Goal: Task Accomplishment & Management: Manage account settings

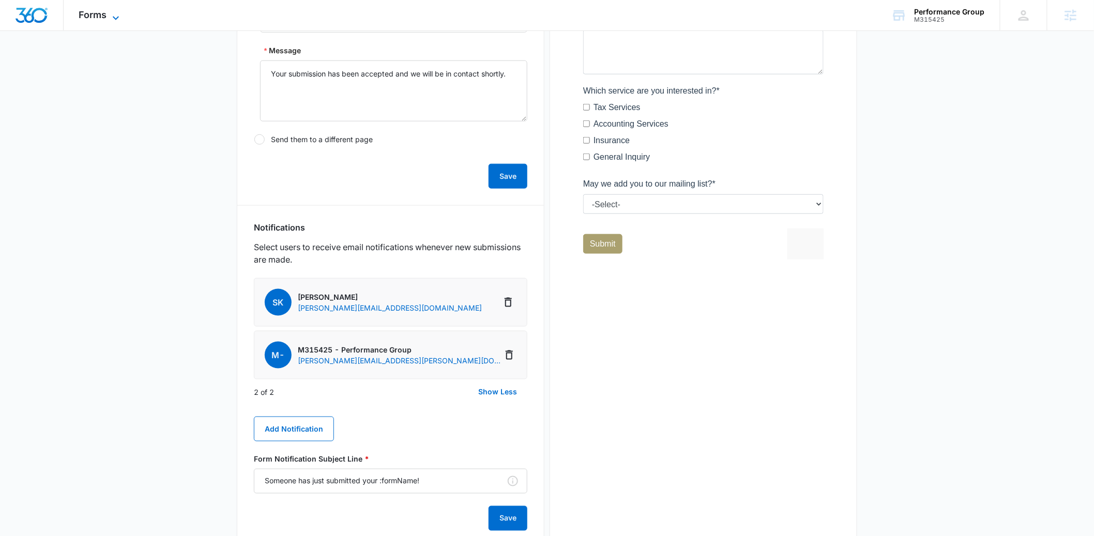
click at [94, 18] on span "Forms" at bounding box center [93, 14] width 28 height 11
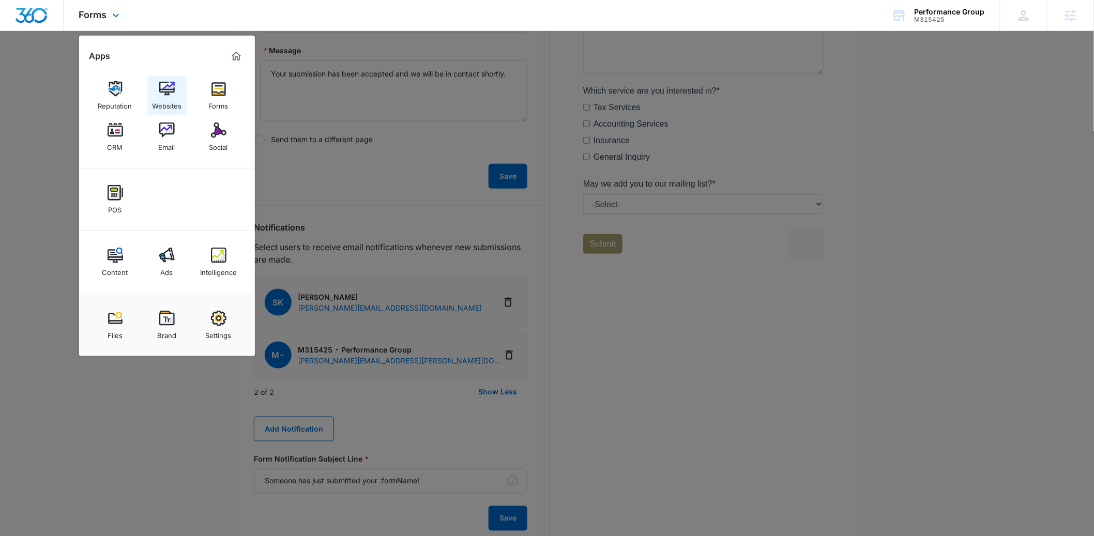
click at [168, 94] on img at bounding box center [167, 89] width 16 height 16
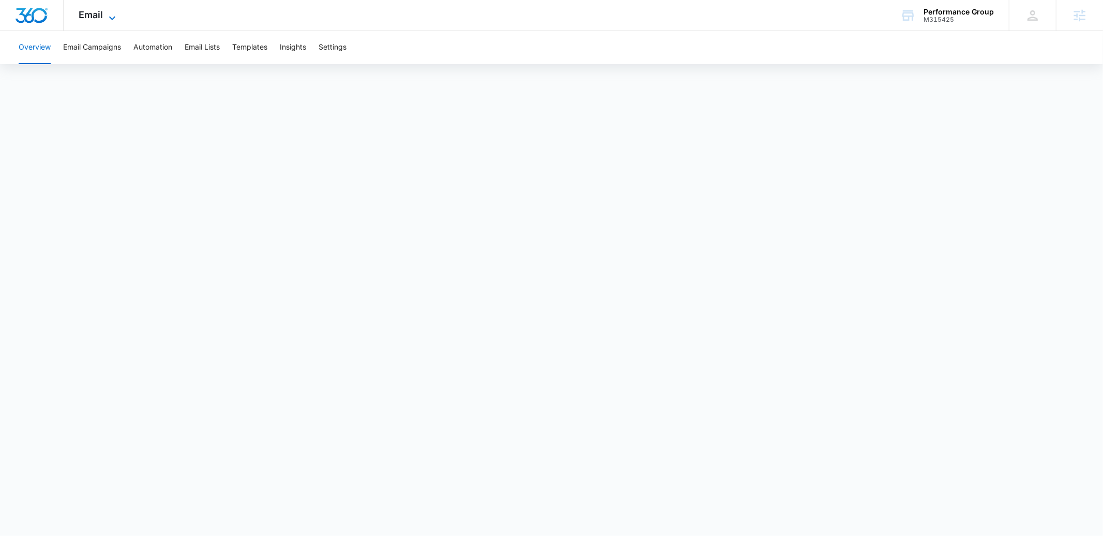
click at [87, 15] on span "Email" at bounding box center [91, 14] width 24 height 11
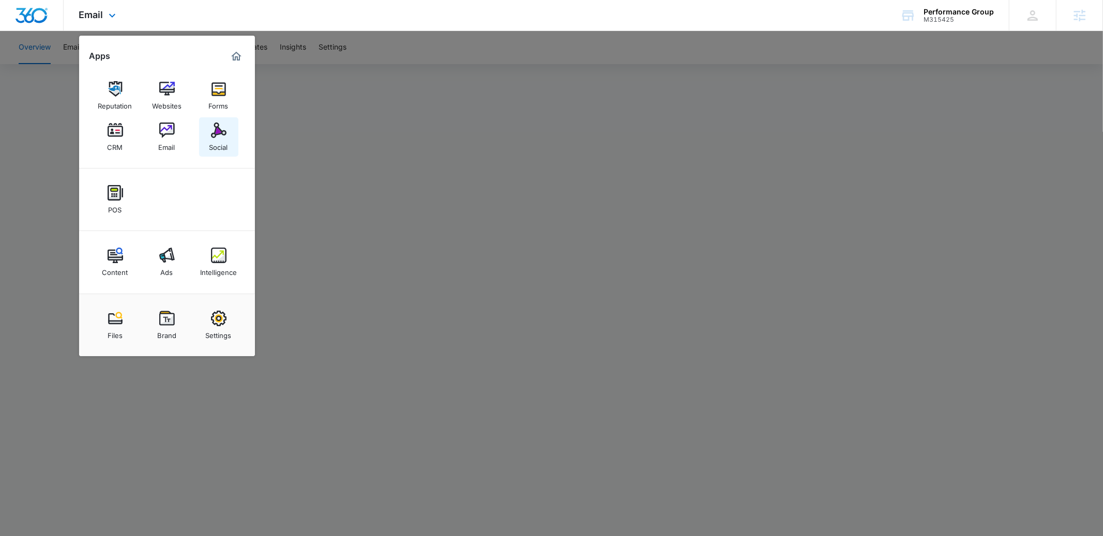
click at [221, 136] on img at bounding box center [219, 131] width 16 height 16
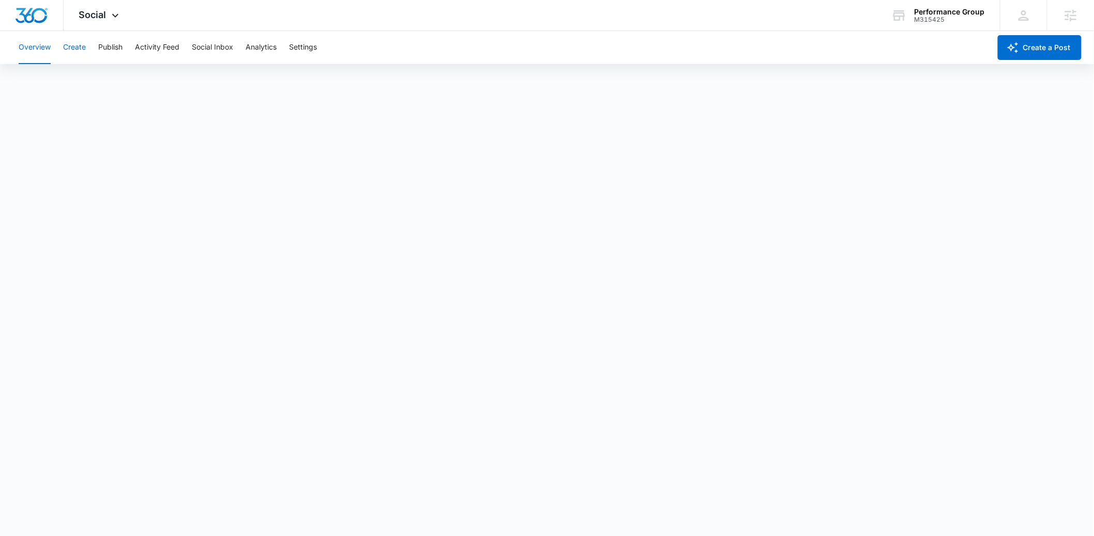
click at [83, 48] on button "Create" at bounding box center [74, 47] width 23 height 33
click at [114, 51] on button "Publish" at bounding box center [110, 47] width 24 height 33
click at [81, 51] on button "Create" at bounding box center [74, 47] width 23 height 33
click at [106, 49] on button "Publish" at bounding box center [110, 47] width 24 height 33
click at [72, 49] on button "Create" at bounding box center [74, 47] width 23 height 33
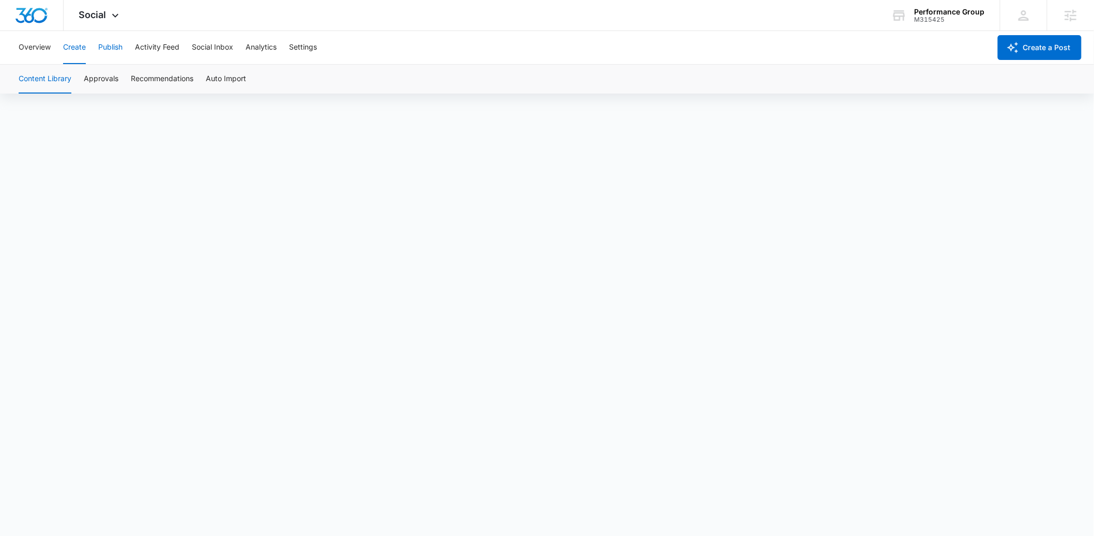
click at [114, 47] on button "Publish" at bounding box center [110, 47] width 24 height 33
click at [89, 79] on button "Schedules" at bounding box center [79, 79] width 35 height 29
click at [28, 83] on button "Calendar" at bounding box center [34, 79] width 31 height 29
click at [69, 51] on button "Create" at bounding box center [74, 47] width 23 height 33
click at [35, 46] on button "Overview" at bounding box center [35, 47] width 32 height 33
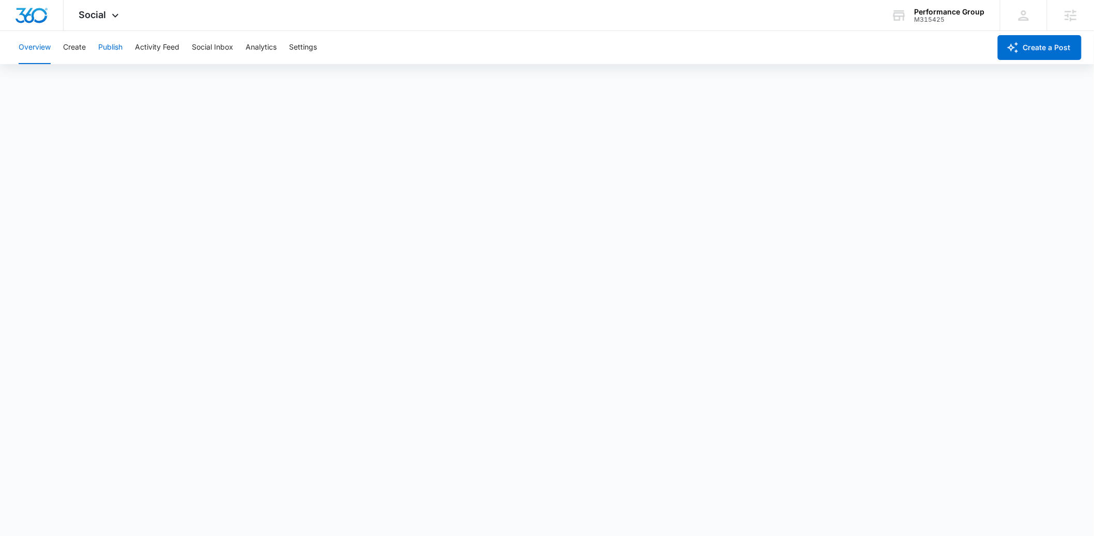
click at [119, 48] on button "Publish" at bounding box center [110, 47] width 24 height 33
click at [74, 48] on button "Create" at bounding box center [74, 47] width 23 height 33
click at [106, 47] on button "Publish" at bounding box center [110, 47] width 24 height 33
click at [80, 80] on button "Schedules" at bounding box center [79, 79] width 35 height 29
click at [69, 48] on button "Create" at bounding box center [74, 47] width 23 height 33
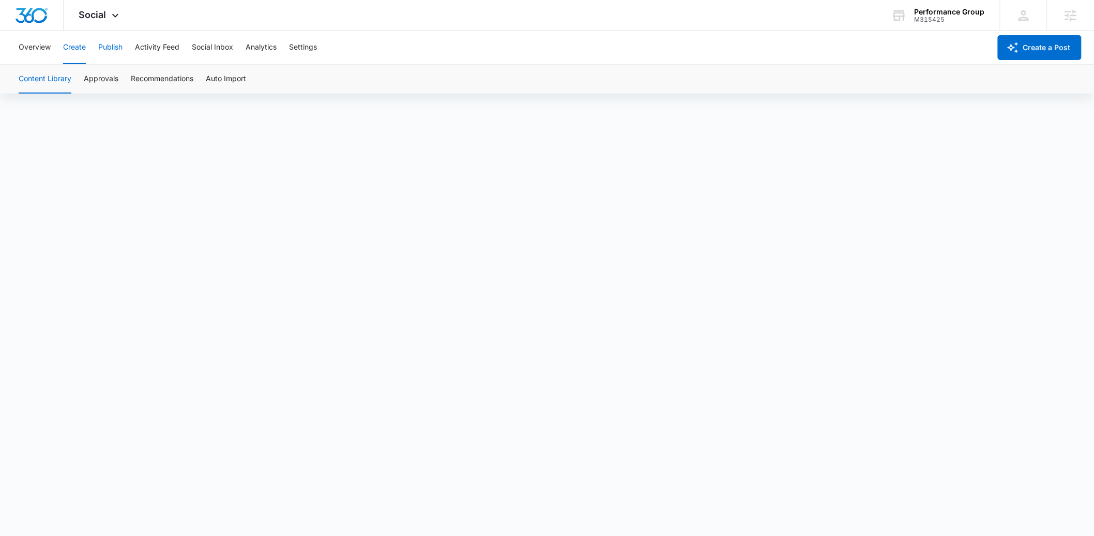
click at [119, 46] on button "Publish" at bounding box center [110, 47] width 24 height 33
click at [88, 75] on button "Schedules" at bounding box center [79, 79] width 35 height 29
click at [71, 49] on button "Create" at bounding box center [74, 47] width 23 height 33
click at [97, 76] on button "Approvals" at bounding box center [101, 79] width 35 height 29
click at [111, 49] on button "Publish" at bounding box center [110, 47] width 24 height 33
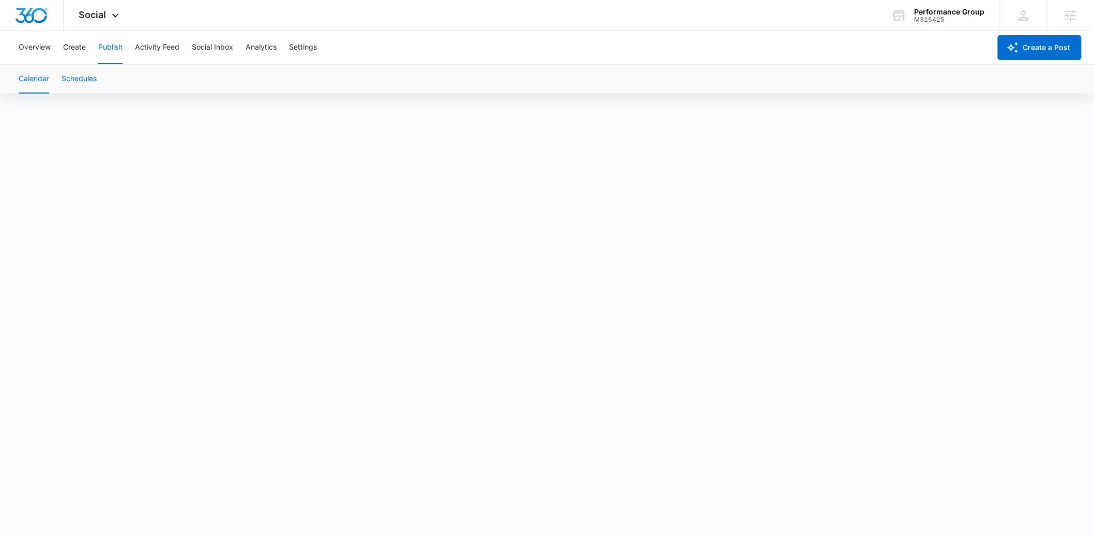
click at [88, 85] on button "Schedules" at bounding box center [79, 79] width 35 height 29
click at [31, 82] on button "Calendar" at bounding box center [34, 79] width 31 height 29
click at [70, 41] on button "Create" at bounding box center [74, 47] width 23 height 33
click at [112, 42] on button "Publish" at bounding box center [110, 47] width 24 height 33
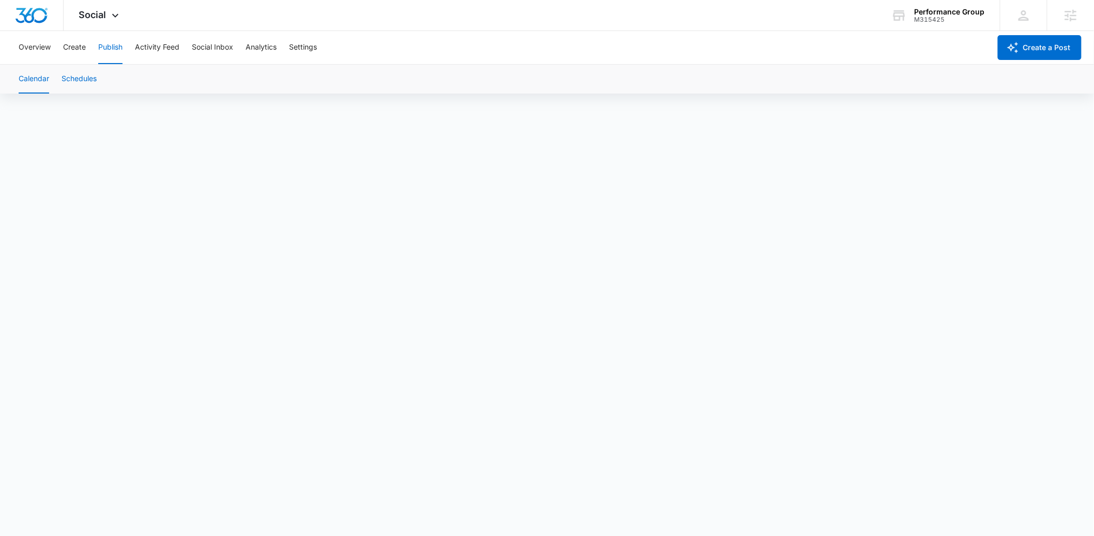
click at [89, 78] on button "Schedules" at bounding box center [79, 79] width 35 height 29
click at [68, 51] on button "Create" at bounding box center [74, 47] width 23 height 33
click at [110, 48] on button "Publish" at bounding box center [110, 47] width 24 height 33
click at [85, 78] on button "Schedules" at bounding box center [79, 79] width 35 height 29
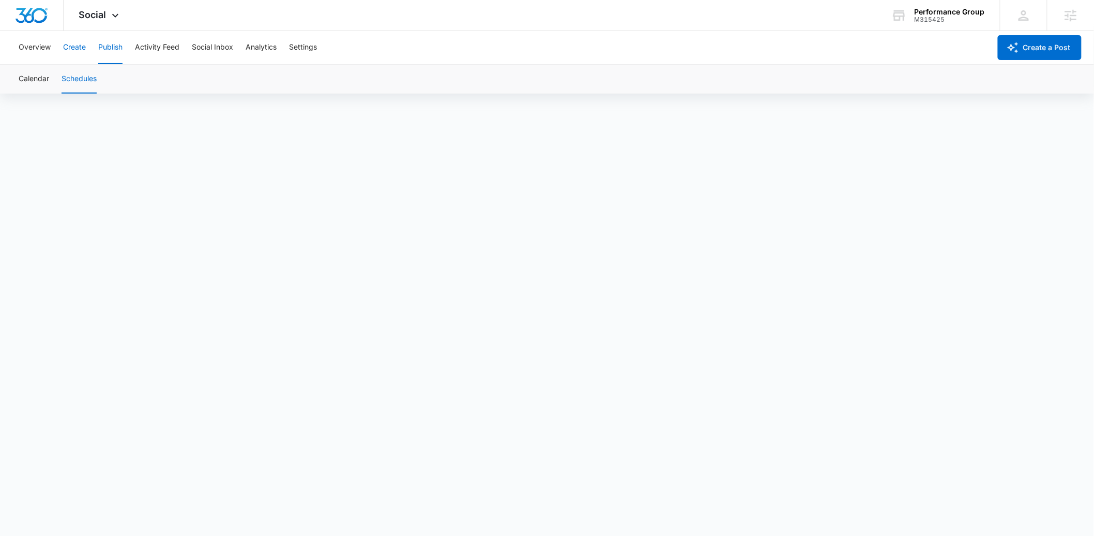
click at [74, 45] on button "Create" at bounding box center [74, 47] width 23 height 33
click at [97, 86] on button "Approvals" at bounding box center [101, 79] width 35 height 29
click at [112, 50] on button "Publish" at bounding box center [110, 47] width 24 height 33
click at [84, 85] on button "Schedules" at bounding box center [79, 79] width 35 height 29
click at [41, 81] on button "Calendar" at bounding box center [34, 79] width 31 height 29
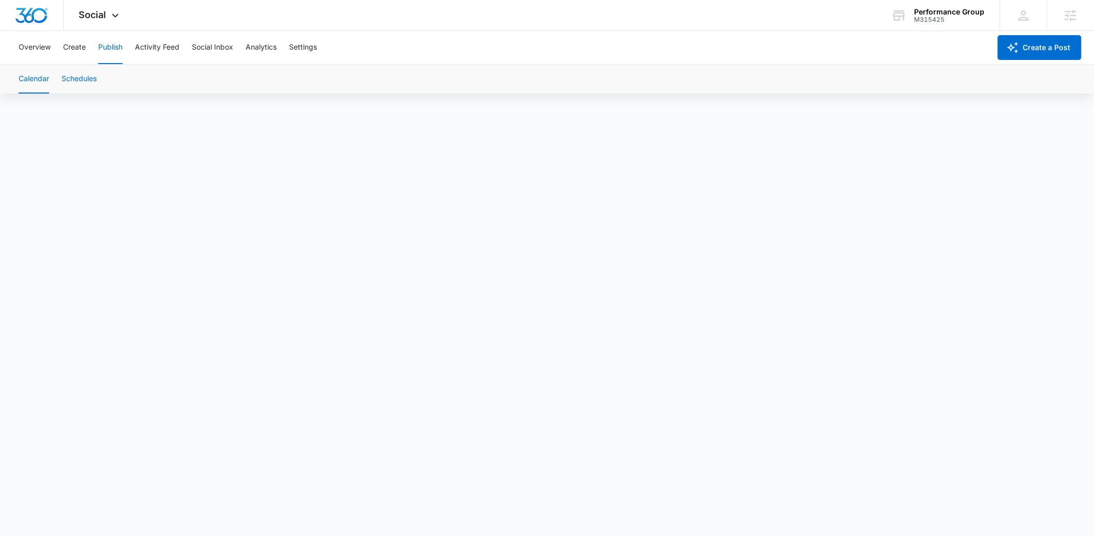
click at [66, 85] on button "Schedules" at bounding box center [79, 79] width 35 height 29
click at [29, 85] on button "Calendar" at bounding box center [34, 79] width 31 height 29
click at [29, 20] on img "Dashboard" at bounding box center [31, 16] width 33 height 16
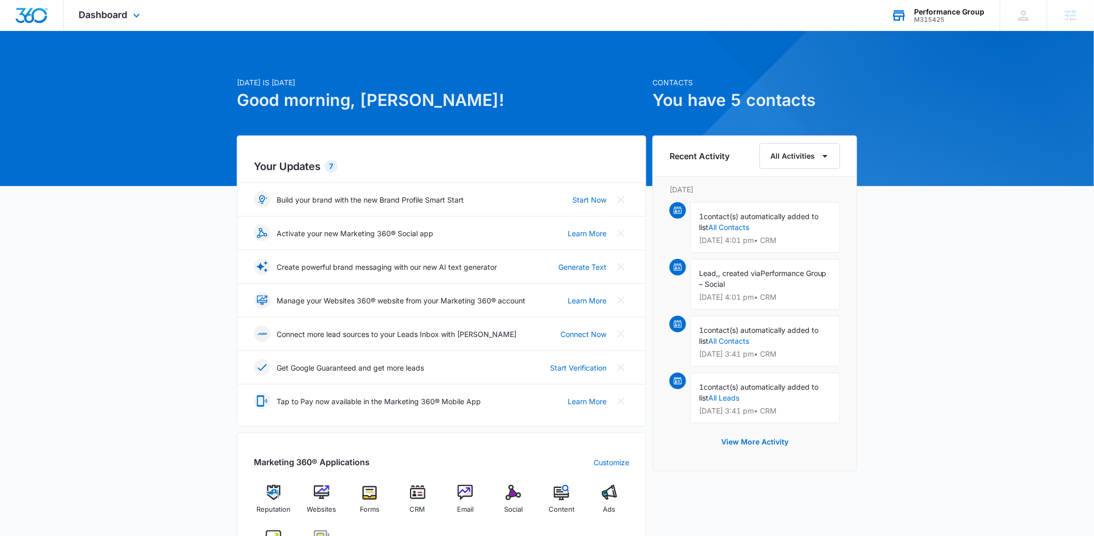
click at [933, 19] on div "M315425" at bounding box center [950, 19] width 70 height 7
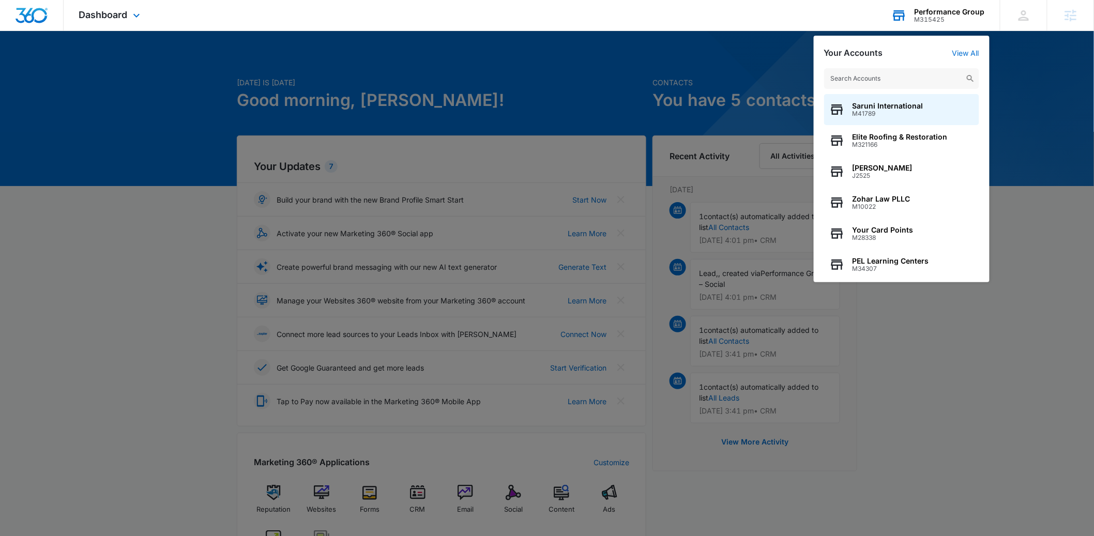
click at [844, 76] on input "text" at bounding box center [901, 78] width 155 height 21
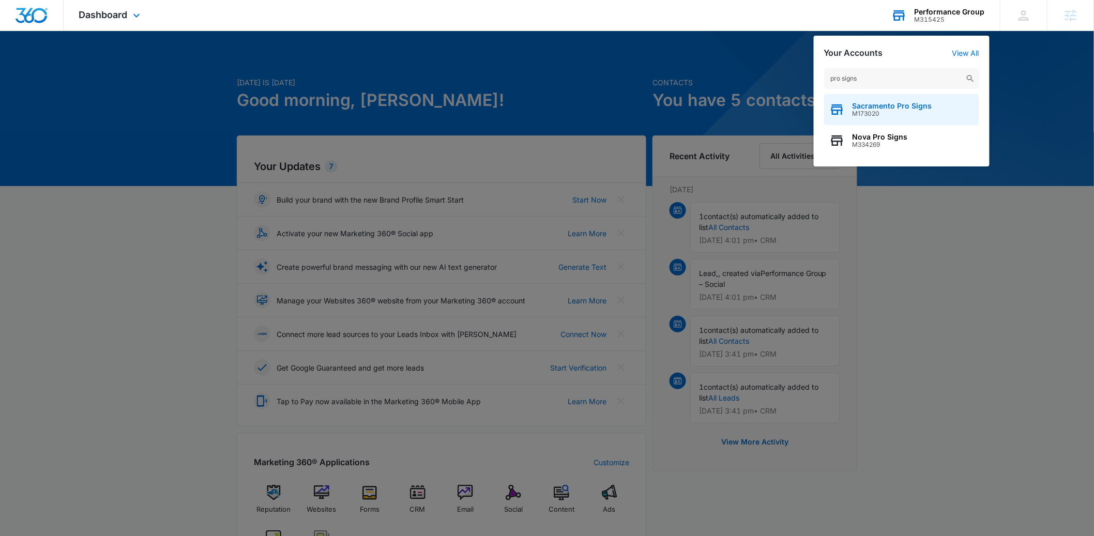
type input "pro signs"
click at [872, 108] on span "Sacramento Pro Signs" at bounding box center [893, 106] width 80 height 8
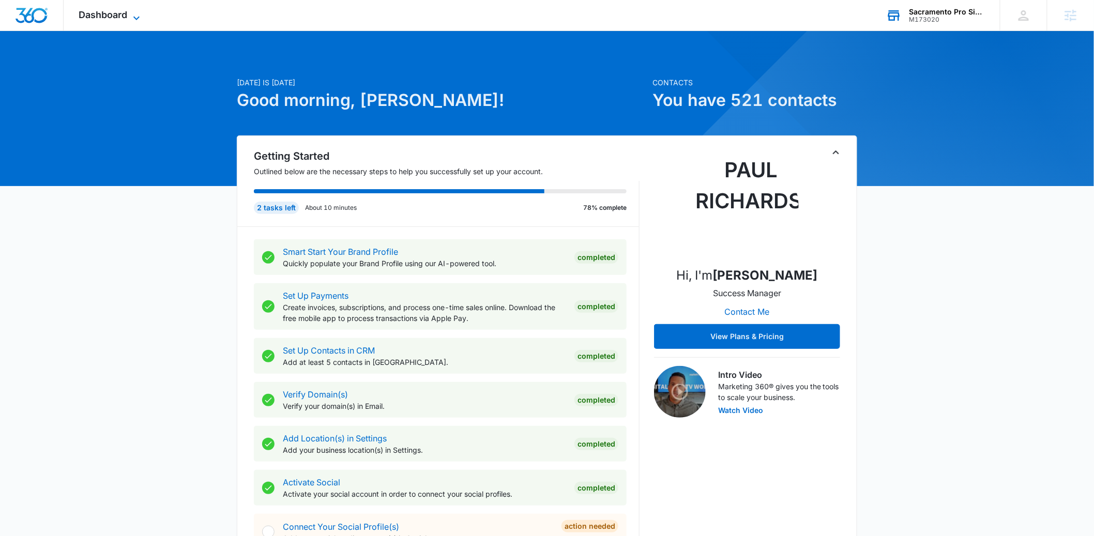
click at [107, 18] on span "Dashboard" at bounding box center [103, 14] width 49 height 11
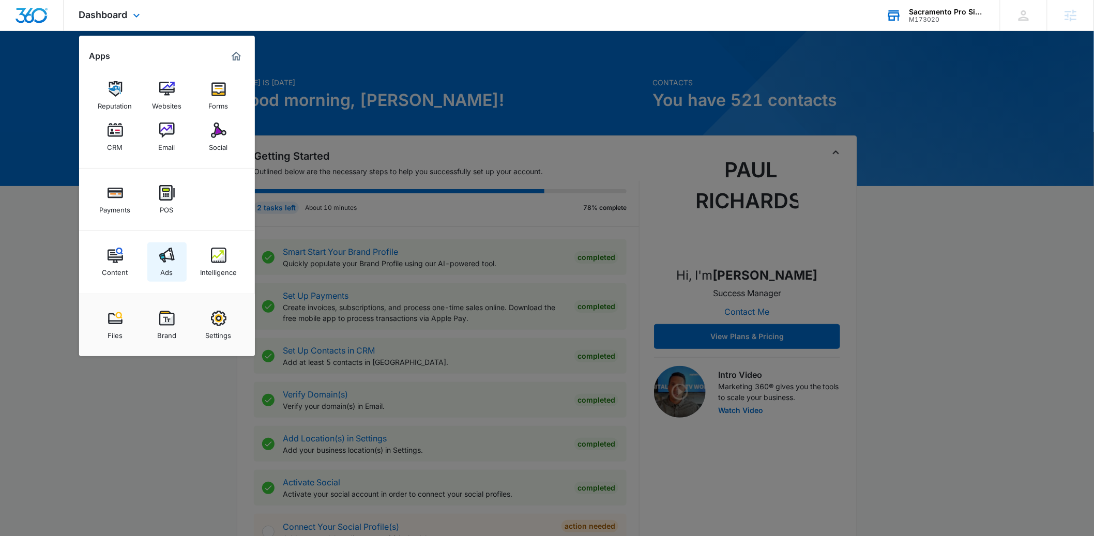
click at [173, 255] on img at bounding box center [167, 256] width 16 height 16
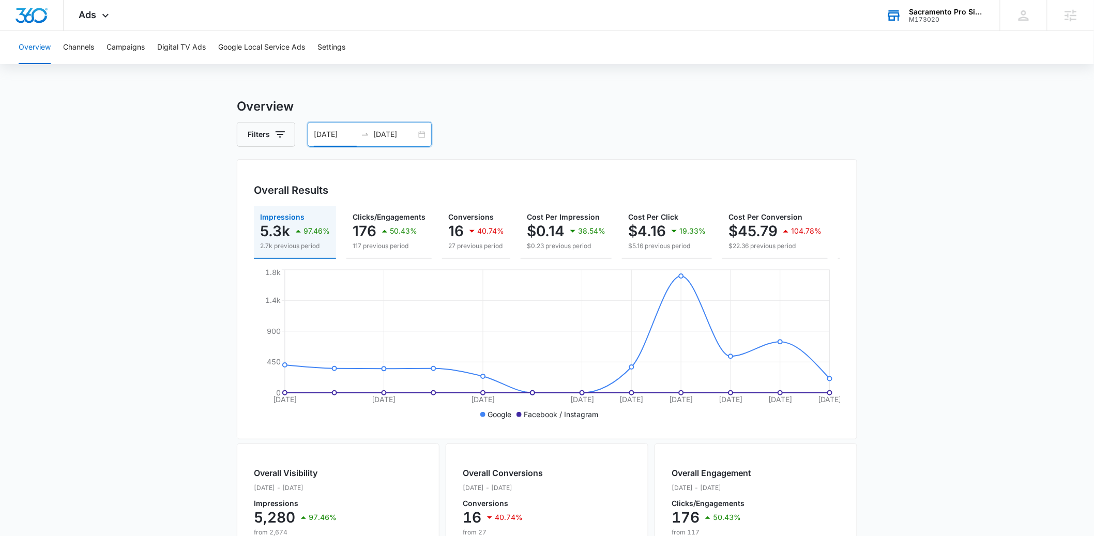
click at [331, 133] on input "08/25/2025" at bounding box center [335, 134] width 43 height 11
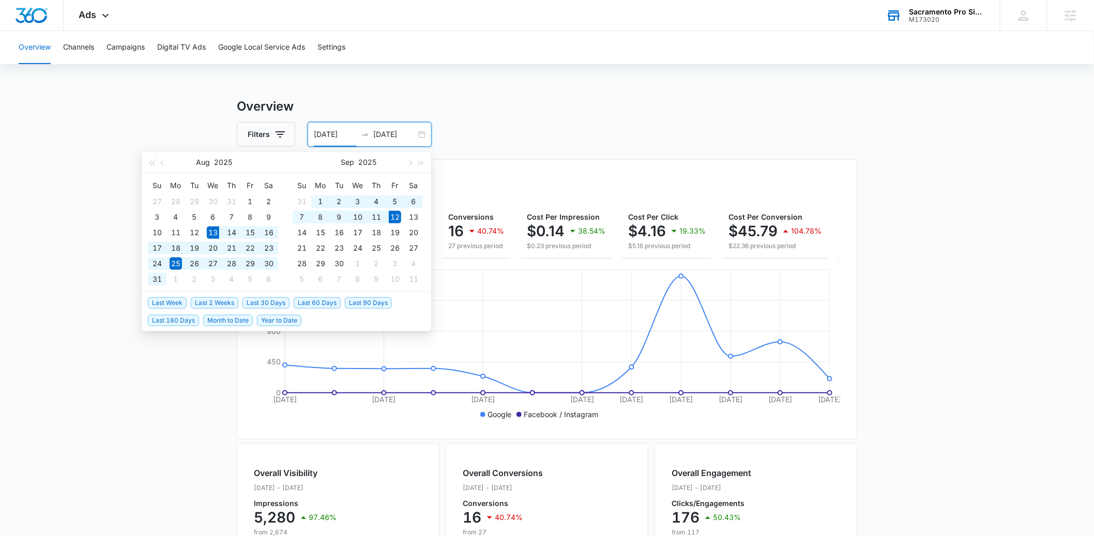
click at [268, 304] on span "Last 30 Days" at bounding box center [266, 302] width 47 height 11
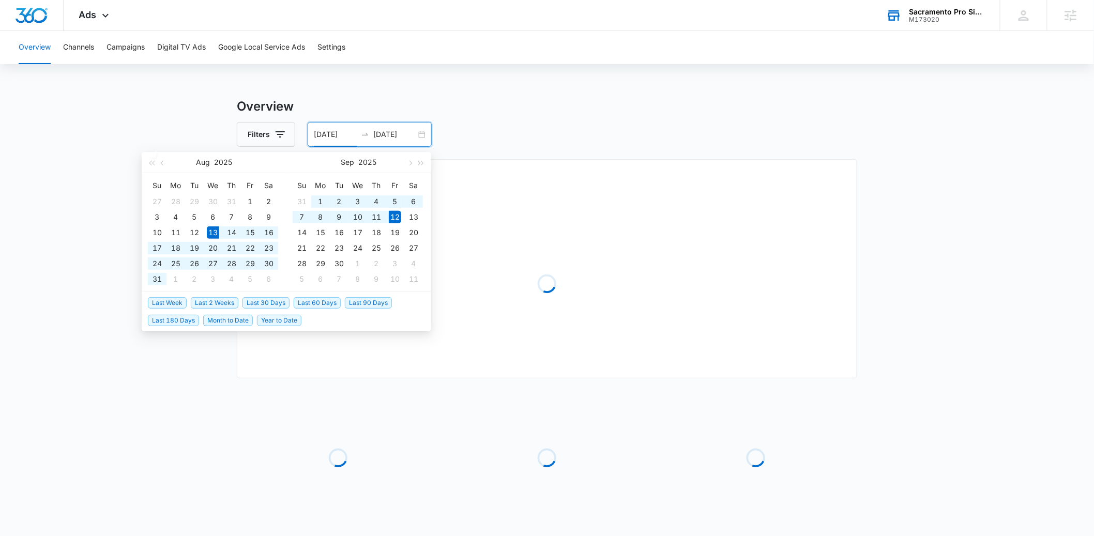
type input "08/13/2025"
type input "[DATE]"
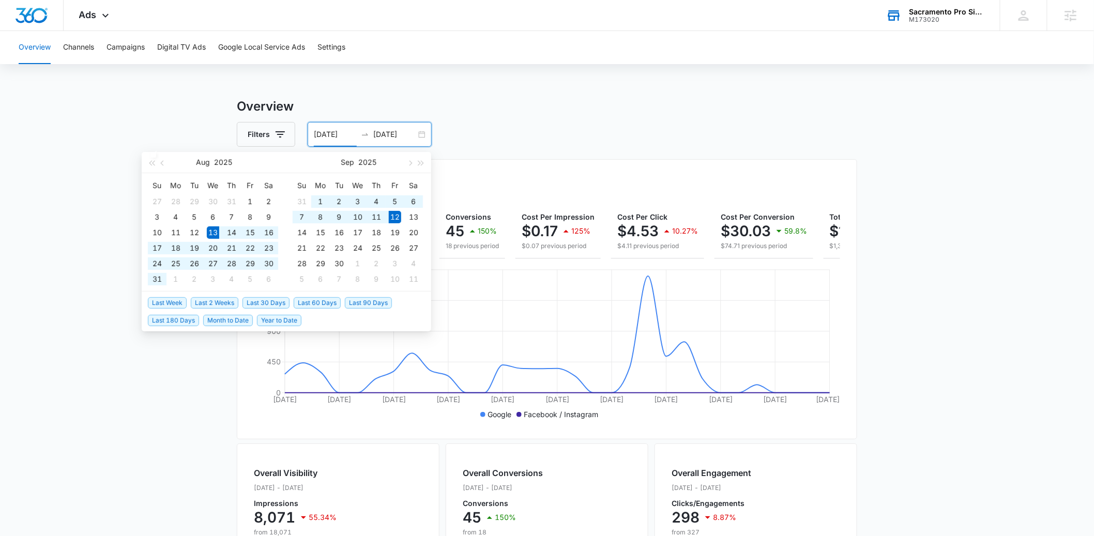
click at [318, 134] on input "08/13/2025" at bounding box center [335, 134] width 43 height 11
type input "08/01/2025"
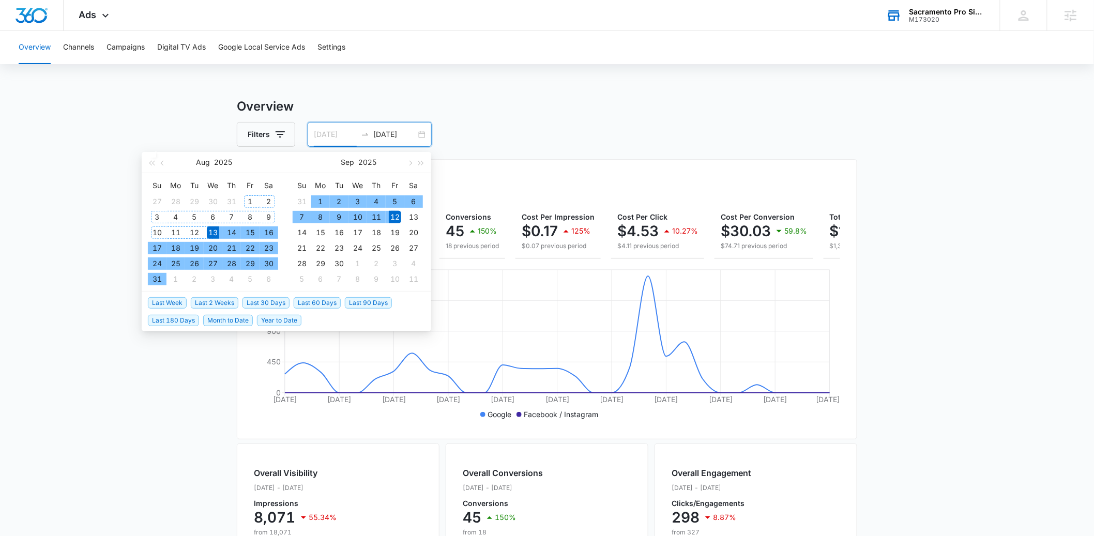
click at [248, 200] on div "1" at bounding box center [250, 202] width 12 height 12
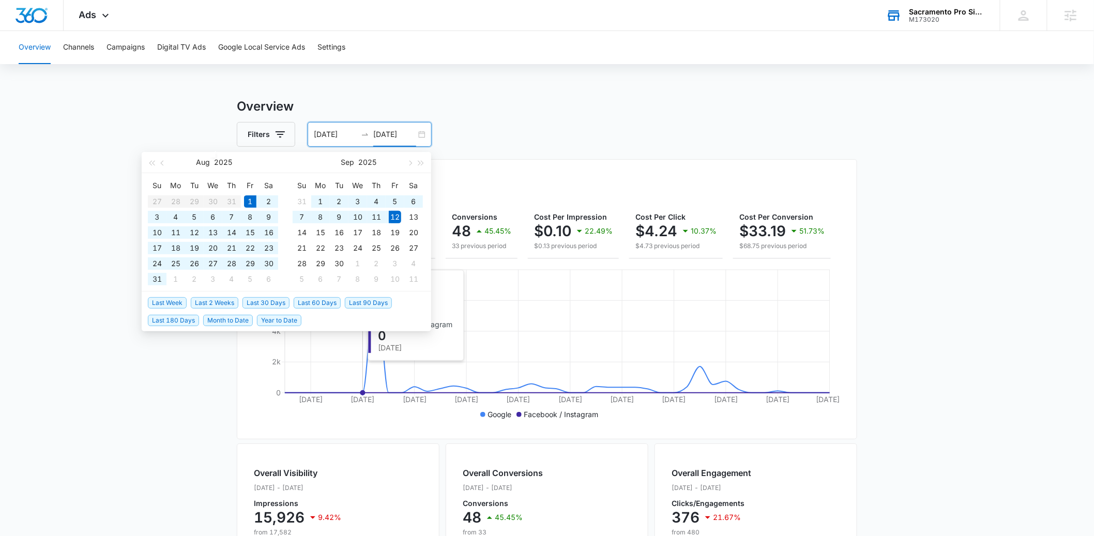
type input "09/12/2025"
click at [467, 141] on div "Filters 08/01/2025 09/12/2025" at bounding box center [547, 134] width 621 height 25
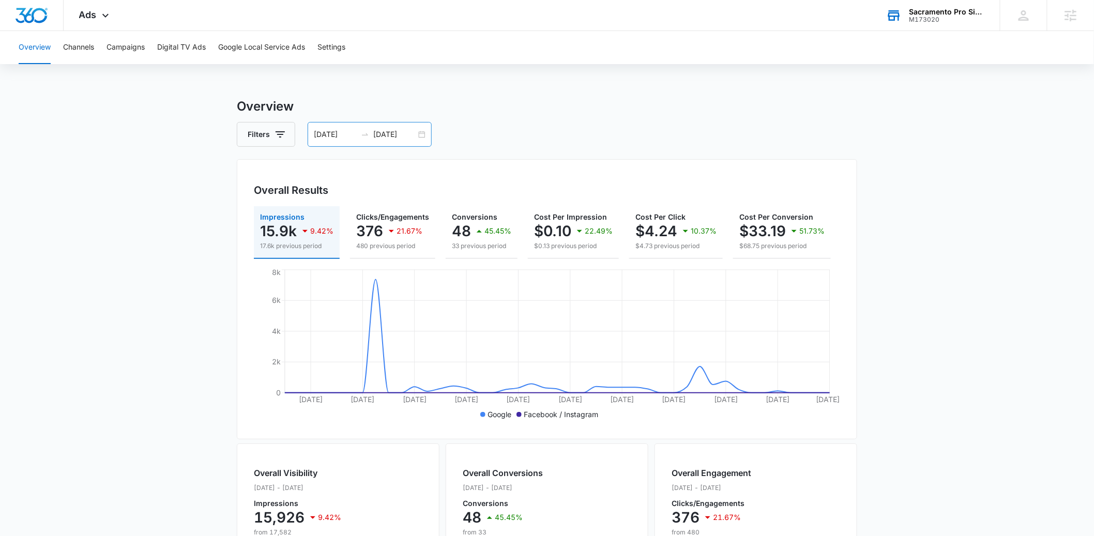
click at [332, 133] on input "08/01/2025" at bounding box center [335, 134] width 43 height 11
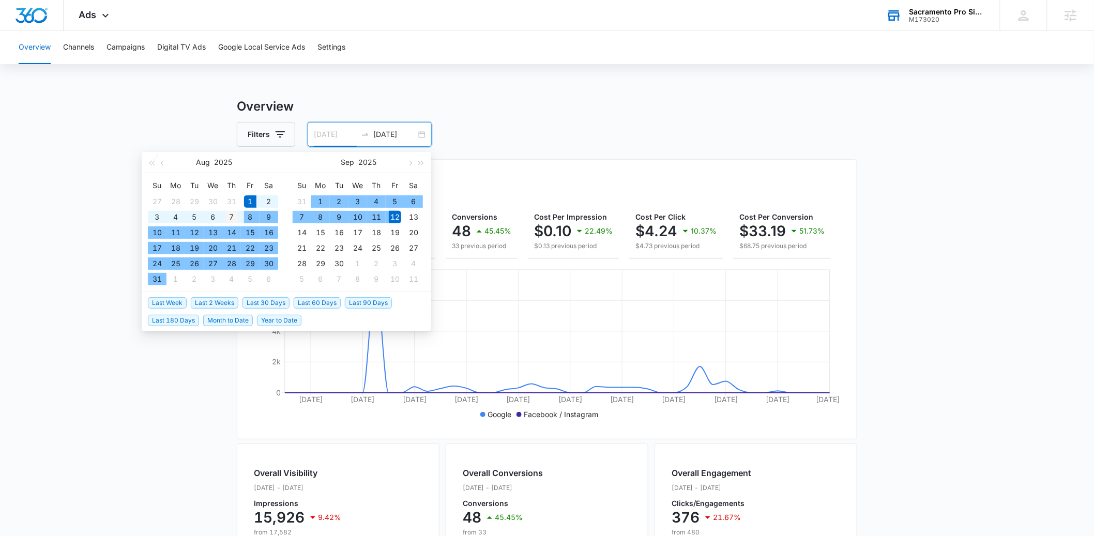
type input "08/07/2025"
click at [236, 216] on div "7" at bounding box center [232, 217] width 12 height 12
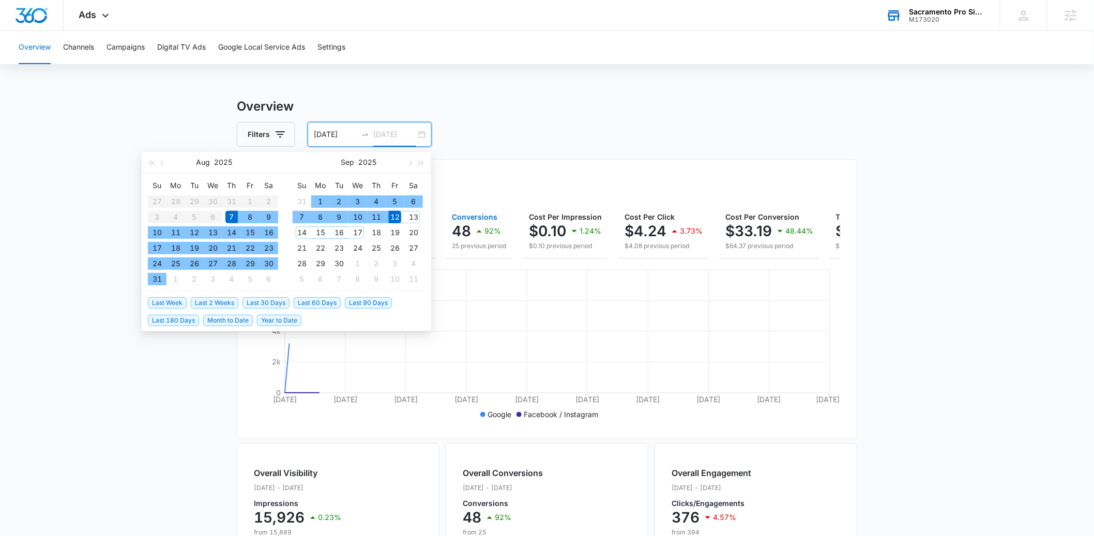
type input "09/12/2025"
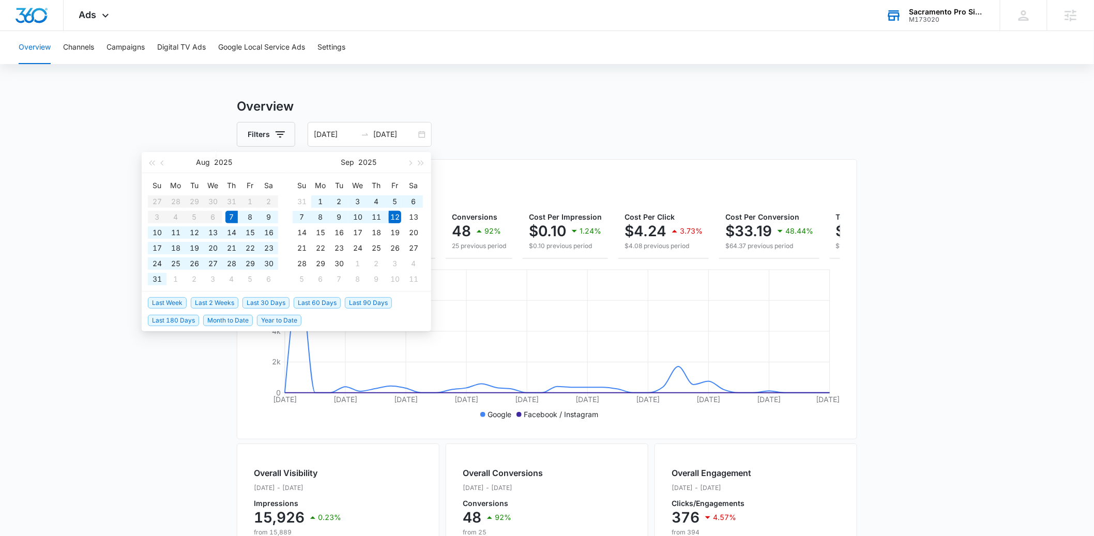
click at [648, 125] on div "Filters 08/07/2025 09/12/2025" at bounding box center [547, 134] width 621 height 25
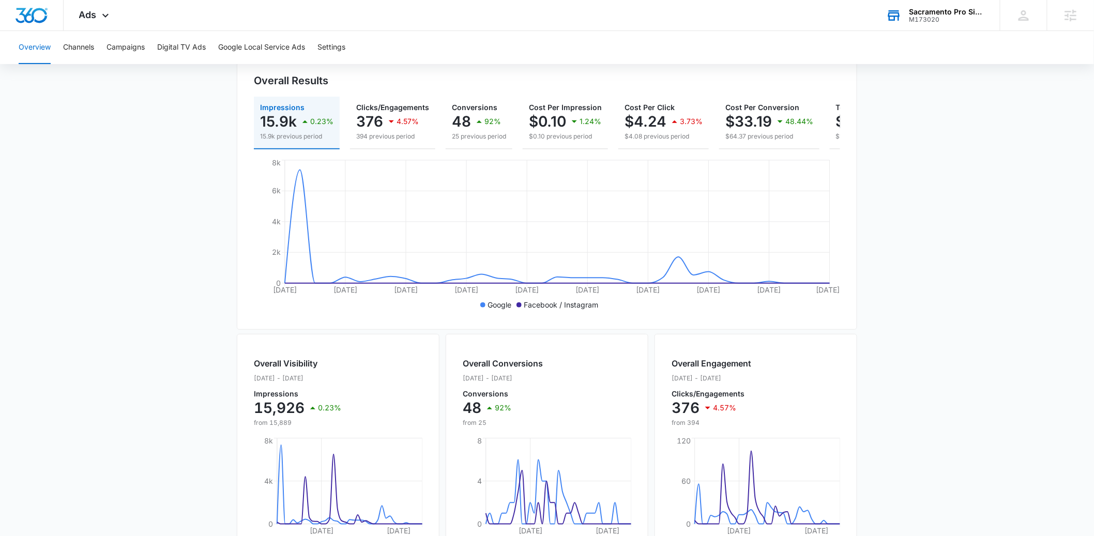
scroll to position [96, 0]
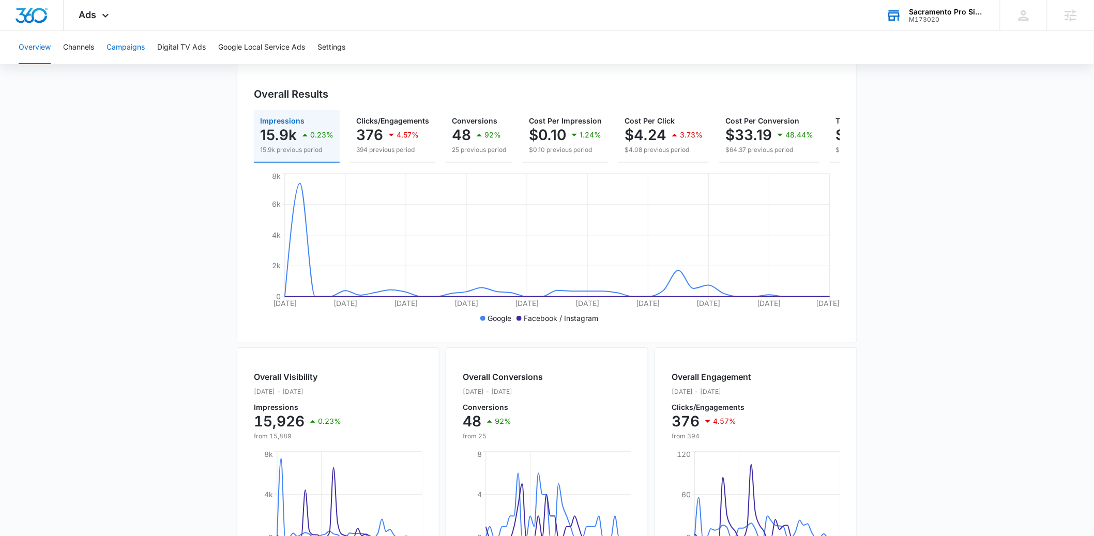
click at [125, 50] on button "Campaigns" at bounding box center [126, 47] width 38 height 33
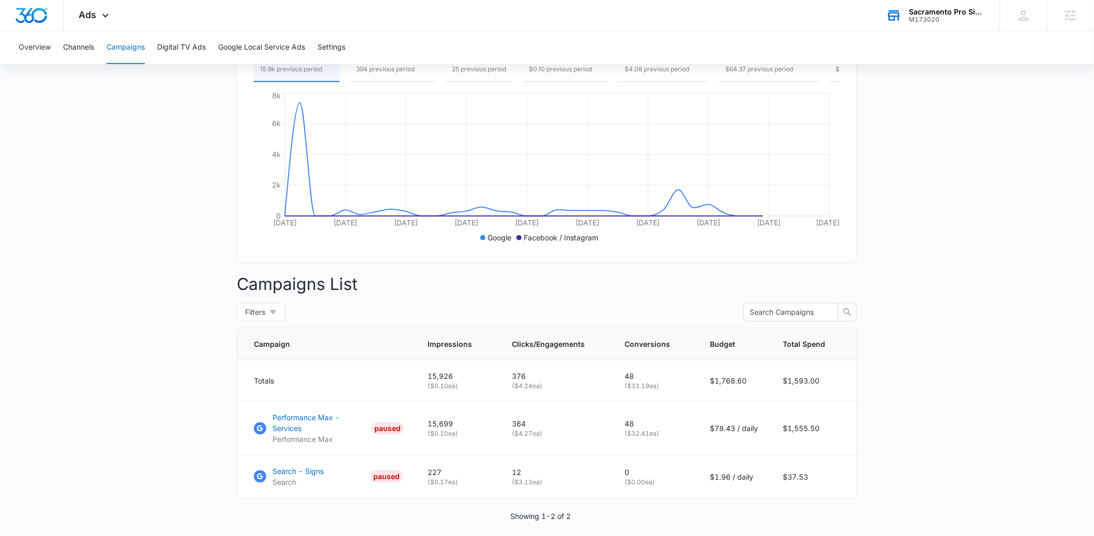
scroll to position [220, 0]
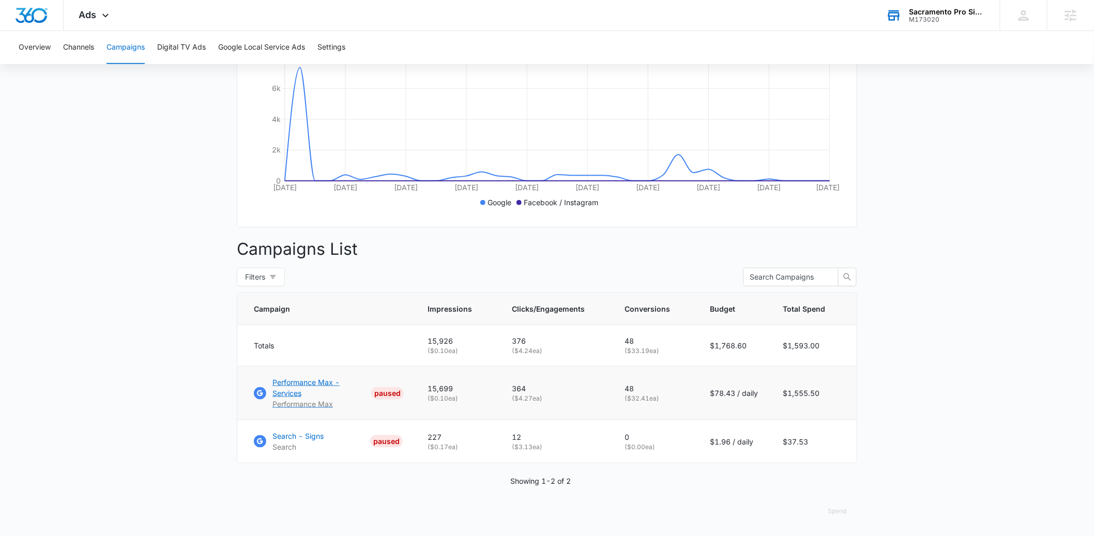
click at [302, 384] on p "Performance Max - Services" at bounding box center [320, 388] width 95 height 22
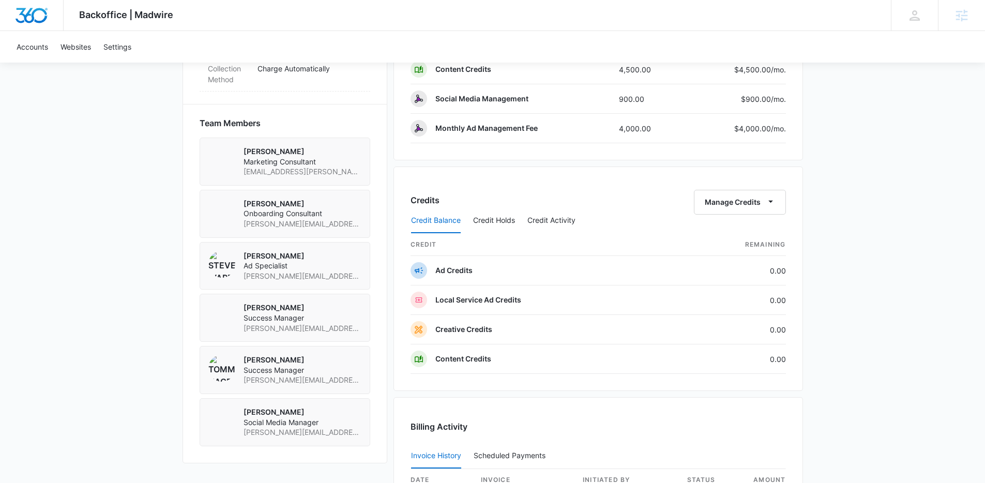
scroll to position [694, 0]
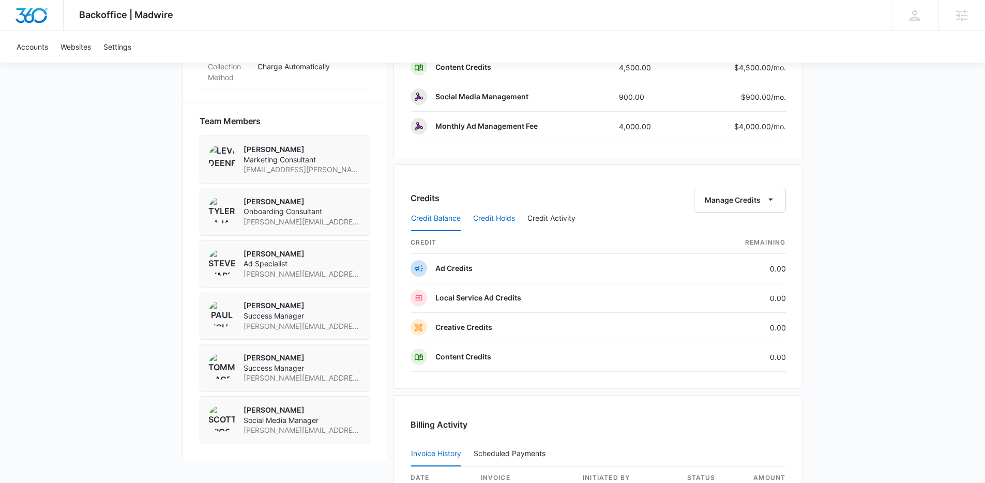
click at [485, 220] on button "Credit Holds" at bounding box center [494, 218] width 42 height 25
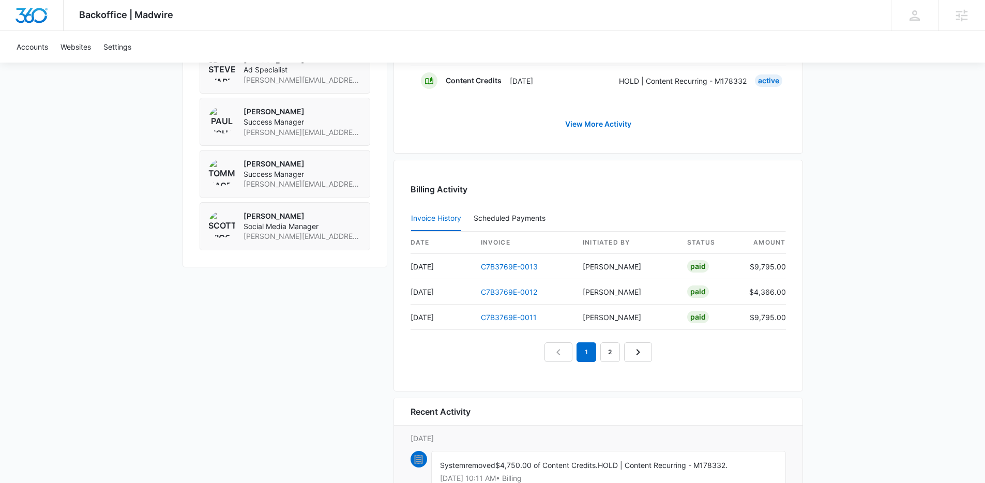
scroll to position [891, 0]
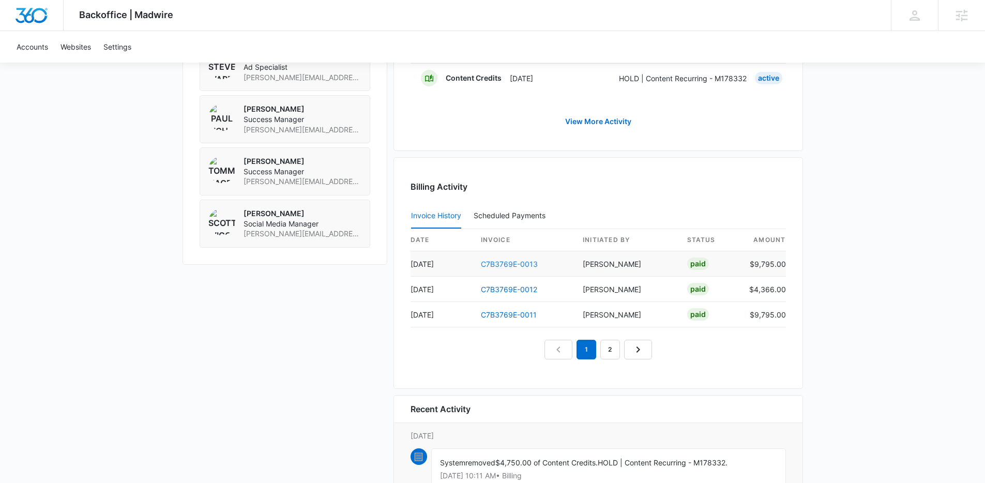
click at [514, 268] on link "C7B3769E-0013" at bounding box center [509, 264] width 57 height 9
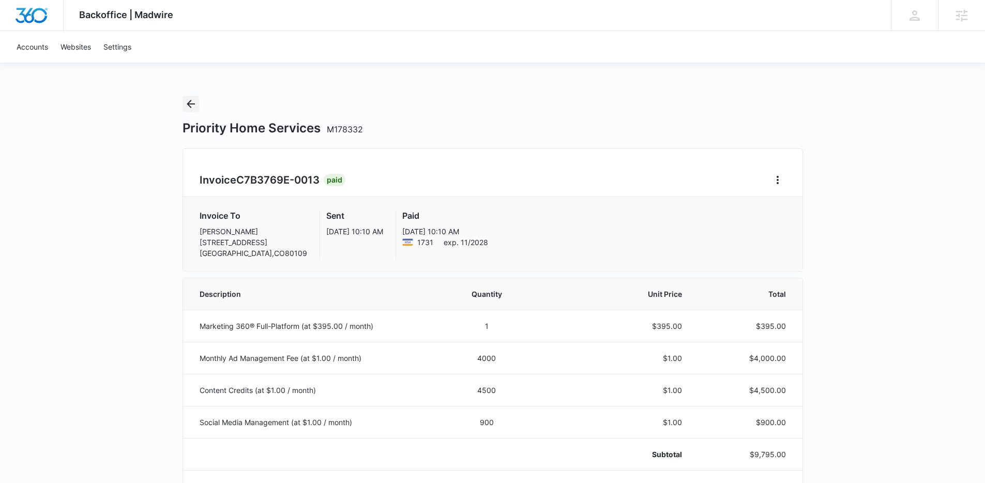
click at [187, 106] on icon "Back" at bounding box center [191, 104] width 12 height 12
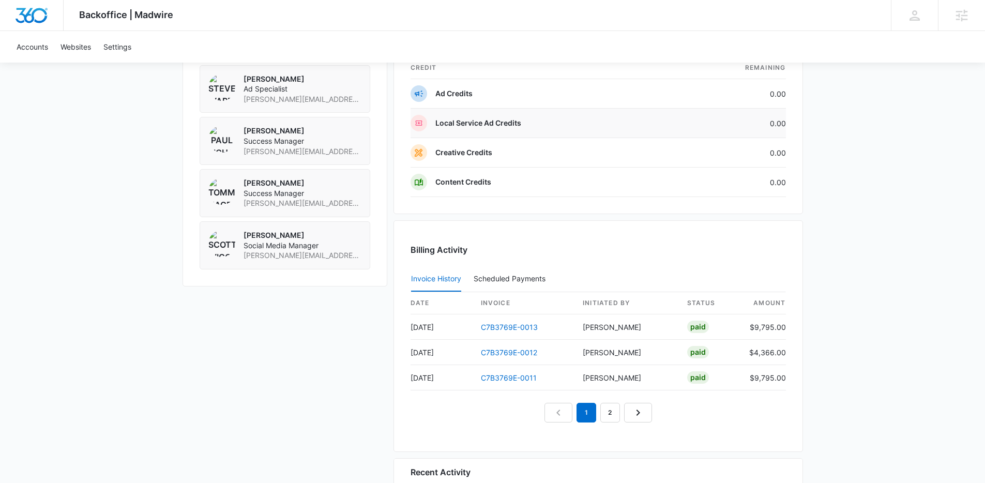
scroll to position [761, 0]
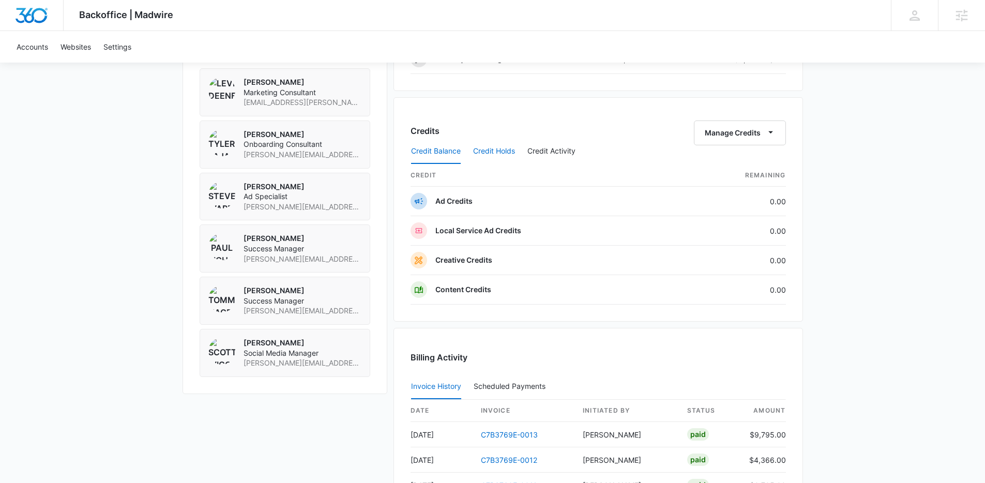
click at [492, 146] on button "Credit Holds" at bounding box center [494, 151] width 42 height 25
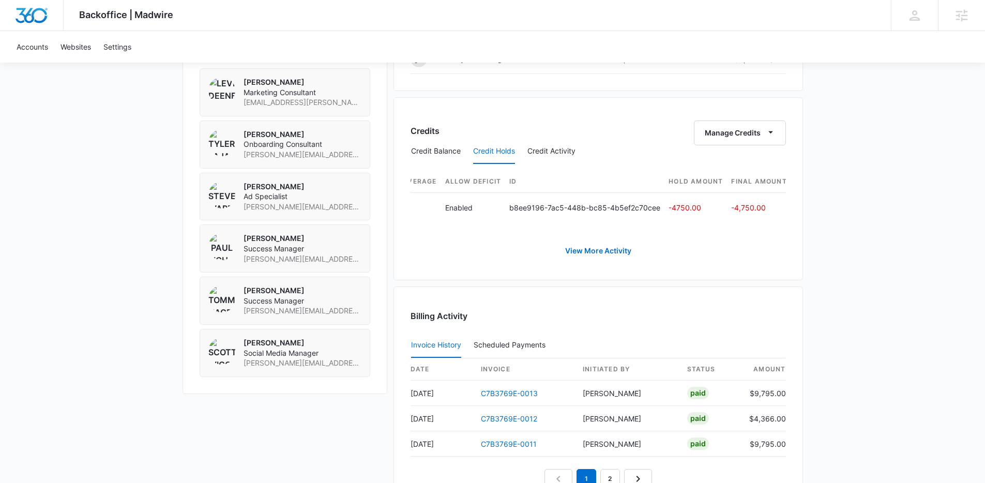
scroll to position [0, 422]
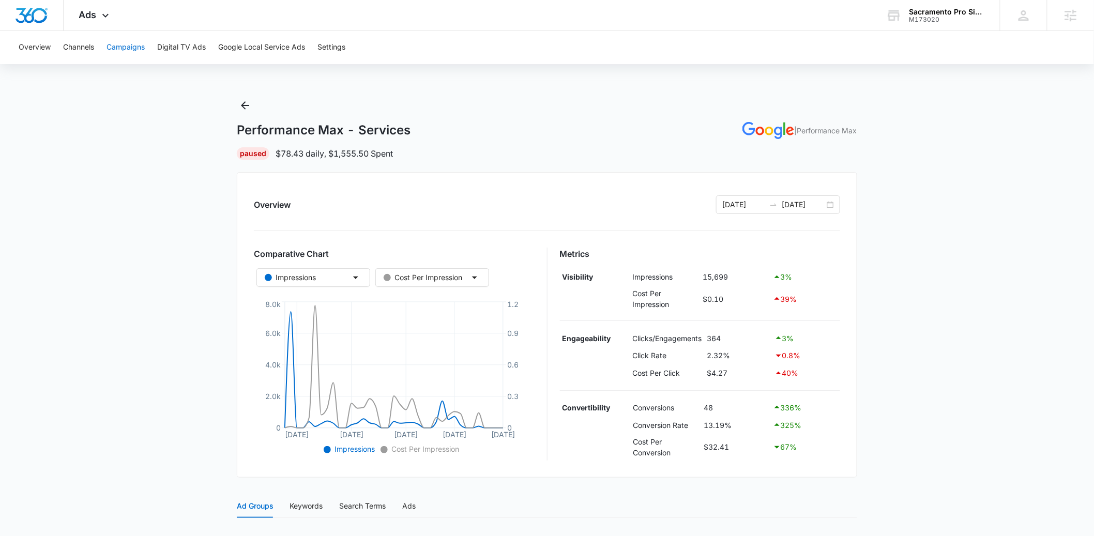
click at [132, 54] on button "Campaigns" at bounding box center [126, 47] width 38 height 33
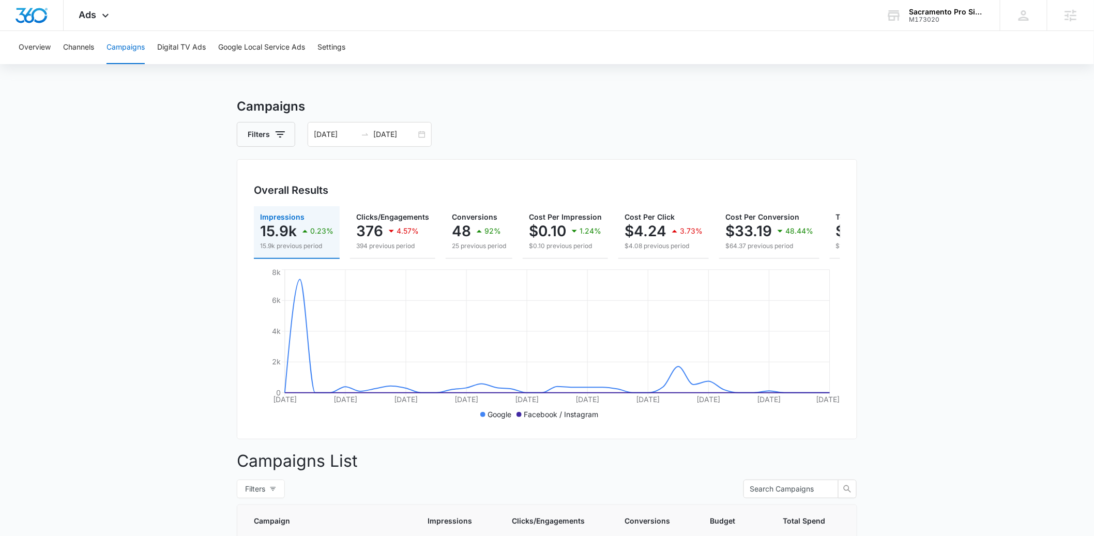
scroll to position [220, 0]
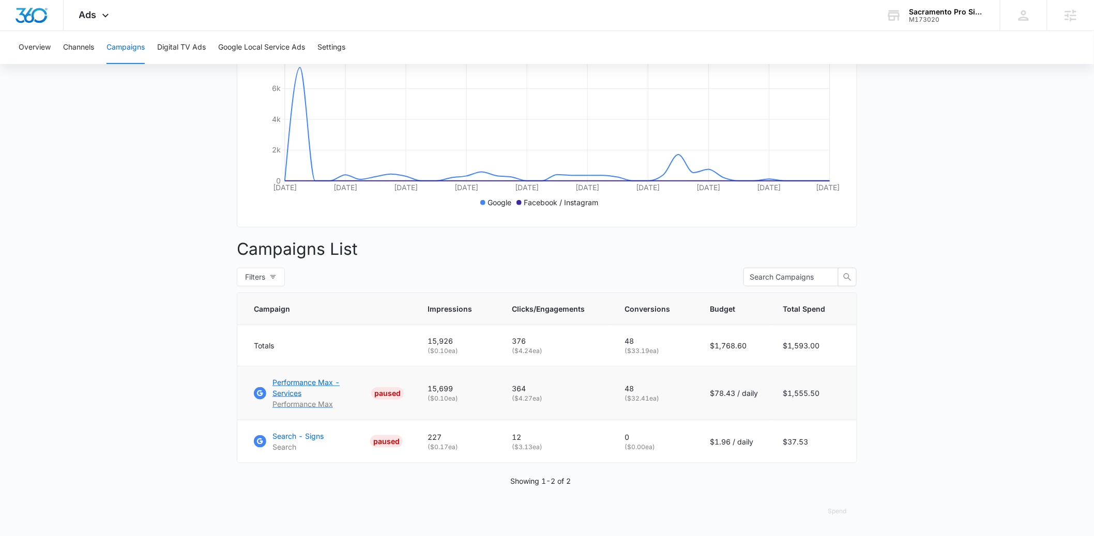
click at [289, 381] on p "Performance Max - Services" at bounding box center [320, 388] width 95 height 22
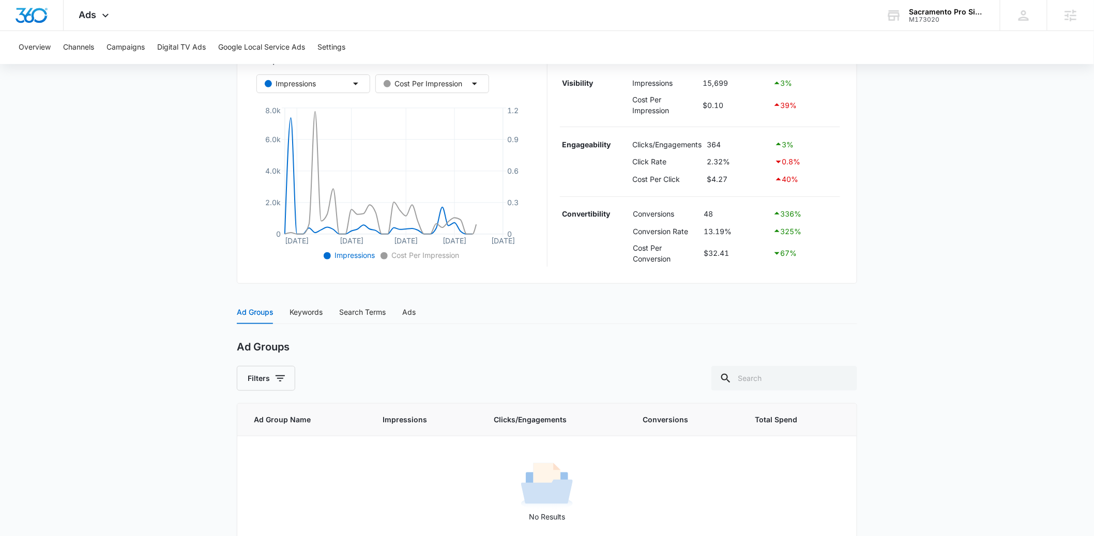
scroll to position [200, 0]
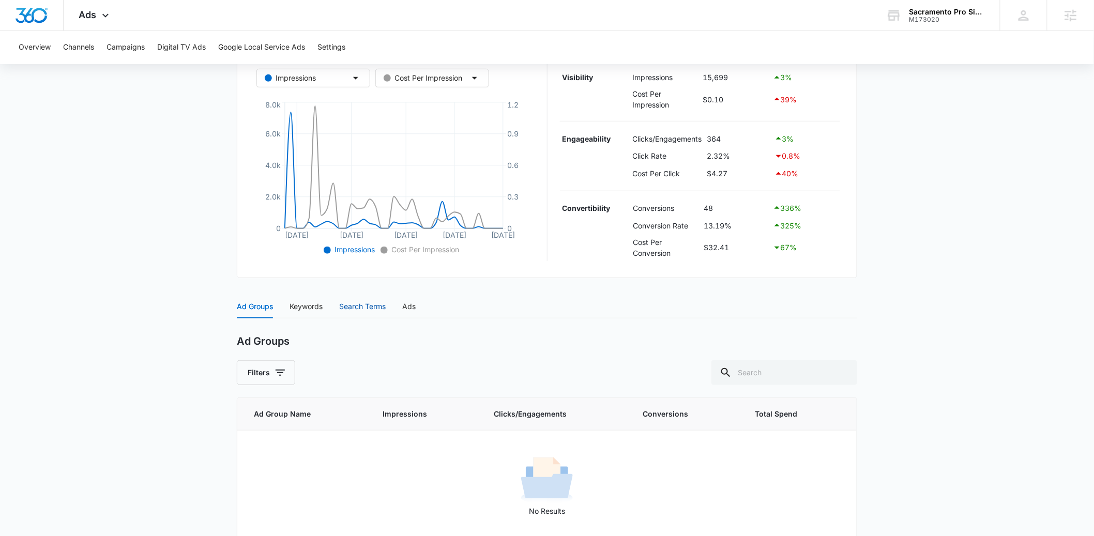
click at [363, 303] on div "Search Terms" at bounding box center [362, 306] width 47 height 11
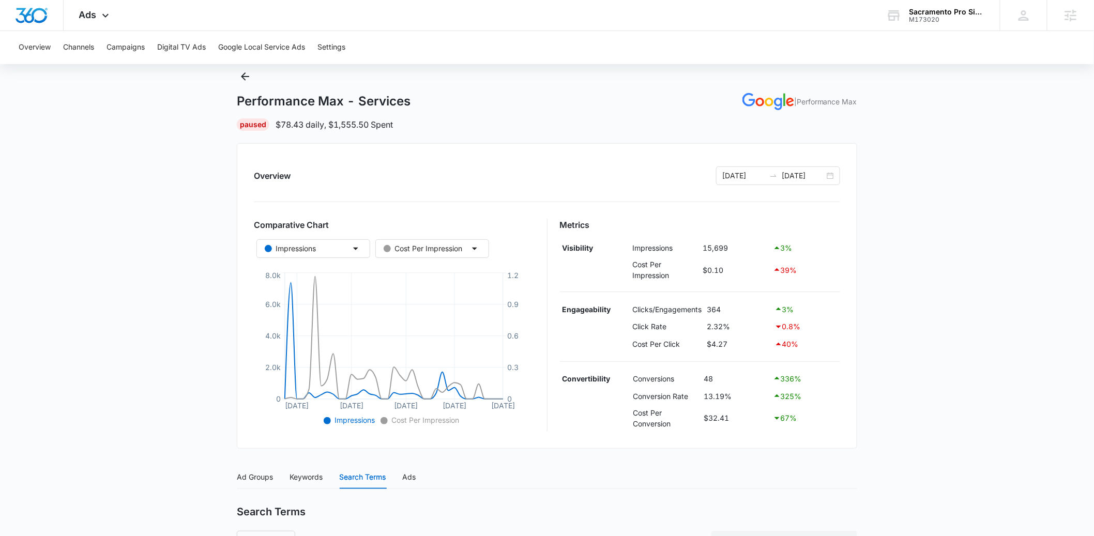
scroll to position [1, 0]
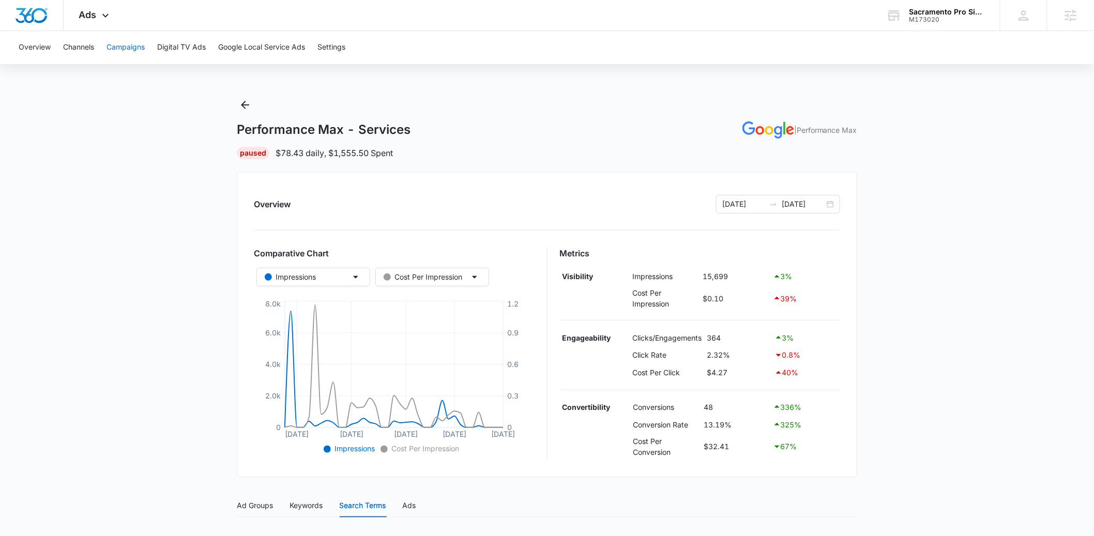
click at [118, 45] on button "Campaigns" at bounding box center [126, 47] width 38 height 33
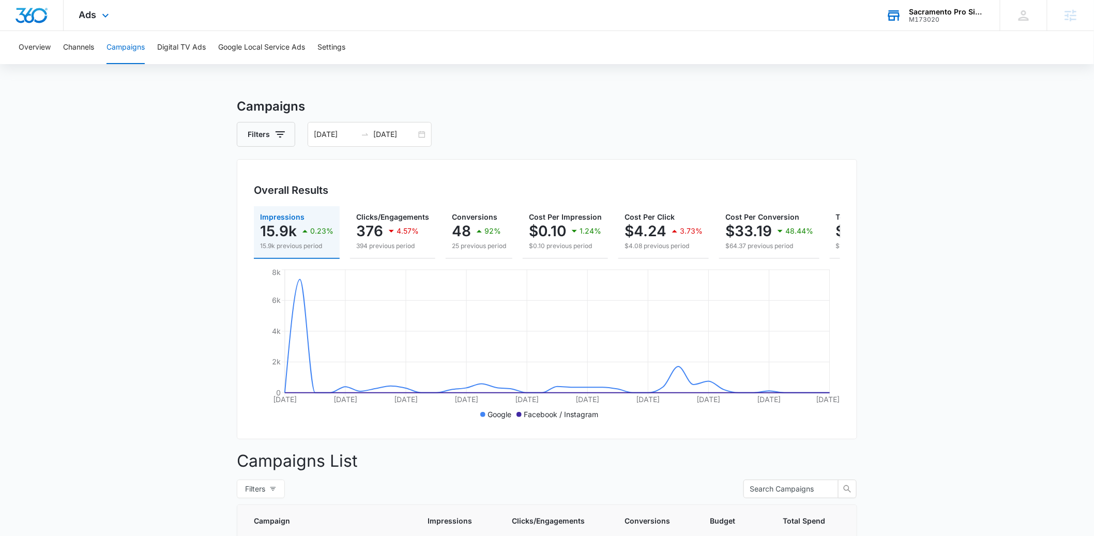
click at [925, 16] on div "M173020" at bounding box center [948, 19] width 76 height 7
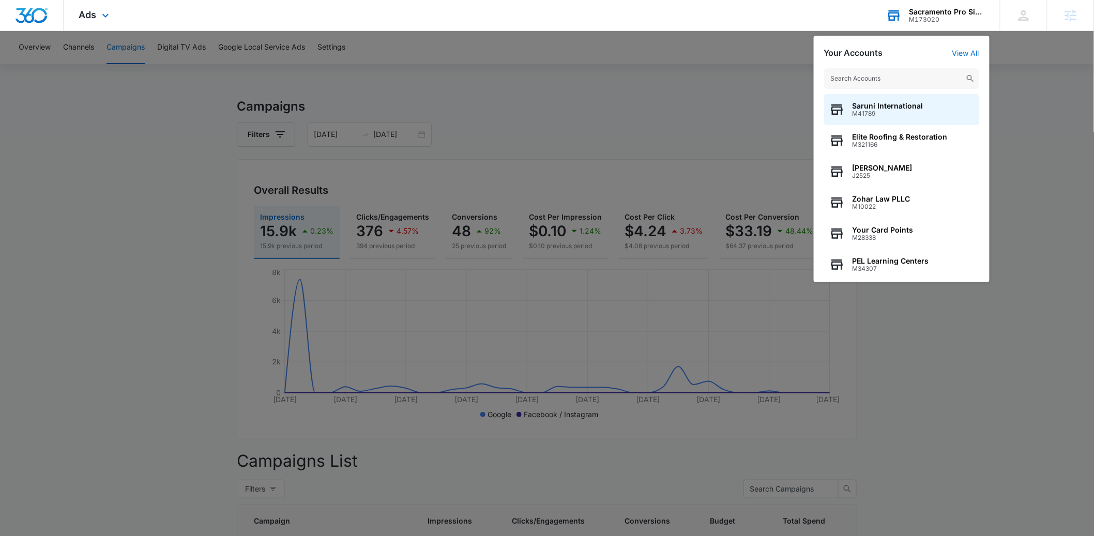
click at [850, 79] on input "text" at bounding box center [901, 78] width 155 height 21
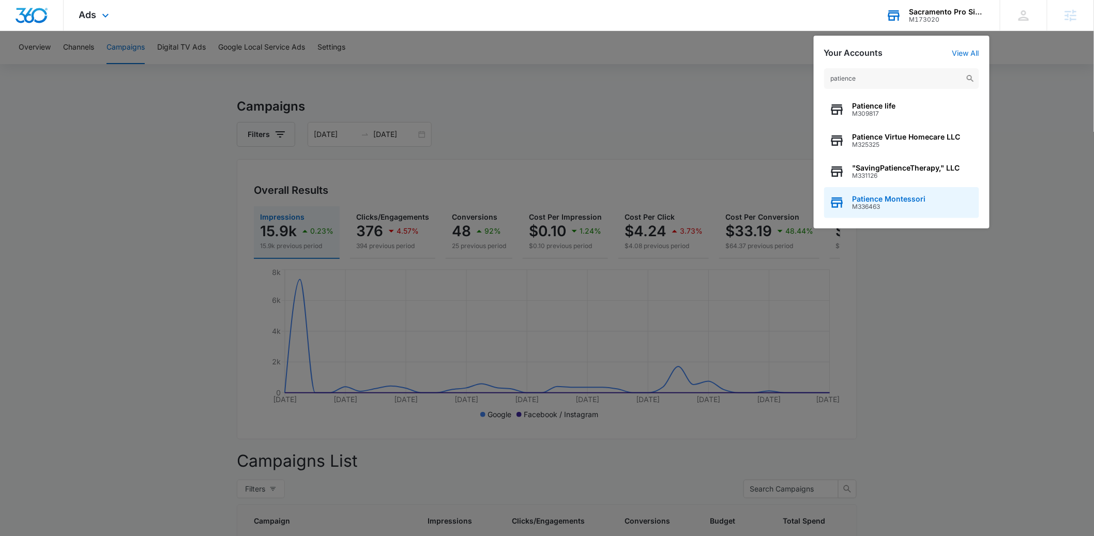
type input "patience"
click at [875, 199] on span "Patience Montessori" at bounding box center [889, 199] width 73 height 8
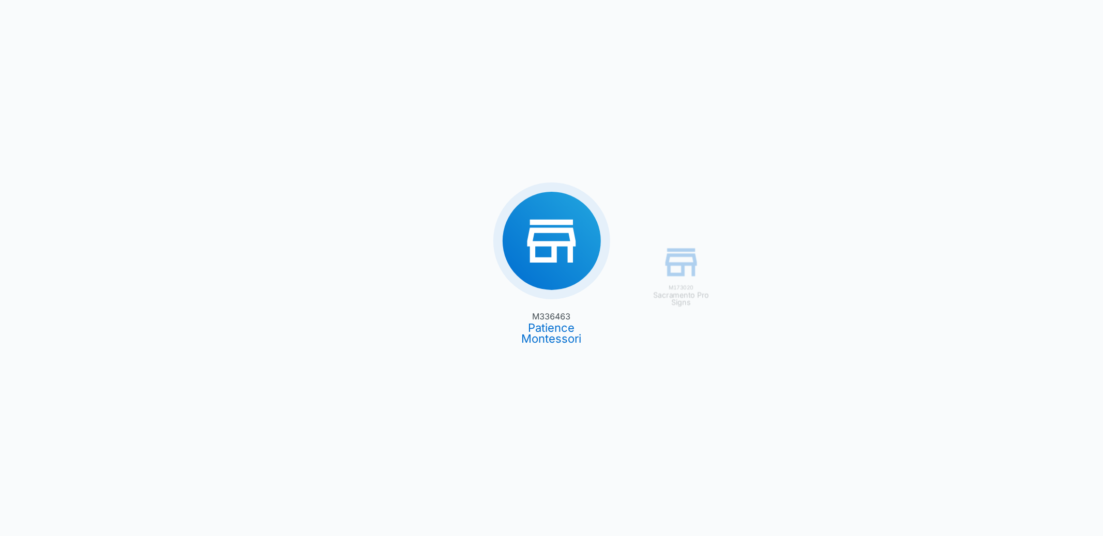
type input "[DATE]"
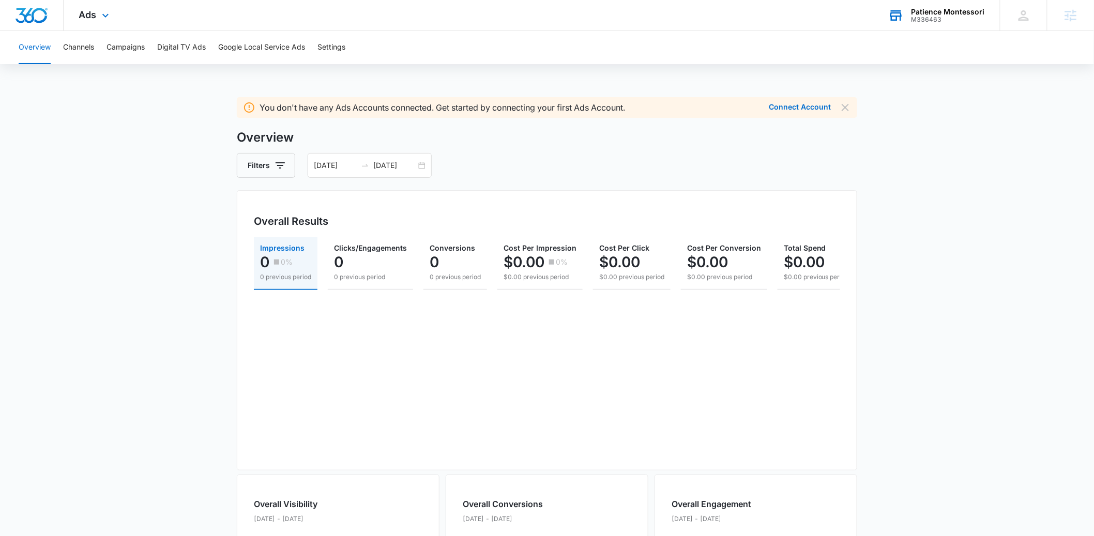
click at [98, 16] on div "Ads Apps Reputation Forms CRM Email Social Payments POS Content Ads Intelligenc…" at bounding box center [96, 15] width 64 height 31
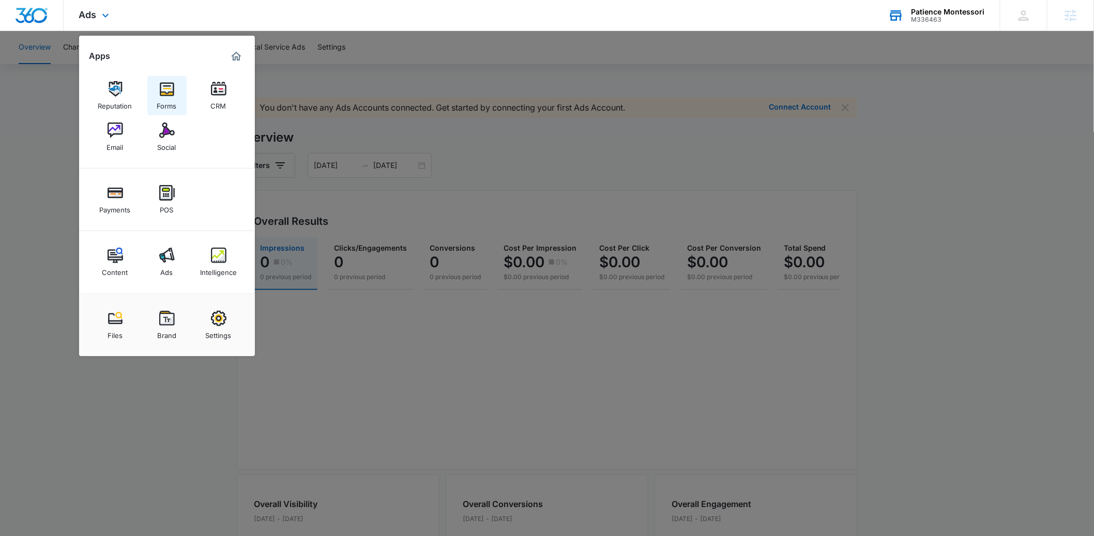
click at [154, 96] on link "Forms" at bounding box center [166, 95] width 39 height 39
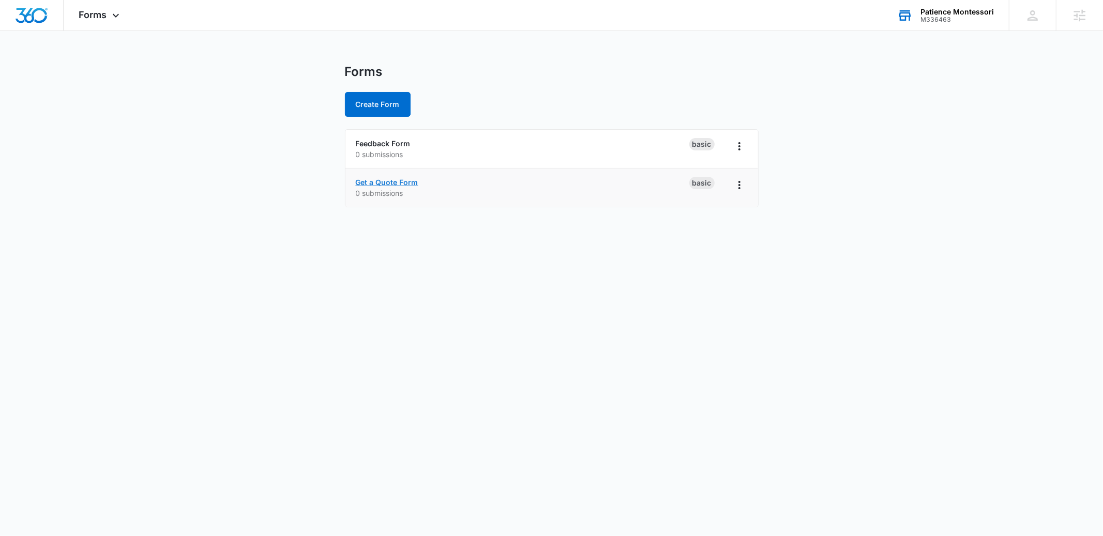
click at [377, 181] on link "Get a Quote Form" at bounding box center [387, 182] width 63 height 9
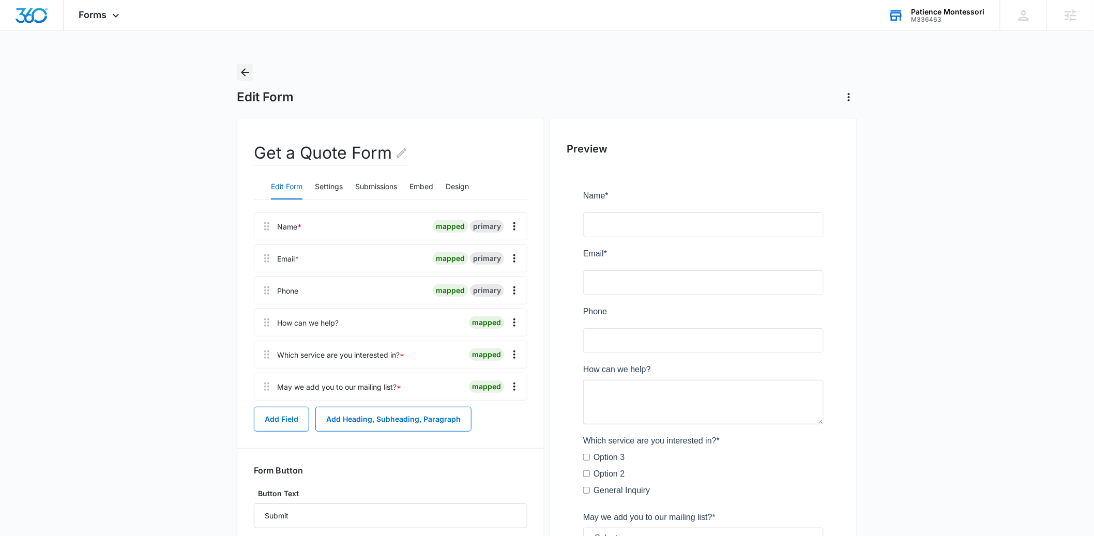
click at [244, 73] on icon "Back" at bounding box center [245, 72] width 12 height 12
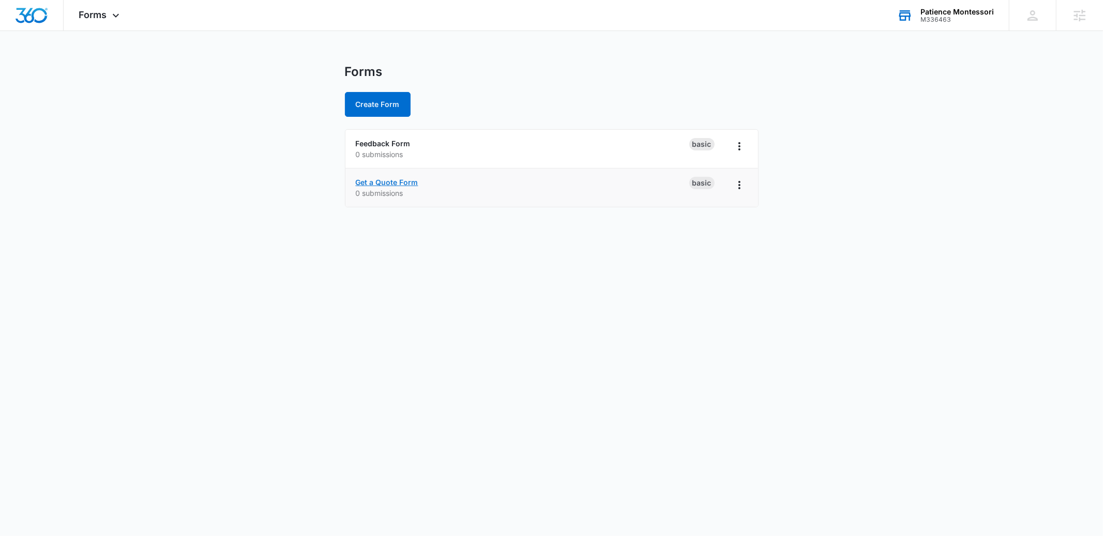
click at [377, 183] on link "Get a Quote Form" at bounding box center [387, 182] width 63 height 9
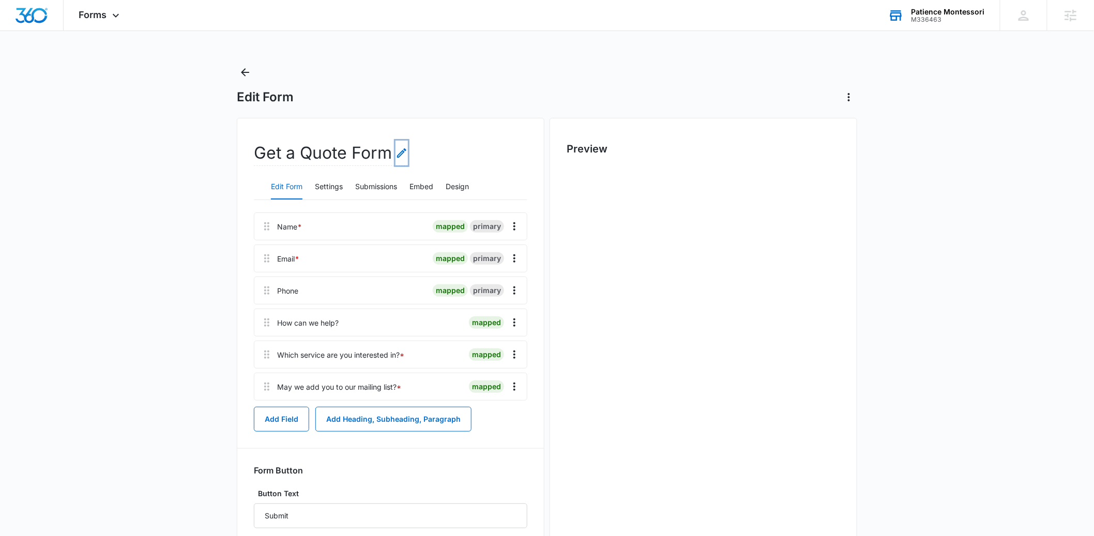
click at [406, 156] on icon "Edit Form Name" at bounding box center [402, 153] width 12 height 12
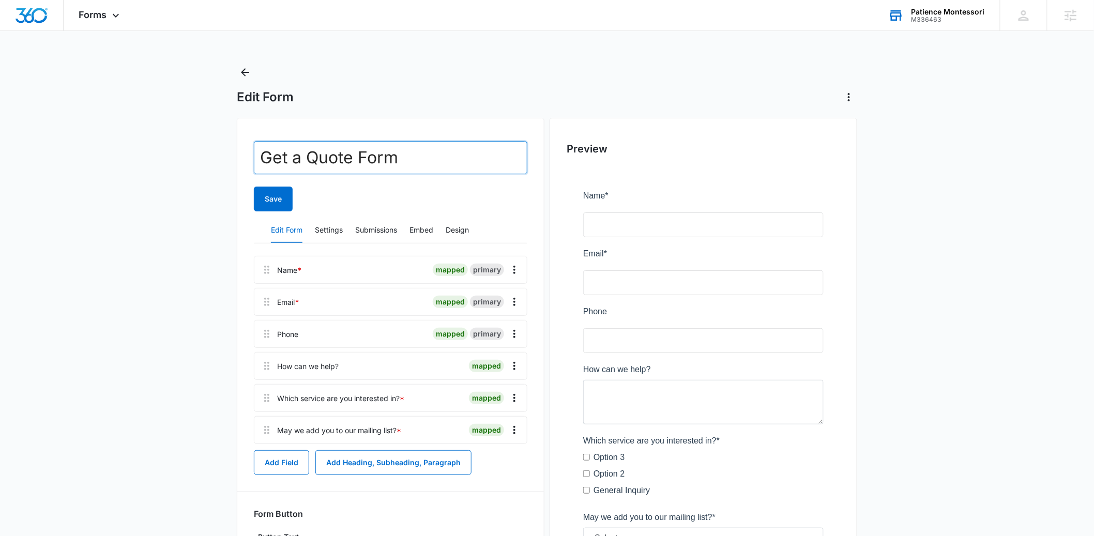
drag, startPoint x: 352, startPoint y: 158, endPoint x: 241, endPoint y: 162, distance: 111.3
click at [241, 162] on div "Get a Quote Form Save Edit Form Settings Submissions Embed Design Name * mapped…" at bounding box center [391, 377] width 308 height 519
click at [415, 164] on input "Schedule A Tour Form" at bounding box center [391, 157] width 274 height 33
type input "Schedule A Tour"
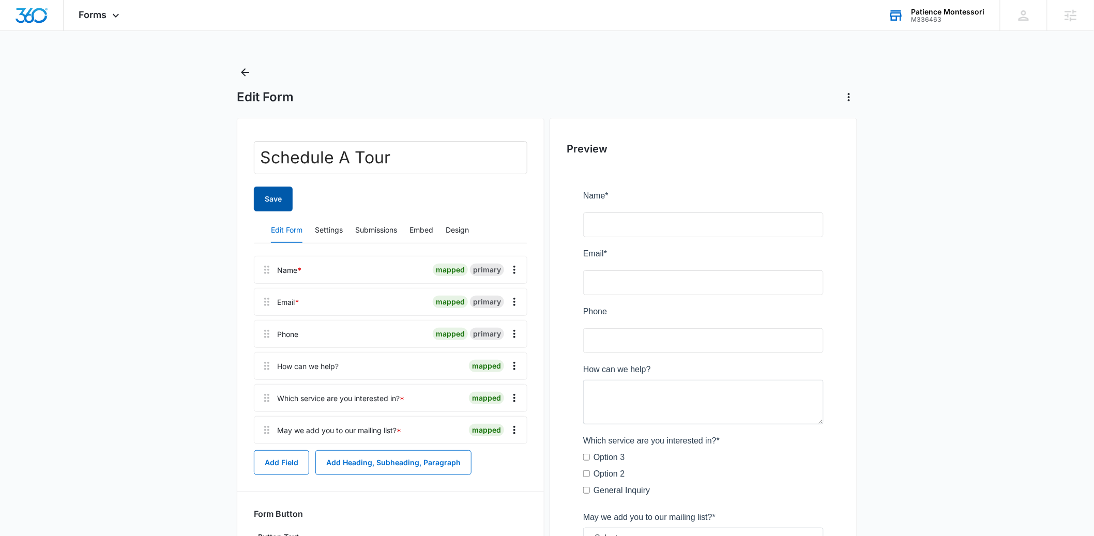
click at [281, 198] on button "Save" at bounding box center [273, 199] width 39 height 25
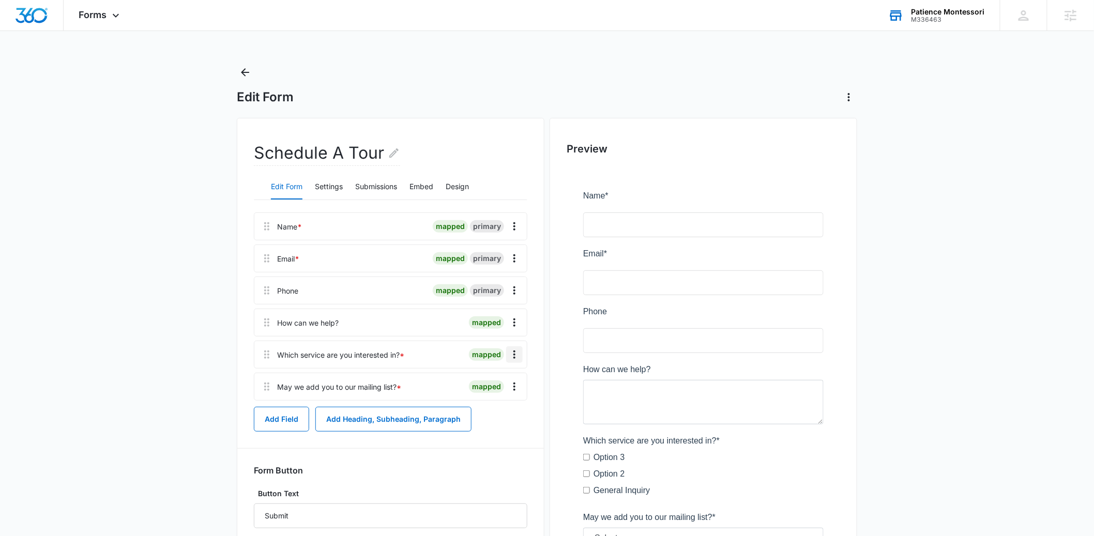
click at [516, 355] on icon "Overflow Menu" at bounding box center [514, 355] width 12 height 12
click at [478, 383] on div "Edit" at bounding box center [487, 383] width 22 height 7
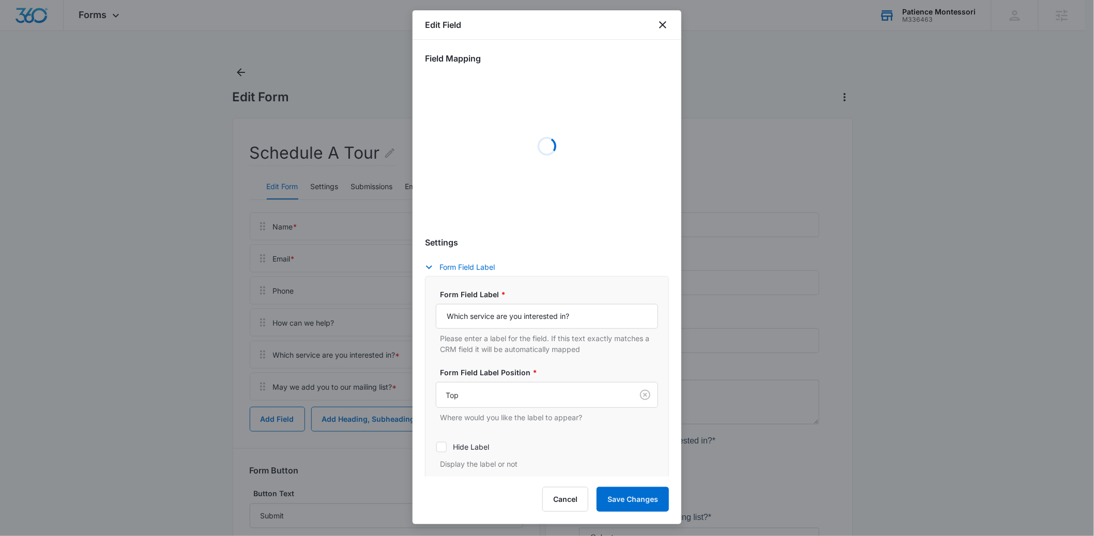
select select "350"
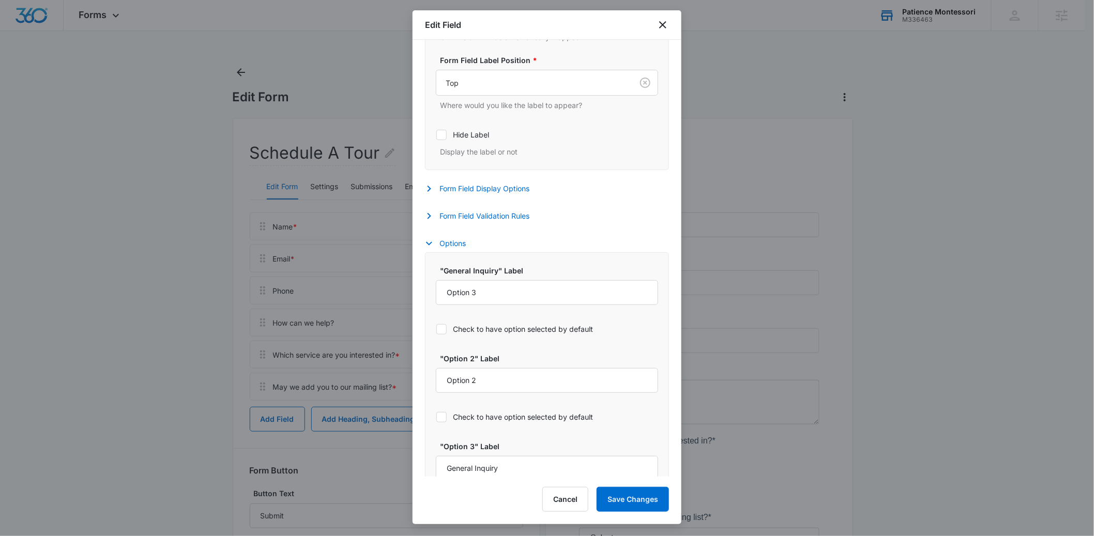
scroll to position [320, 0]
drag, startPoint x: 494, startPoint y: 294, endPoint x: 424, endPoint y: 297, distance: 69.9
click at [424, 297] on div "Field Mapping Manage your field mapping in the CRM Leads Inbox Navigate to Lead…" at bounding box center [547, 258] width 269 height 437
type input "Infant"
click at [473, 386] on input "Option 2" at bounding box center [547, 380] width 222 height 25
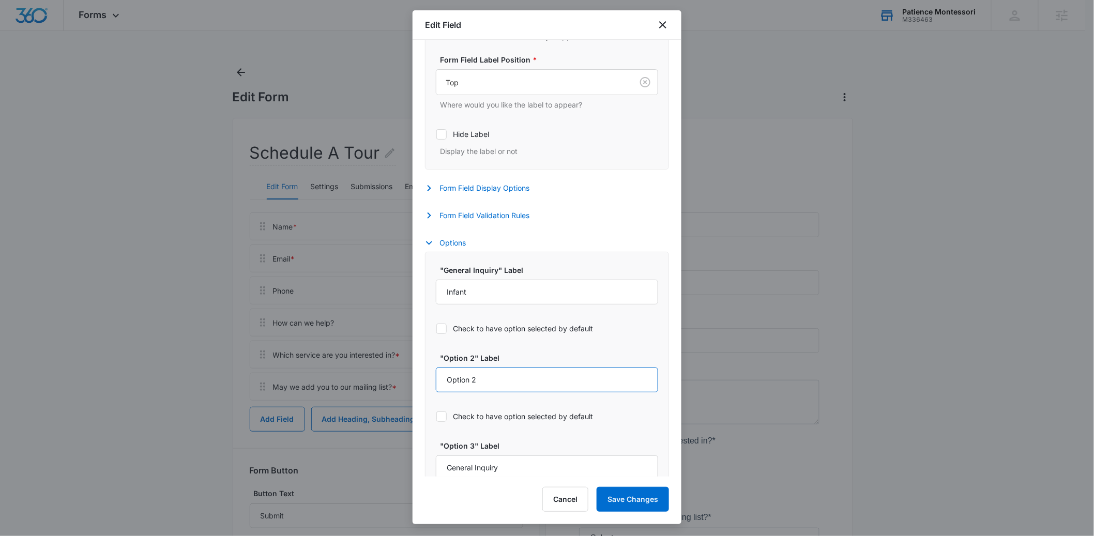
drag, startPoint x: 485, startPoint y: 385, endPoint x: 434, endPoint y: 385, distance: 50.7
click at [434, 385] on div ""General Inquiry" Label Infant Check to have option selected by default "Option…" at bounding box center [547, 390] width 244 height 277
type input "Toddler"
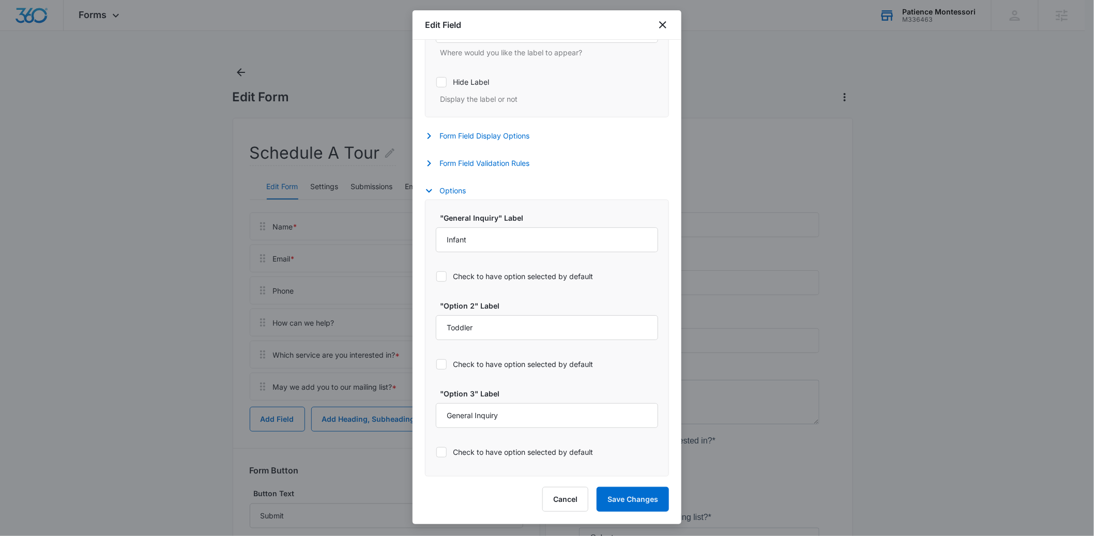
scroll to position [374, 0]
drag, startPoint x: 519, startPoint y: 415, endPoint x: 441, endPoint y: 418, distance: 78.7
click at [441, 418] on input "General Inquiry" at bounding box center [547, 415] width 222 height 25
type input "{"
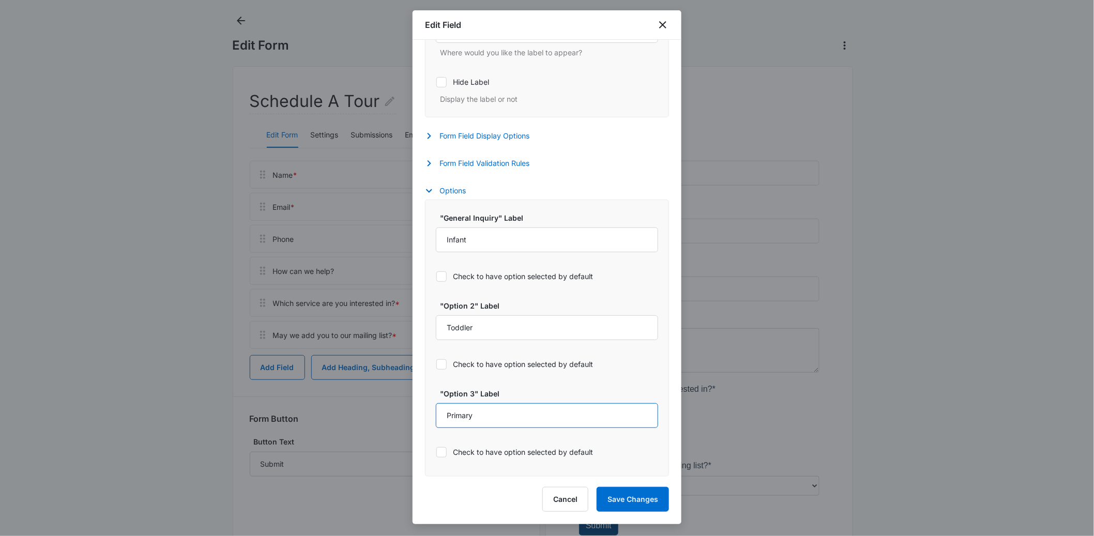
scroll to position [65, 0]
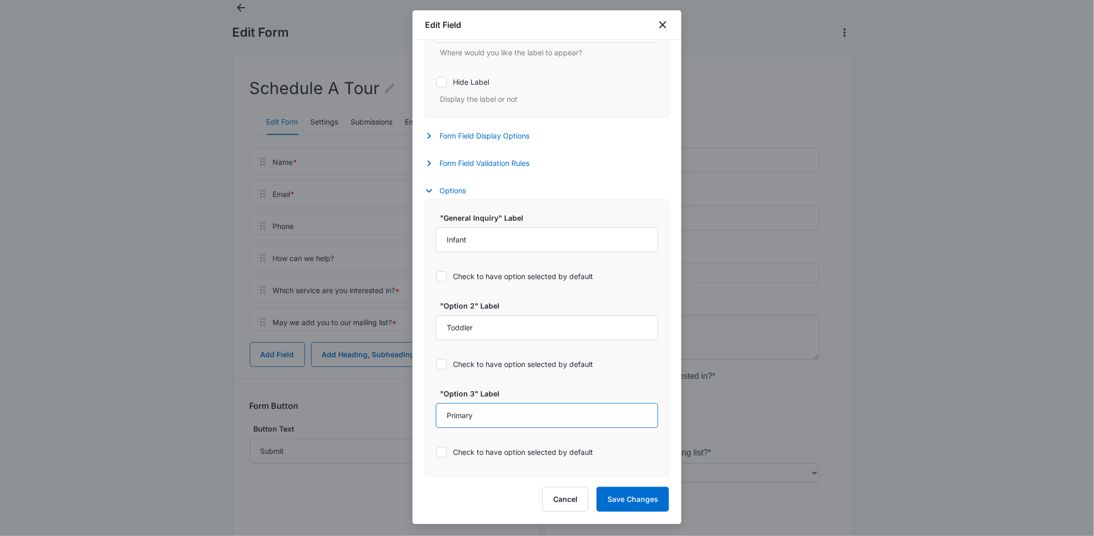
type input "Primary"
click at [571, 472] on div ""General Inquiry" Label Infant Check to have option selected by default "Option…" at bounding box center [547, 338] width 244 height 277
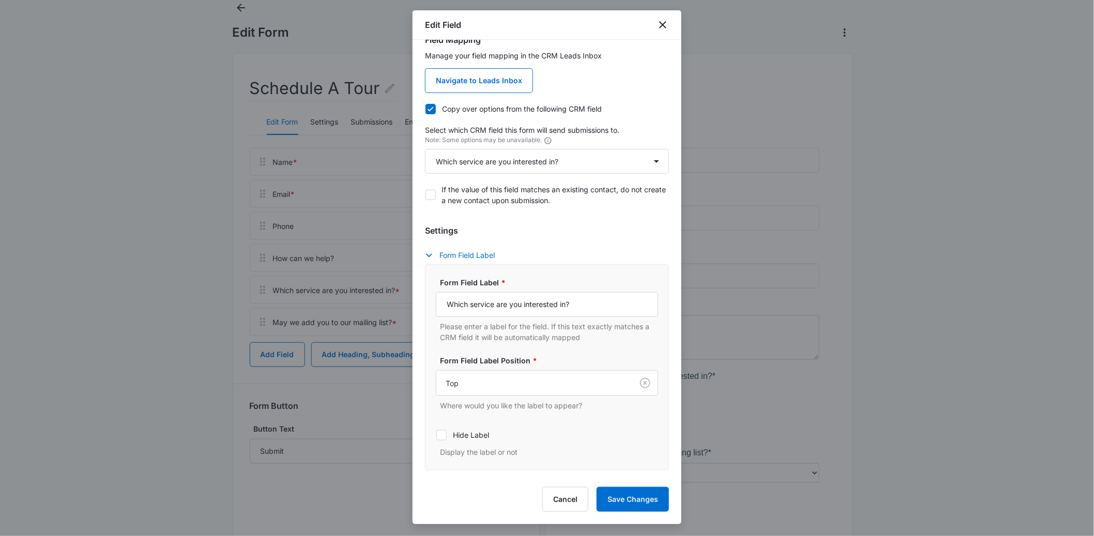
scroll to position [18, 0]
click at [660, 23] on icon "close" at bounding box center [663, 25] width 12 height 12
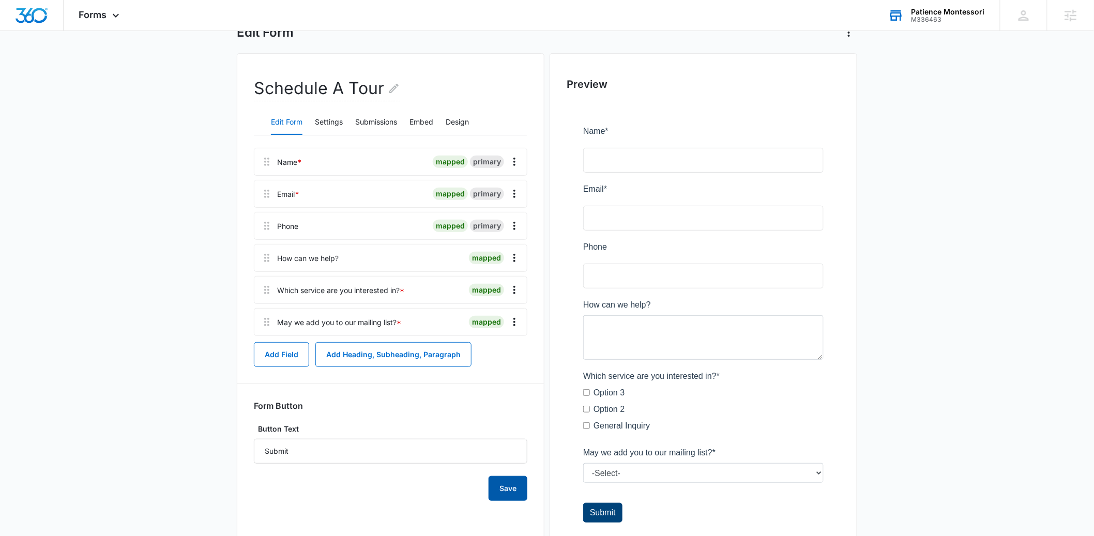
click at [516, 491] on button "Save" at bounding box center [508, 488] width 39 height 25
click at [96, 15] on span "Forms" at bounding box center [93, 14] width 28 height 11
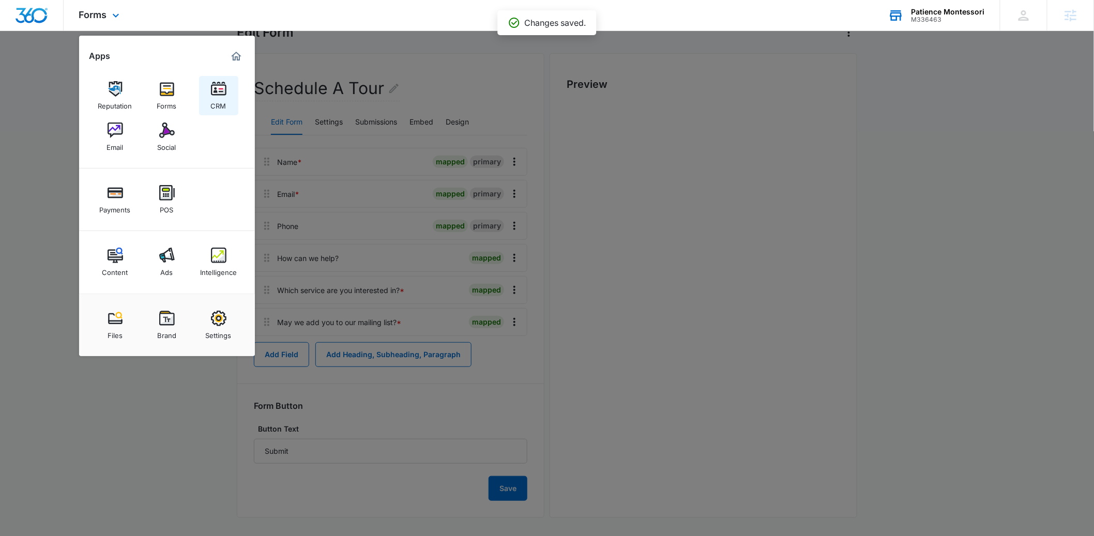
click at [226, 101] on div "CRM" at bounding box center [219, 103] width 16 height 13
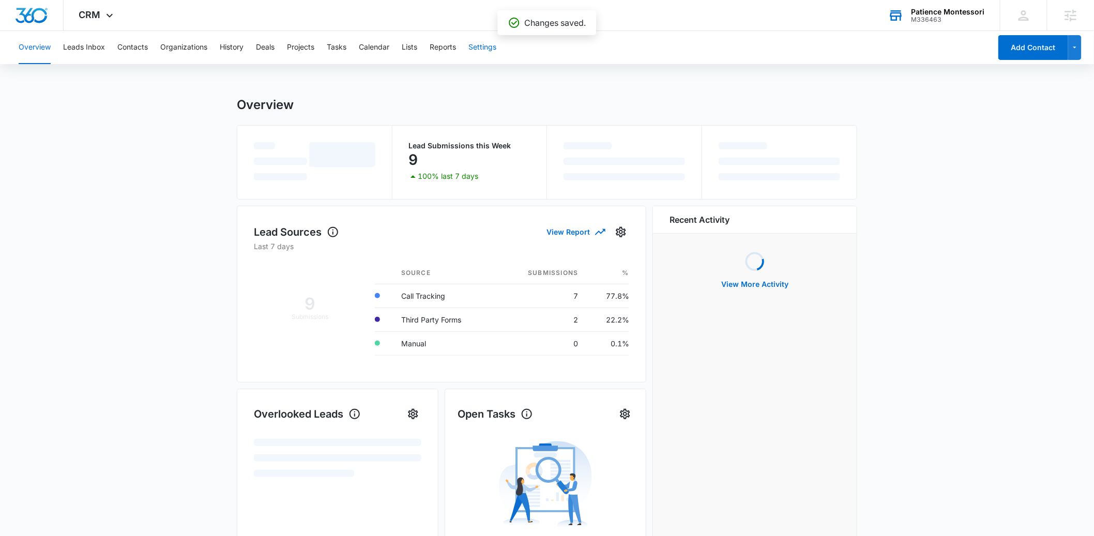
click at [486, 50] on button "Settings" at bounding box center [483, 47] width 28 height 33
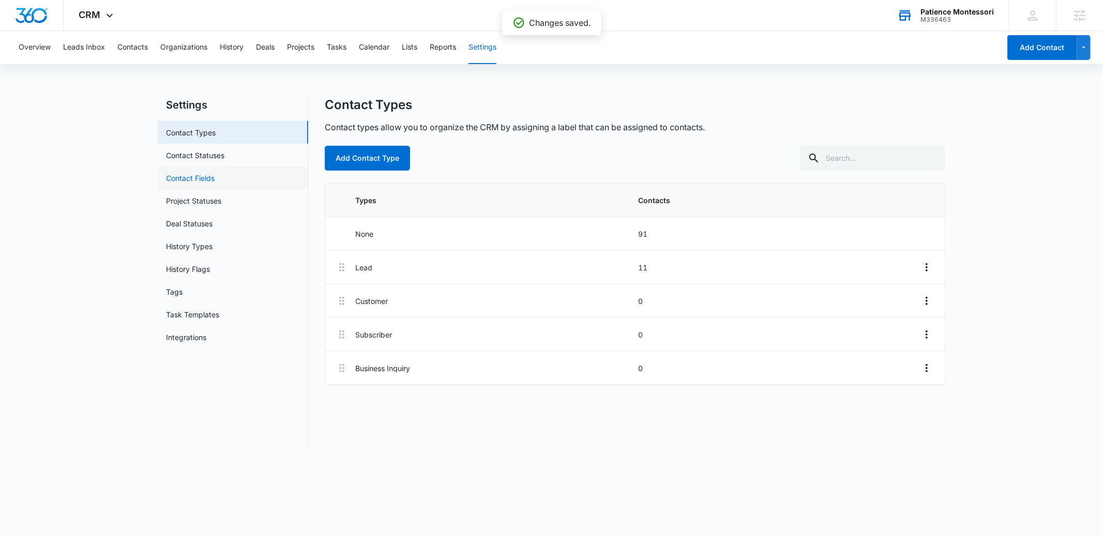
click at [202, 179] on link "Contact Fields" at bounding box center [190, 178] width 49 height 11
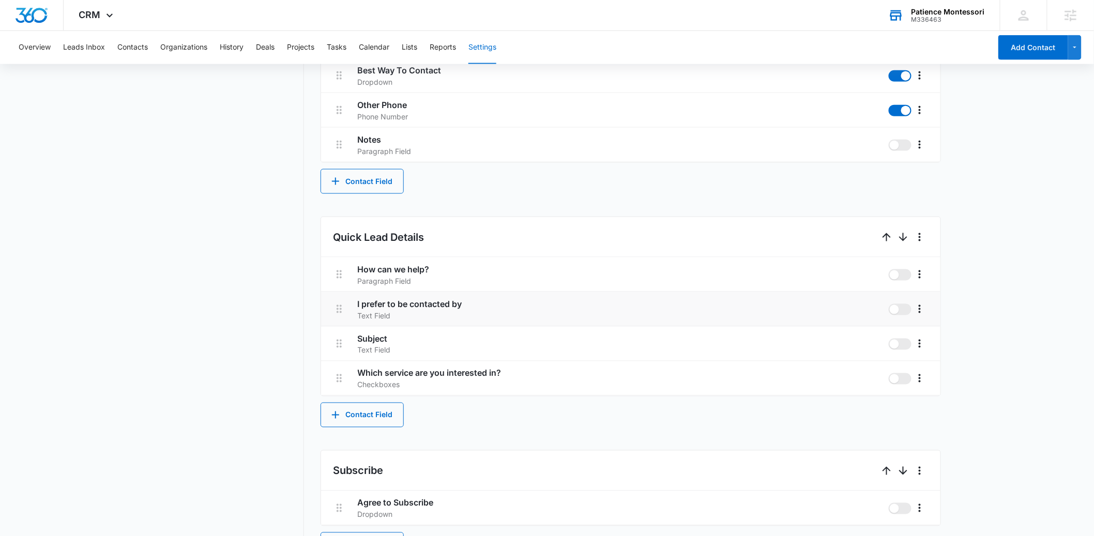
scroll to position [474, 0]
click at [921, 373] on icon "More" at bounding box center [920, 376] width 12 height 12
click at [932, 406] on div "Edit" at bounding box center [935, 405] width 22 height 7
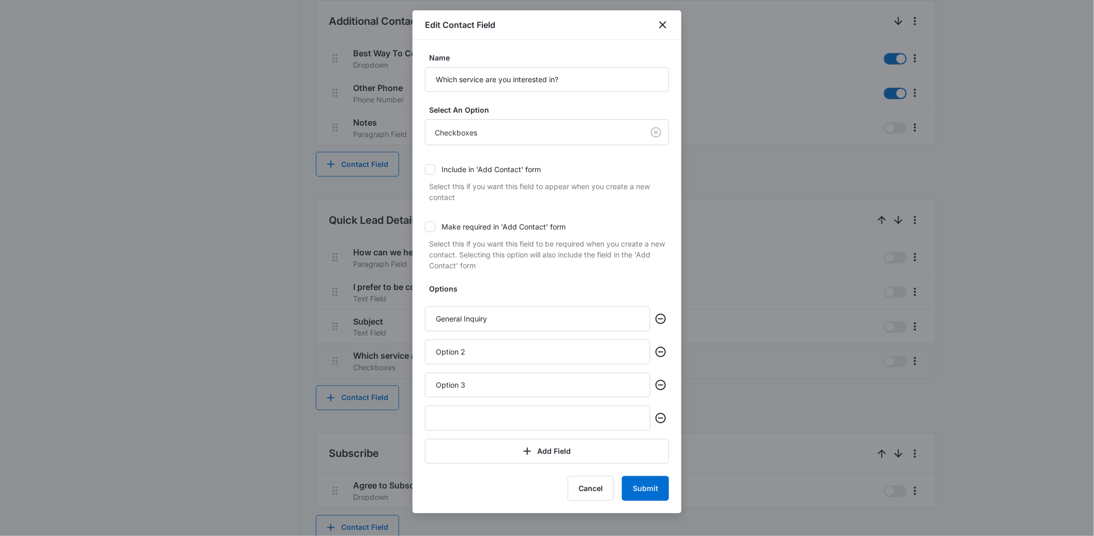
scroll to position [541, 0]
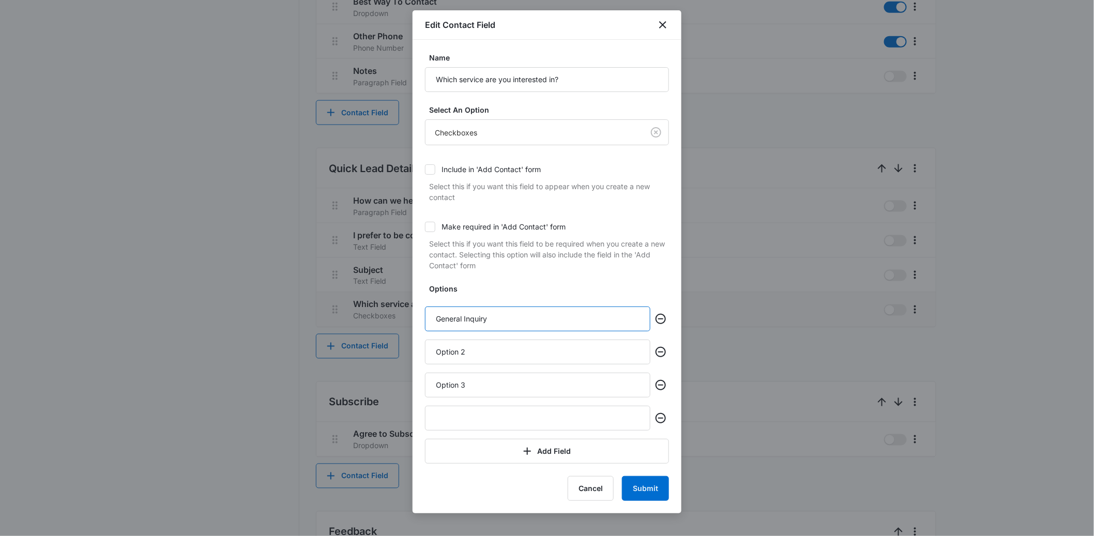
drag, startPoint x: 513, startPoint y: 316, endPoint x: 426, endPoint y: 314, distance: 86.9
click at [426, 314] on input "General Inquiry" at bounding box center [538, 319] width 226 height 25
type input "Infant"
type input "Toddler"
type input "Primary"
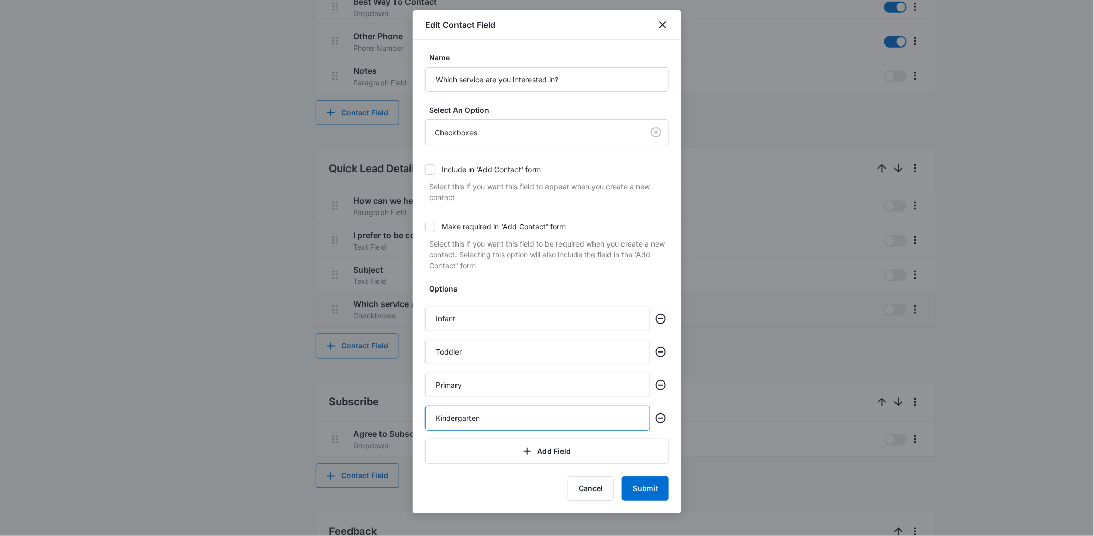
type input "Kindergarten"
click at [496, 320] on input "Infant" at bounding box center [538, 319] width 226 height 25
paste input "6 weeks to 18 months"
type input "Infant (6 weeks to 18 months)"
click at [490, 353] on input "Toddler" at bounding box center [538, 352] width 226 height 25
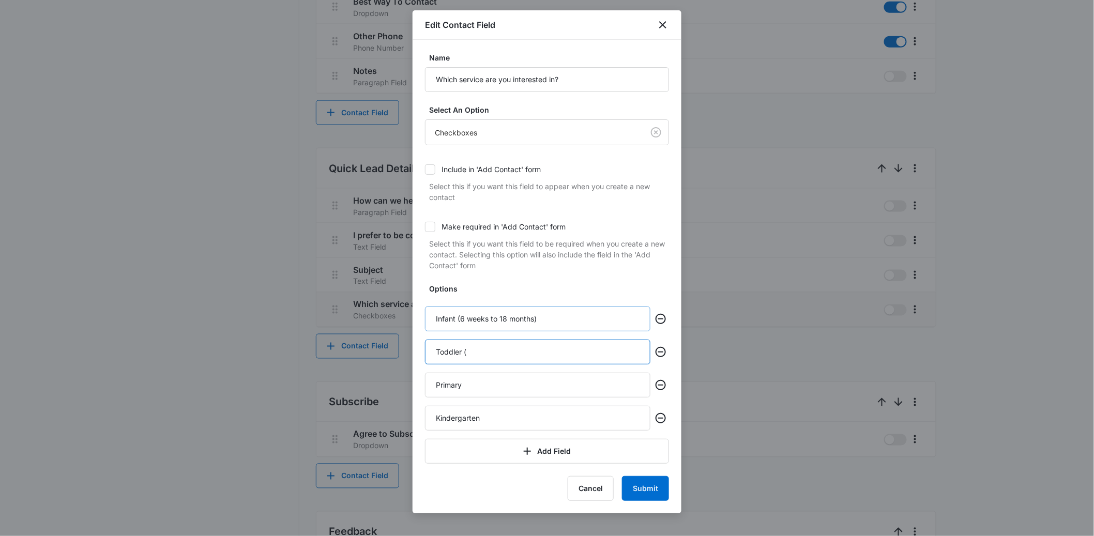
paste input "18–36M"
click at [475, 351] on input "Toddler (18–36M)" at bounding box center [538, 352] width 226 height 25
click at [506, 354] on input "Toddler (18 months –36M)" at bounding box center [538, 352] width 226 height 25
type input "Toddler (18 months –36M)"
click at [498, 322] on input "Infant (6 weeks to 18 months)" at bounding box center [538, 319] width 226 height 25
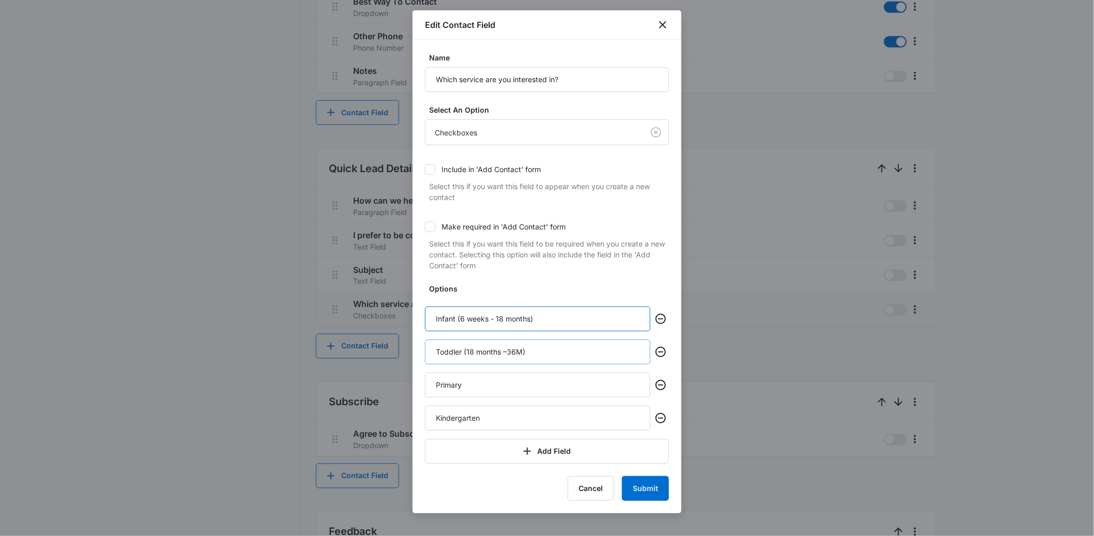
type input "Infant (6 weeks - 18 months)"
click at [507, 354] on input "Toddler (18 months –36M)" at bounding box center [538, 352] width 226 height 25
click at [525, 352] on input "Toddler (18 months – 36M)" at bounding box center [538, 352] width 226 height 25
type input "Toddler (18 months – 36 months)"
drag, startPoint x: 570, startPoint y: 351, endPoint x: 464, endPoint y: 355, distance: 106.1
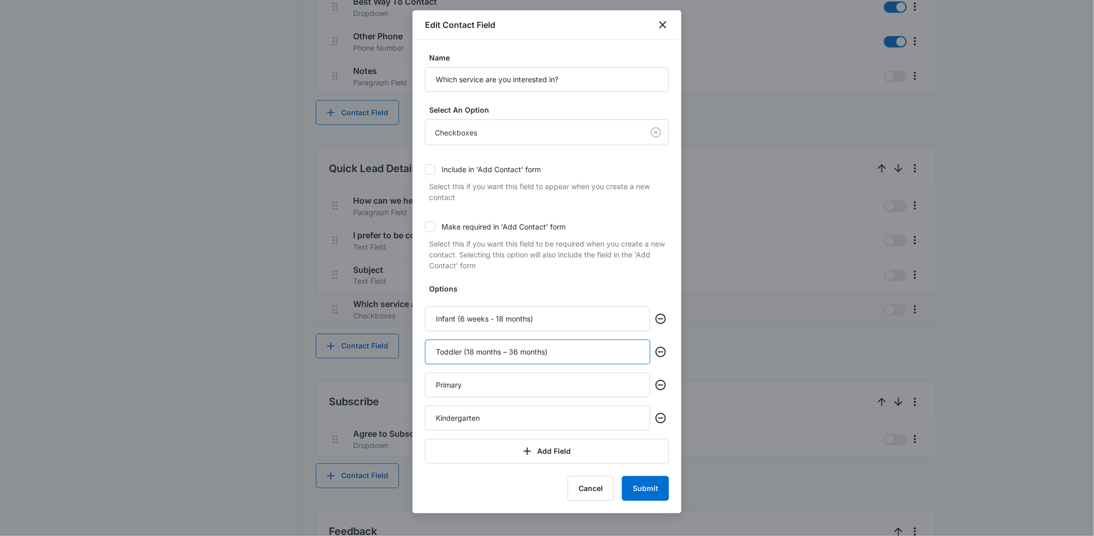
click at [464, 355] on input "Toddler (18 months – 36 months)" at bounding box center [538, 352] width 226 height 25
click at [493, 391] on input "Primary" at bounding box center [538, 385] width 226 height 25
paste input "(18 months – 36 months)"
drag, startPoint x: 502, startPoint y: 386, endPoint x: 468, endPoint y: 387, distance: 34.2
click at [468, 387] on input "Primary (18 months – 36 months)" at bounding box center [538, 385] width 226 height 25
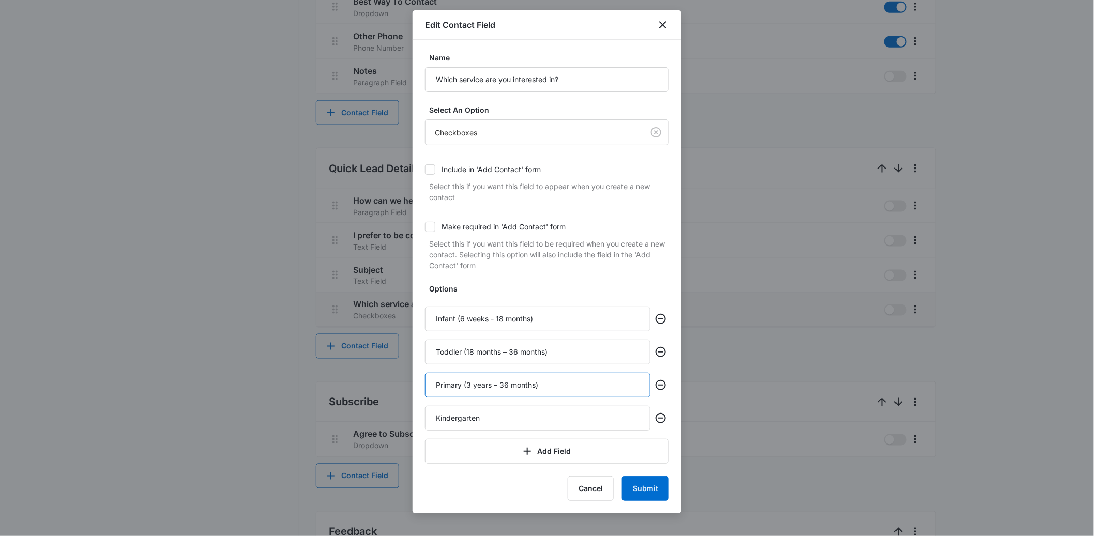
click at [504, 388] on input "Primary (3 years – 36 months)" at bounding box center [538, 385] width 226 height 25
click at [523, 382] on input "Primary (3 years – 6 months)" at bounding box center [538, 385] width 226 height 25
type input "Primary (3 years – 6 years)"
click at [511, 411] on input "Kindergarten" at bounding box center [538, 418] width 226 height 25
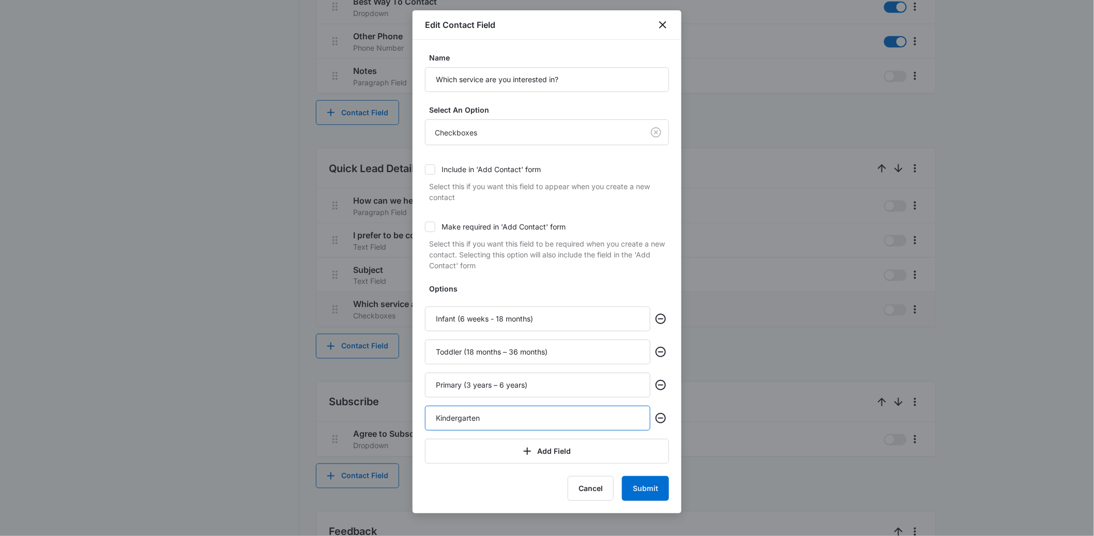
click at [510, 413] on input "Kindergarten" at bounding box center [538, 418] width 226 height 25
click at [506, 415] on input "Kindergarten" at bounding box center [538, 418] width 226 height 25
drag, startPoint x: 537, startPoint y: 384, endPoint x: 465, endPoint y: 385, distance: 71.9
click at [465, 385] on input "Primary (3 years – 6 years)" at bounding box center [538, 385] width 226 height 25
click at [514, 416] on input "Kindergarten" at bounding box center [538, 418] width 226 height 25
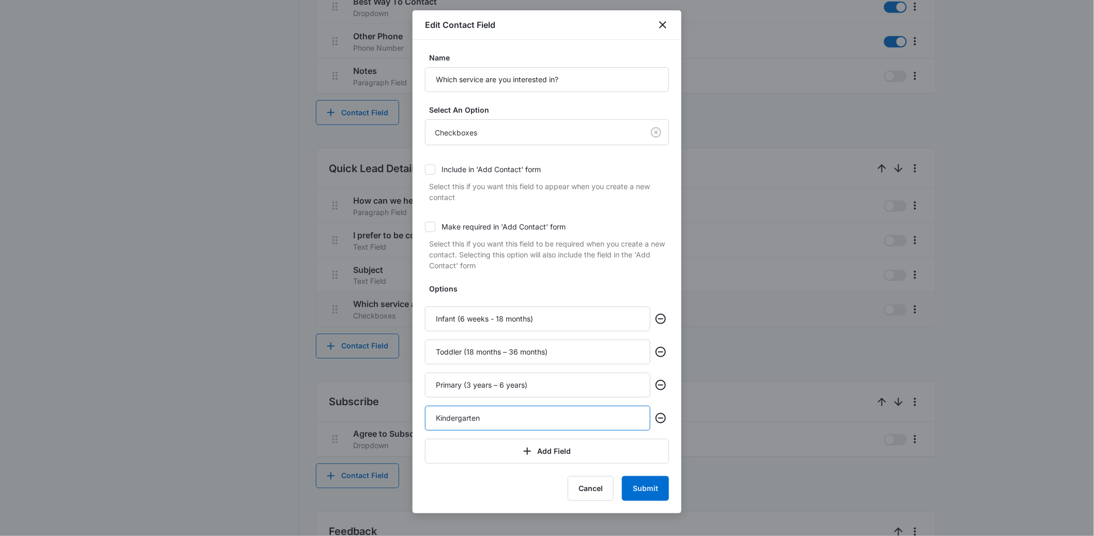
paste input "(3 years – 6 years)"
click at [490, 420] on input "Kindergarten (3 years – 6 years)" at bounding box center [538, 418] width 226 height 25
click at [522, 419] on input "Kindergarten (5 years – 6 years)" at bounding box center [538, 418] width 226 height 25
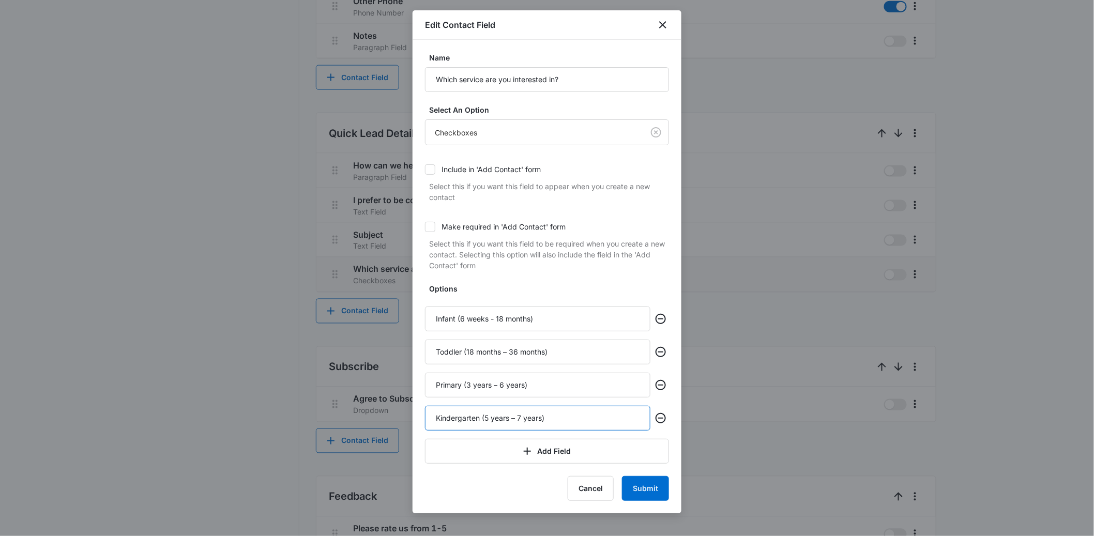
scroll to position [577, 0]
type input "Kindergarten (5 years – 7 years)"
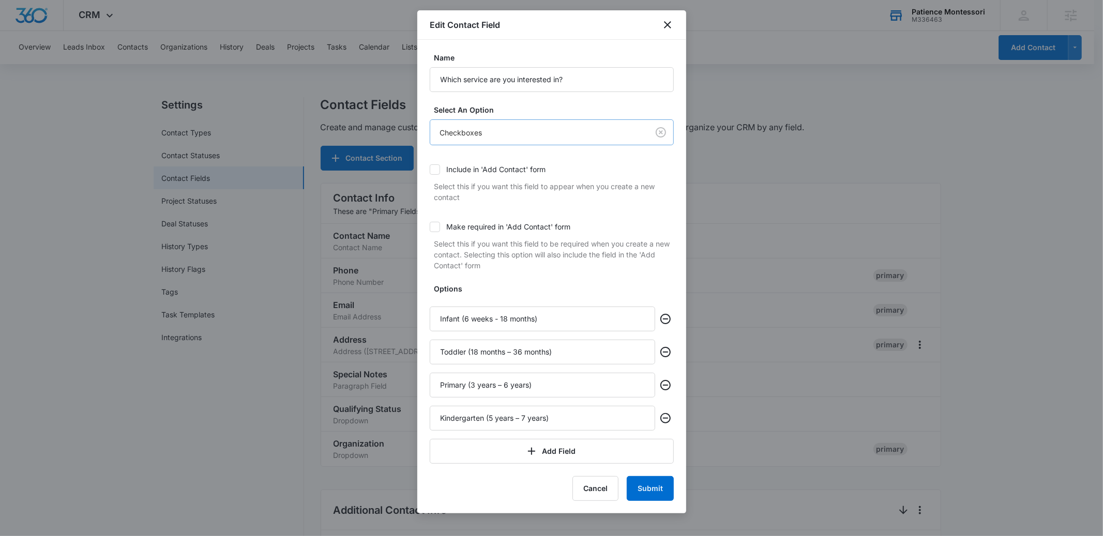
click at [546, 105] on div at bounding box center [551, 268] width 1103 height 536
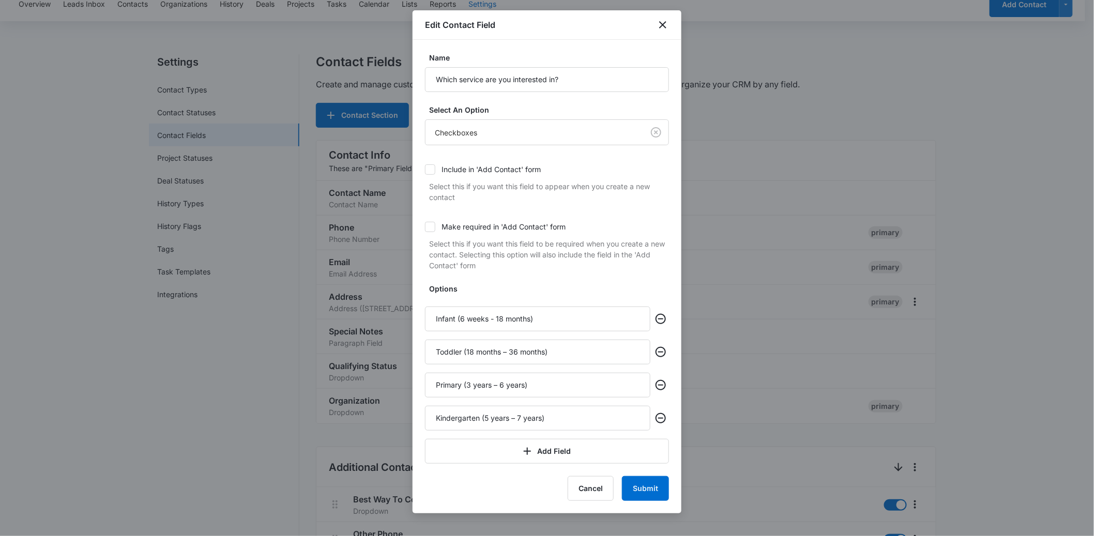
scroll to position [53, 0]
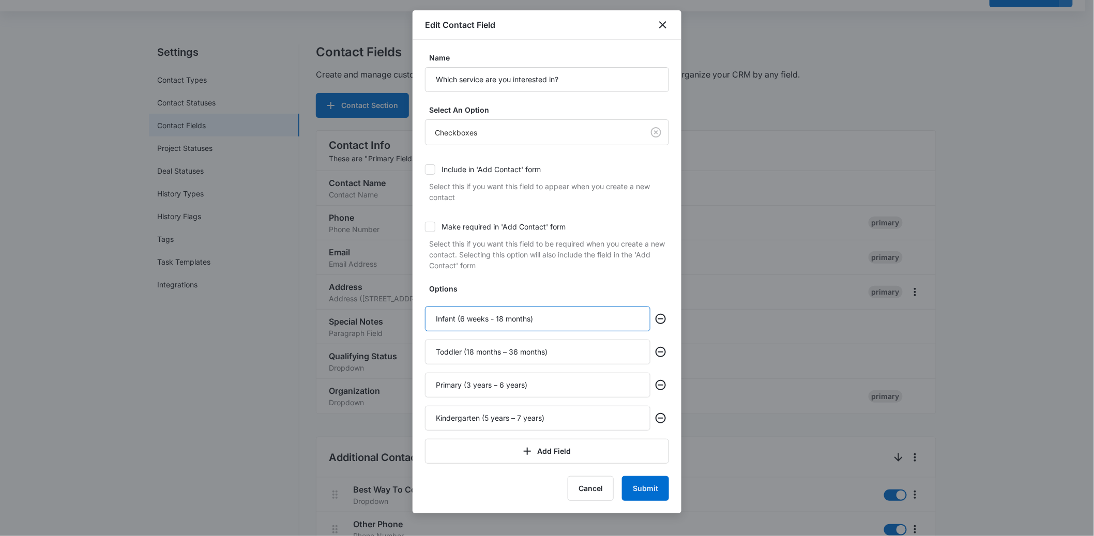
drag, startPoint x: 565, startPoint y: 322, endPoint x: 403, endPoint y: 322, distance: 162.4
drag, startPoint x: 574, startPoint y: 352, endPoint x: 401, endPoint y: 358, distance: 172.4
drag, startPoint x: 553, startPoint y: 350, endPoint x: 427, endPoint y: 354, distance: 126.3
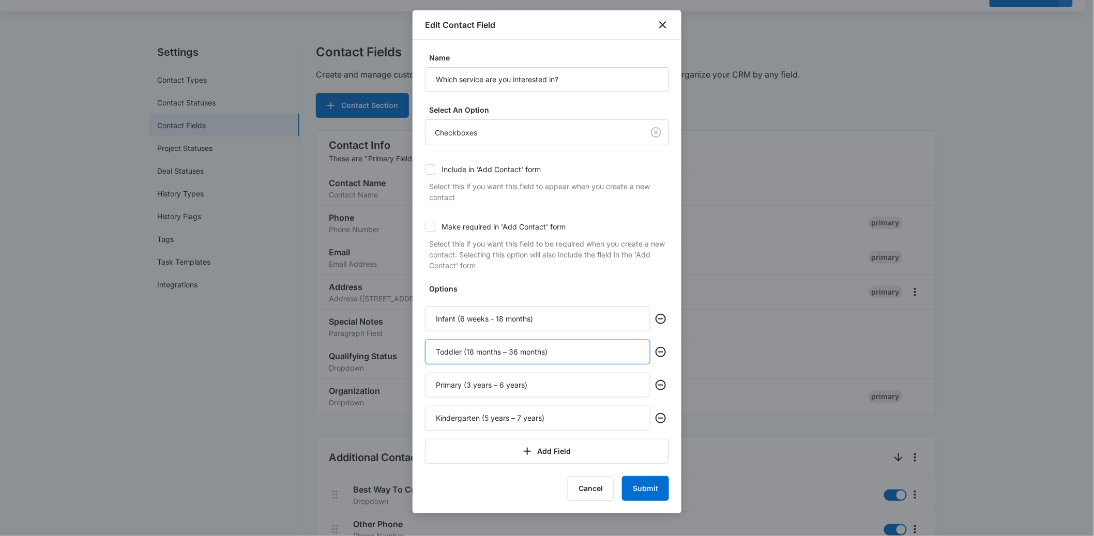
click at [427, 354] on input "Toddler (18 months – 36 months)" at bounding box center [538, 352] width 226 height 25
drag, startPoint x: 556, startPoint y: 385, endPoint x: 426, endPoint y: 380, distance: 130.4
click at [426, 380] on input "Primary (3 years – 6 years)" at bounding box center [538, 385] width 226 height 25
drag, startPoint x: 569, startPoint y: 415, endPoint x: 443, endPoint y: 411, distance: 126.8
click at [443, 411] on input "Kindergarten (5 years – 7 years)" at bounding box center [538, 418] width 226 height 25
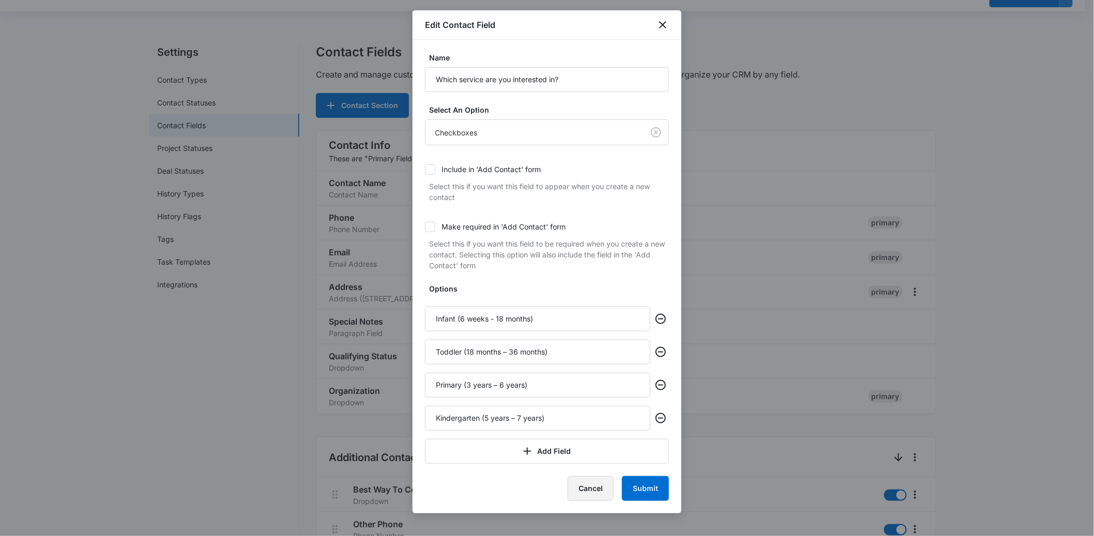
click at [594, 491] on button "Cancel" at bounding box center [591, 488] width 46 height 25
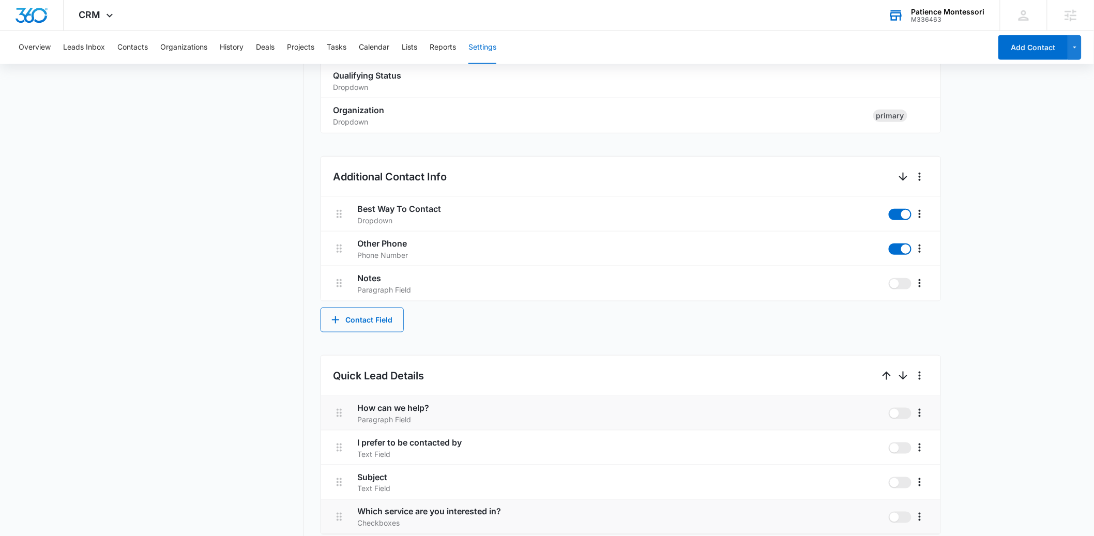
scroll to position [345, 0]
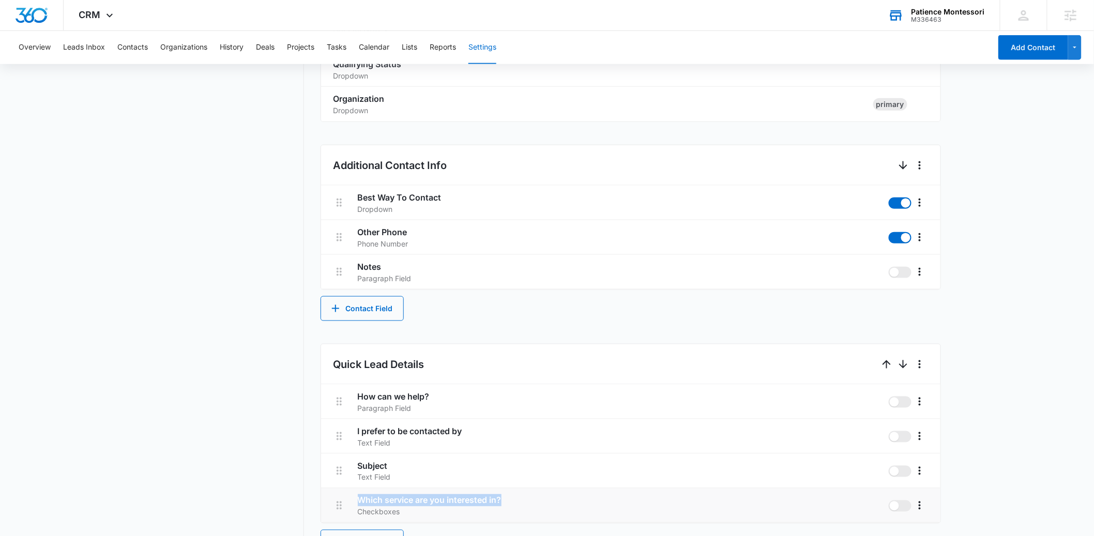
drag, startPoint x: 508, startPoint y: 500, endPoint x: 354, endPoint y: 502, distance: 153.6
click at [354, 502] on li "Which service are you interested in? Checkboxes" at bounding box center [631, 506] width 620 height 35
copy h3 "Which service are you interested in?"
click at [918, 507] on icon "More" at bounding box center [920, 506] width 12 height 12
click at [928, 476] on div "Delete" at bounding box center [935, 476] width 22 height 7
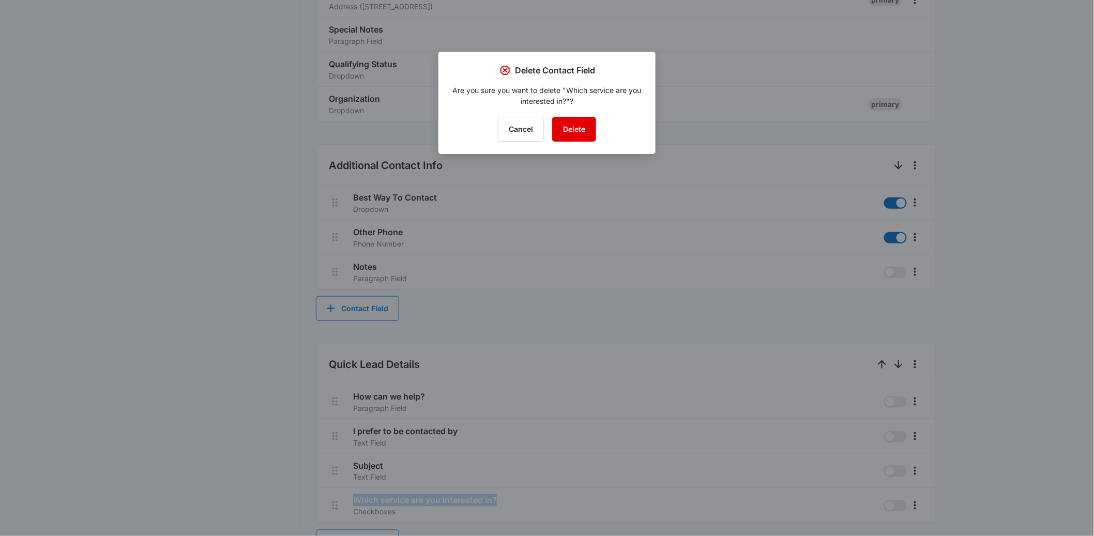
click at [574, 128] on button "Delete" at bounding box center [574, 129] width 44 height 25
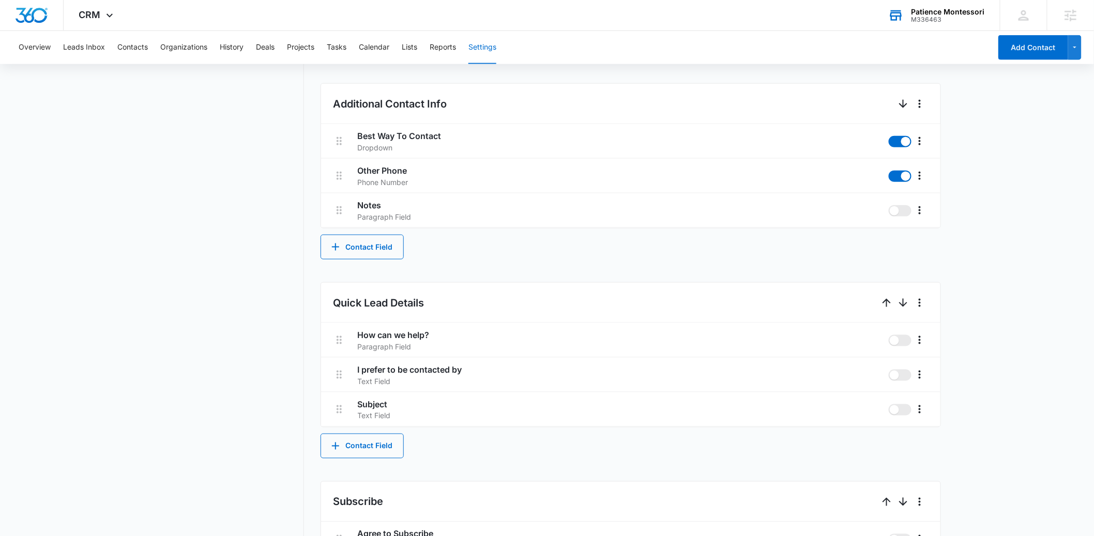
scroll to position [409, 0]
click at [368, 450] on button "Contact Field" at bounding box center [362, 443] width 83 height 25
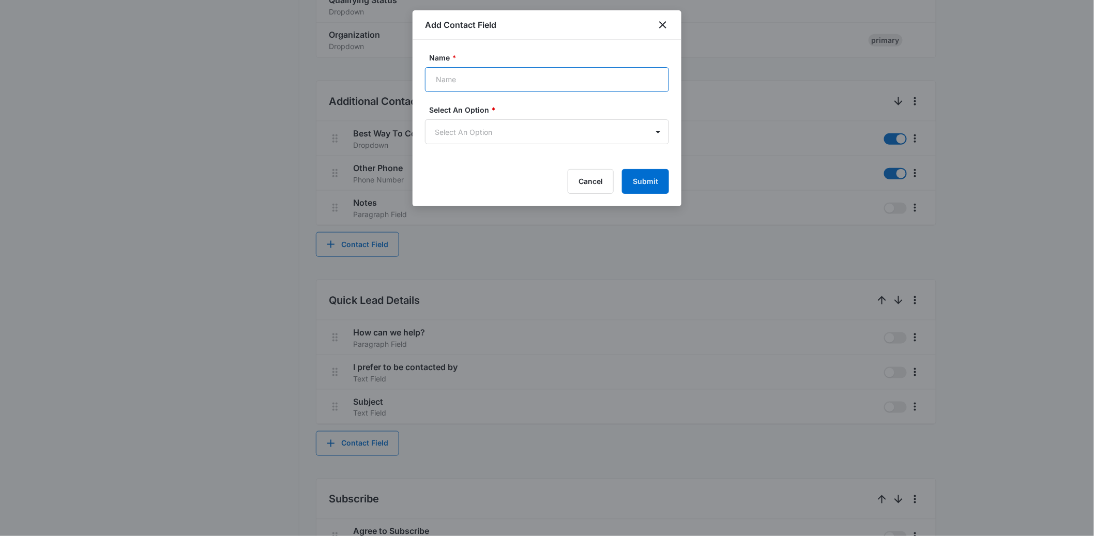
click at [459, 85] on input "Name *" at bounding box center [547, 79] width 244 height 25
paste input "Which service are you interested in?"
type input "Which service are you interested in?"
click at [480, 137] on body "CRM Apps Reputation Forms CRM Email Social Payments POS Content Ads Intelligenc…" at bounding box center [547, 194] width 1094 height 1207
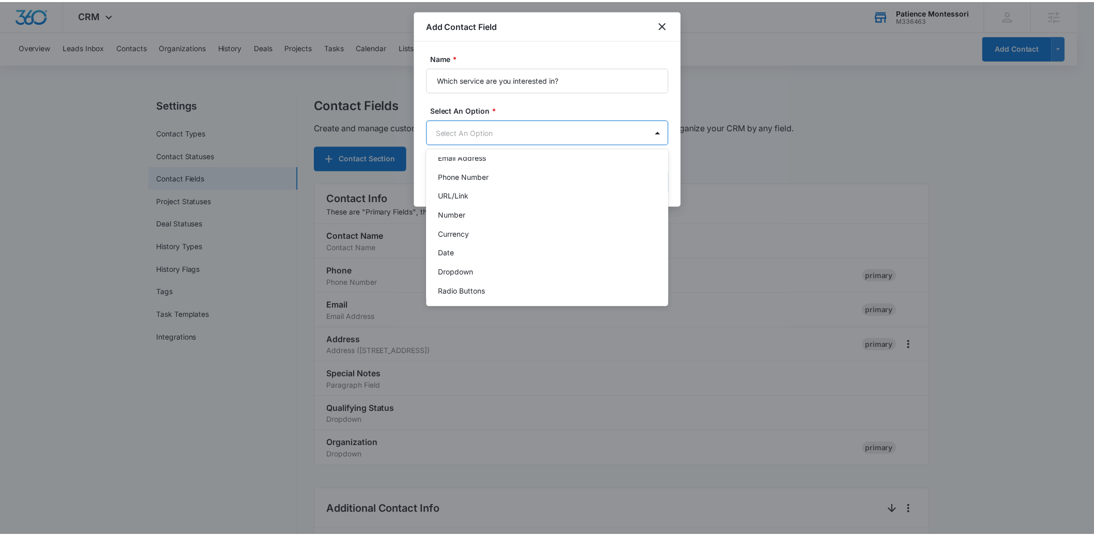
scroll to position [91, 0]
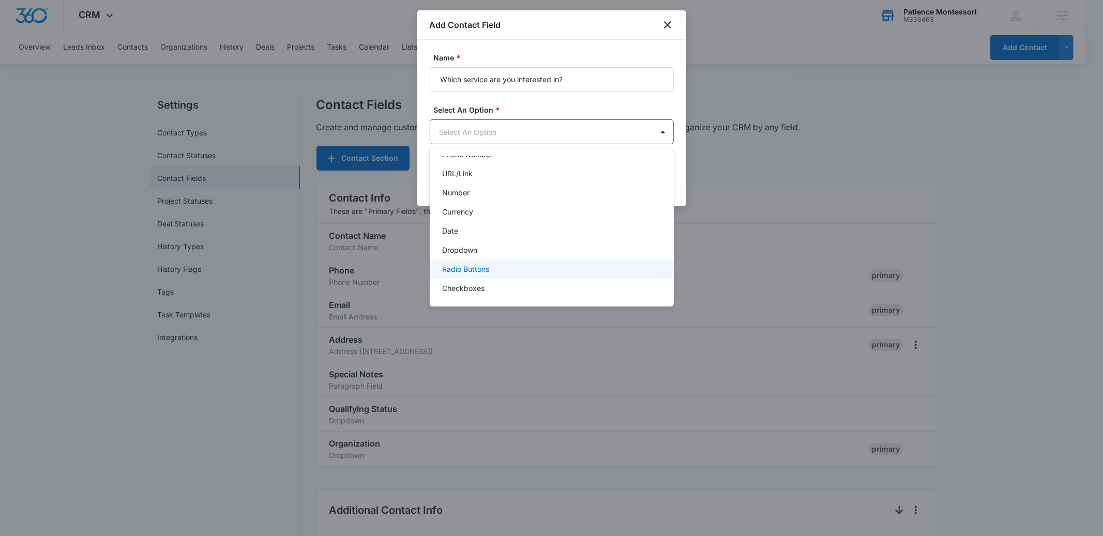
click at [466, 266] on p "Radio Buttons" at bounding box center [465, 269] width 47 height 11
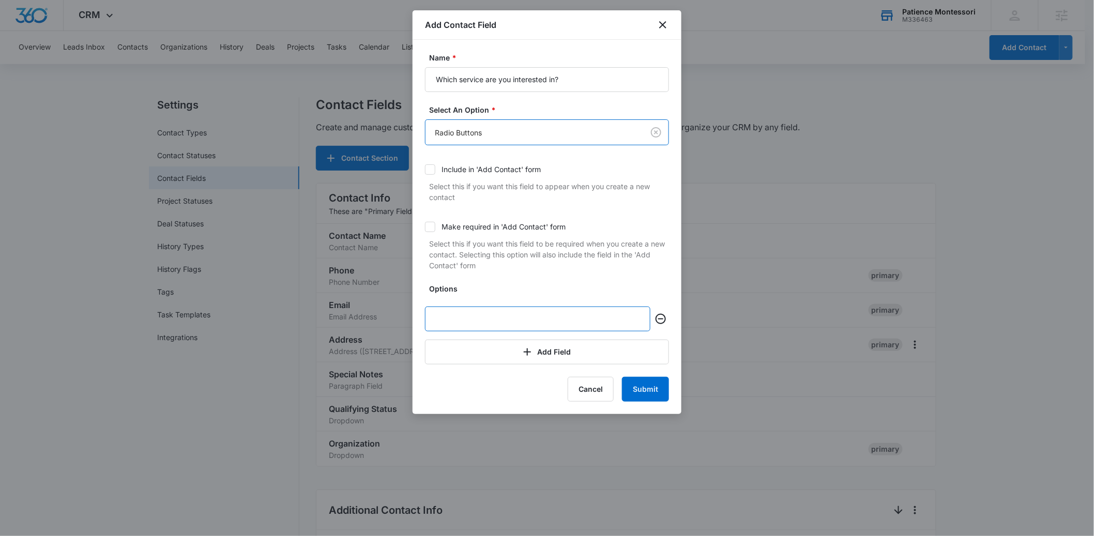
click at [469, 321] on input "text" at bounding box center [538, 319] width 226 height 25
paste input "Infant (6 weeks - 18 months)"
type input "Infant (6 weeks - 18 months)"
click at [509, 359] on button "Add Field" at bounding box center [547, 352] width 244 height 25
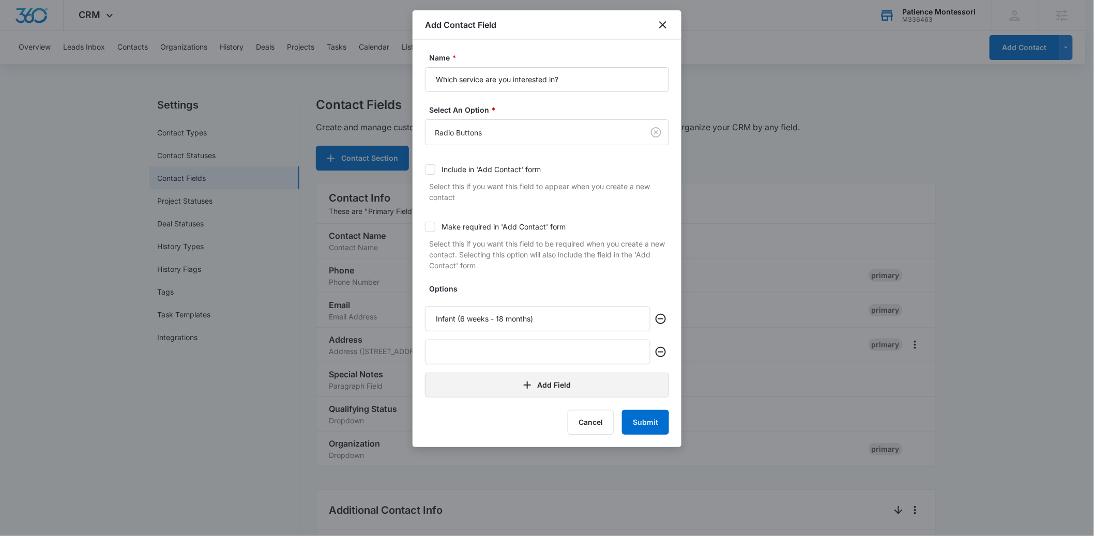
click at [525, 389] on icon "button" at bounding box center [527, 385] width 12 height 12
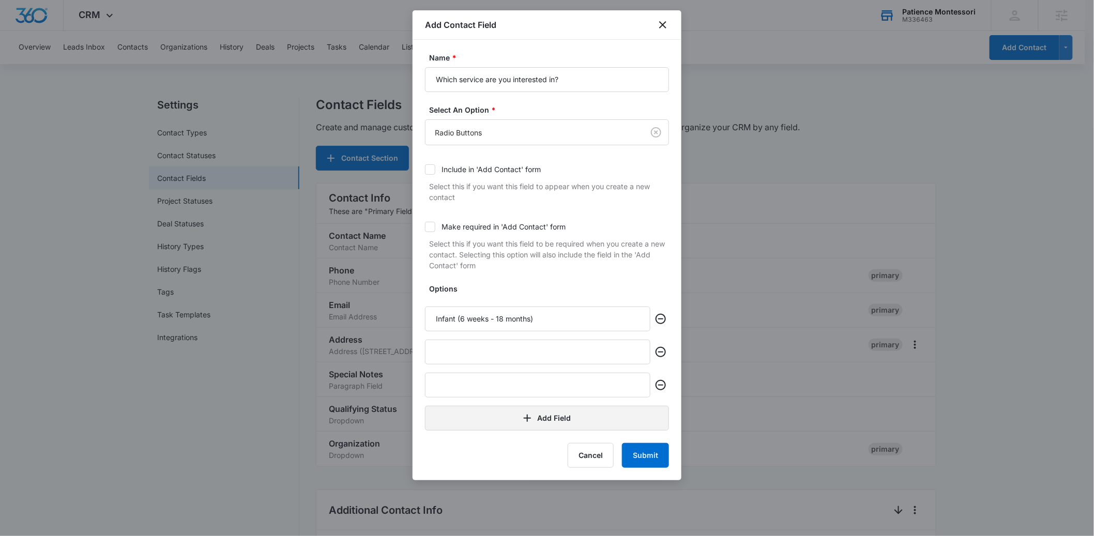
click at [533, 429] on button "Add Field" at bounding box center [547, 418] width 244 height 25
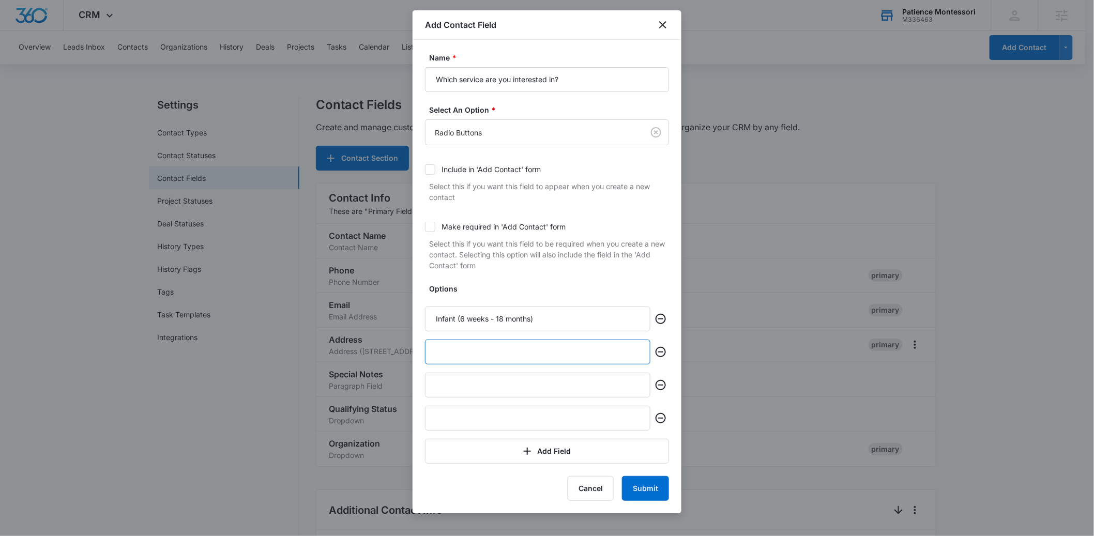
click at [478, 356] on input "text" at bounding box center [538, 352] width 226 height 25
paste input "Toddler (18 months – 36 months)"
type input "Toddler (18 months – 36 months)"
click at [488, 386] on input "text" at bounding box center [538, 385] width 226 height 25
paste input "Primary (3 years – 6 years)"
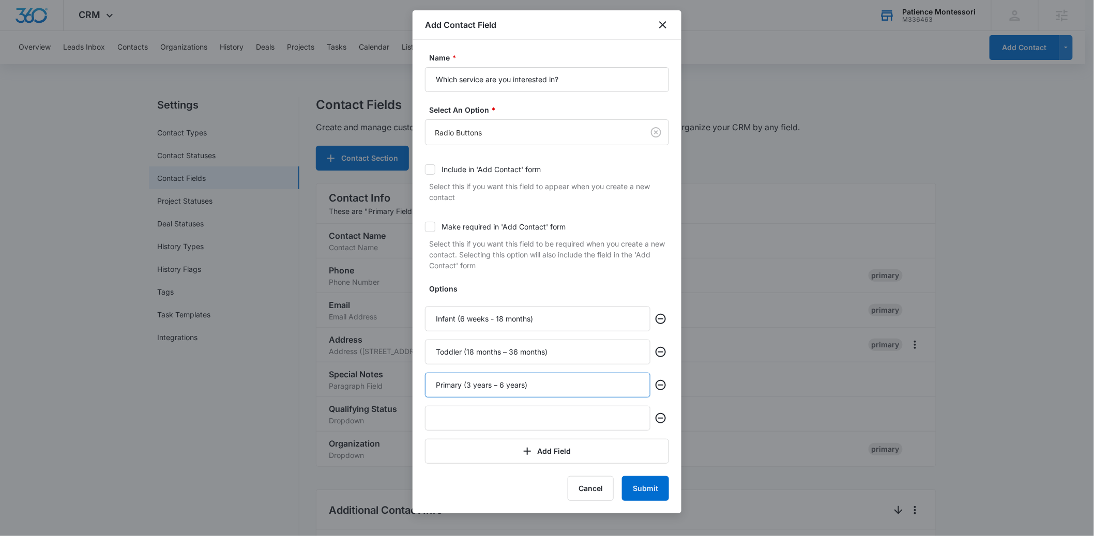
type input "Primary (3 years – 6 years)"
click at [485, 417] on input "text" at bounding box center [538, 418] width 226 height 25
paste input "Kindergarten (5 years – 7 years)"
type input "Kindergarten (5 years – 7 years)"
click at [655, 493] on button "Submit" at bounding box center [645, 488] width 47 height 25
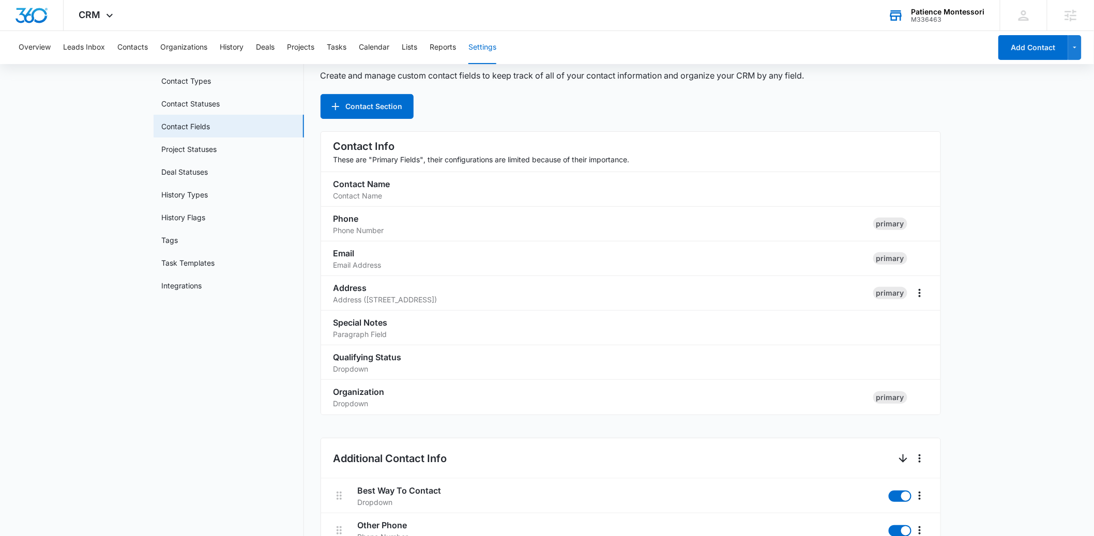
scroll to position [0, 0]
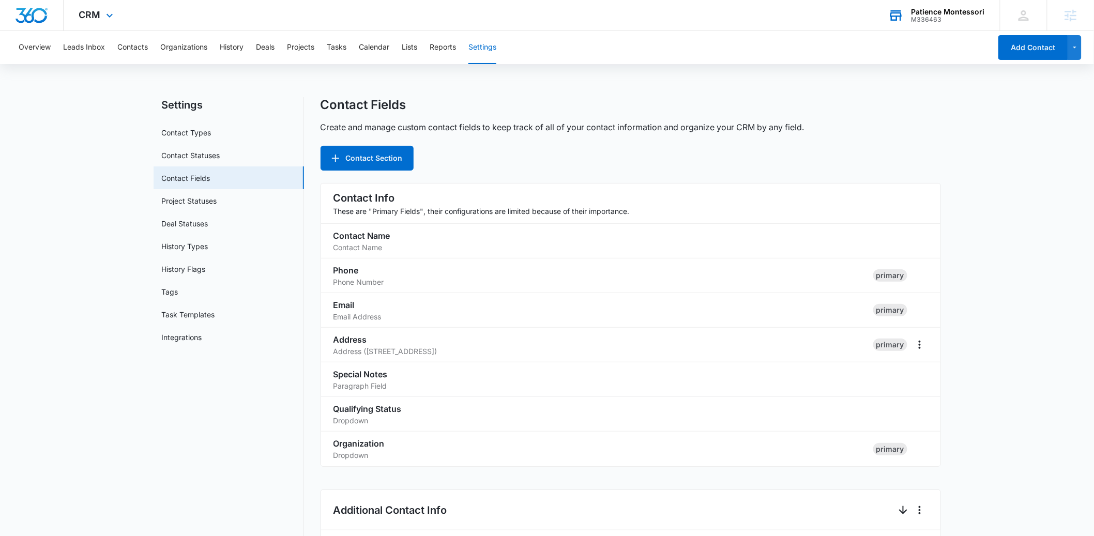
click at [86, 22] on div "CRM Apps Reputation Forms CRM Email Social Payments POS Content Ads Intelligenc…" at bounding box center [98, 15] width 68 height 31
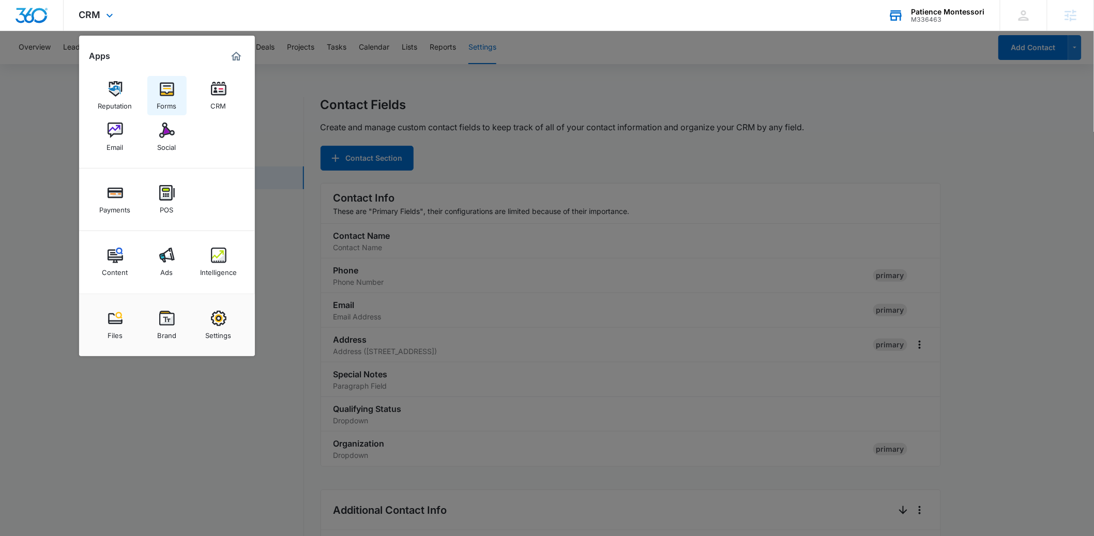
click at [172, 98] on div "Forms" at bounding box center [167, 103] width 20 height 13
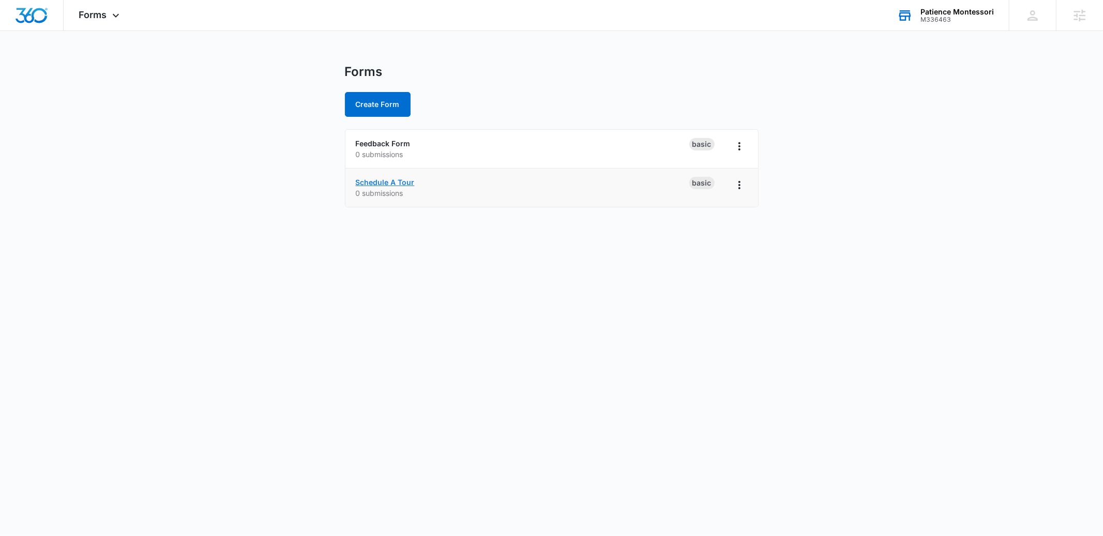
click at [385, 181] on link "Schedule A Tour" at bounding box center [385, 182] width 59 height 9
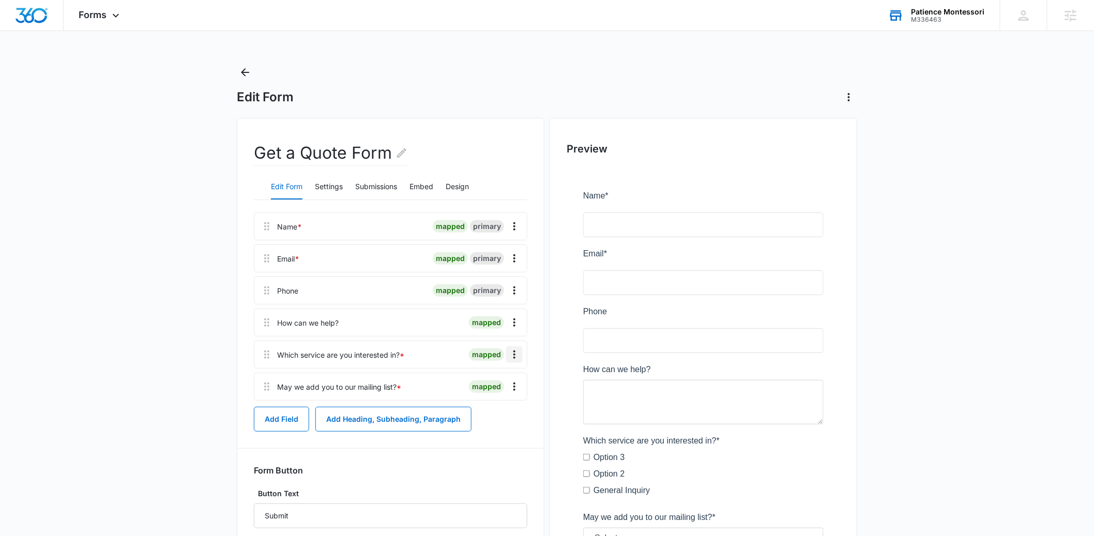
click at [513, 354] on icon "Overflow Menu" at bounding box center [514, 355] width 12 height 12
click at [493, 399] on div "Delete" at bounding box center [487, 399] width 22 height 7
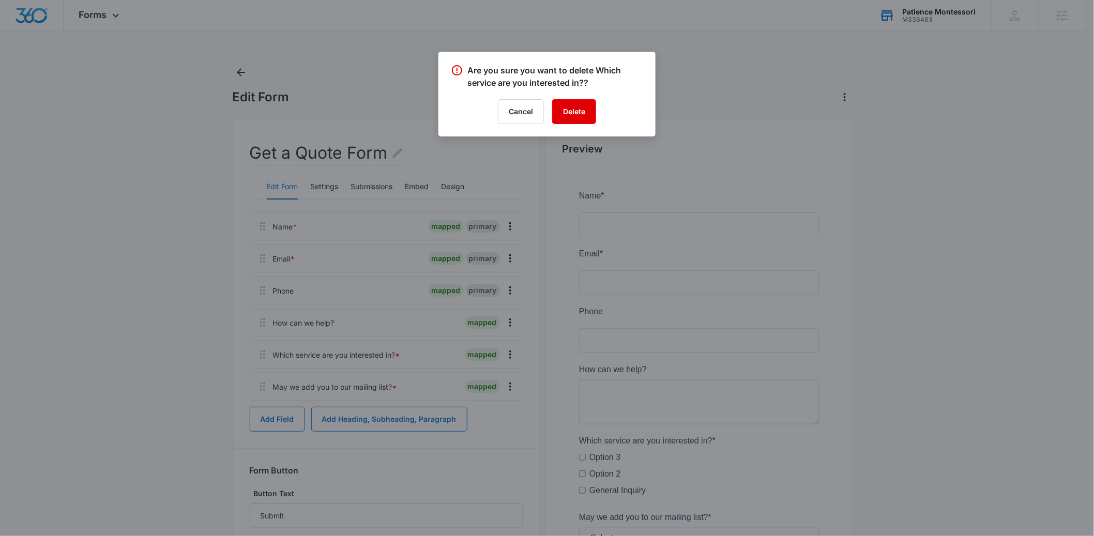
click at [567, 114] on button "Delete" at bounding box center [574, 111] width 44 height 25
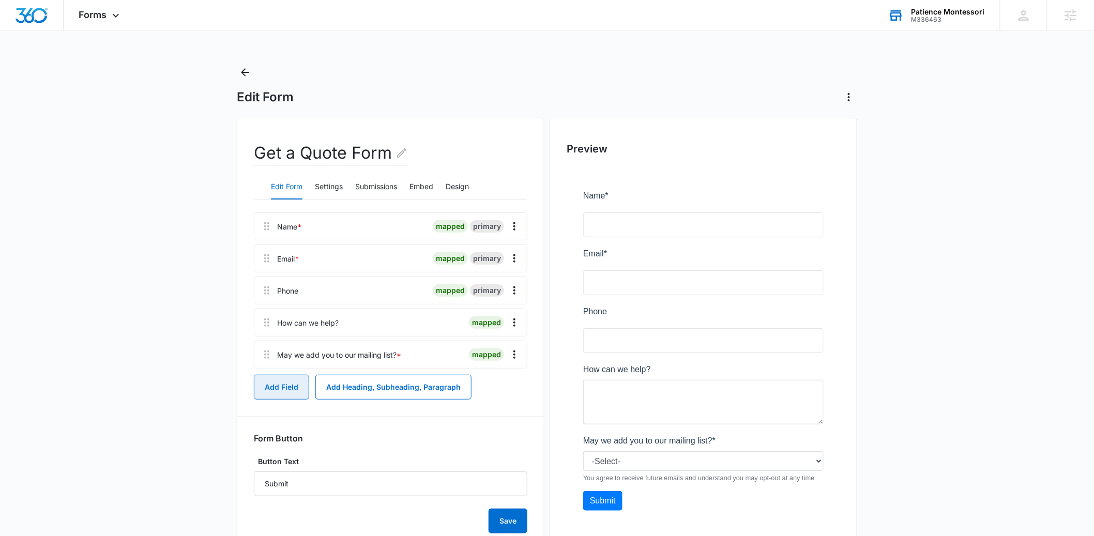
click at [281, 389] on button "Add Field" at bounding box center [281, 387] width 55 height 25
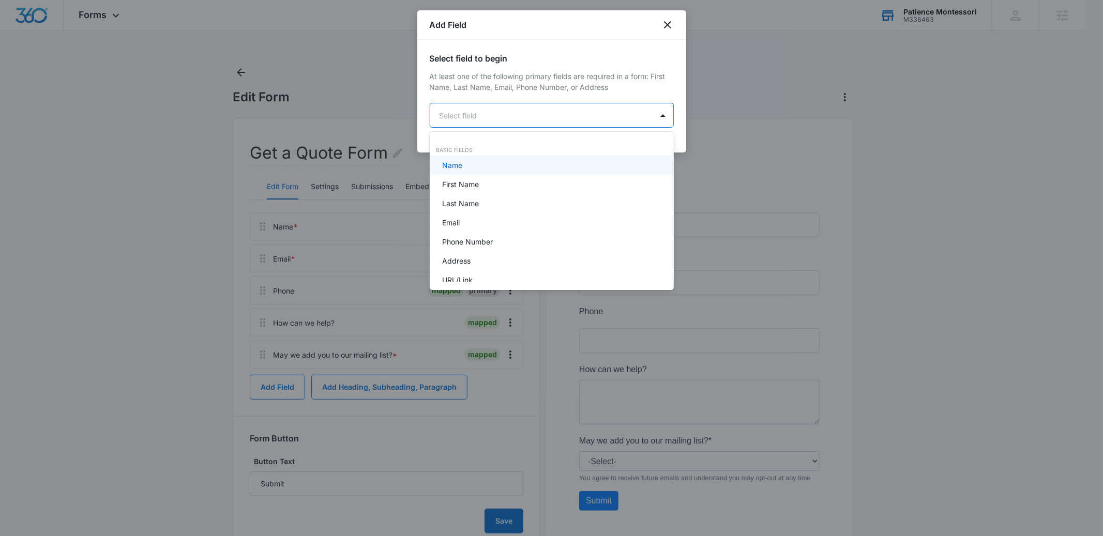
click at [494, 108] on body "Forms Apps Reputation Forms CRM Email Social Payments POS Content Ads Intellige…" at bounding box center [551, 268] width 1103 height 536
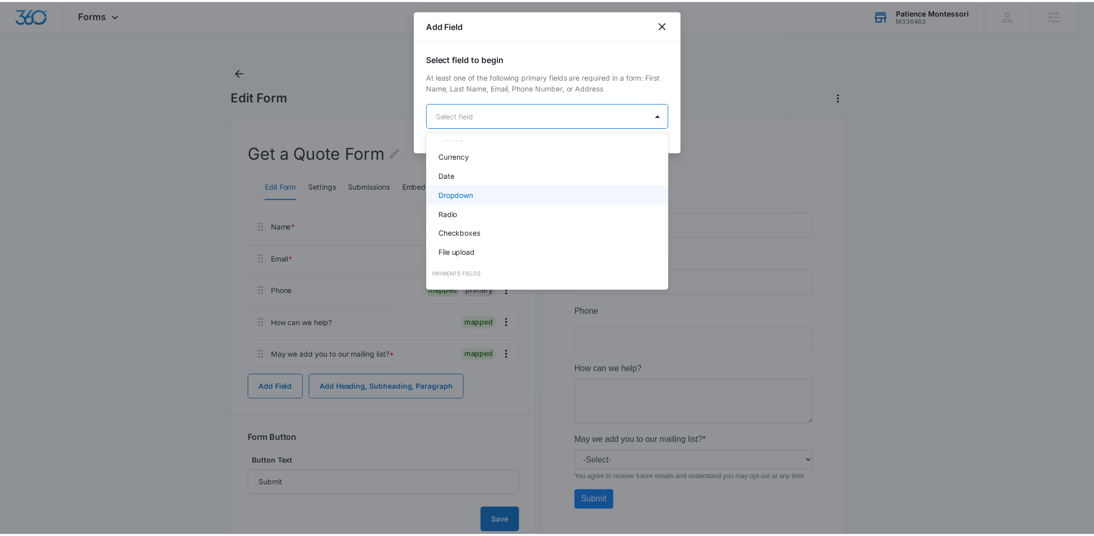
scroll to position [202, 0]
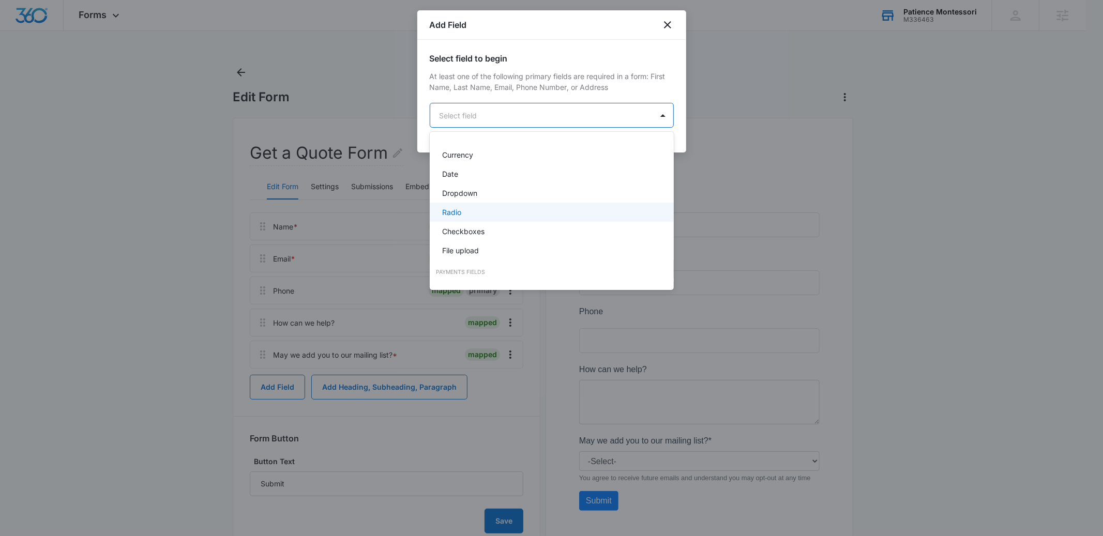
click at [469, 211] on div "Radio" at bounding box center [550, 212] width 217 height 11
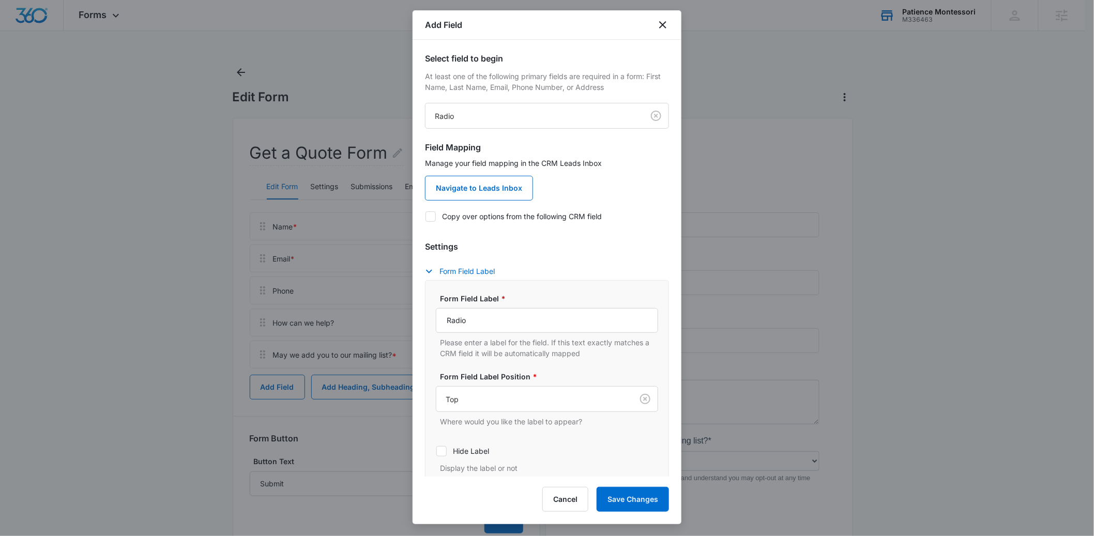
click at [432, 217] on icon at bounding box center [430, 216] width 9 height 9
click at [426, 217] on input "Copy over options from the following CRM field" at bounding box center [425, 216] width 1 height 1
checkbox input "true"
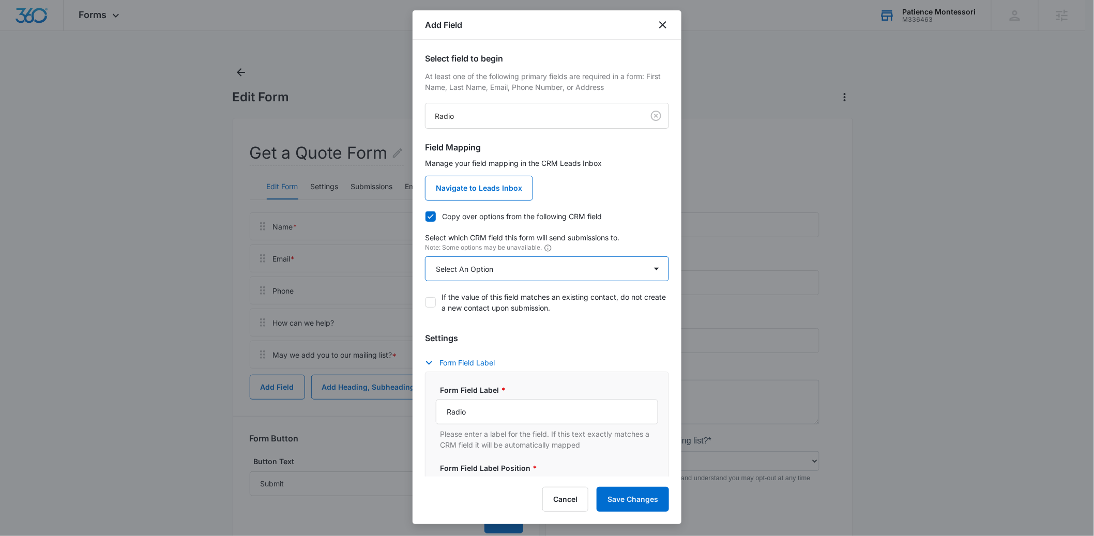
click at [508, 267] on select "Select An Option Select An Option Please rate us from 1-5 Which service are you…" at bounding box center [547, 269] width 244 height 25
select select "365"
click at [425, 257] on select "Select An Option Select An Option Please rate us from 1-5 Which service are you…" at bounding box center [547, 269] width 244 height 25
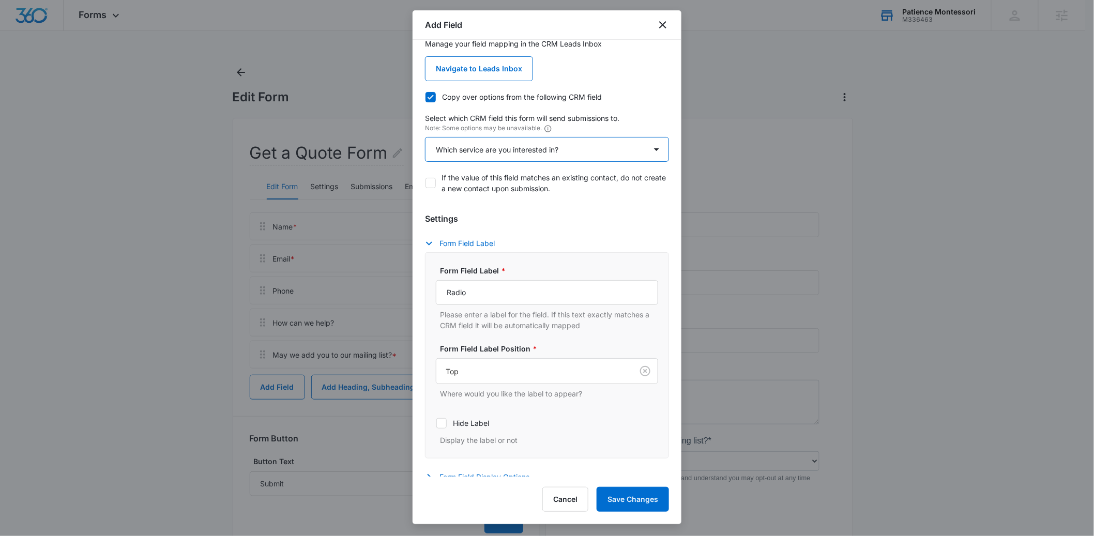
scroll to position [134, 0]
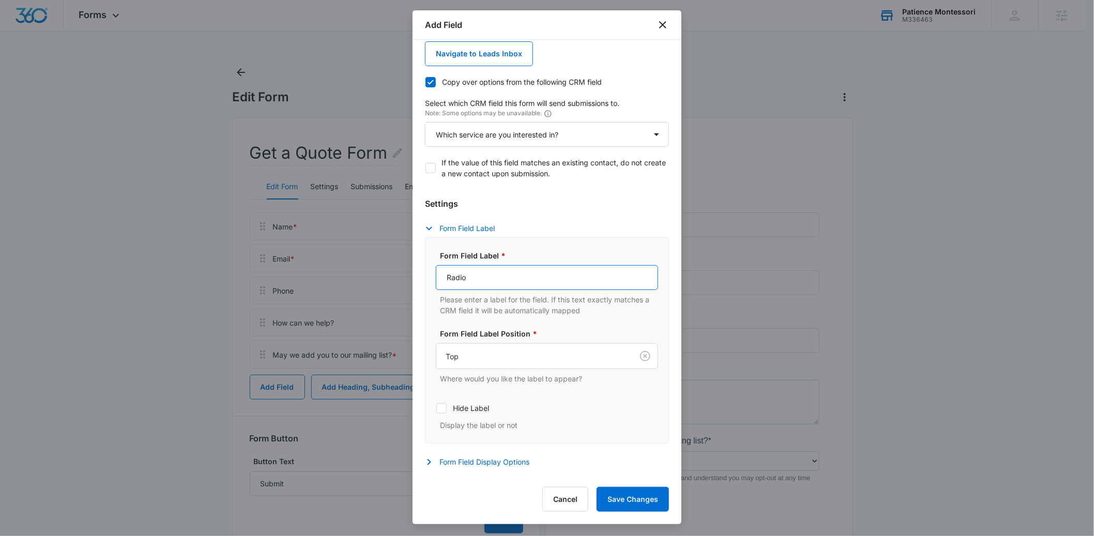
drag, startPoint x: 497, startPoint y: 278, endPoint x: 426, endPoint y: 279, distance: 71.4
click at [426, 279] on div "Form Field Label * Radio Please enter a label for the field. If this text exact…" at bounding box center [547, 340] width 244 height 206
type input "What Services Are You Interested In?"
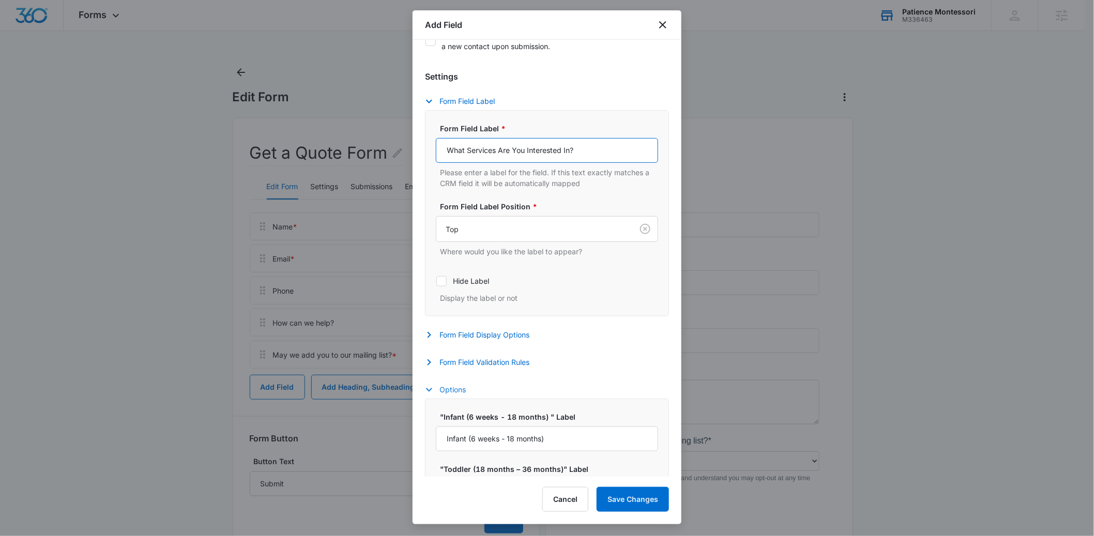
scroll to position [275, 0]
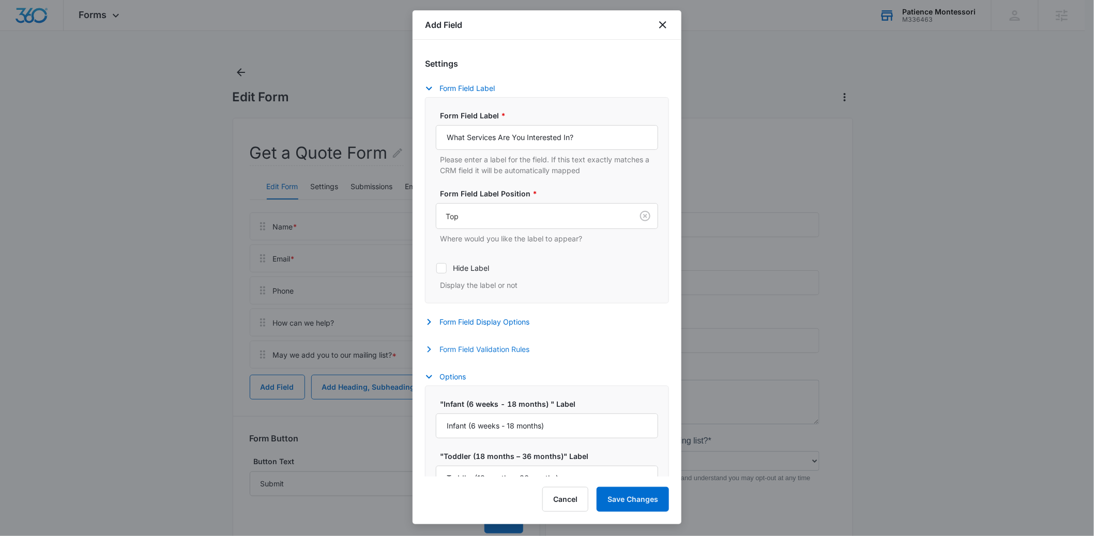
click at [453, 353] on button "Form Field Validation Rules" at bounding box center [482, 349] width 115 height 12
click at [446, 387] on icon at bounding box center [441, 383] width 9 height 9
click at [437, 383] on input "Required" at bounding box center [436, 383] width 1 height 1
checkbox input "true"
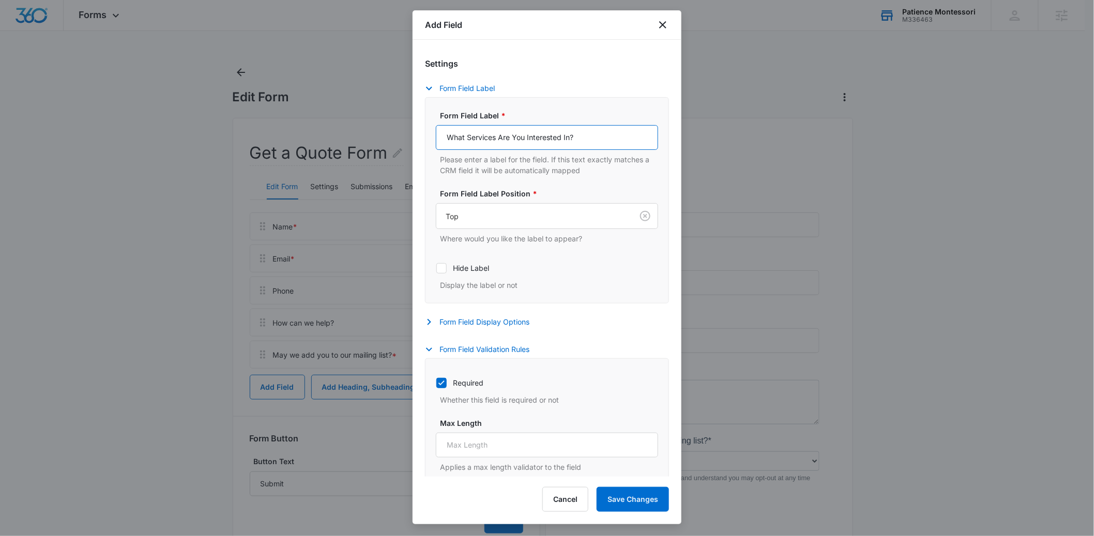
click at [479, 138] on input "What Services Are You Interested In?" at bounding box center [547, 137] width 222 height 25
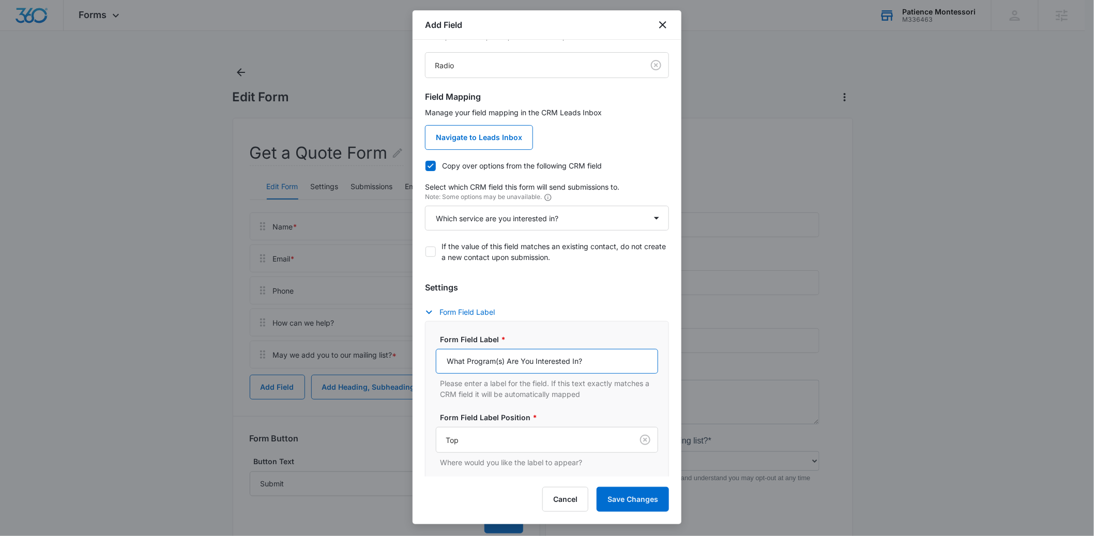
scroll to position [49, 0]
type input "What Program(s) Are You Interested In?"
click at [639, 502] on button "Save Changes" at bounding box center [633, 499] width 72 height 25
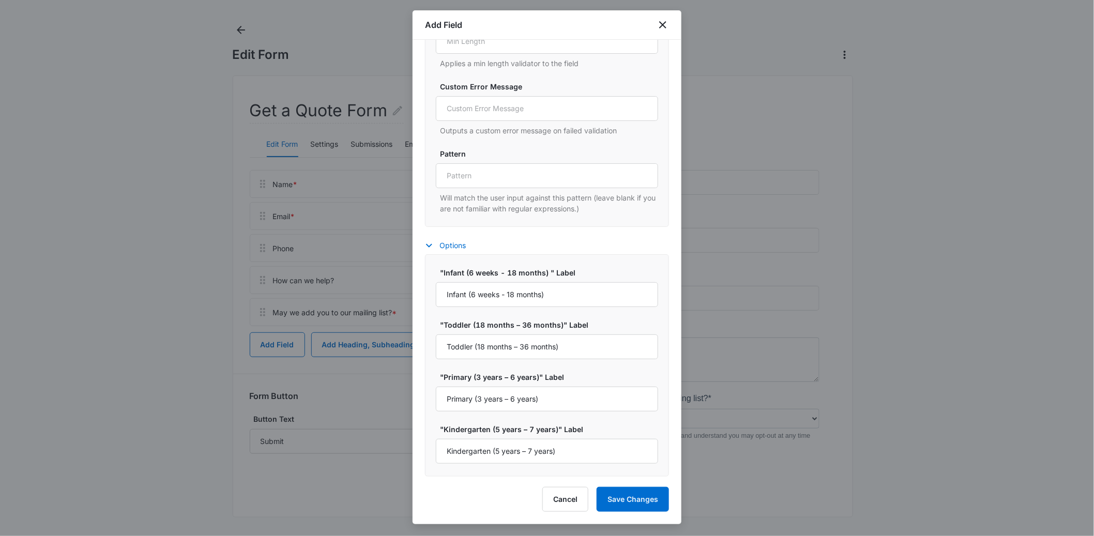
scroll to position [44, 0]
click at [630, 503] on button "Save Changes" at bounding box center [633, 499] width 72 height 25
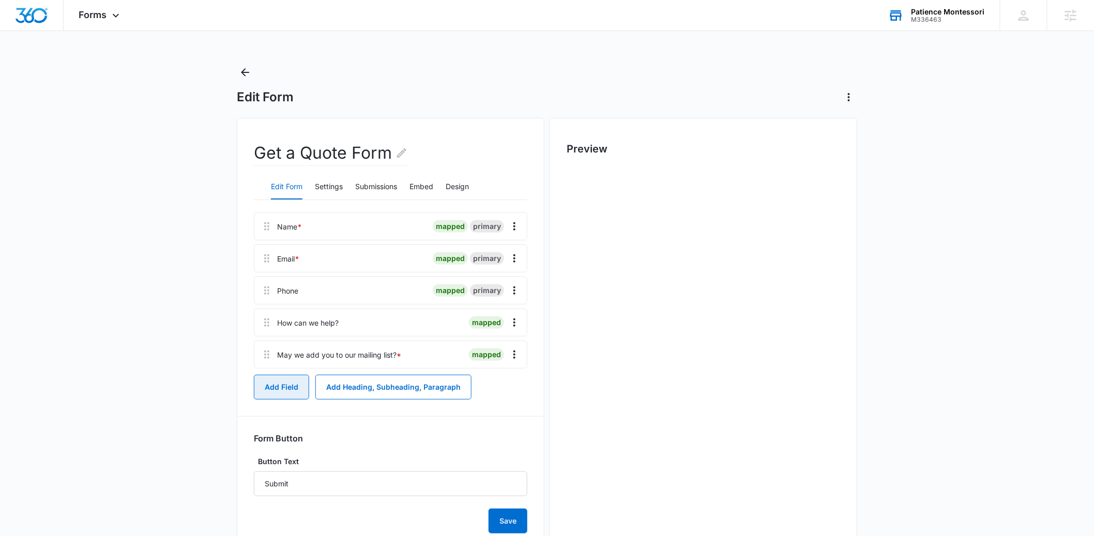
scroll to position [0, 0]
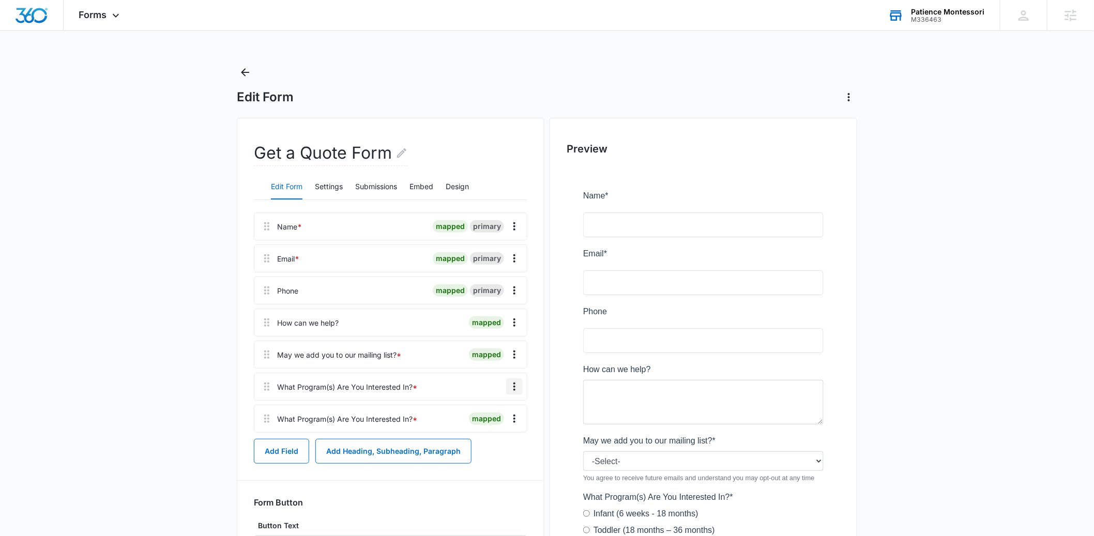
click at [514, 385] on icon "Overflow Menu" at bounding box center [514, 387] width 12 height 12
click at [487, 430] on div "Delete" at bounding box center [487, 431] width 22 height 7
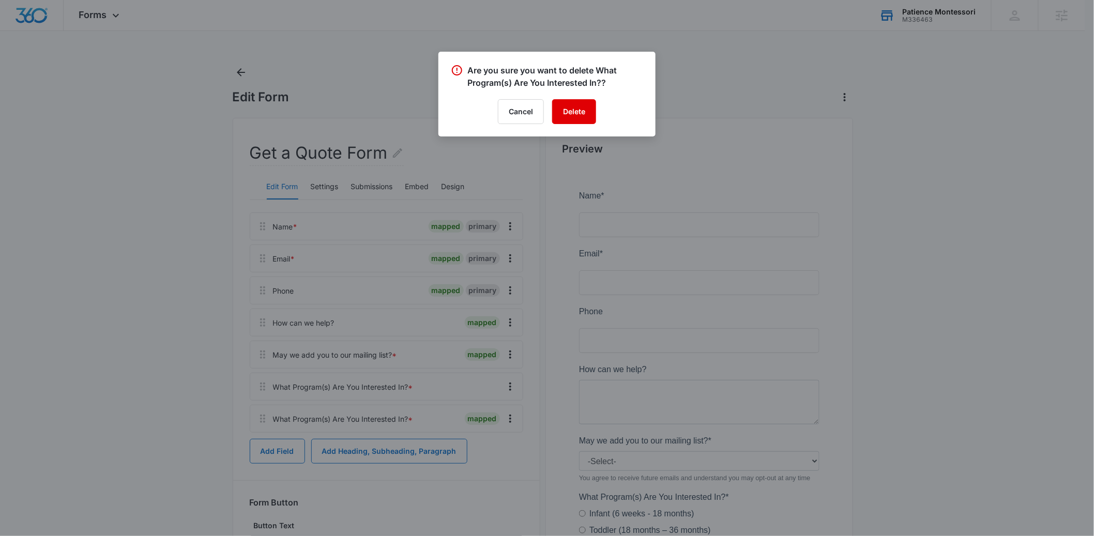
click at [573, 120] on button "Delete" at bounding box center [574, 111] width 44 height 25
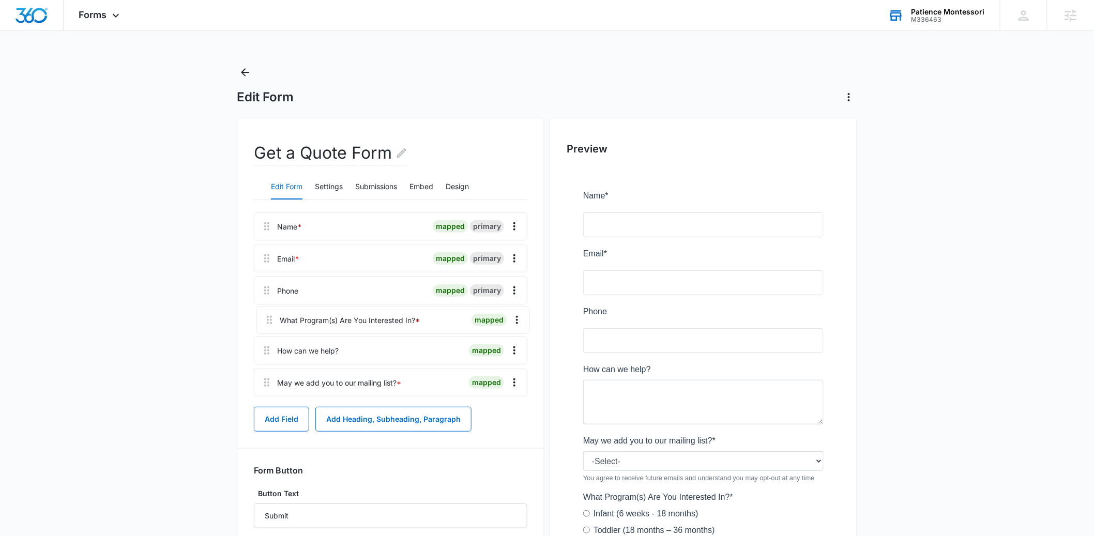
drag, startPoint x: 271, startPoint y: 390, endPoint x: 273, endPoint y: 317, distance: 73.5
click at [273, 317] on div "Name * mapped primary Email * mapped primary Phone mapped primary How can we he…" at bounding box center [391, 307] width 274 height 188
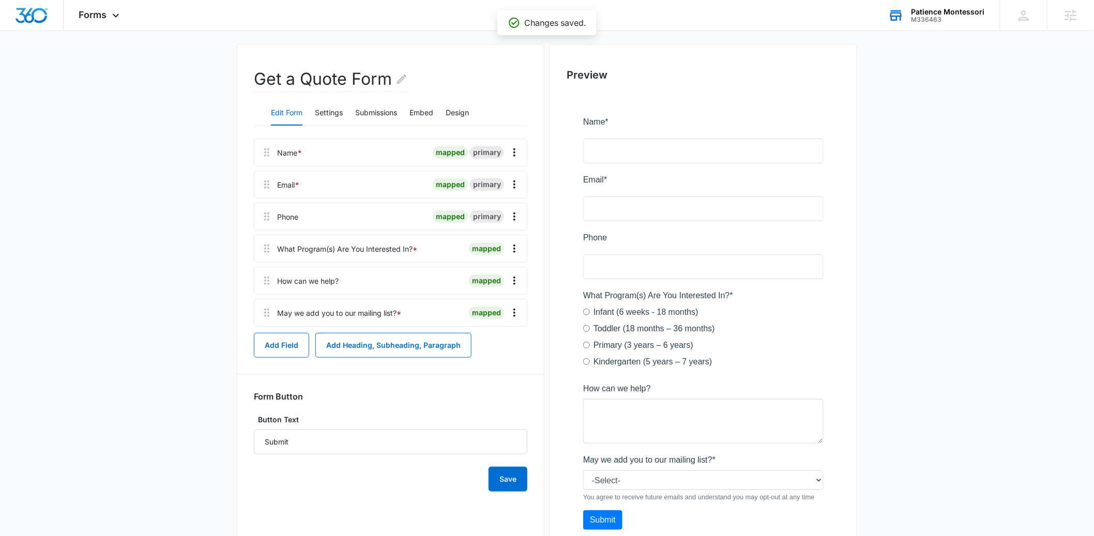
scroll to position [76, 0]
click at [515, 279] on icon "Overflow Menu" at bounding box center [515, 279] width 2 height 8
click at [490, 303] on button "Edit" at bounding box center [493, 309] width 59 height 16
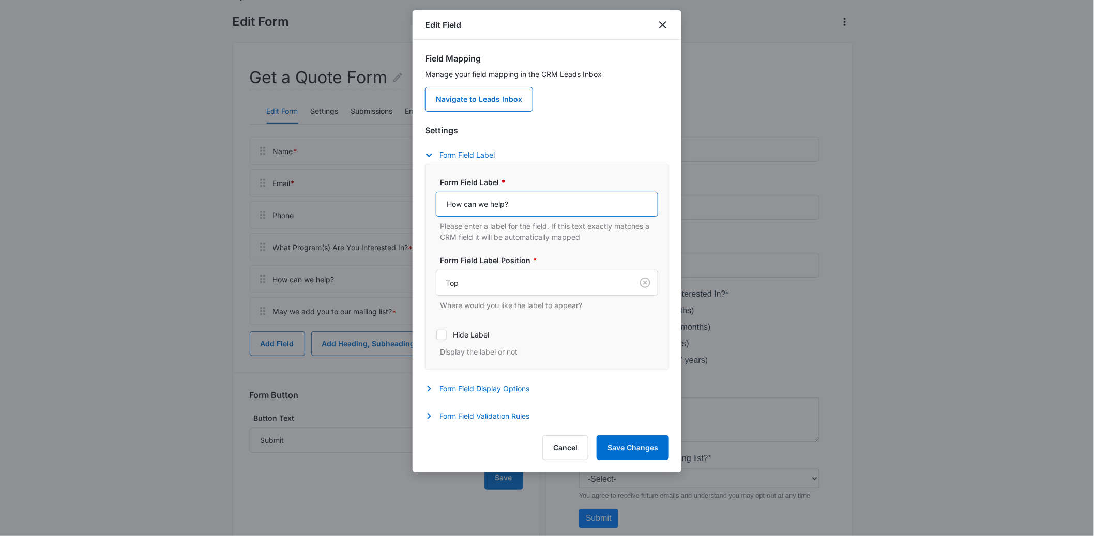
drag, startPoint x: 491, startPoint y: 209, endPoint x: 414, endPoint y: 206, distance: 76.6
click at [414, 206] on div "Field Mapping Manage your field mapping in the CRM Leads Inbox Navigate to Lead…" at bounding box center [547, 232] width 269 height 385
type input "Questions or Comments:"
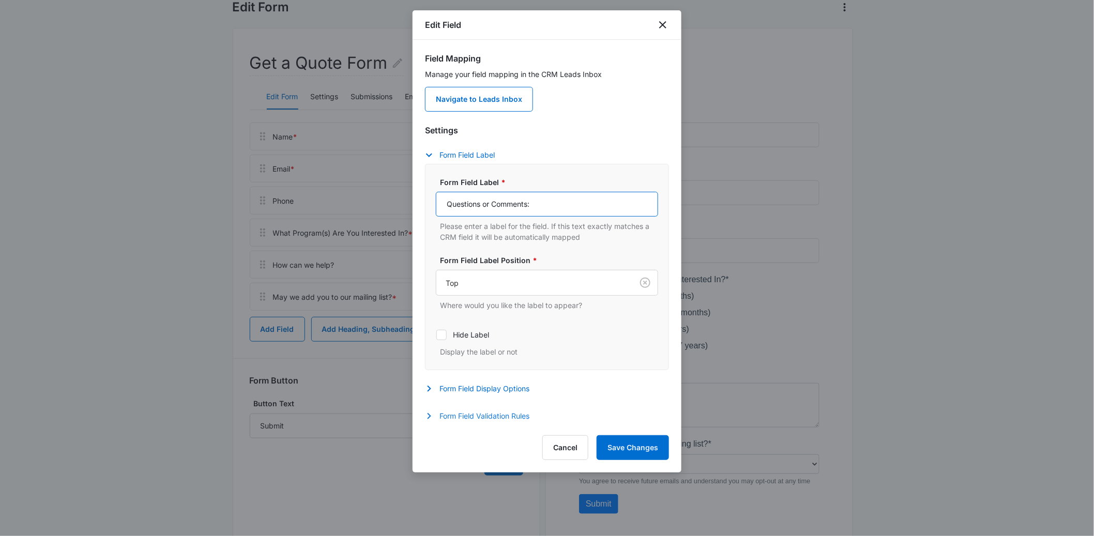
scroll to position [91, 0]
click at [488, 422] on button "Form Field Validation Rules" at bounding box center [482, 416] width 115 height 12
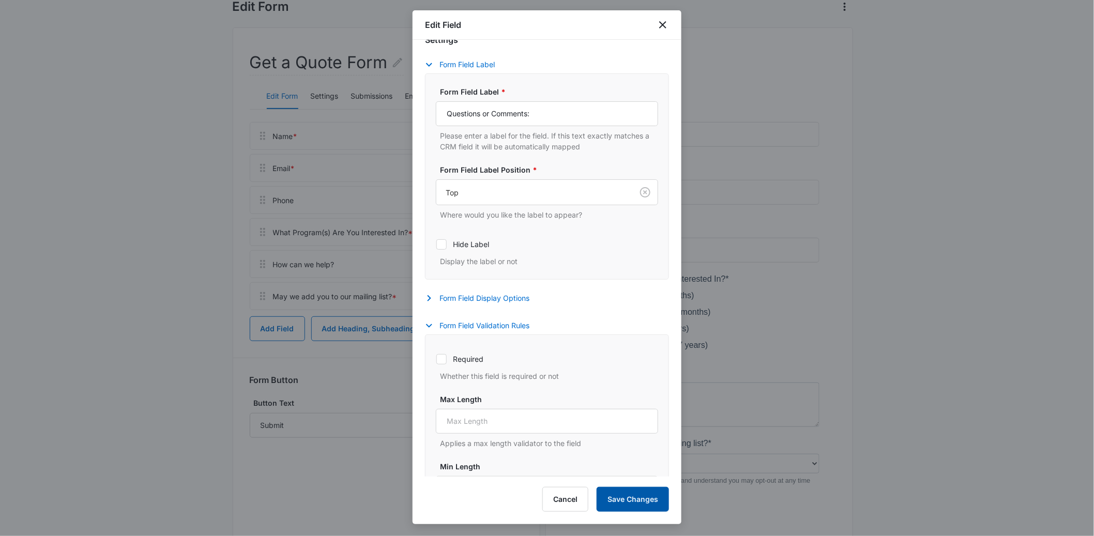
click at [625, 499] on button "Save Changes" at bounding box center [633, 499] width 72 height 25
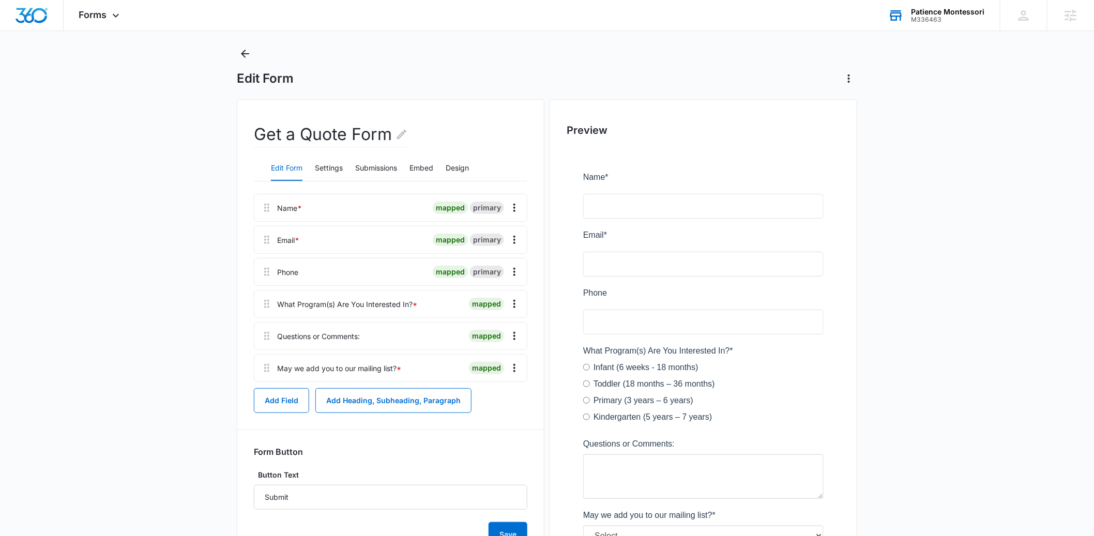
scroll to position [0, 0]
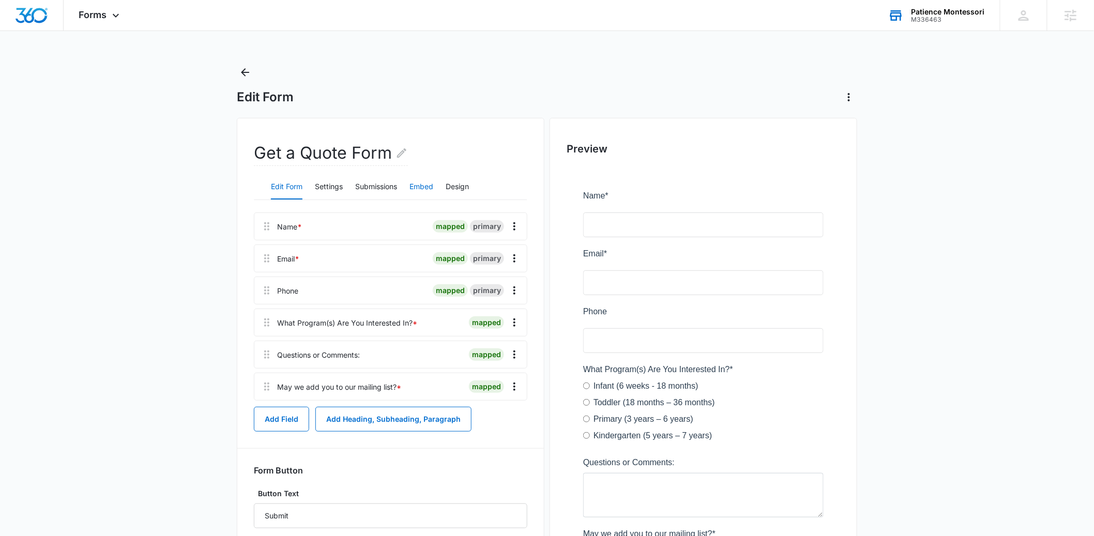
click at [418, 188] on button "Embed" at bounding box center [422, 187] width 24 height 25
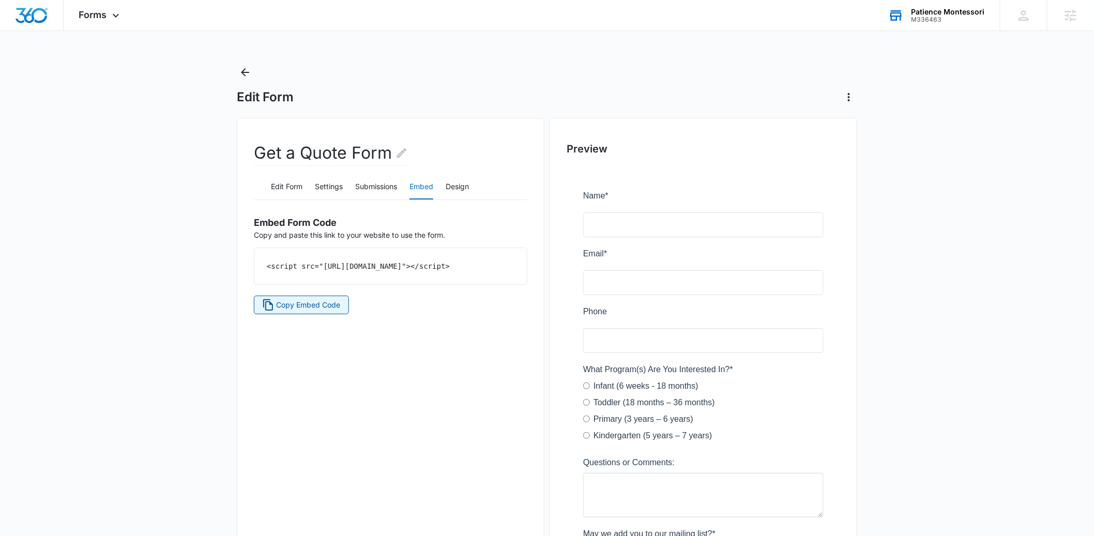
click at [321, 311] on span "Copy Embed Code" at bounding box center [309, 304] width 64 height 11
click at [327, 188] on button "Settings" at bounding box center [329, 187] width 28 height 25
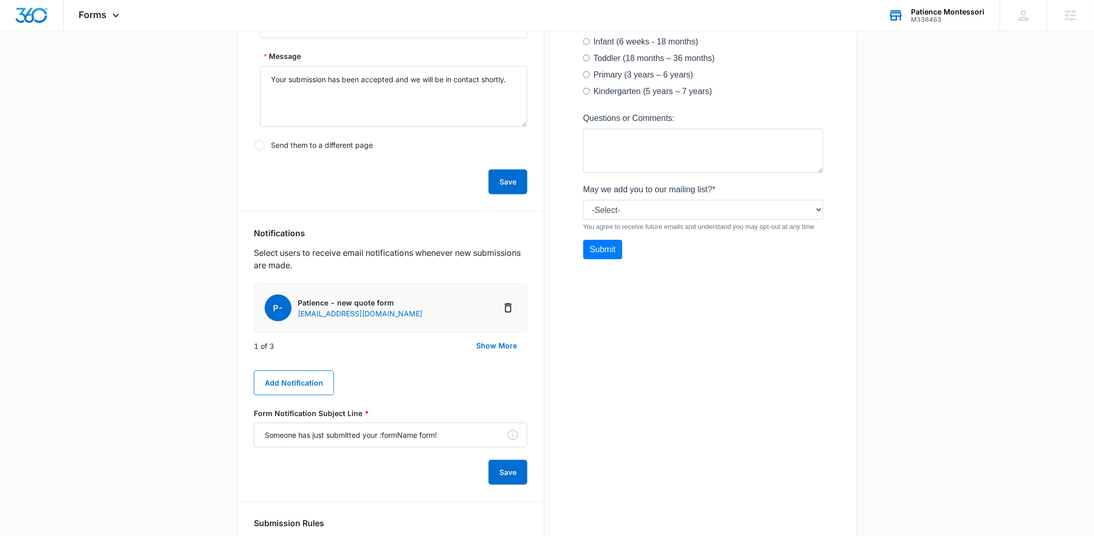
scroll to position [352, 0]
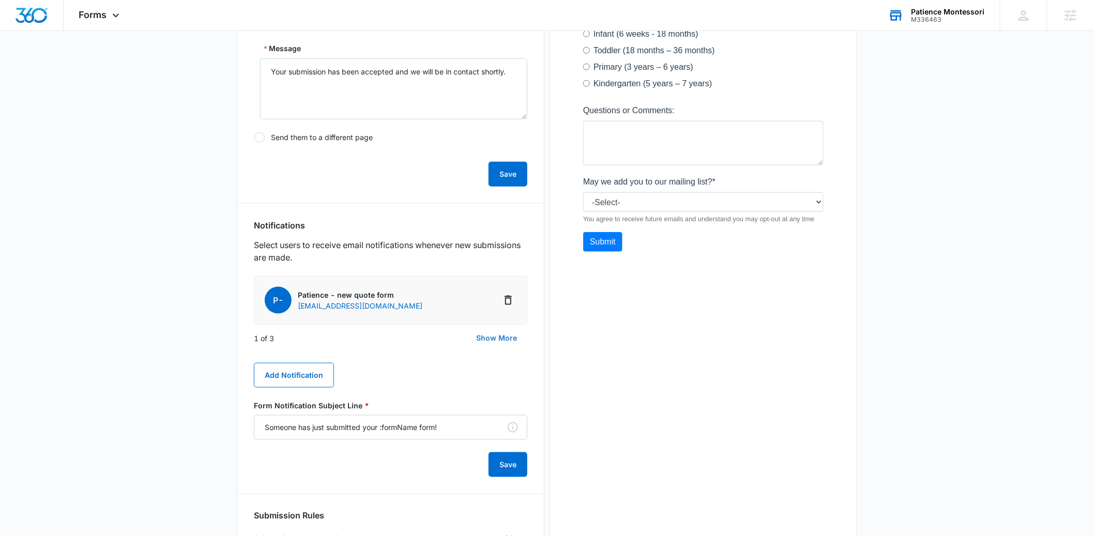
click at [490, 341] on button "Show More" at bounding box center [497, 338] width 62 height 25
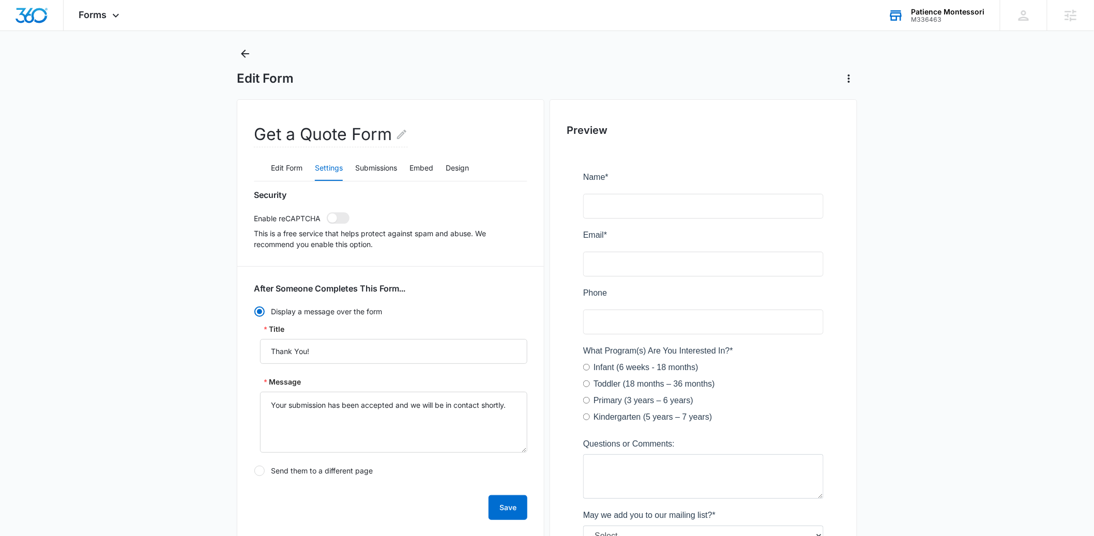
scroll to position [0, 0]
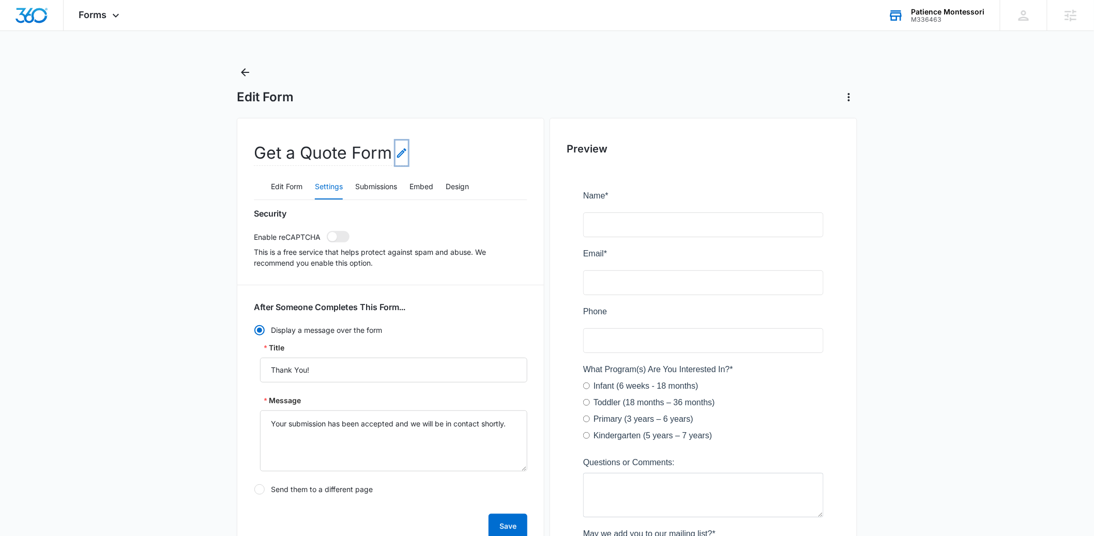
click at [402, 155] on icon "Edit Form Name" at bounding box center [402, 153] width 12 height 12
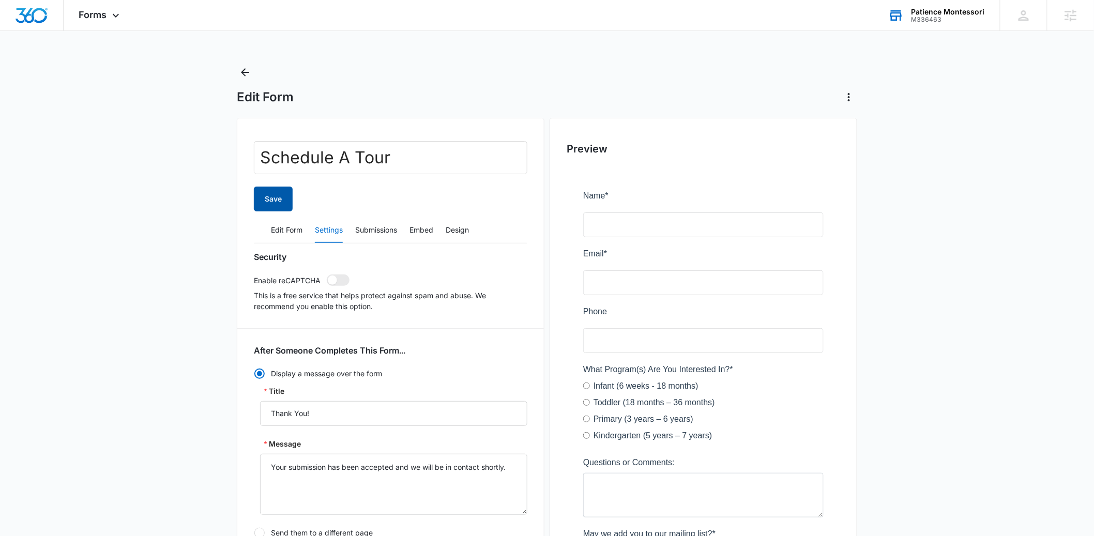
click at [273, 202] on button "Save" at bounding box center [273, 199] width 39 height 25
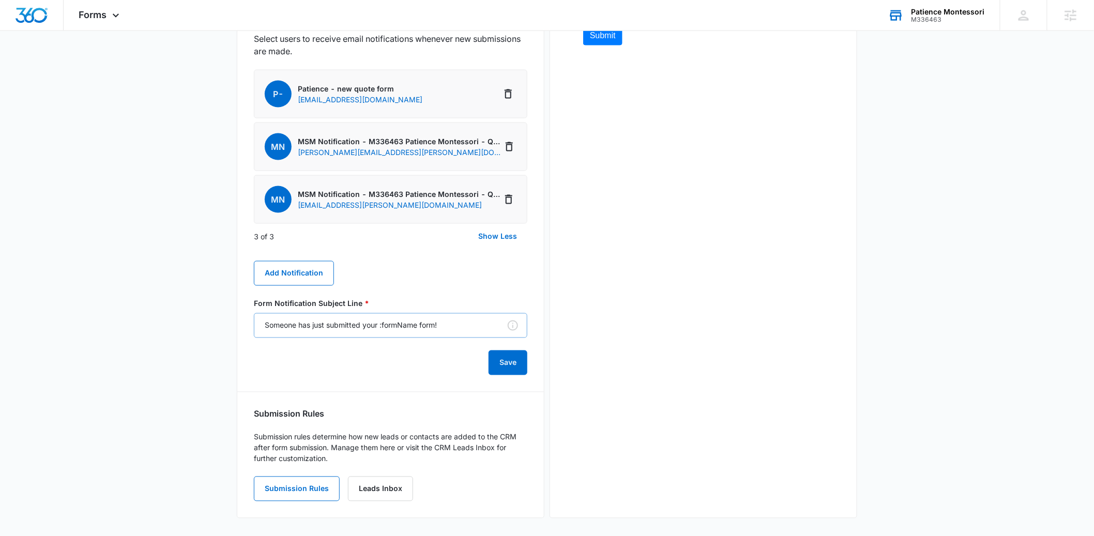
scroll to position [562, 0]
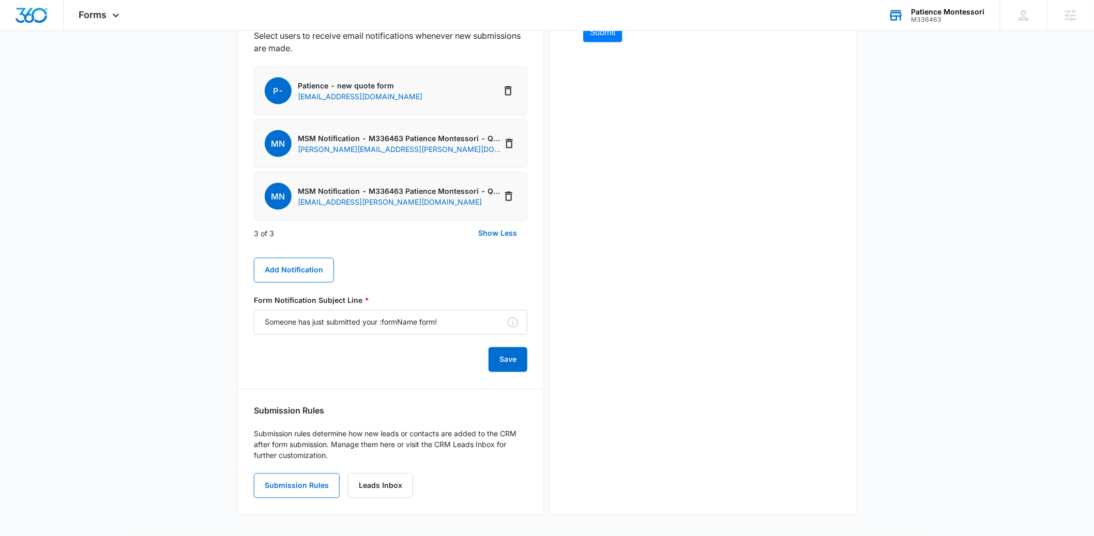
click at [171, 437] on main "Edit Form Schedule A Tour Edit Form Settings Submissions Embed Design Security …" at bounding box center [547, 19] width 1094 height 1034
click at [296, 486] on button "Submission Rules" at bounding box center [297, 486] width 86 height 25
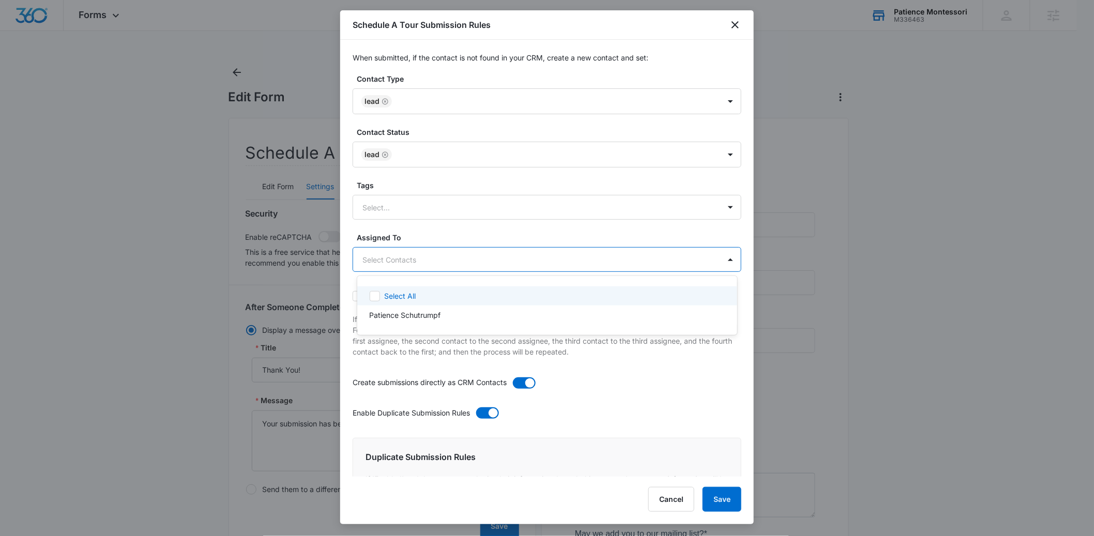
scroll to position [0, 0]
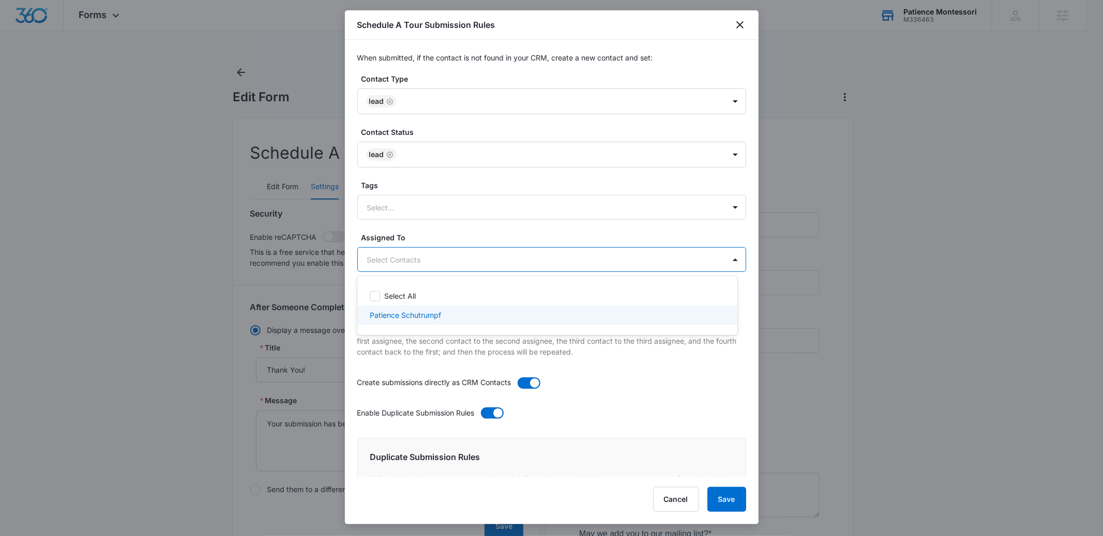
click at [415, 316] on p "Patience Schutrumpf" at bounding box center [405, 315] width 71 height 11
checkbox input "true"
click at [619, 379] on div at bounding box center [551, 268] width 1103 height 536
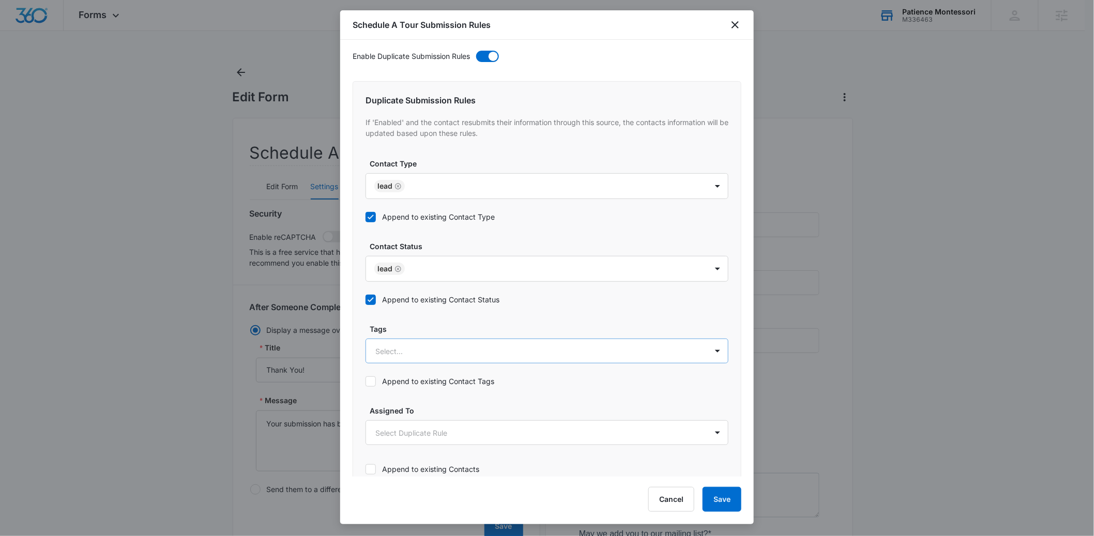
scroll to position [378, 0]
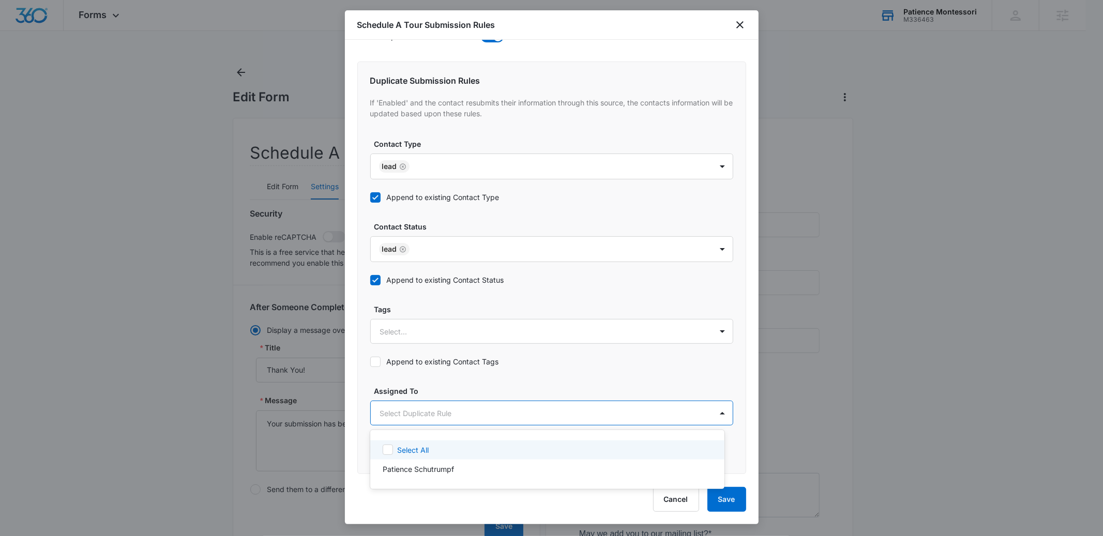
click at [418, 410] on body "Forms Apps Reputation Forms CRM Email Social Payments POS Content Ads Intellige…" at bounding box center [551, 268] width 1103 height 536
click at [422, 465] on p "Patience Schutrumpf" at bounding box center [418, 469] width 71 height 11
checkbox input "true"
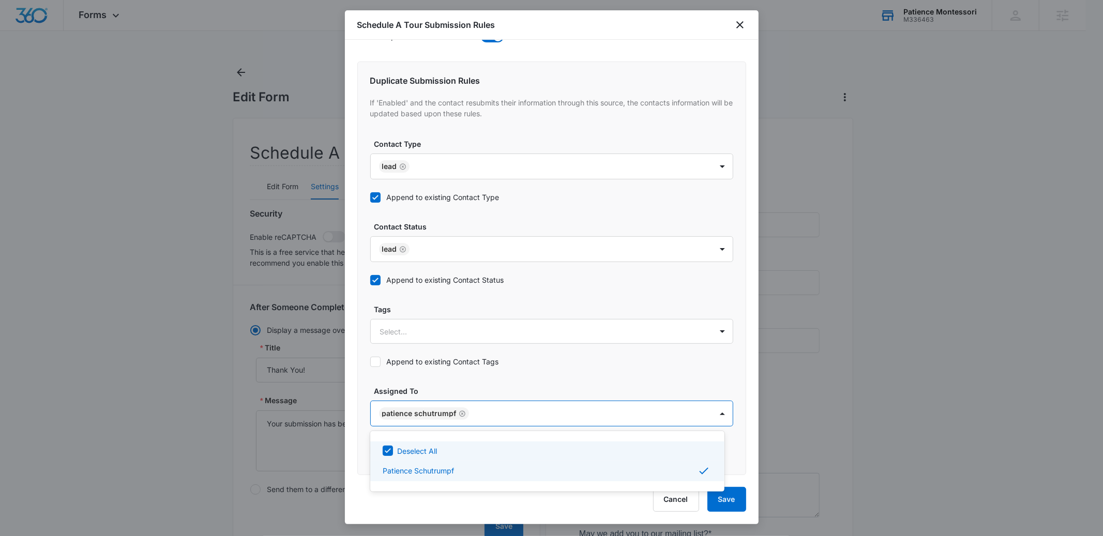
click at [523, 367] on div at bounding box center [551, 268] width 1103 height 536
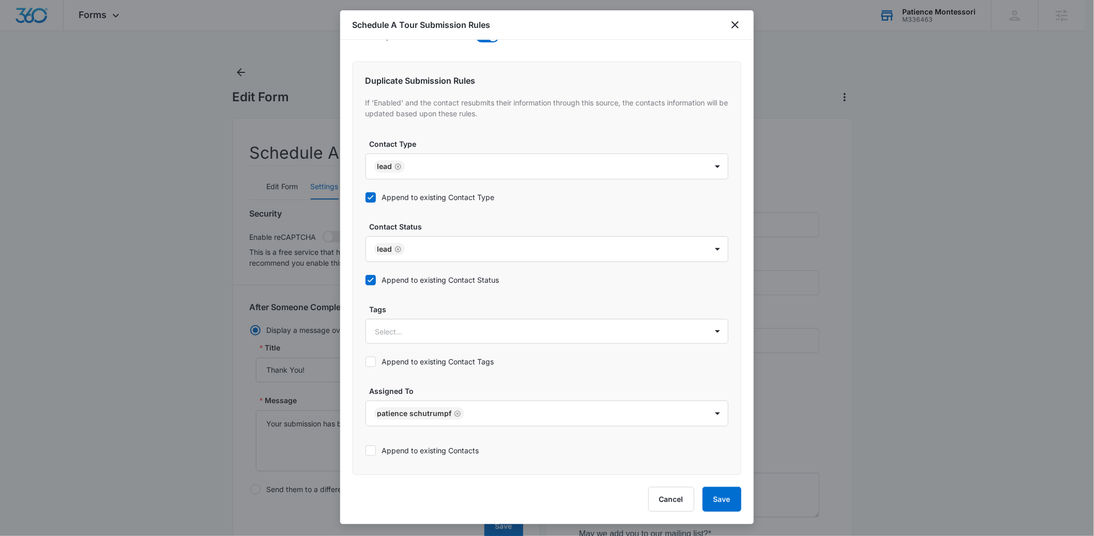
click at [376, 450] on label "Append to existing Contacts" at bounding box center [547, 450] width 363 height 11
click at [366, 451] on input "Append to existing Contacts" at bounding box center [366, 451] width 0 height 0
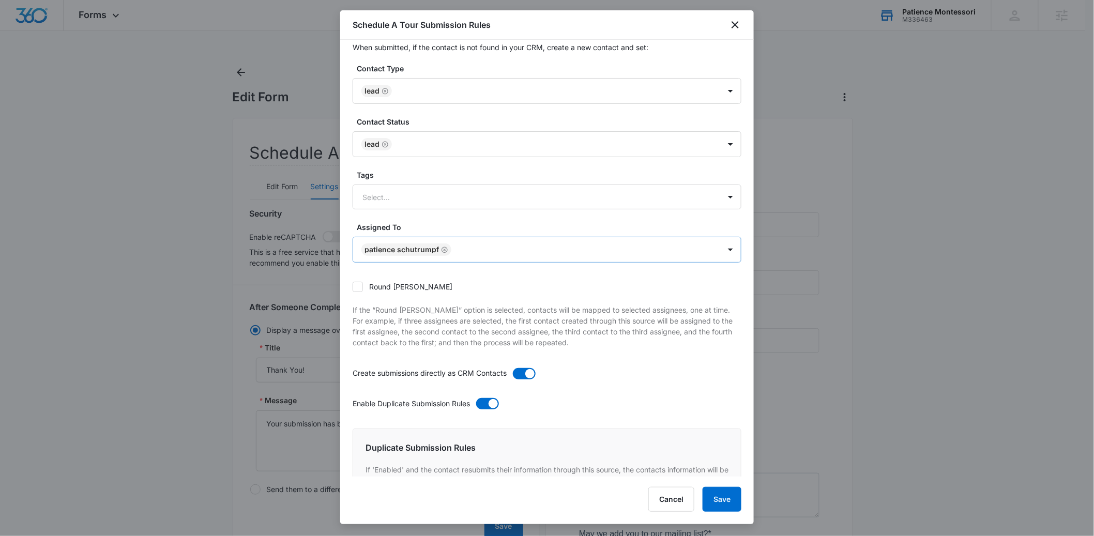
scroll to position [0, 0]
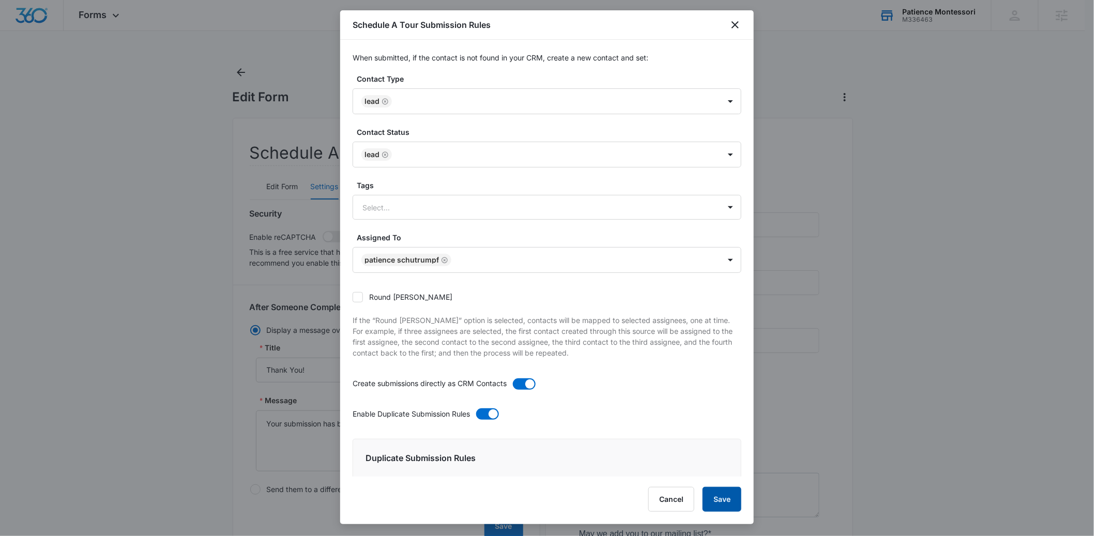
click at [729, 498] on button "Save" at bounding box center [722, 499] width 39 height 25
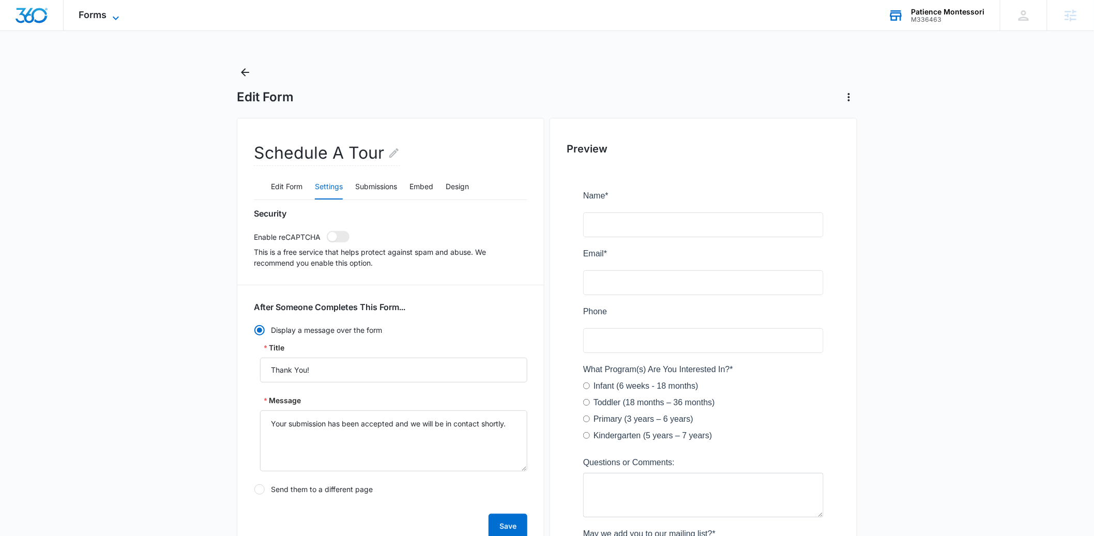
click at [103, 14] on span "Forms" at bounding box center [93, 14] width 28 height 11
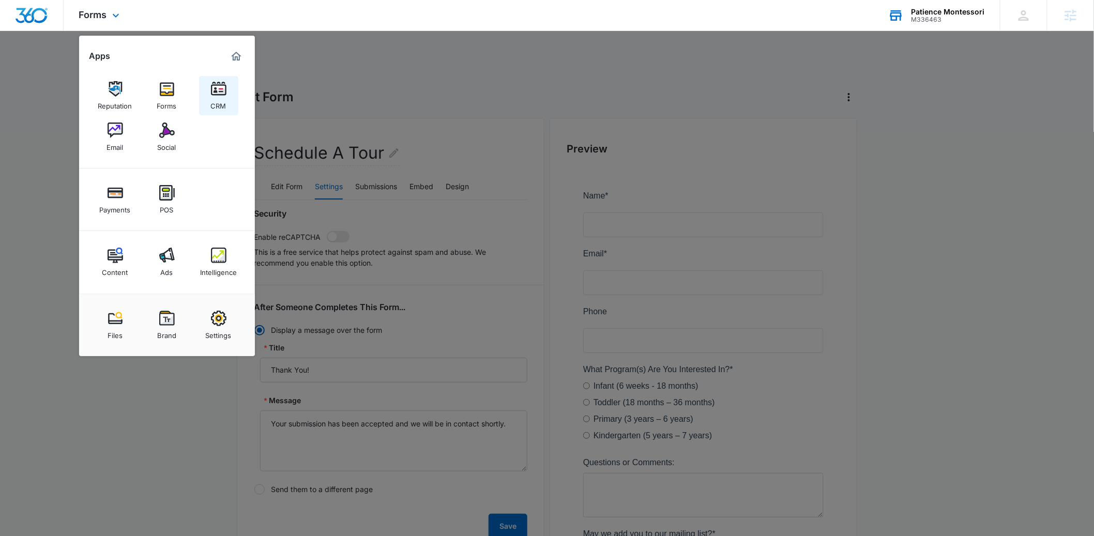
click at [217, 92] on img at bounding box center [219, 89] width 16 height 16
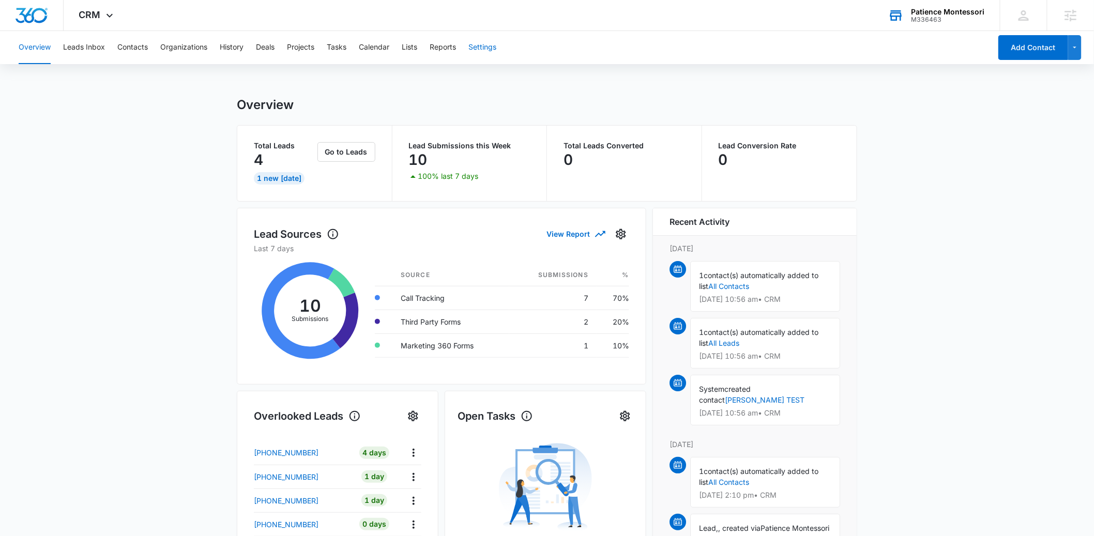
click at [482, 49] on button "Settings" at bounding box center [483, 47] width 28 height 33
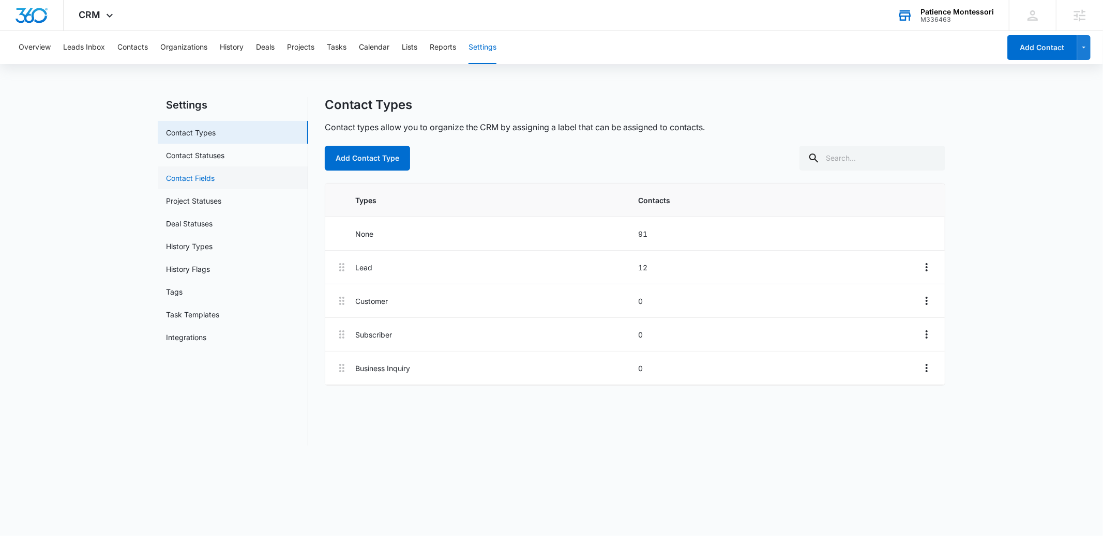
click at [176, 182] on link "Contact Fields" at bounding box center [190, 178] width 49 height 11
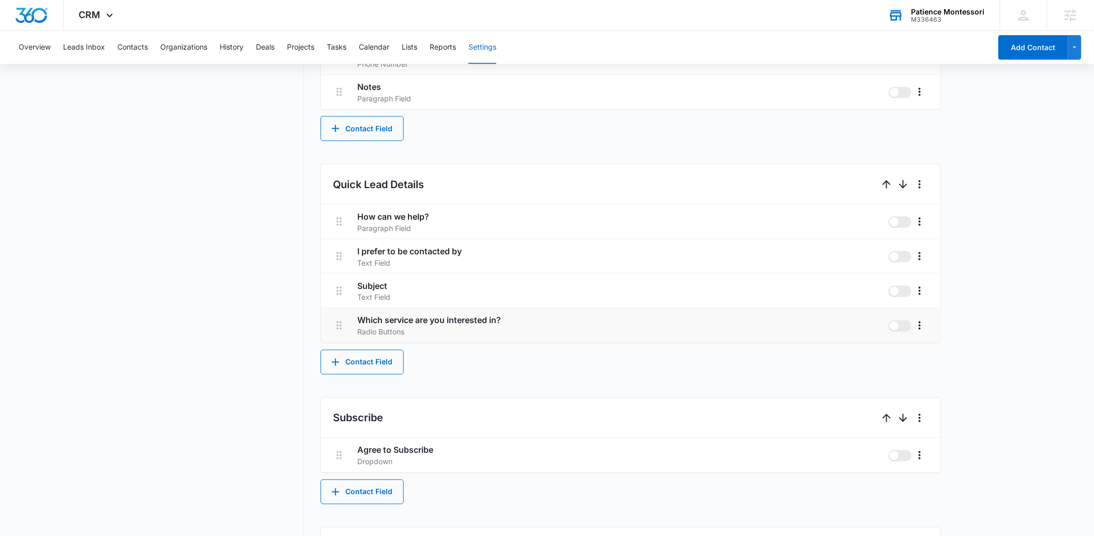
scroll to position [528, 0]
click at [922, 324] on icon "More" at bounding box center [920, 323] width 12 height 12
click at [926, 349] on div "Edit" at bounding box center [935, 352] width 22 height 7
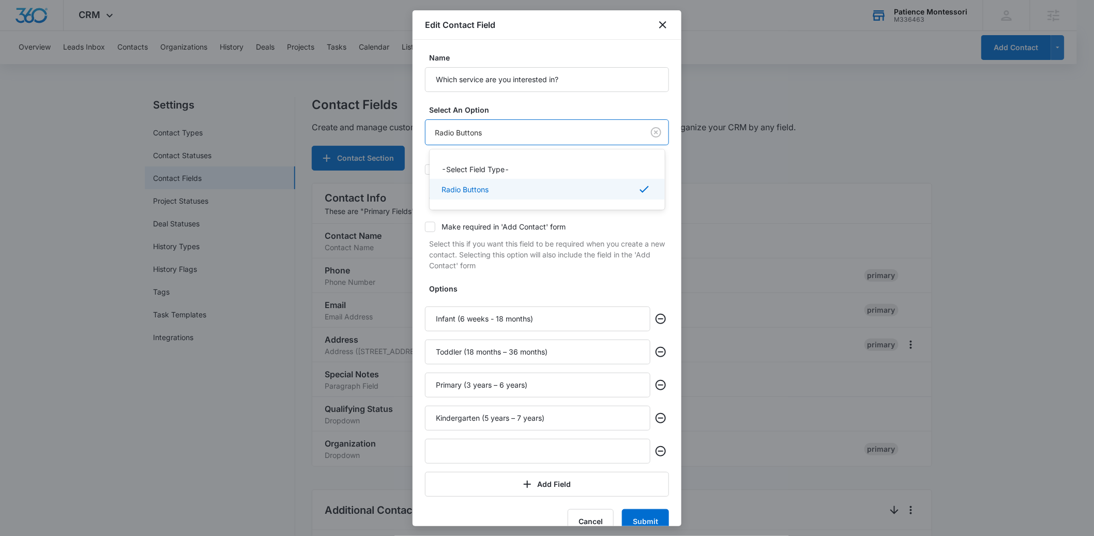
scroll to position [0, 0]
click at [483, 137] on body "CRM Apps Reputation Forms CRM Email Social Payments POS Content Ads Intelligenc…" at bounding box center [551, 268] width 1103 height 536
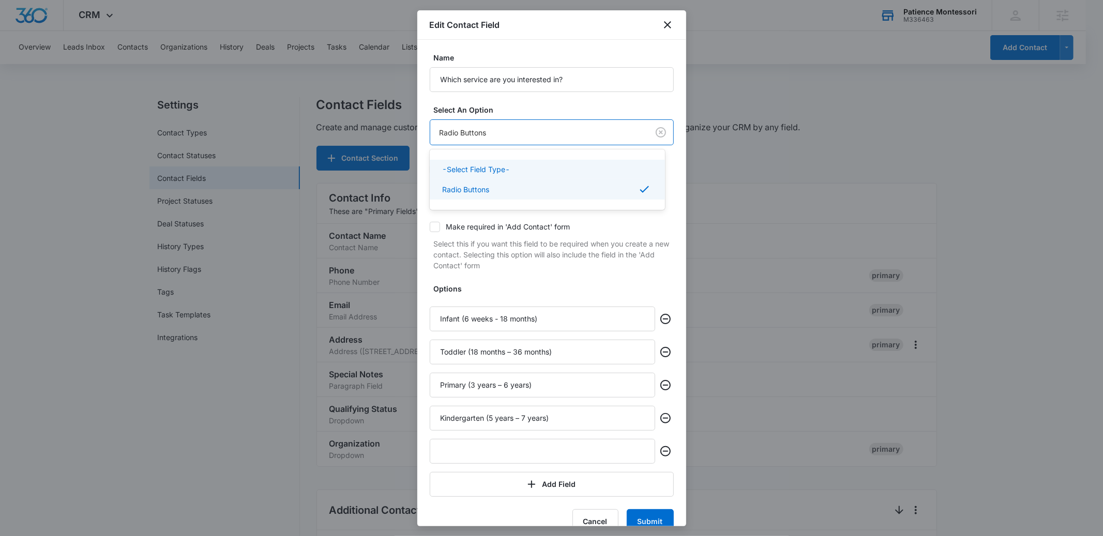
click at [658, 106] on div at bounding box center [551, 268] width 1103 height 536
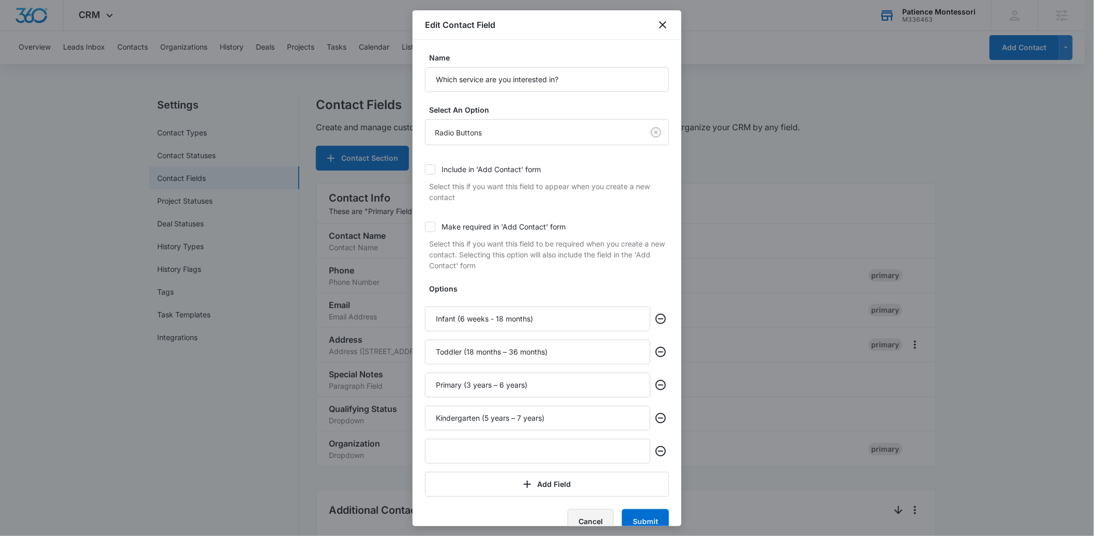
click at [579, 512] on button "Cancel" at bounding box center [591, 521] width 46 height 25
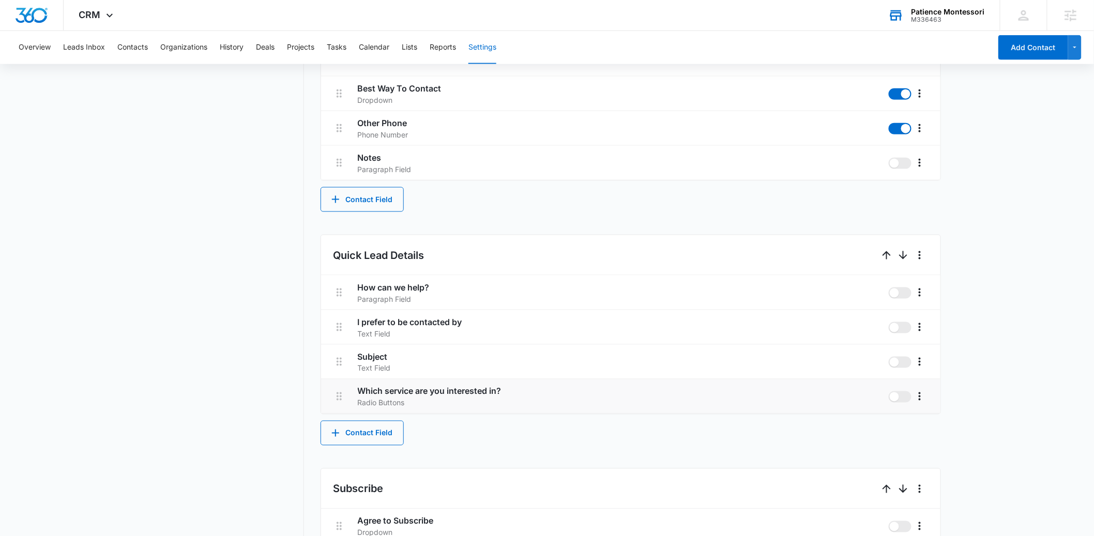
scroll to position [456, 0]
click at [369, 426] on button "Contact Field" at bounding box center [362, 431] width 83 height 25
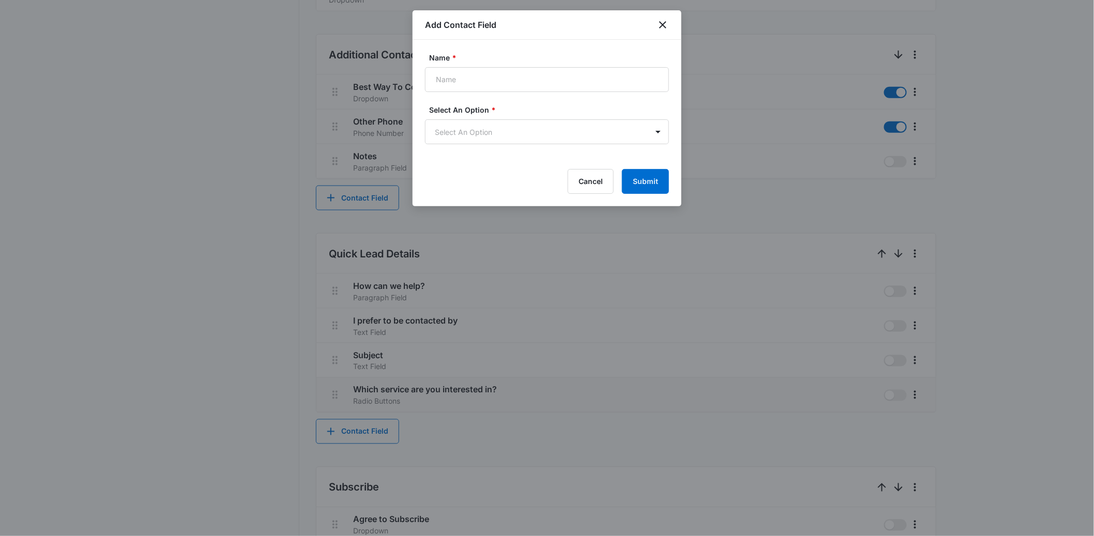
drag, startPoint x: 504, startPoint y: 391, endPoint x: 367, endPoint y: 391, distance: 137.1
click at [369, 392] on div at bounding box center [547, 268] width 1094 height 536
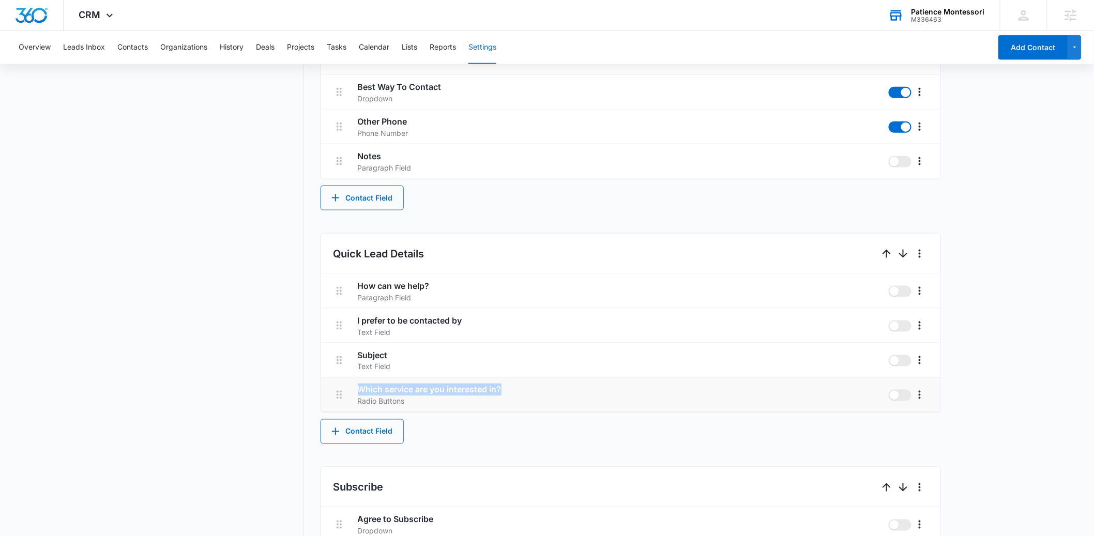
drag, startPoint x: 431, startPoint y: 389, endPoint x: 351, endPoint y: 388, distance: 80.7
click at [351, 388] on li "Which service are you interested in? Radio Buttons" at bounding box center [631, 395] width 620 height 35
copy h3 "Which service are you interested in?"
click at [919, 393] on icon "More" at bounding box center [920, 395] width 12 height 12
click at [929, 436] on div "Delete" at bounding box center [935, 439] width 22 height 7
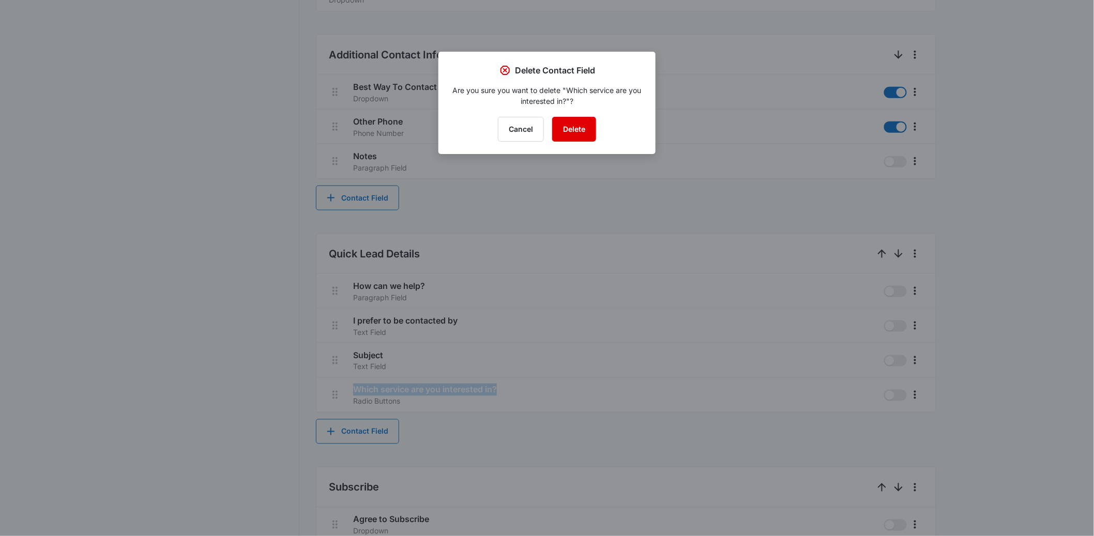
click at [586, 138] on button "Delete" at bounding box center [574, 129] width 44 height 25
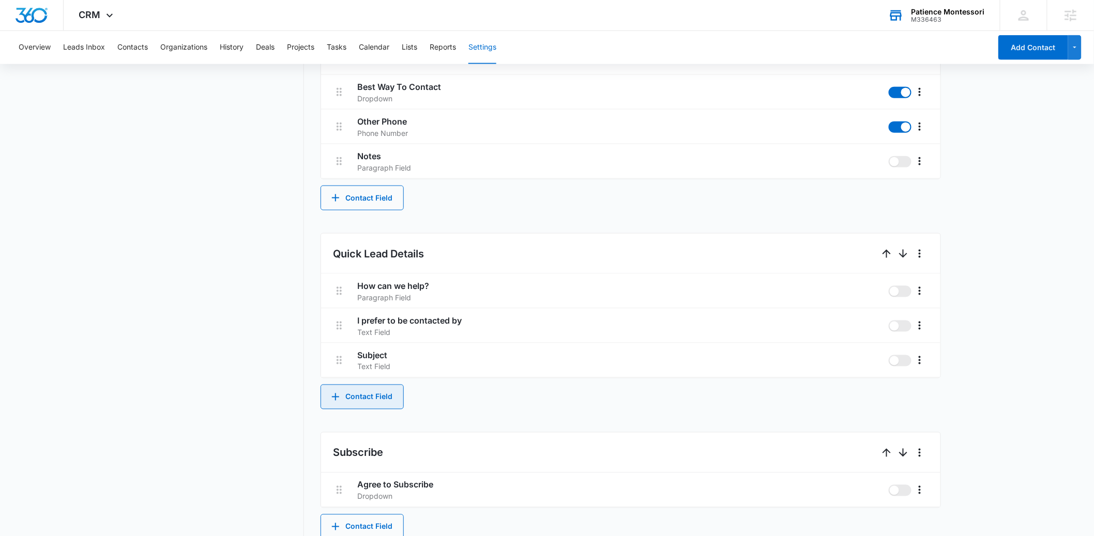
click at [365, 399] on button "Contact Field" at bounding box center [362, 397] width 83 height 25
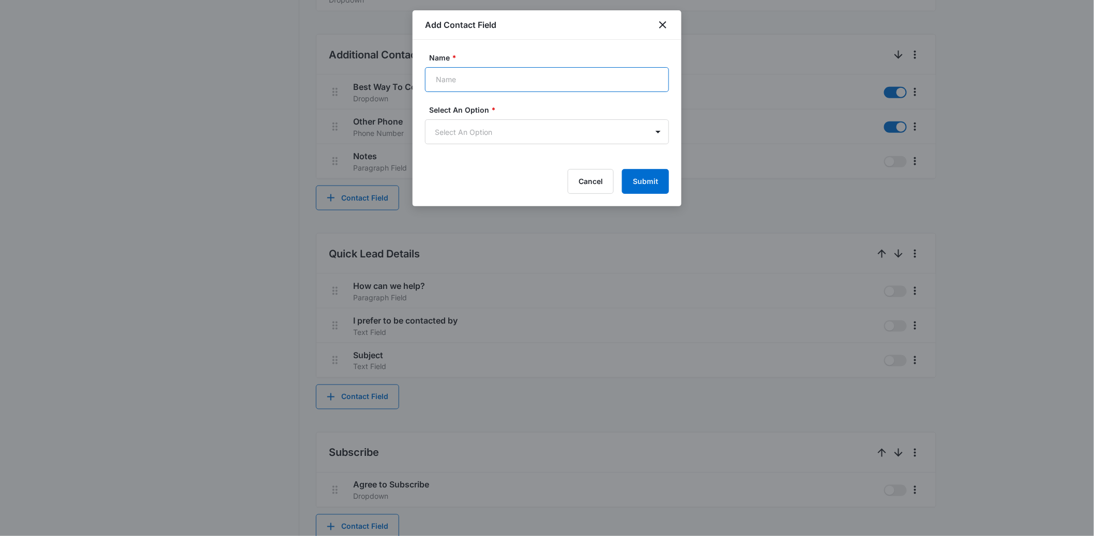
click at [463, 78] on input "Name *" at bounding box center [547, 79] width 244 height 25
paste input "Which service are you interested in?"
click at [469, 80] on input "Which service are you interested in?" at bounding box center [547, 79] width 244 height 25
type input "Which program(s) are you interested in?"
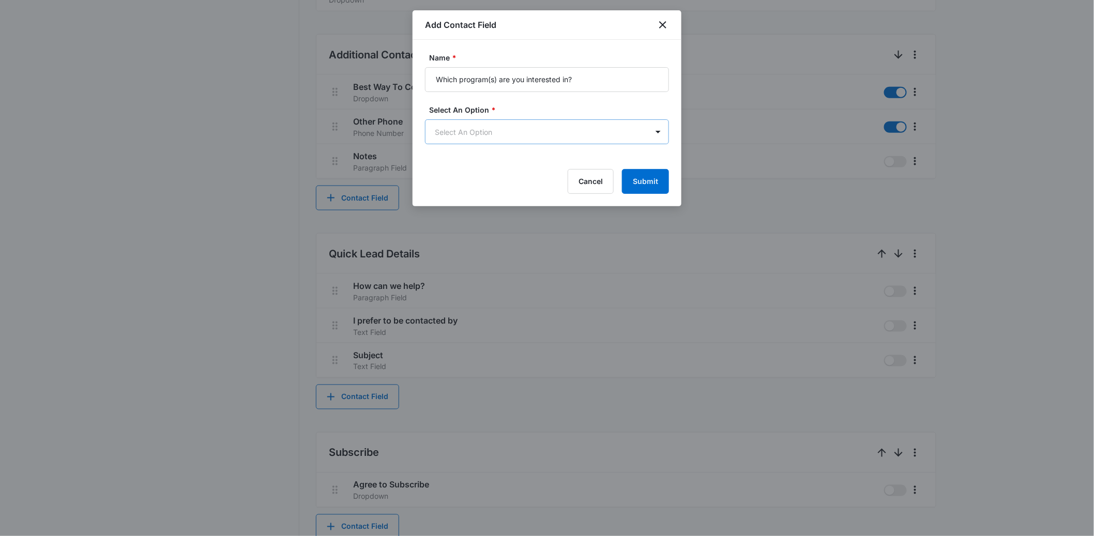
click at [478, 136] on body "CRM Apps Reputation Forms CRM Email Social Payments POS Content Ads Intelligenc…" at bounding box center [547, 147] width 1094 height 1207
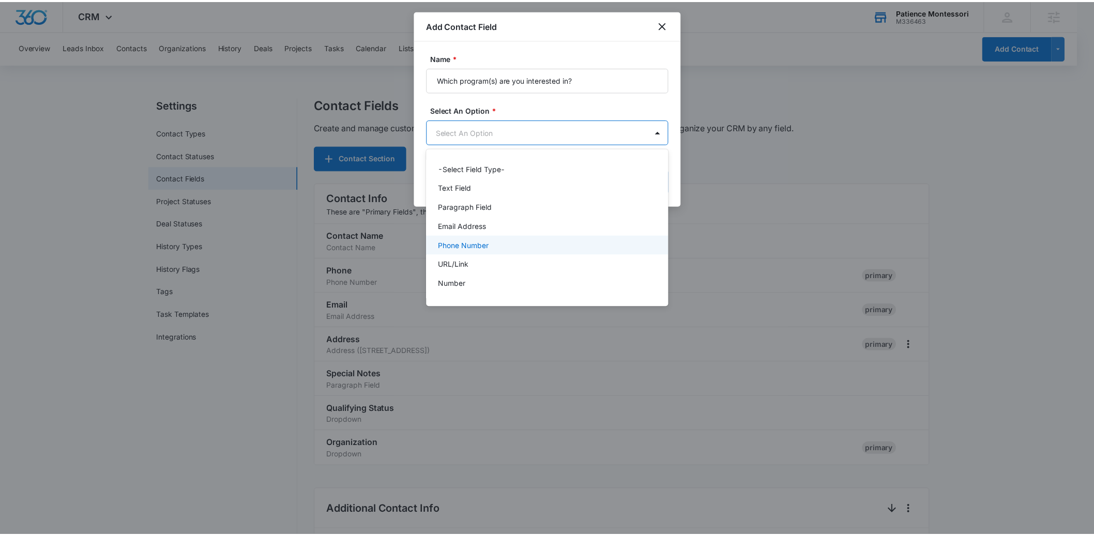
scroll to position [130, 0]
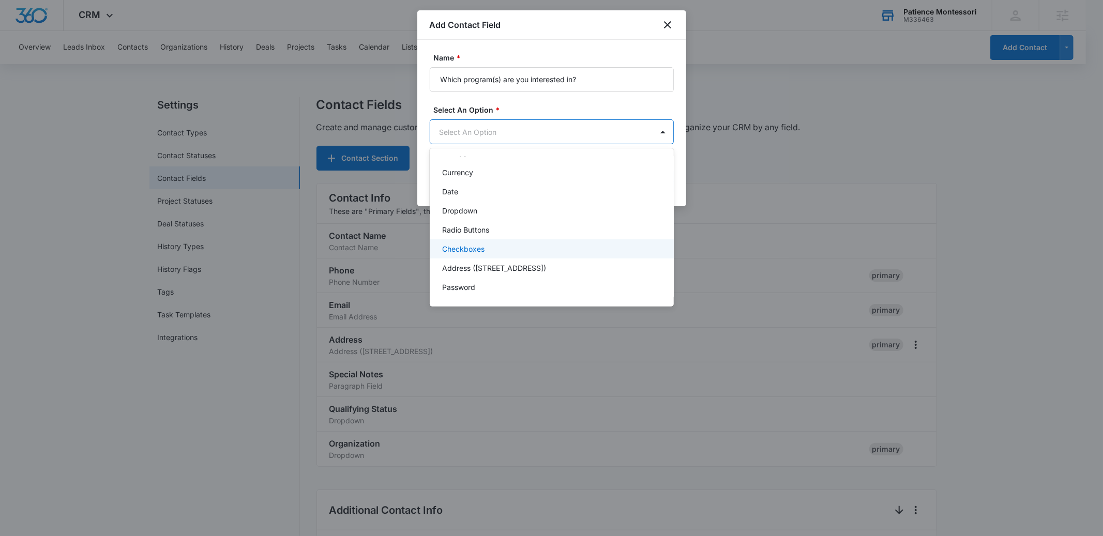
click at [461, 251] on p "Checkboxes" at bounding box center [463, 249] width 42 height 11
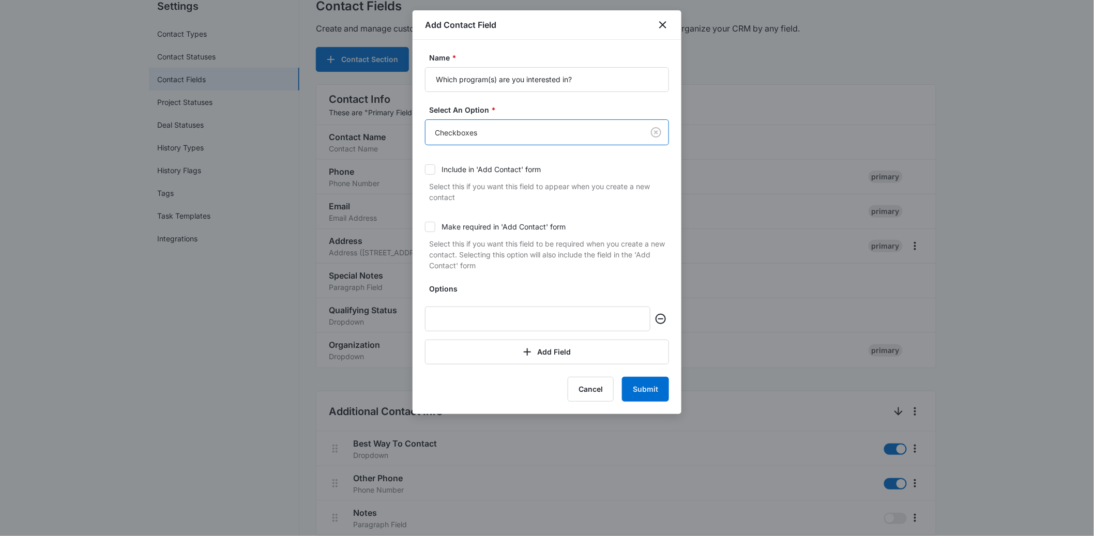
scroll to position [153, 0]
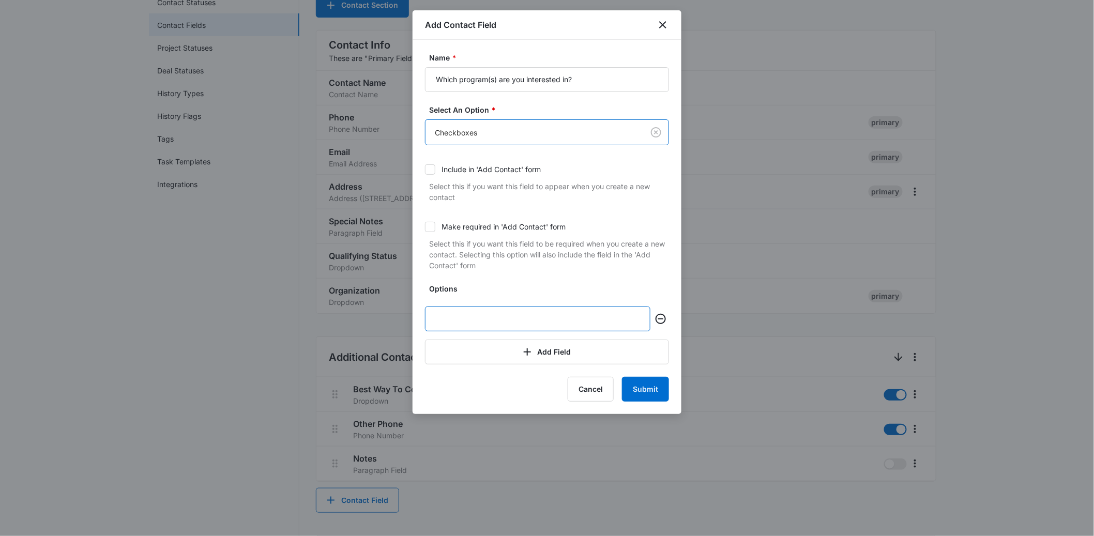
click at [488, 312] on input "text" at bounding box center [538, 319] width 226 height 25
paste input "Infant (6 weeks - 18 months)"
type input "Infant (6 weeks - 18 months)"
click at [463, 346] on button "Add Field" at bounding box center [547, 352] width 244 height 25
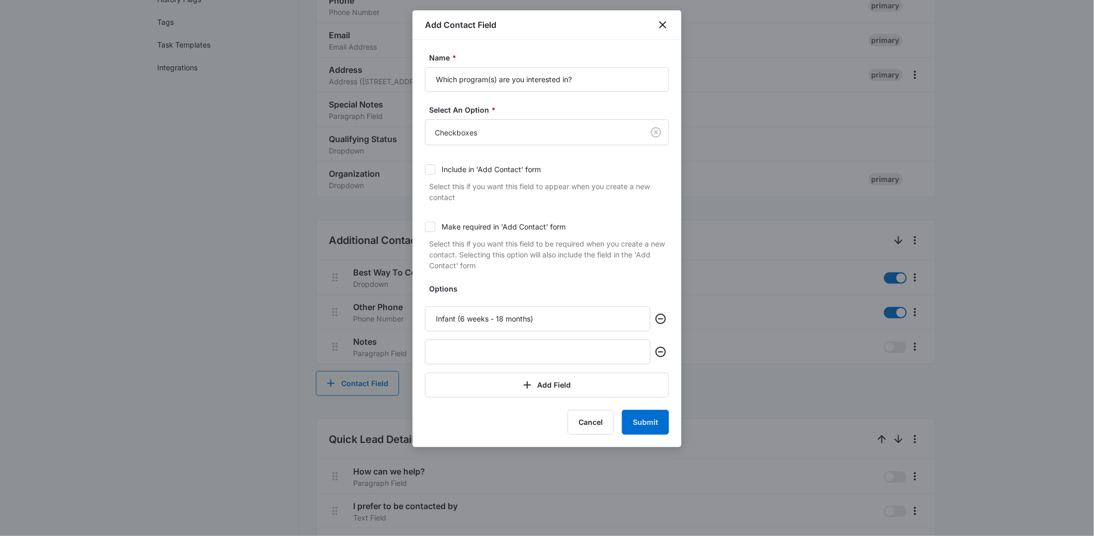
scroll to position [324, 0]
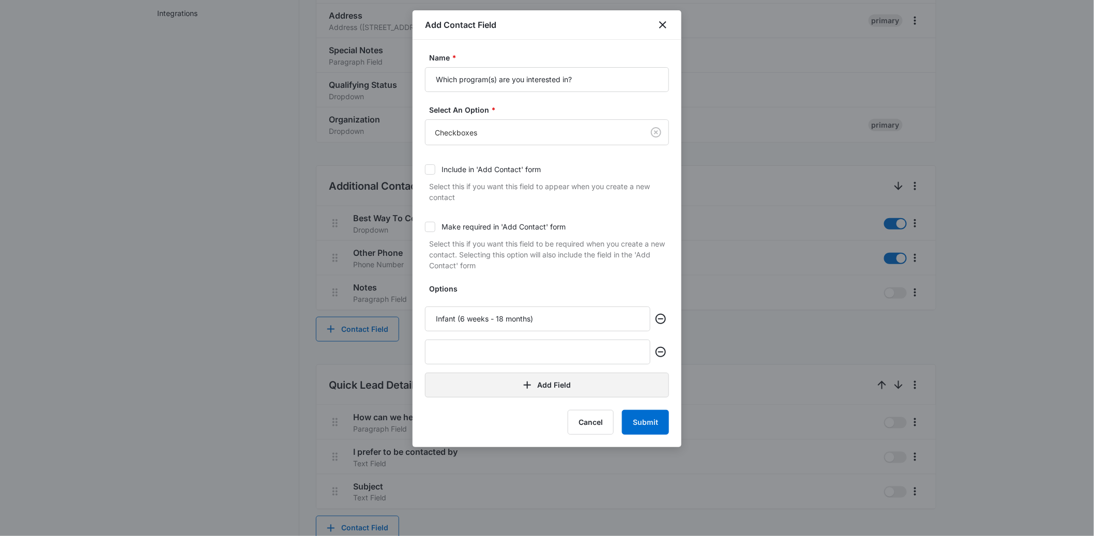
click at [488, 387] on button "Add Field" at bounding box center [547, 385] width 244 height 25
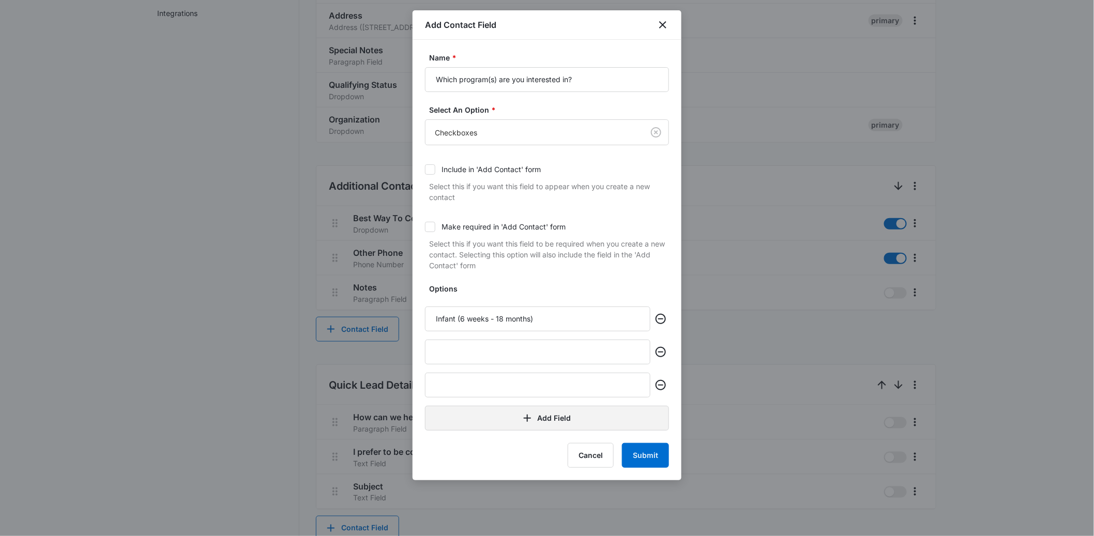
click at [484, 421] on button "Add Field" at bounding box center [547, 418] width 244 height 25
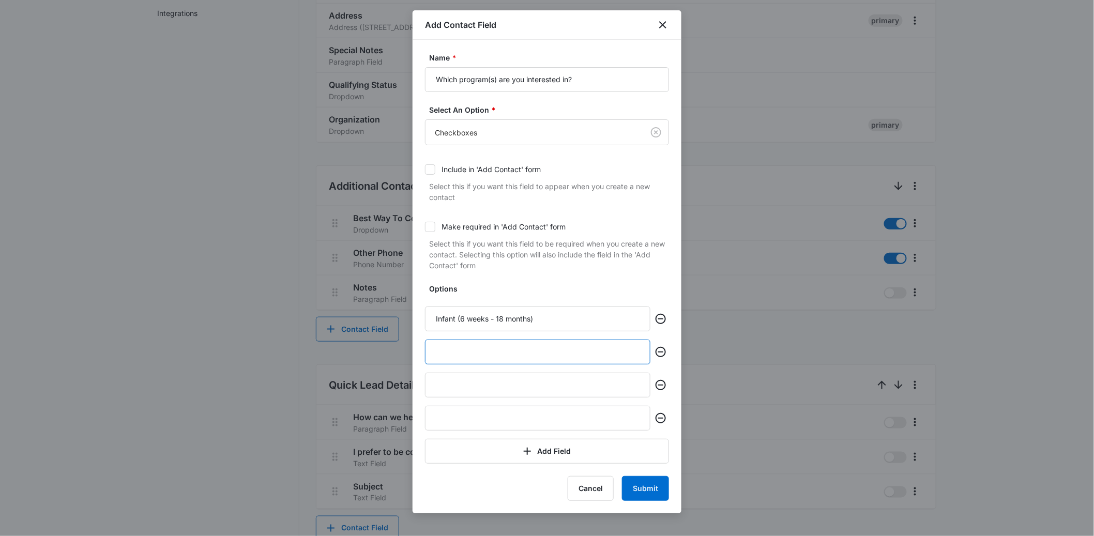
click at [466, 350] on input "text" at bounding box center [538, 352] width 226 height 25
paste input "Toddler (18 months – 36 months)"
type input "Toddler (18 months – 36 months)"
click at [475, 383] on input "text" at bounding box center [538, 385] width 226 height 25
paste input "Primary (3 years – 6 years)"
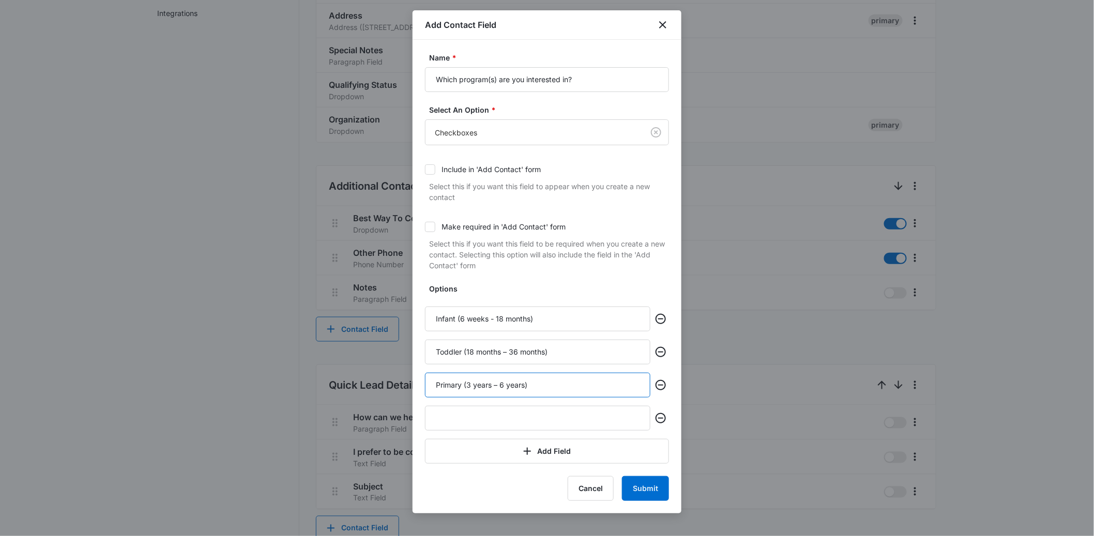
type input "Primary (3 years – 6 years)"
click at [489, 422] on input "text" at bounding box center [538, 418] width 226 height 25
paste input "Kindergarten (5 years – 7 years)"
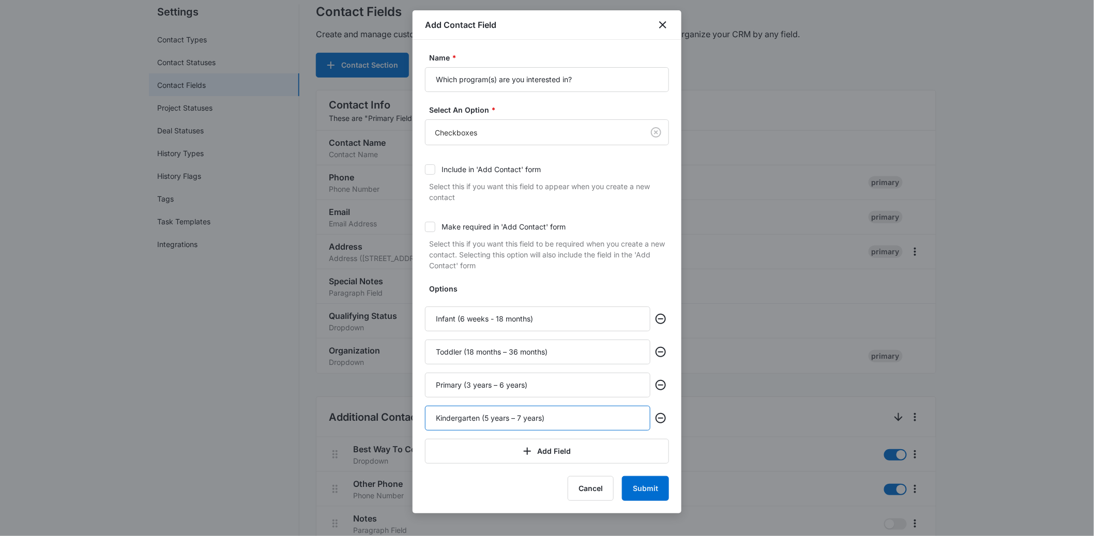
scroll to position [0, 0]
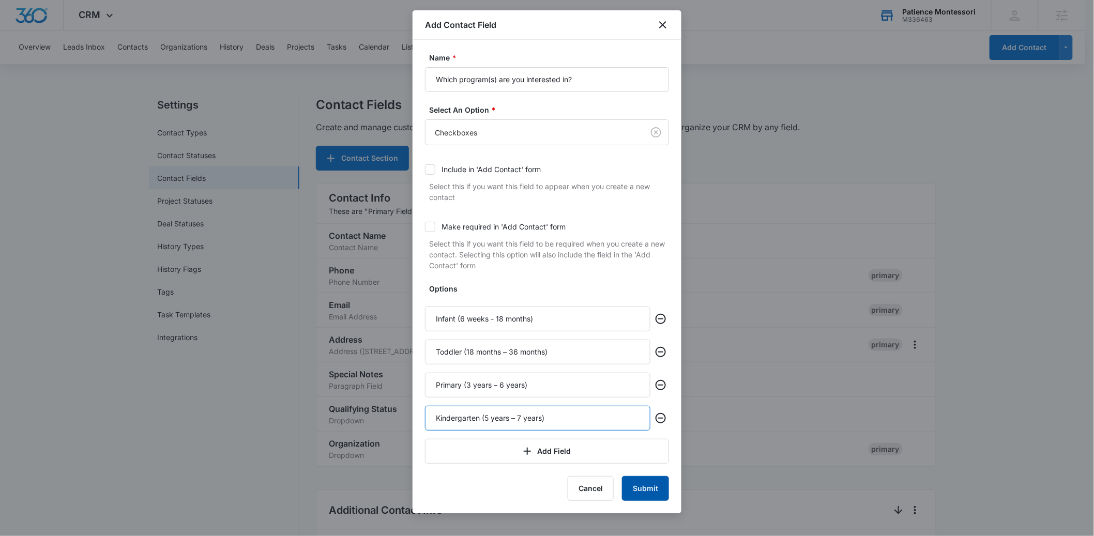
type input "Kindergarten (5 years – 7 years)"
click at [643, 487] on button "Submit" at bounding box center [645, 488] width 47 height 25
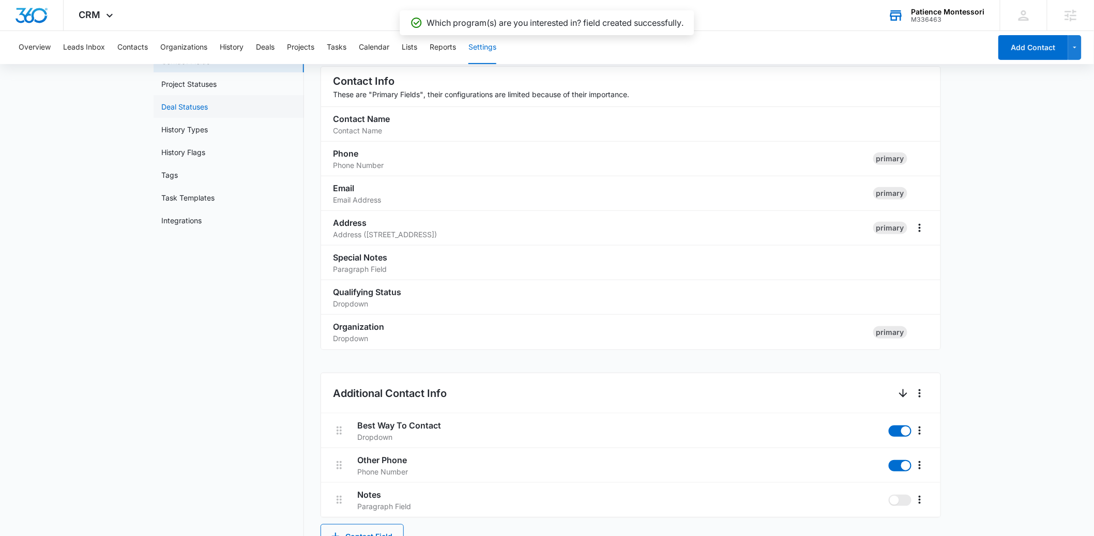
scroll to position [114, 0]
click at [82, 14] on span "CRM" at bounding box center [90, 14] width 22 height 11
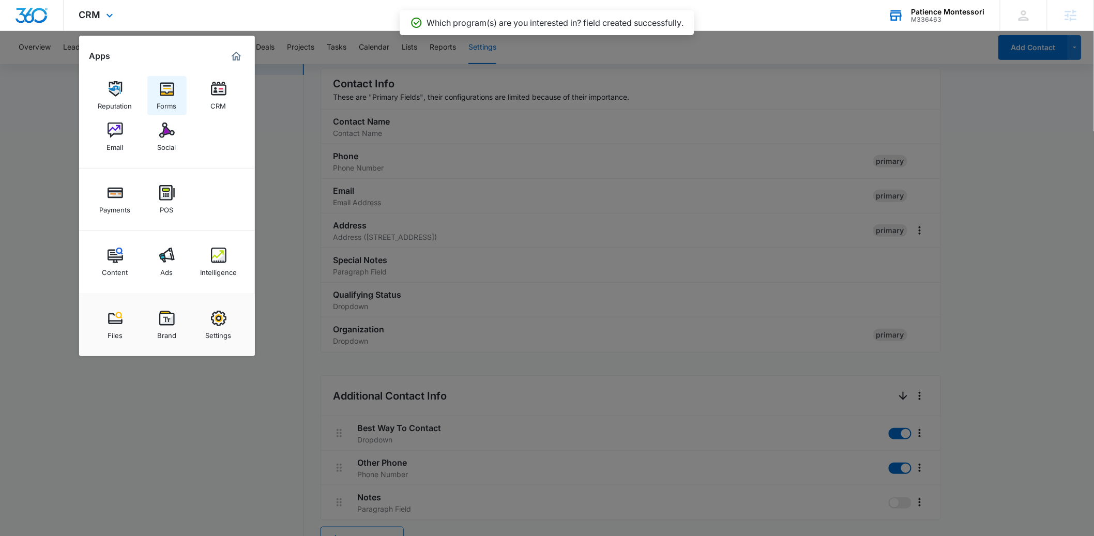
click at [159, 91] on img at bounding box center [167, 89] width 16 height 16
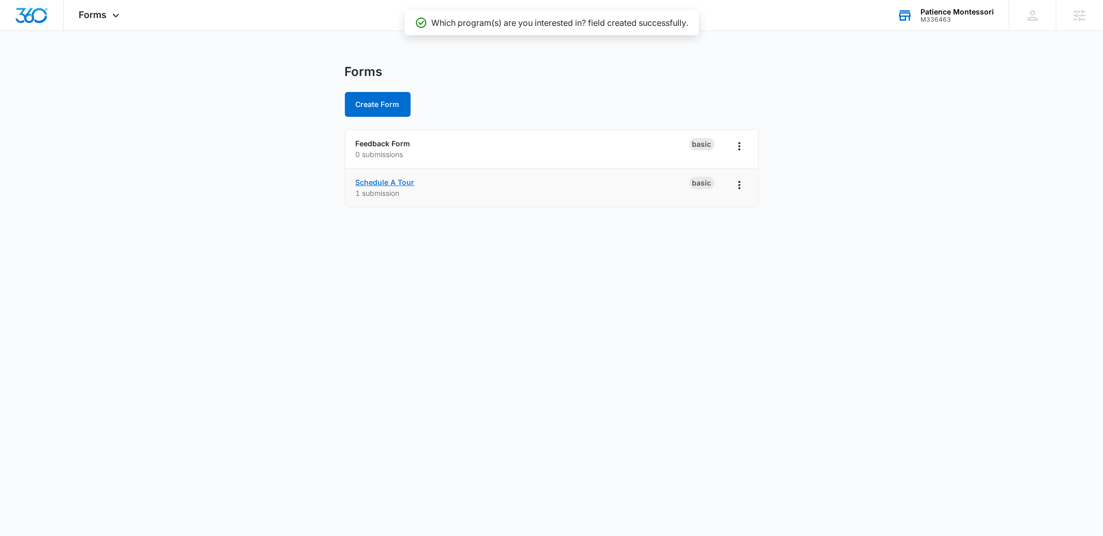
click at [374, 183] on link "Schedule A Tour" at bounding box center [385, 182] width 59 height 9
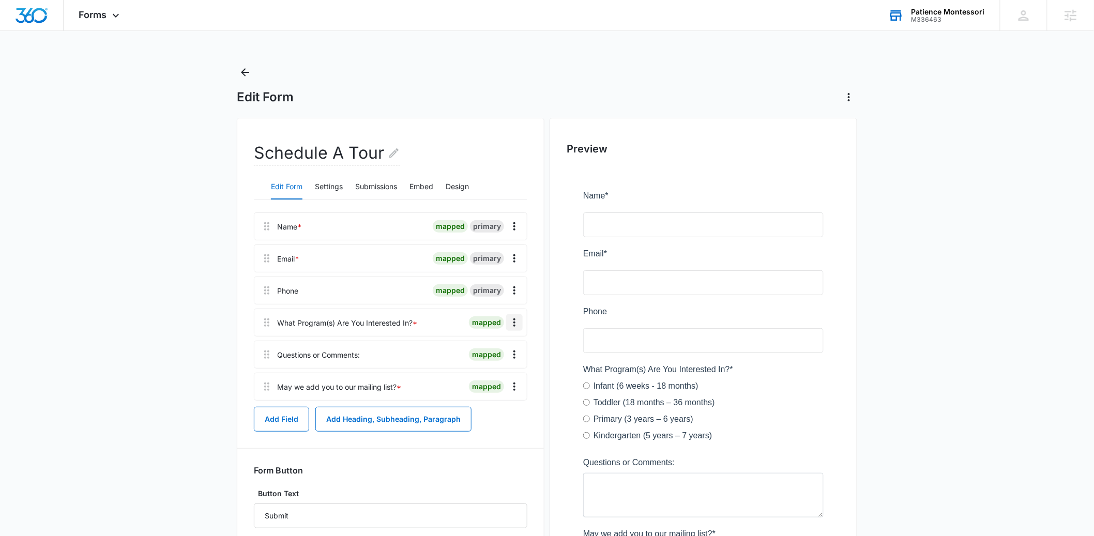
click at [514, 323] on icon "Overflow Menu" at bounding box center [515, 323] width 2 height 8
click at [515, 322] on icon "Overflow Menu" at bounding box center [515, 323] width 2 height 8
click at [513, 327] on icon "Overflow Menu" at bounding box center [514, 323] width 12 height 12
click at [499, 367] on button "Delete" at bounding box center [493, 367] width 59 height 16
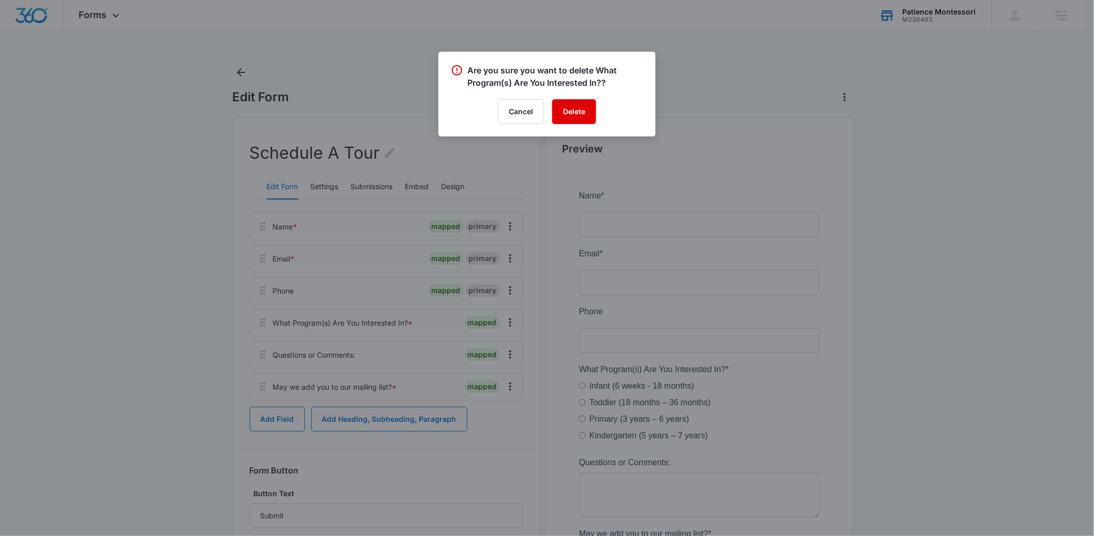
click at [577, 111] on button "Delete" at bounding box center [574, 111] width 44 height 25
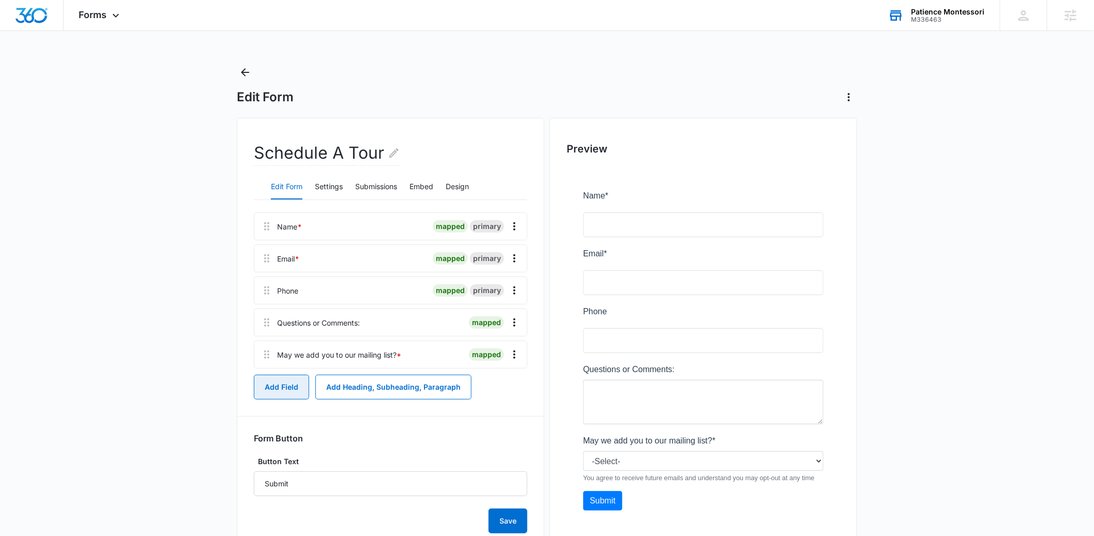
click at [268, 383] on button "Add Field" at bounding box center [281, 387] width 55 height 25
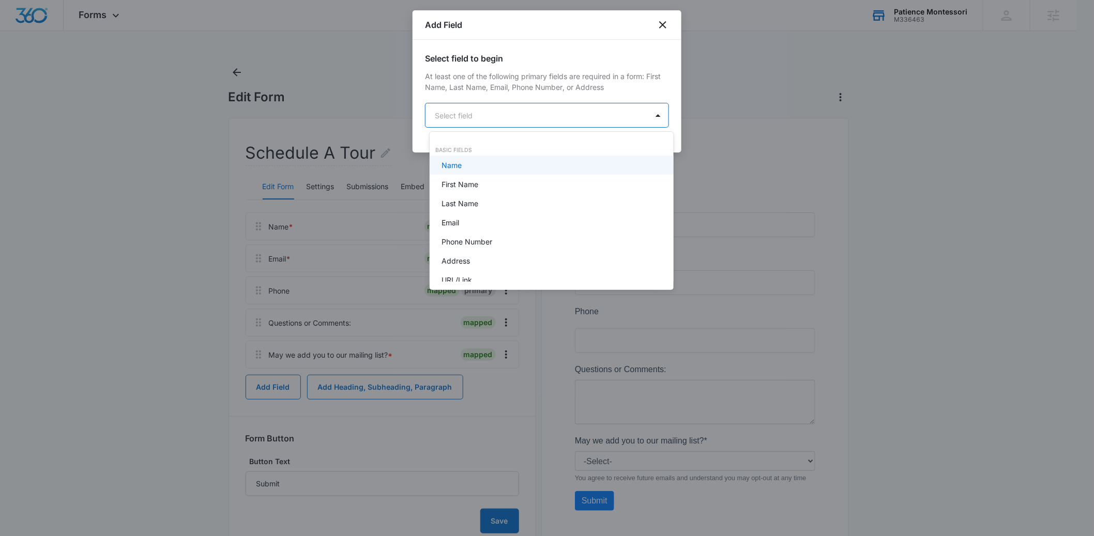
click at [482, 115] on body "Forms Apps Reputation Forms CRM Email Social Payments POS Content Ads Intellige…" at bounding box center [547, 268] width 1094 height 536
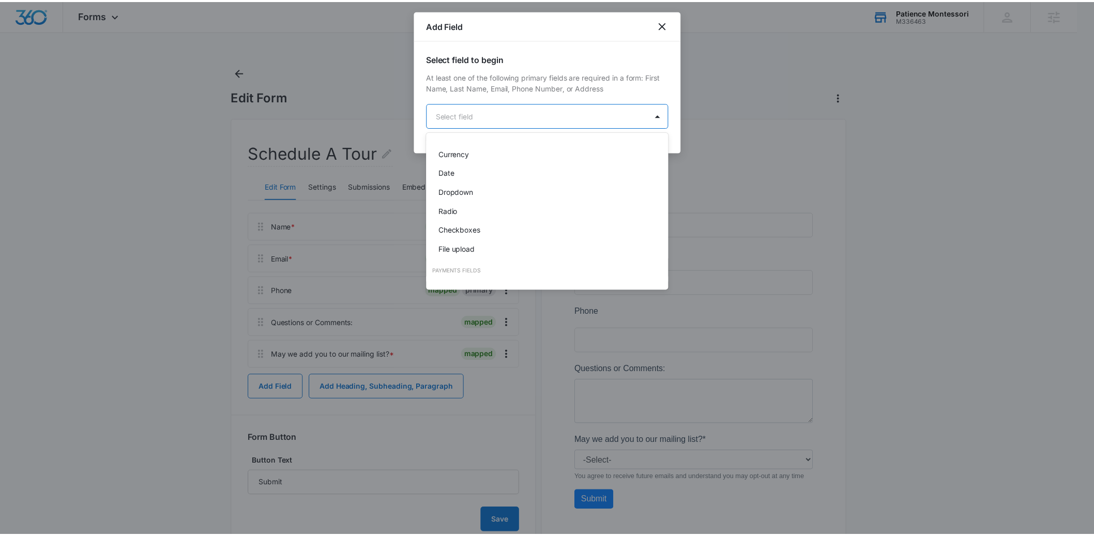
scroll to position [204, 0]
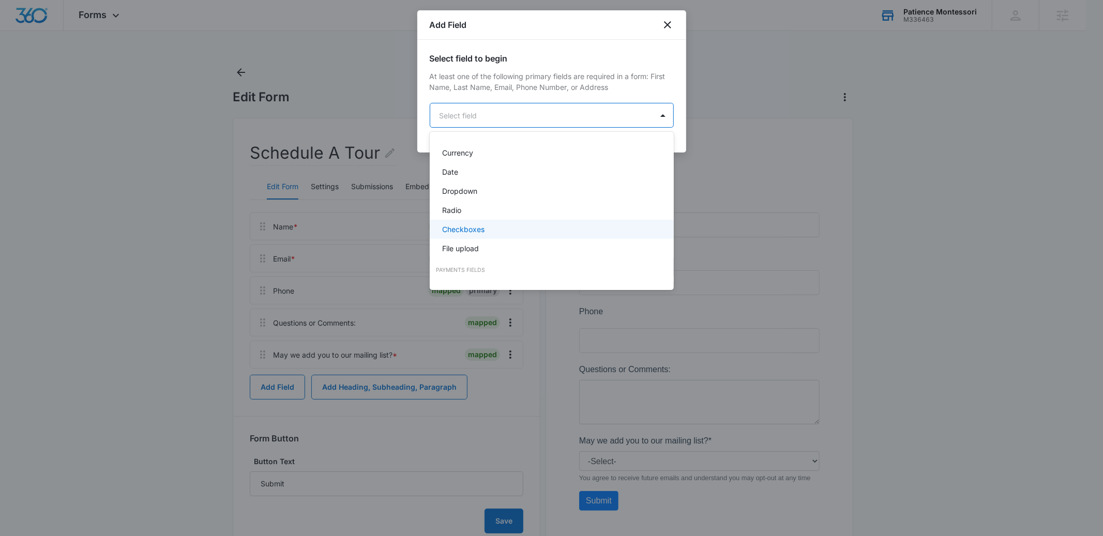
click at [481, 235] on div "Checkboxes" at bounding box center [552, 229] width 244 height 19
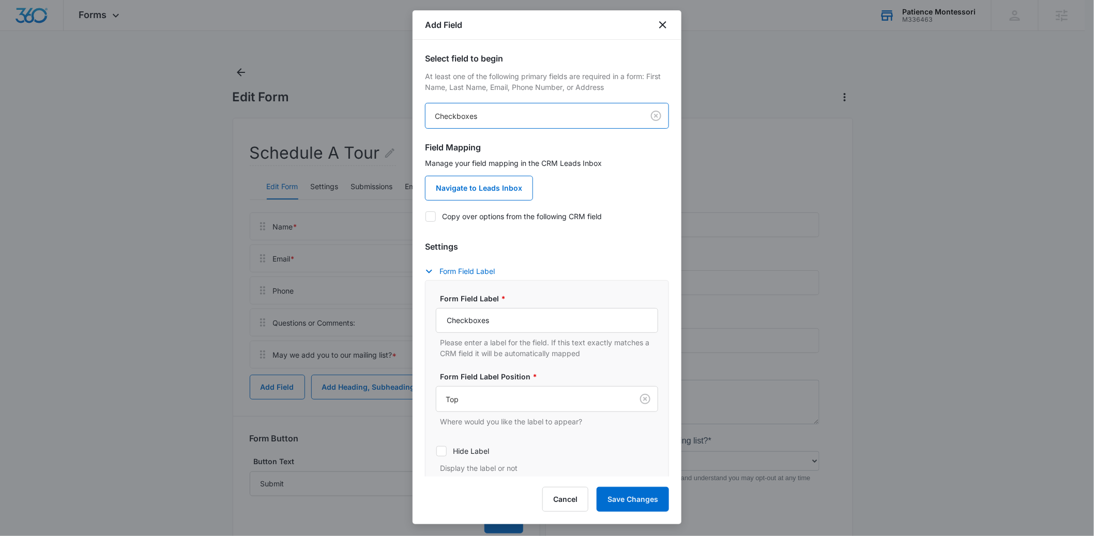
click at [442, 215] on label "Copy over options from the following CRM field" at bounding box center [547, 216] width 244 height 11
click at [426, 216] on input "Copy over options from the following CRM field" at bounding box center [425, 216] width 1 height 1
checkbox input "true"
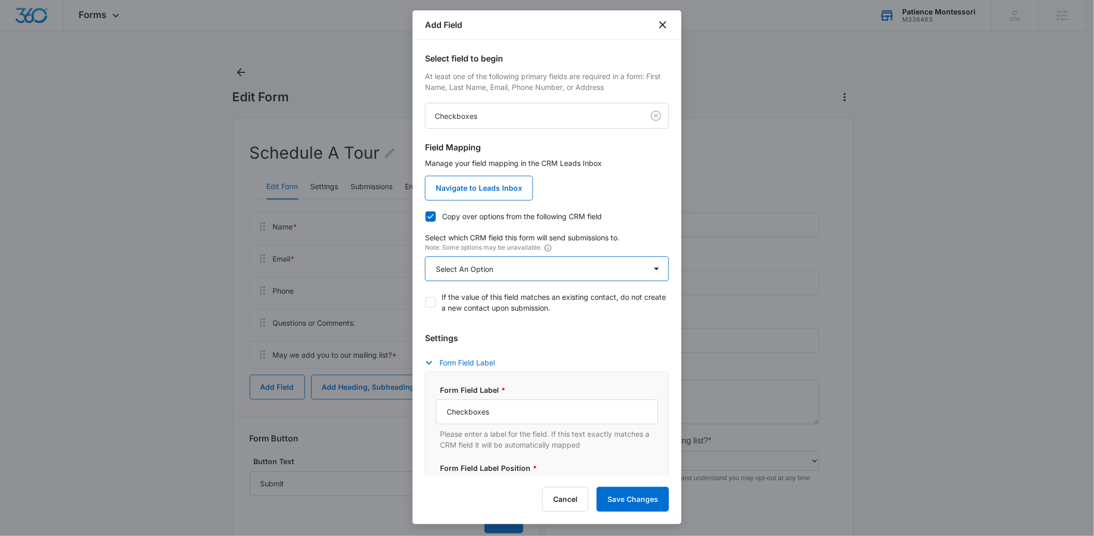
click at [504, 270] on select "Select An Option Select An Option Review Request Which program(s) are you inter…" at bounding box center [547, 269] width 244 height 25
select select "370"
click at [425, 257] on select "Select An Option Select An Option Review Request Which program(s) are you inter…" at bounding box center [547, 269] width 244 height 25
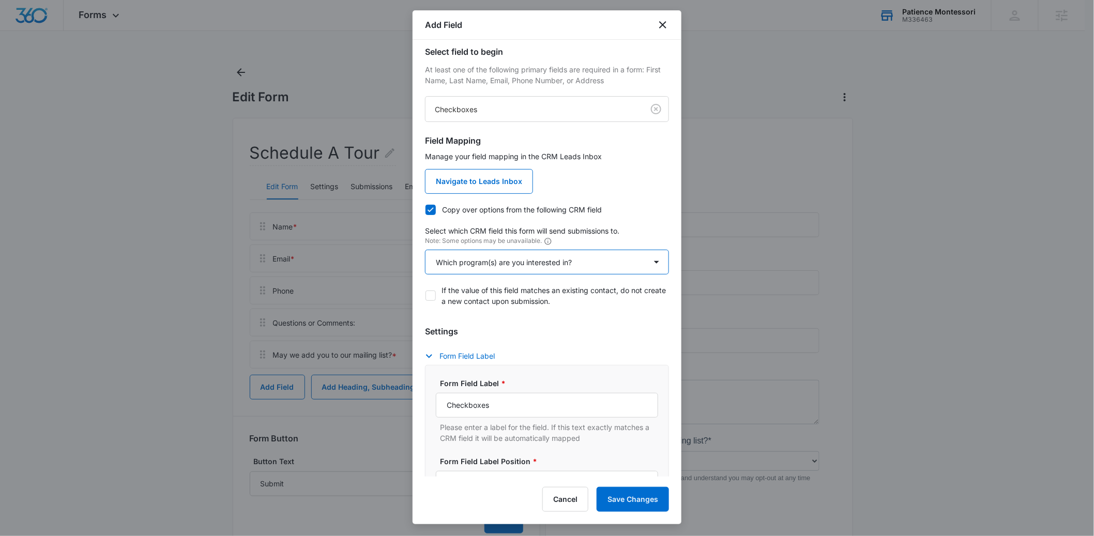
scroll to position [54, 0]
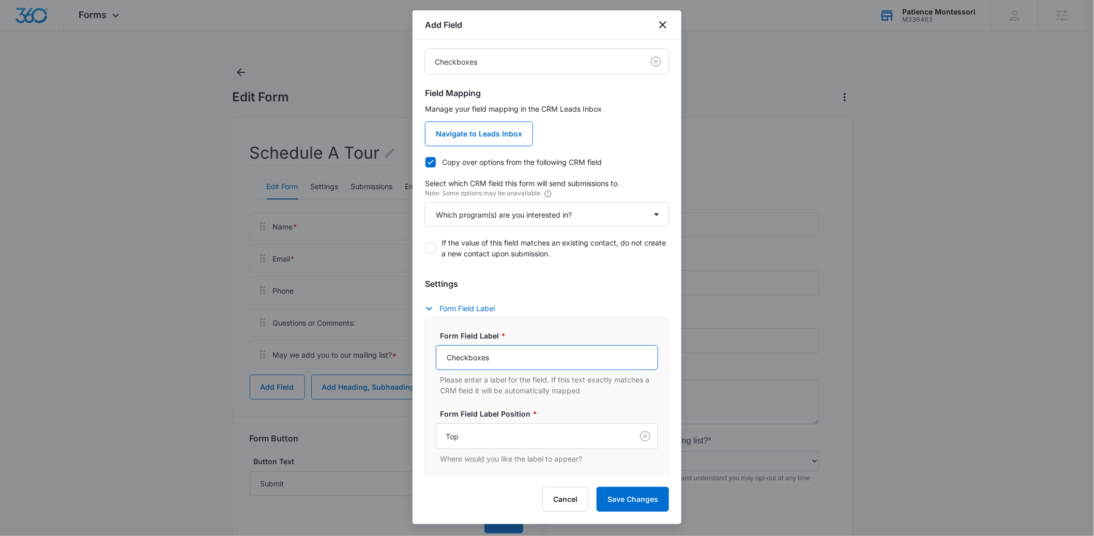
drag, startPoint x: 514, startPoint y: 362, endPoint x: 426, endPoint y: 362, distance: 87.9
click at [426, 362] on div "Form Field Label * Checkboxes Please enter a label for the field. If this text …" at bounding box center [547, 421] width 244 height 206
drag, startPoint x: 534, startPoint y: 361, endPoint x: 405, endPoint y: 361, distance: 129.3
click at [405, 361] on body "Forms Apps Reputation Forms CRM Email Social Payments POS Content Ads Intellige…" at bounding box center [547, 290] width 1094 height 581
paste input "What Program(s) Are You Interested In?"
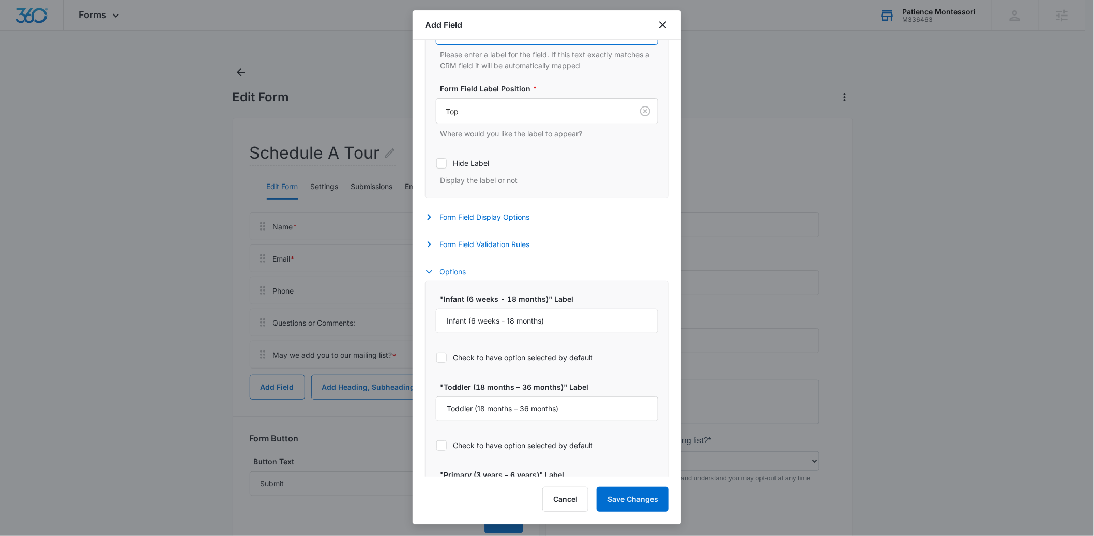
scroll to position [423, 0]
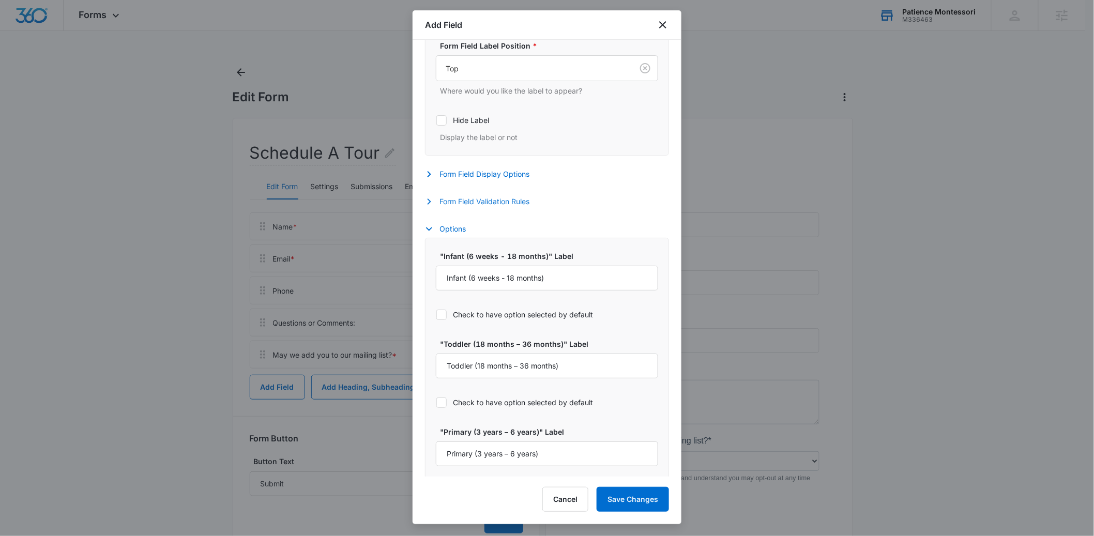
type input "What Program(s) Are You Interested In?"
click at [471, 204] on button "Form Field Validation Rules" at bounding box center [482, 202] width 115 height 12
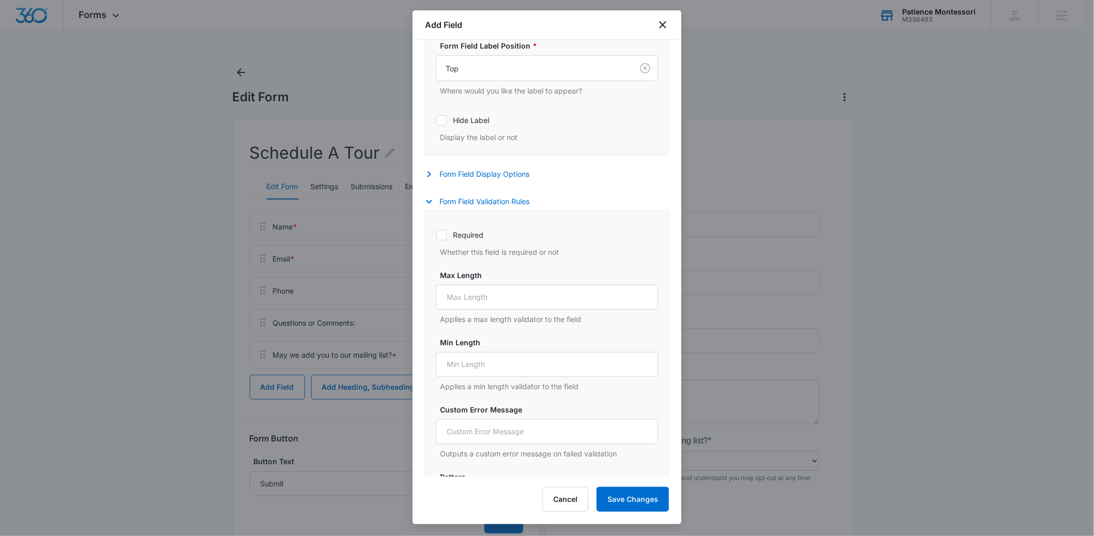
click at [441, 240] on icon at bounding box center [441, 235] width 9 height 9
click at [437, 235] on input "Required" at bounding box center [436, 235] width 1 height 1
checkbox input "true"
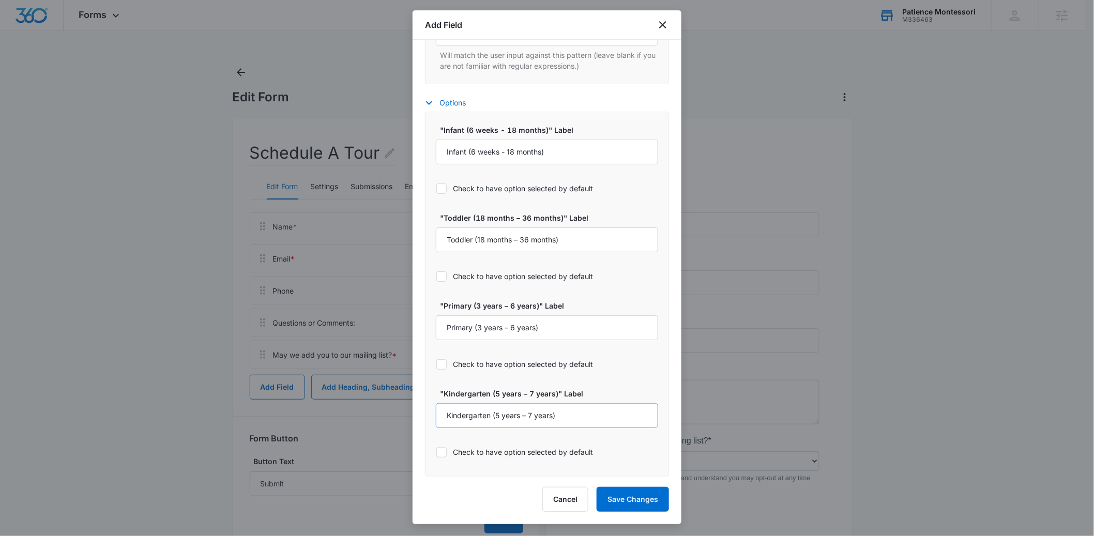
scroll to position [891, 0]
click at [639, 506] on button "Save Changes" at bounding box center [633, 499] width 72 height 25
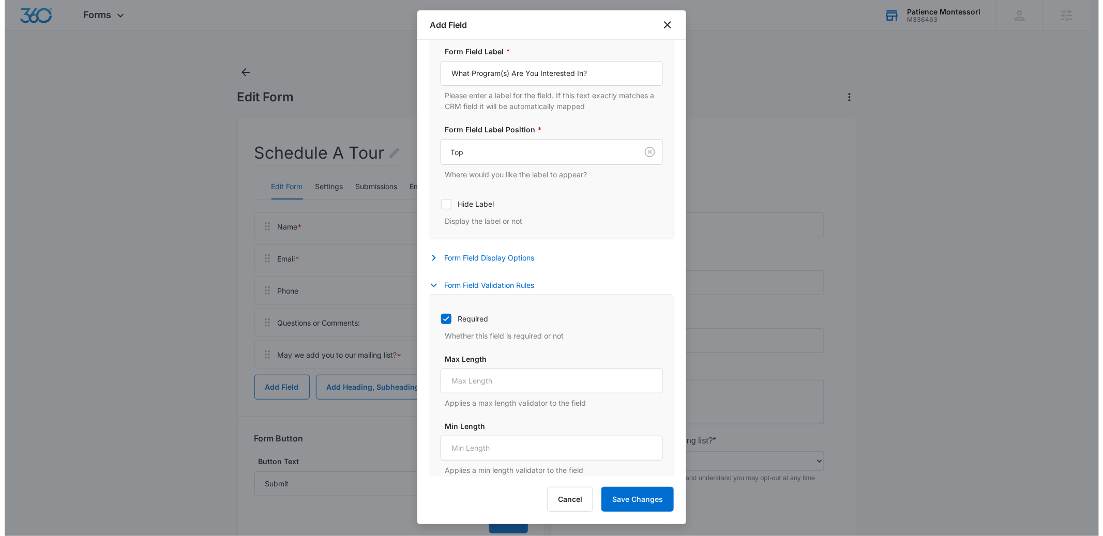
scroll to position [0, 0]
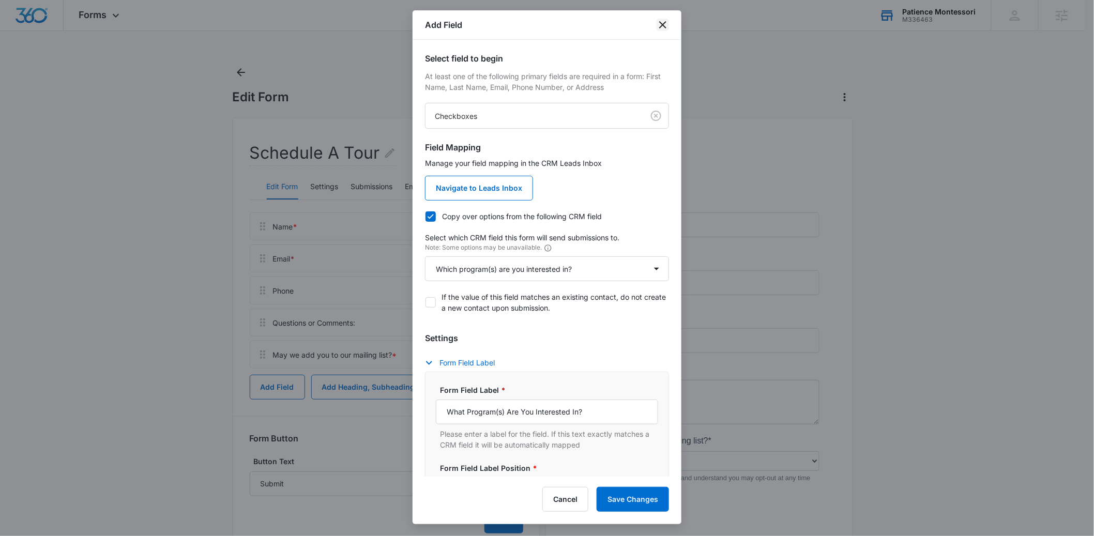
click at [659, 20] on icon "close" at bounding box center [663, 25] width 12 height 12
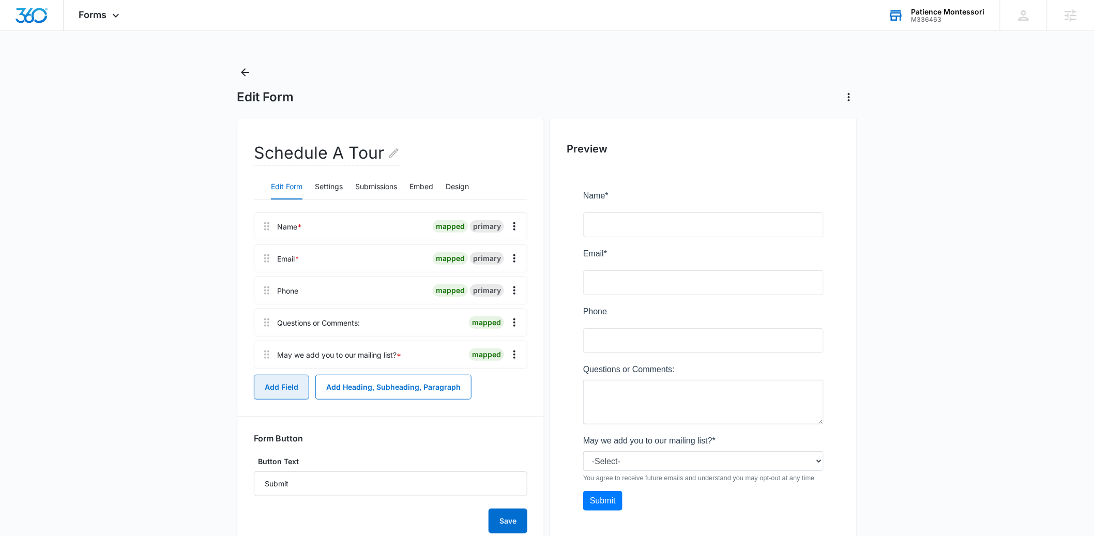
click at [276, 388] on button "Add Field" at bounding box center [281, 387] width 55 height 25
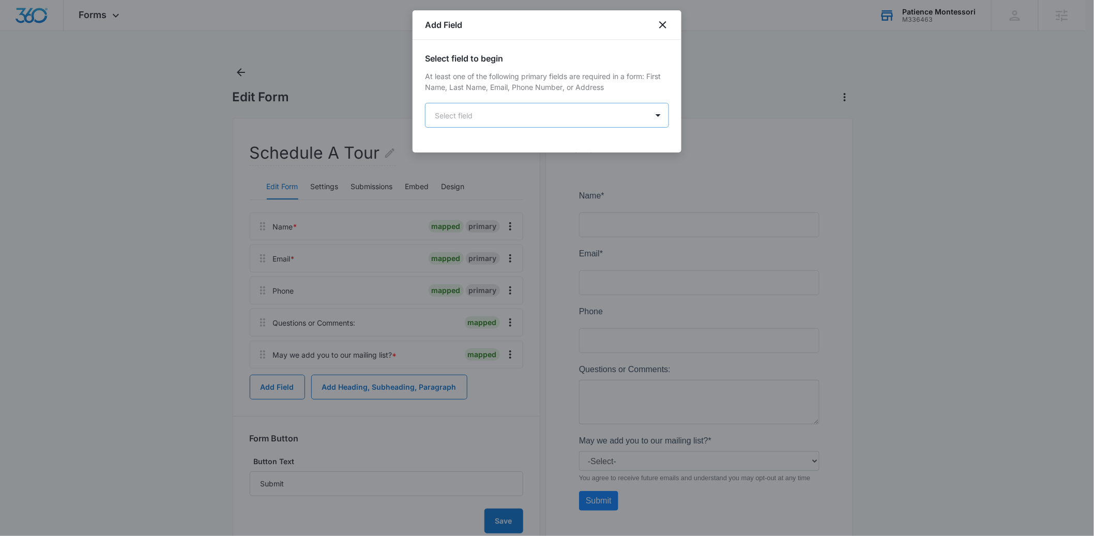
click at [483, 108] on body "Forms Apps Reputation Forms CRM Email Social Payments POS Content Ads Intellige…" at bounding box center [547, 290] width 1094 height 581
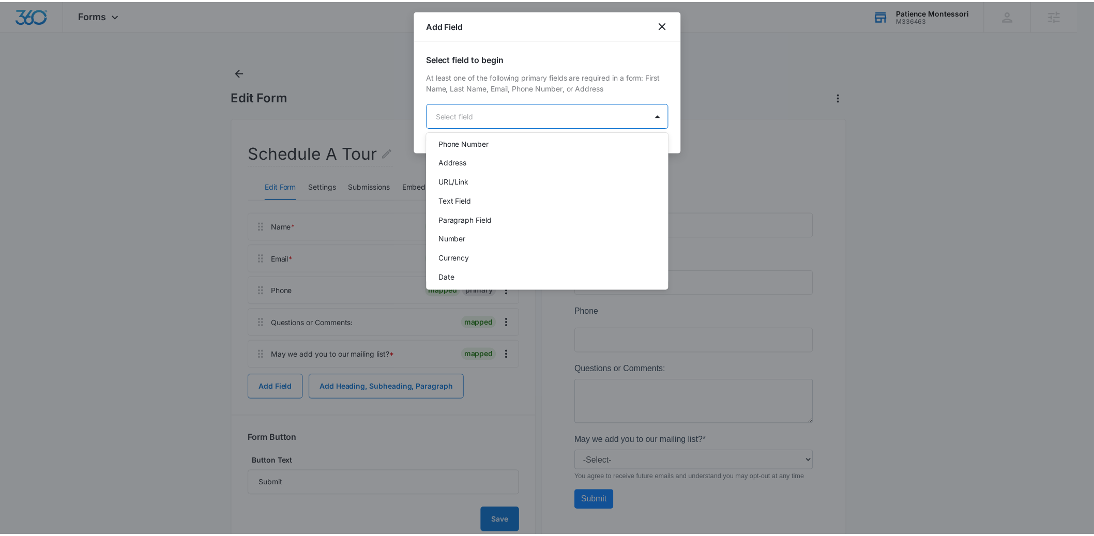
scroll to position [261, 0]
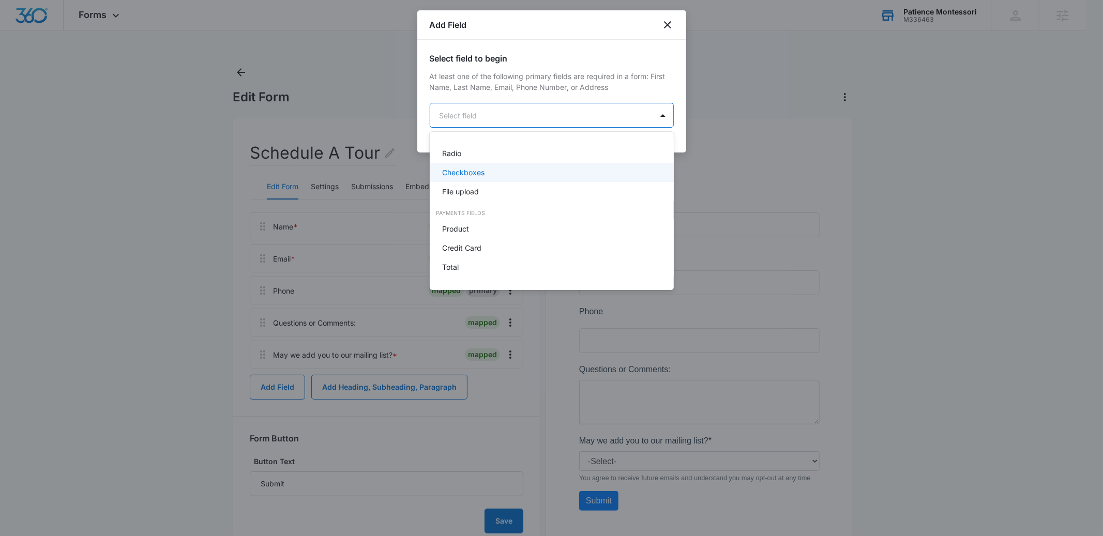
click at [462, 170] on p "Checkboxes" at bounding box center [463, 172] width 42 height 11
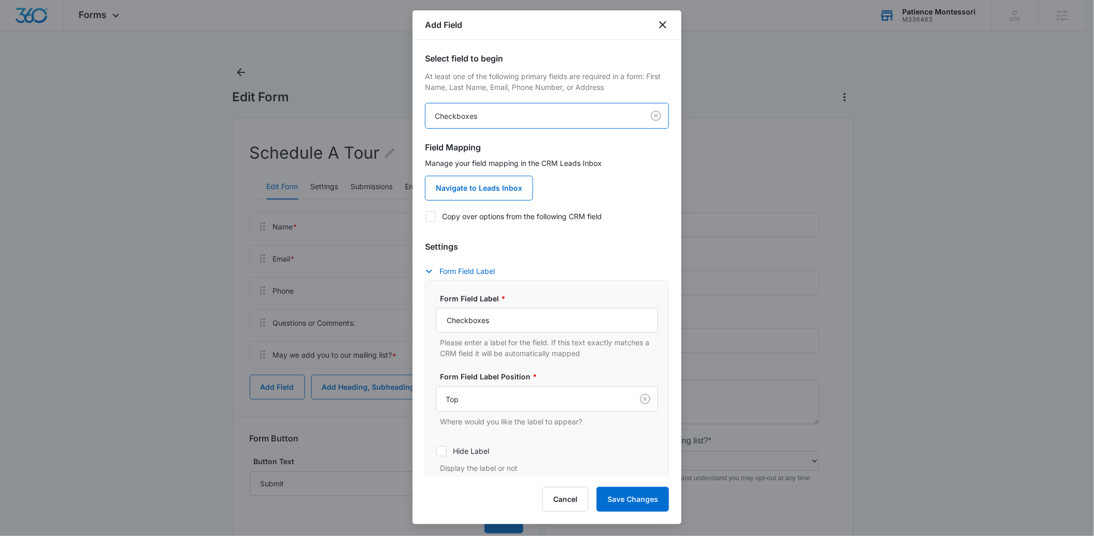
click at [458, 218] on label "Copy over options from the following CRM field" at bounding box center [547, 216] width 244 height 11
click at [426, 217] on input "Copy over options from the following CRM field" at bounding box center [425, 216] width 1 height 1
checkbox input "true"
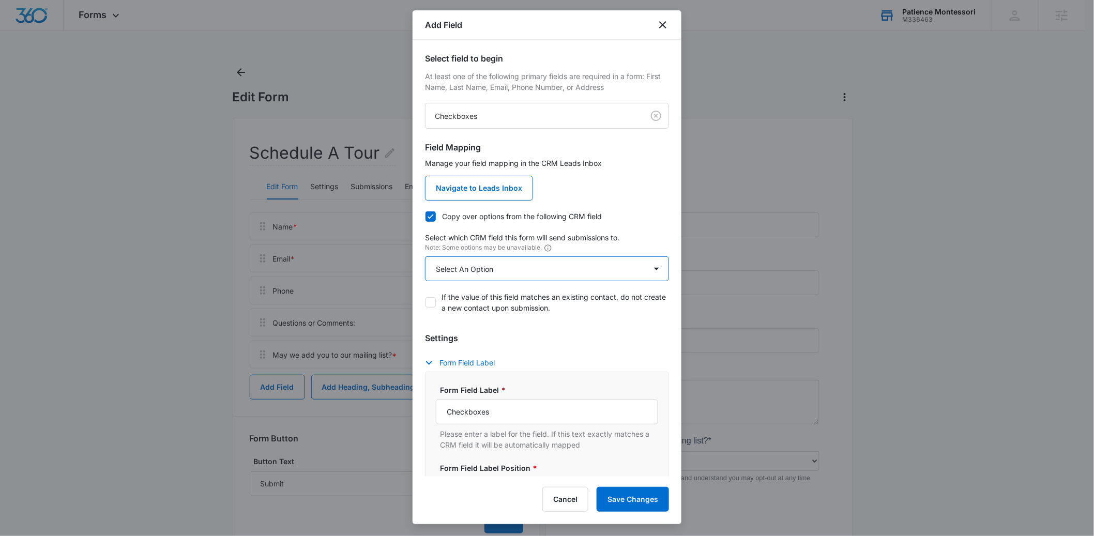
click at [521, 275] on select "Select An Option Select An Option Review Request" at bounding box center [547, 269] width 244 height 25
click at [566, 499] on button "Cancel" at bounding box center [566, 499] width 46 height 25
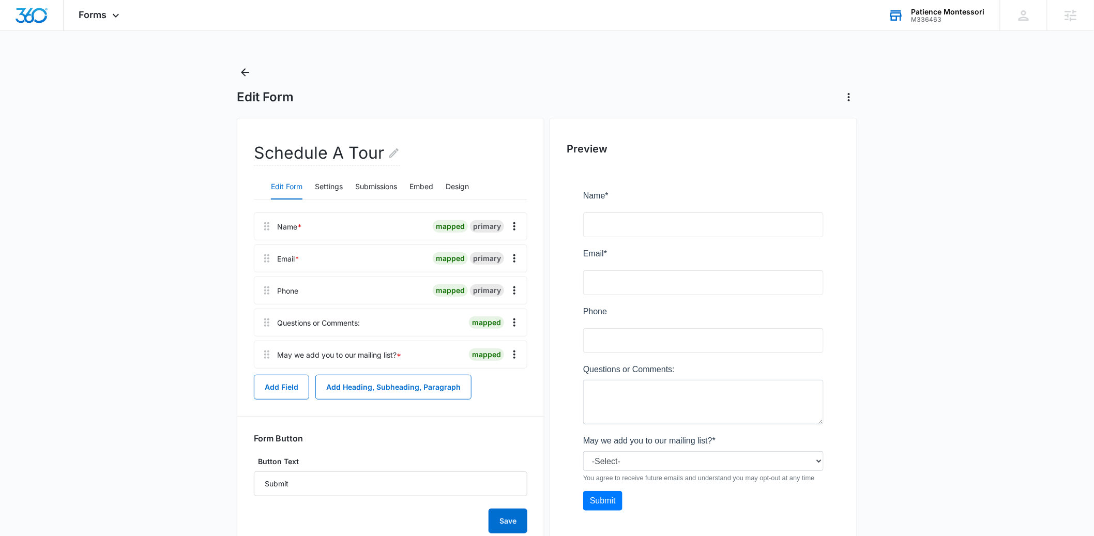
click at [109, 224] on main "Edit Form Schedule A Tour Edit Form Settings Submissions Embed Design Name * ma…" at bounding box center [547, 322] width 1094 height 517
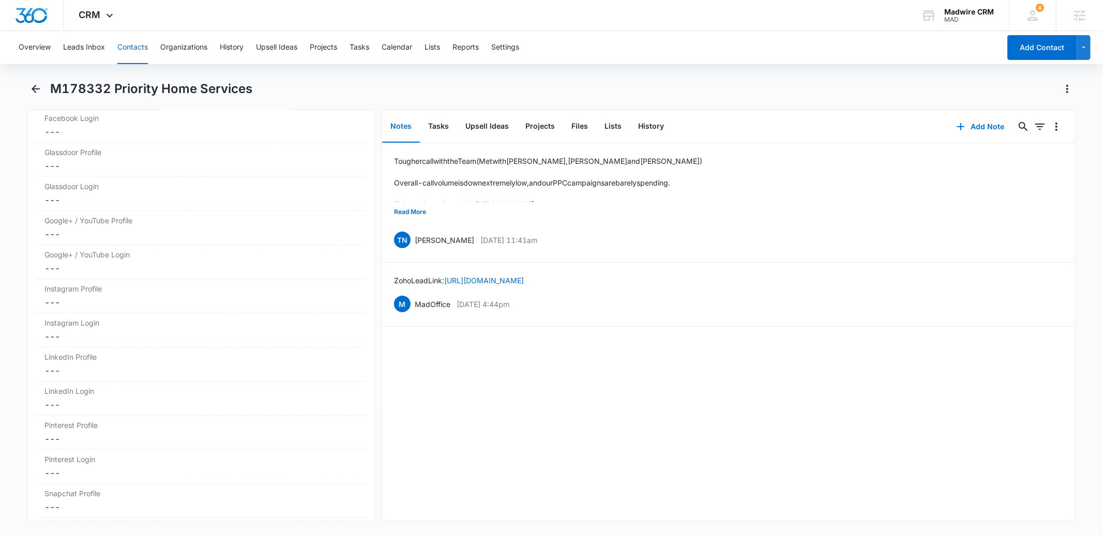
scroll to position [5480, 0]
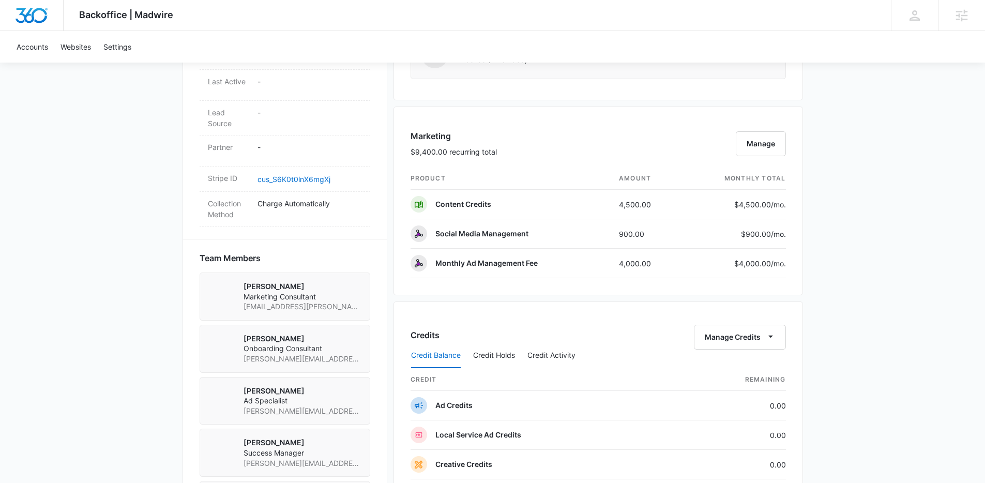
scroll to position [576, 0]
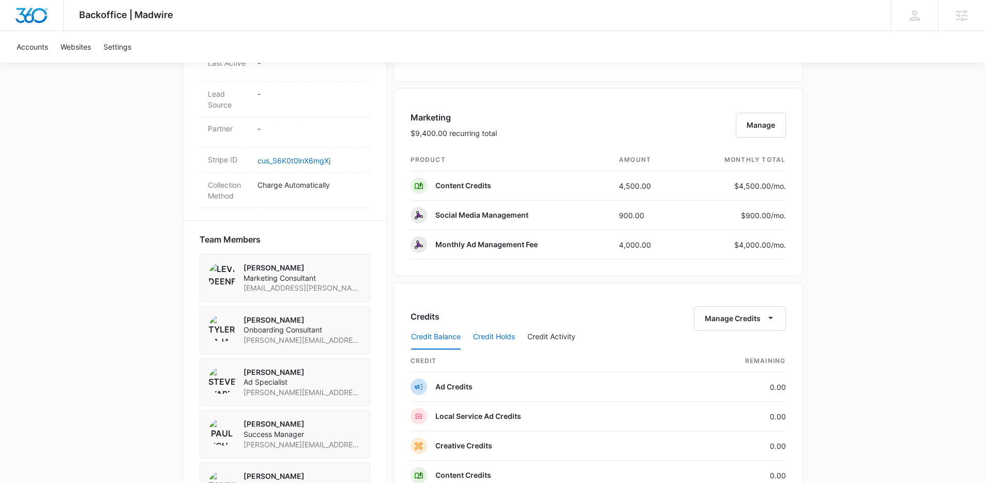
click at [492, 338] on button "Credit Holds" at bounding box center [494, 337] width 42 height 25
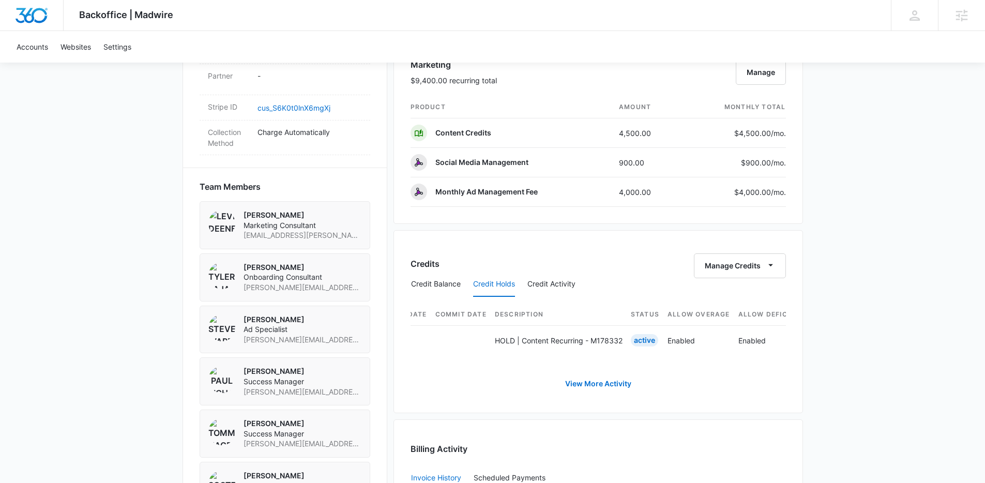
scroll to position [0, 0]
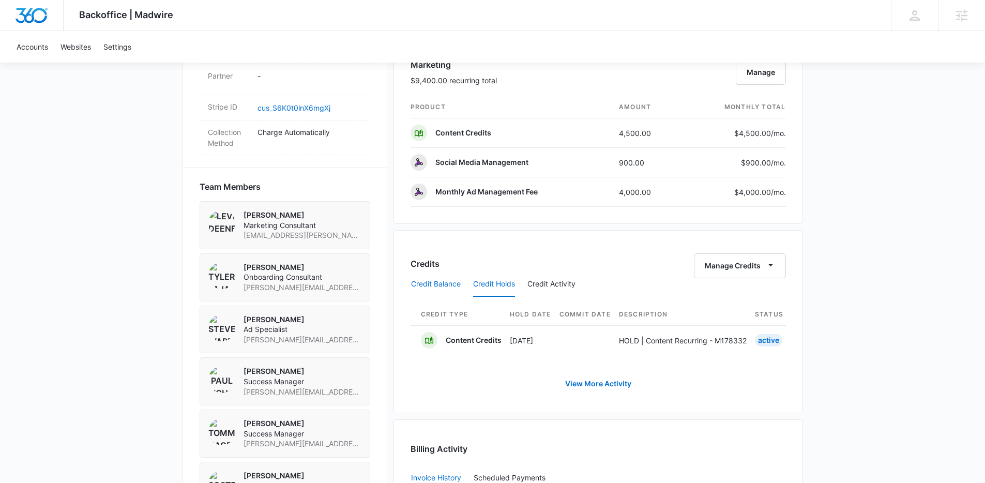
click at [432, 291] on button "Credit Balance" at bounding box center [436, 284] width 50 height 25
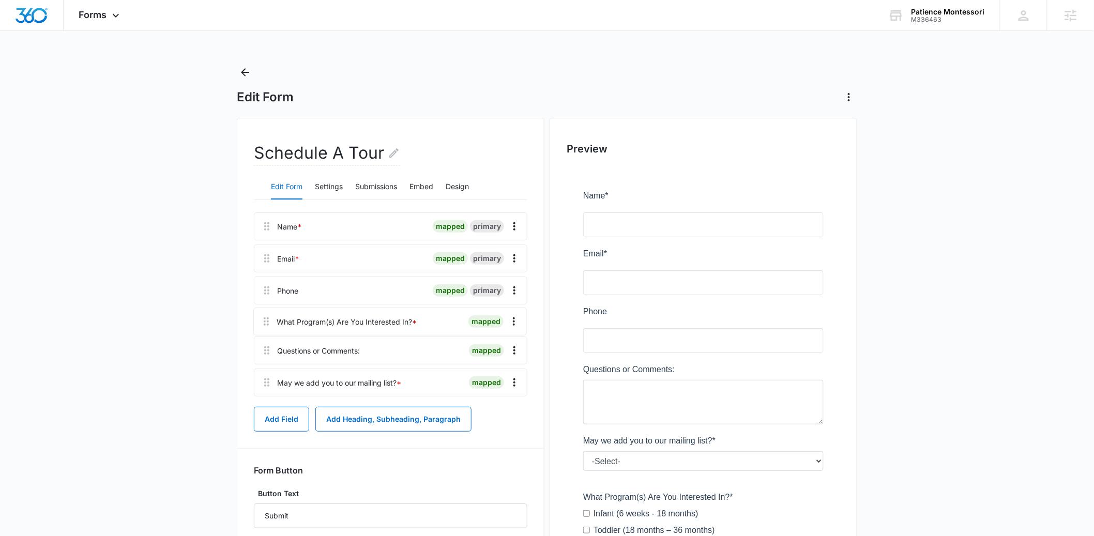
drag, startPoint x: 272, startPoint y: 385, endPoint x: 271, endPoint y: 312, distance: 72.9
click at [271, 312] on div "Name * mapped primary Email * mapped primary Phone mapped primary Questions or …" at bounding box center [391, 307] width 274 height 188
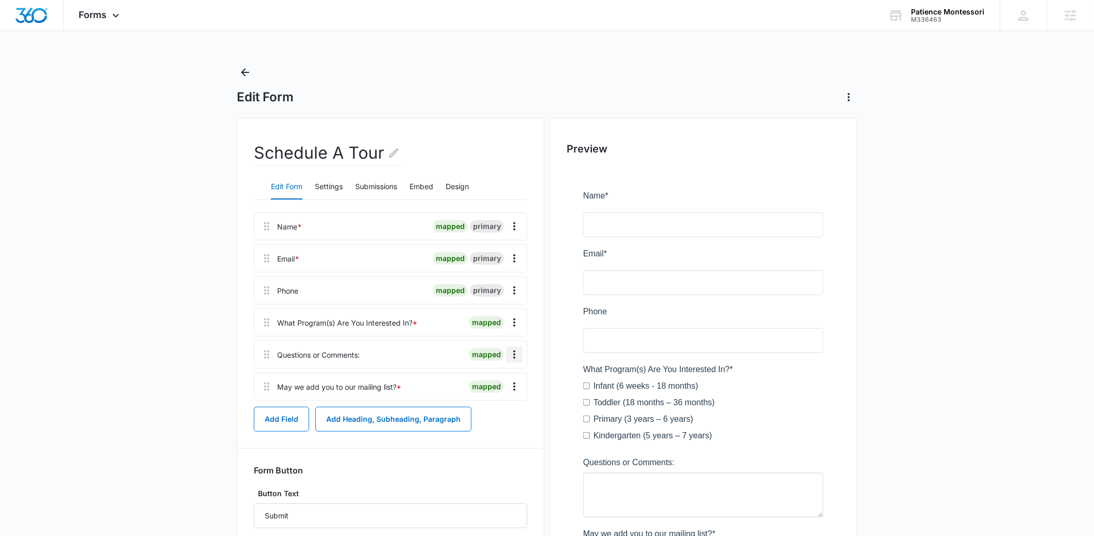
click at [513, 354] on icon "Overflow Menu" at bounding box center [514, 355] width 12 height 12
click at [489, 384] on div "Edit" at bounding box center [487, 383] width 22 height 7
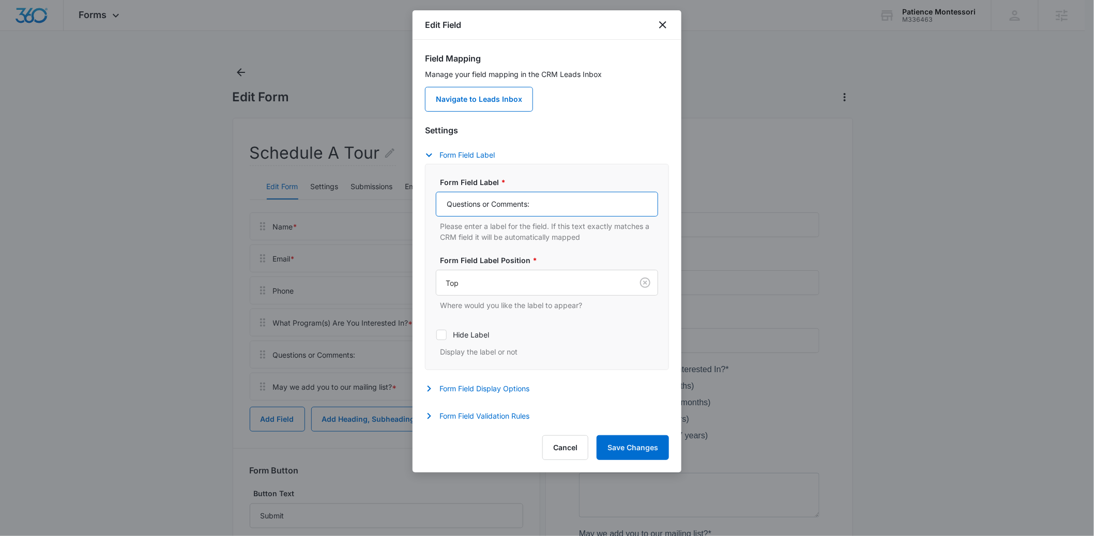
drag, startPoint x: 530, startPoint y: 205, endPoint x: 484, endPoint y: 207, distance: 46.1
click at [484, 207] on input "Questions or Comments:" at bounding box center [547, 204] width 222 height 25
type input "Questions, Comments, or Preferred Tour Dates:"
click at [622, 450] on button "Save Changes" at bounding box center [633, 448] width 72 height 25
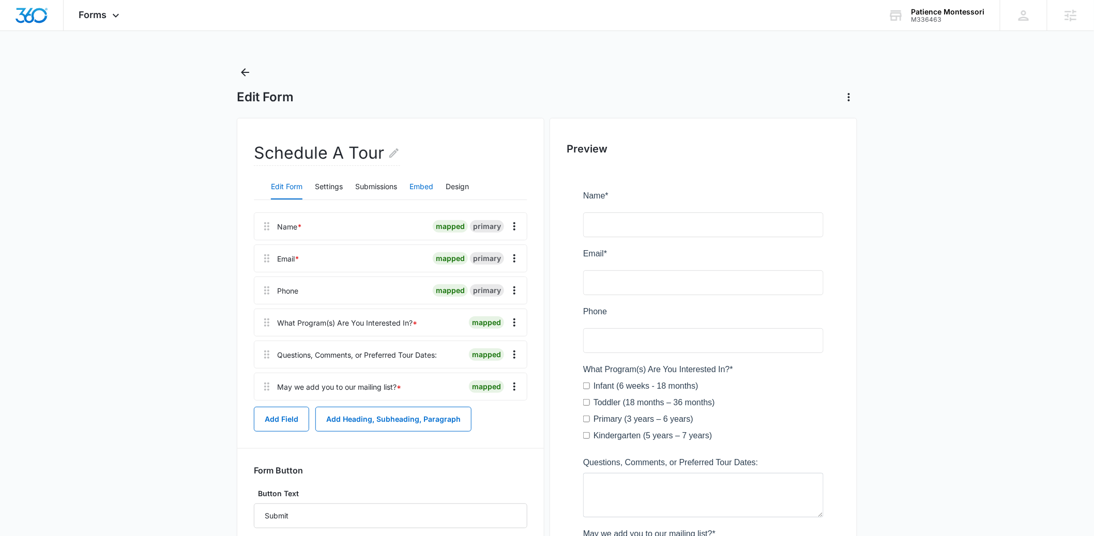
click at [417, 188] on button "Embed" at bounding box center [422, 187] width 24 height 25
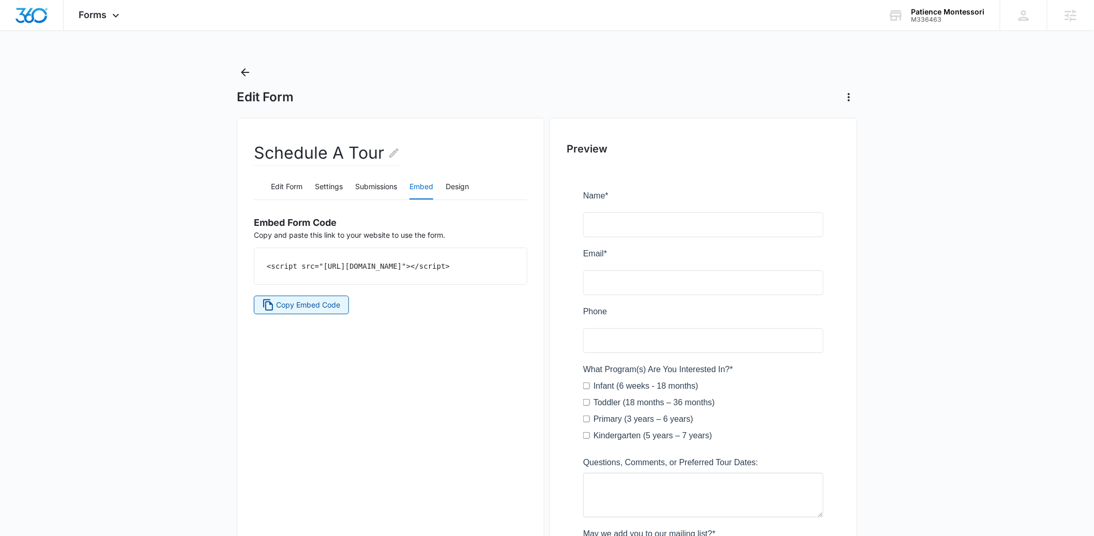
click at [313, 311] on span "Copy Embed Code" at bounding box center [309, 304] width 64 height 11
click at [370, 188] on button "Submissions" at bounding box center [376, 187] width 42 height 25
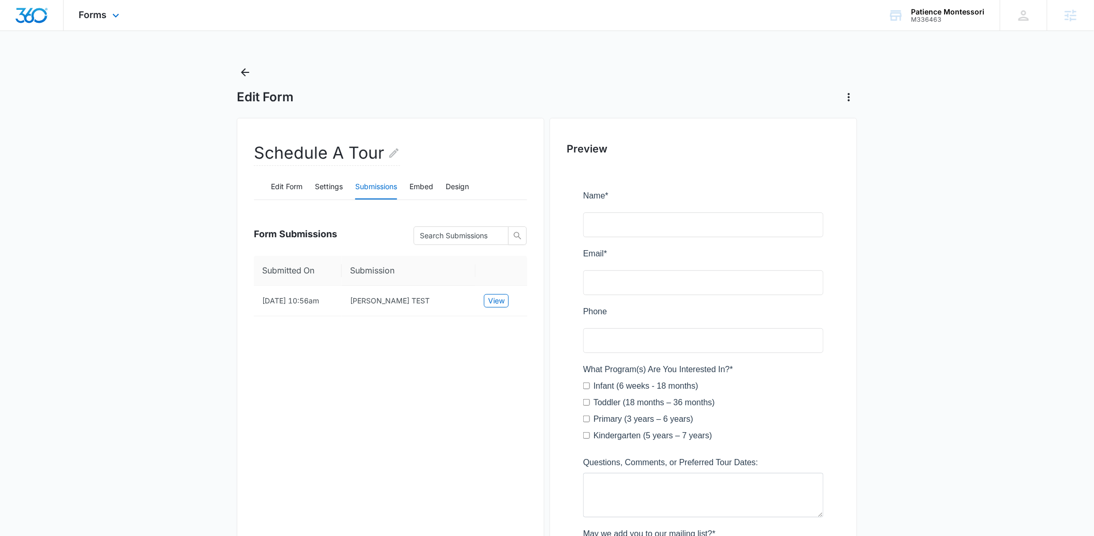
click at [17, 16] on img "Dashboard" at bounding box center [31, 16] width 33 height 16
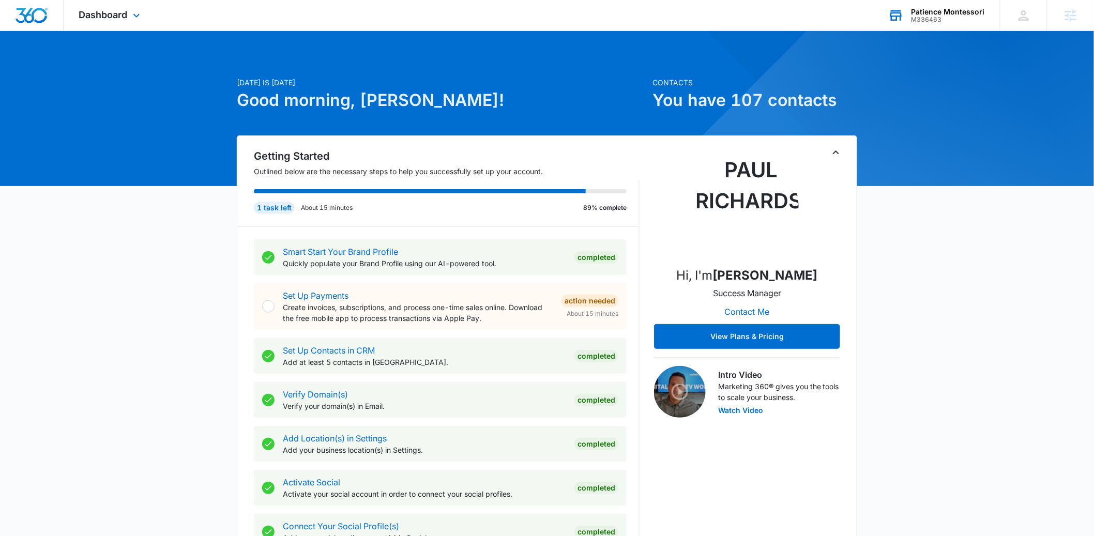
click at [923, 19] on div "M336463" at bounding box center [948, 19] width 73 height 7
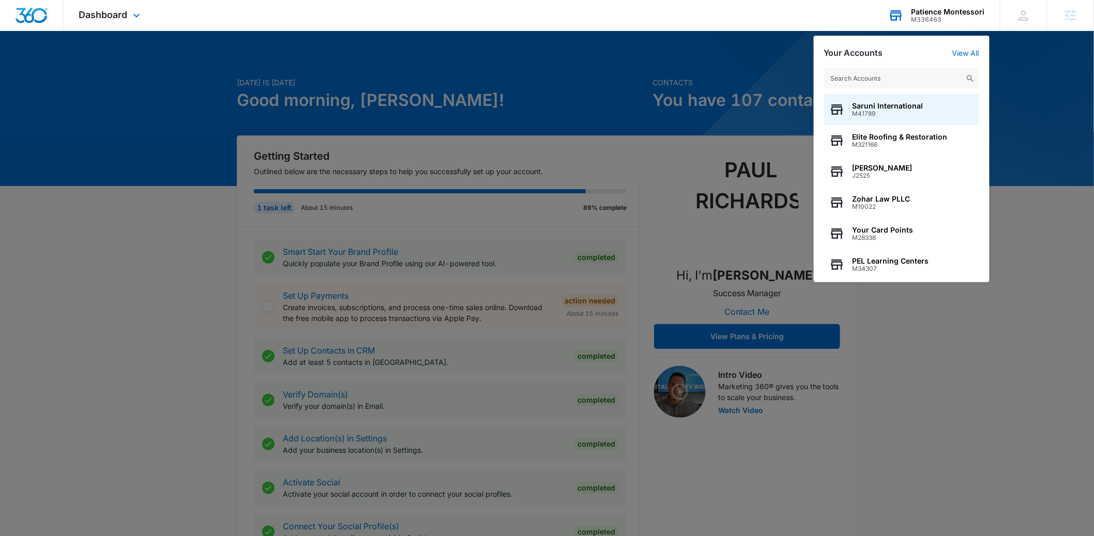
click at [892, 78] on input "text" at bounding box center [901, 78] width 155 height 21
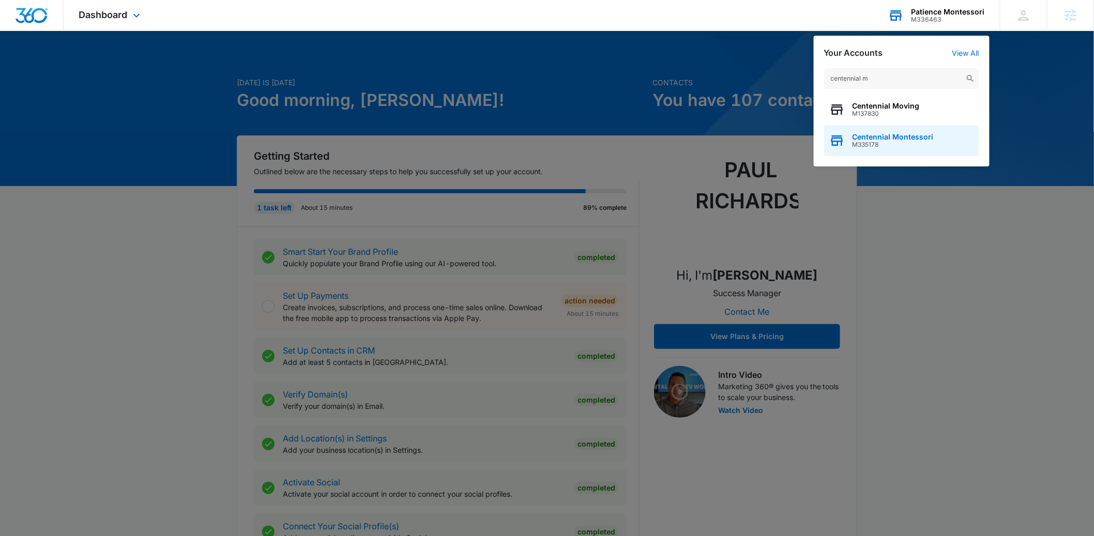
type input "centennial m"
click at [889, 143] on span "M335178" at bounding box center [893, 144] width 81 height 7
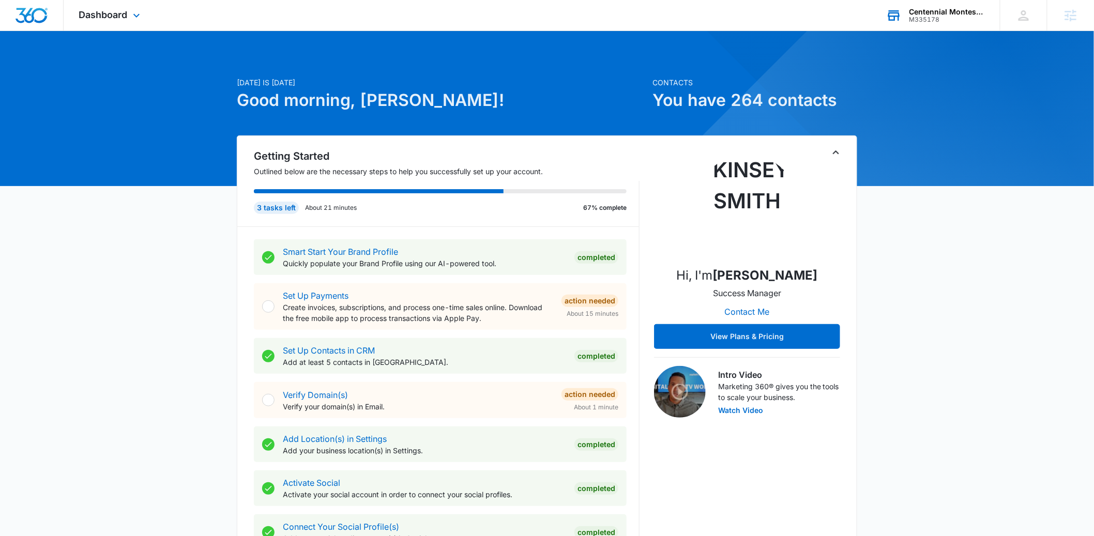
click at [939, 19] on div "M335178" at bounding box center [948, 19] width 76 height 7
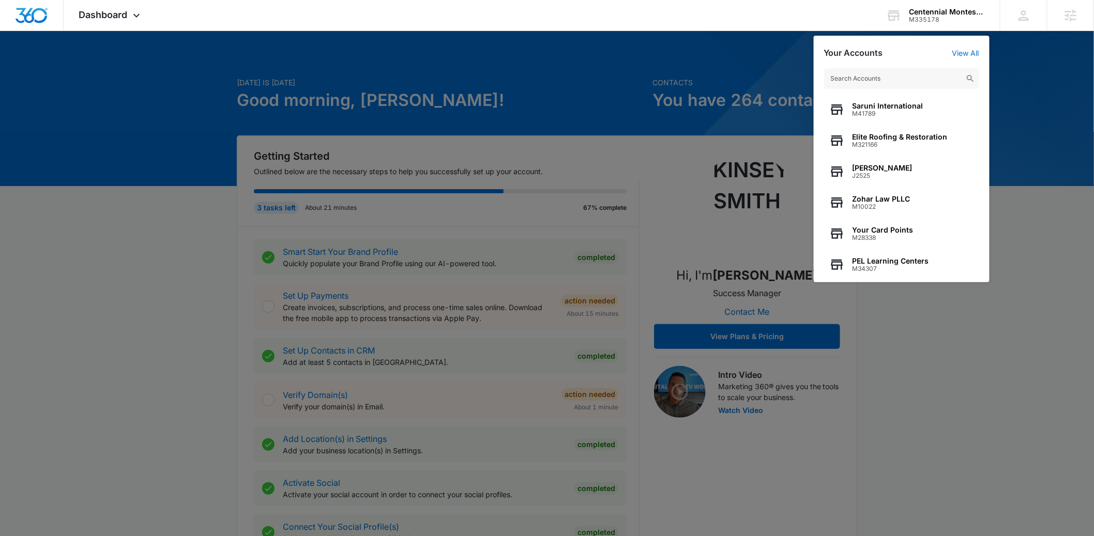
click at [847, 78] on input "text" at bounding box center [901, 78] width 155 height 21
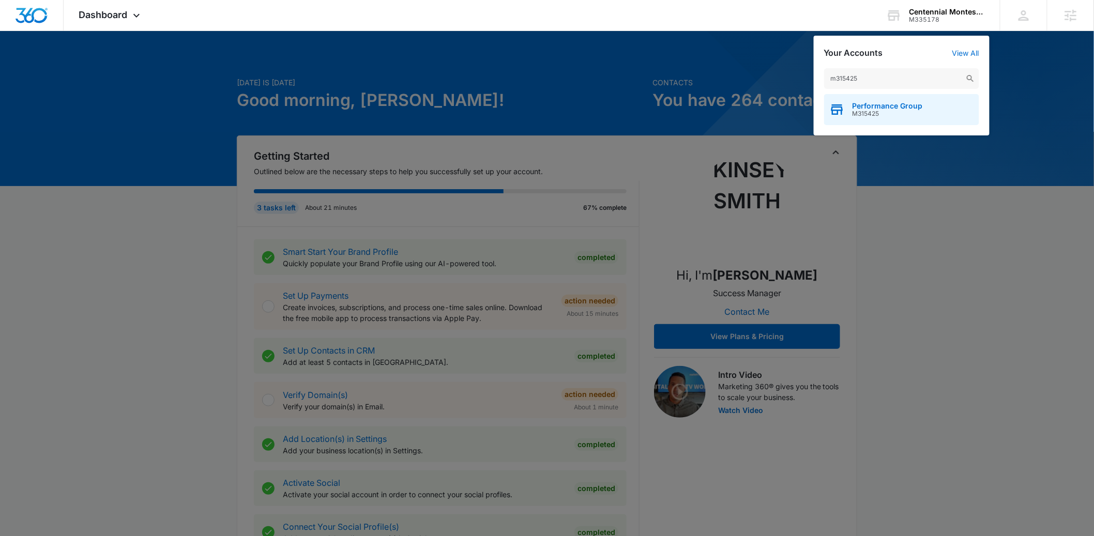
type input "m315425"
click at [876, 111] on span "M315425" at bounding box center [888, 113] width 70 height 7
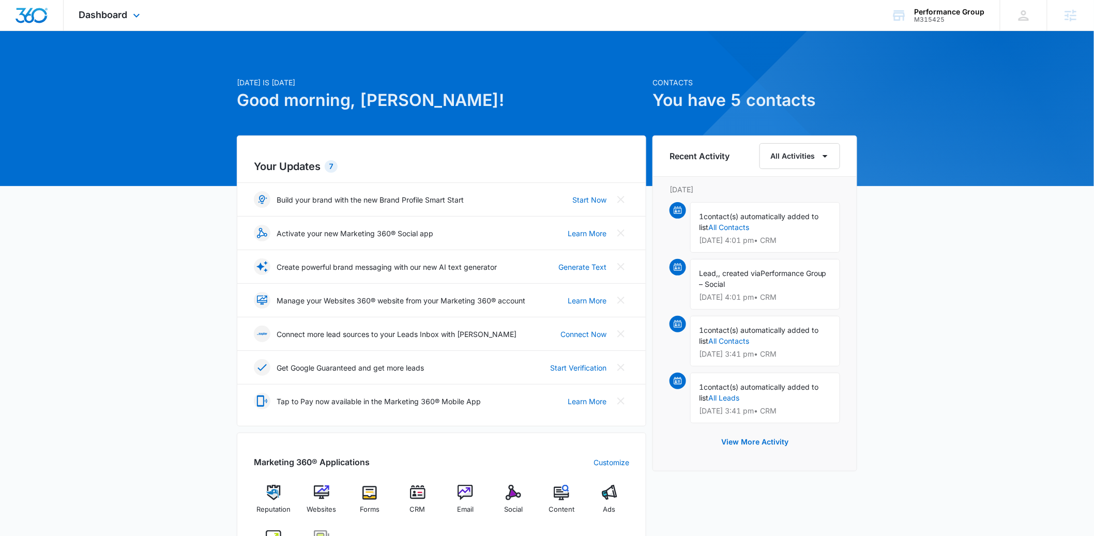
click at [115, 22] on div "Dashboard Apps Reputation Websites Forms CRM Email Social POS Content Ads Intel…" at bounding box center [111, 15] width 95 height 31
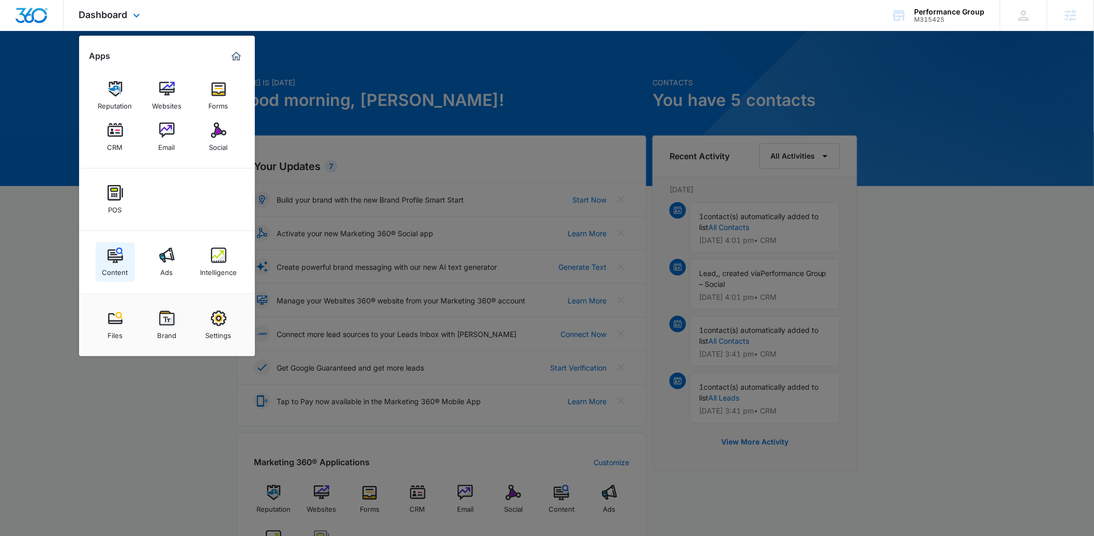
click at [110, 266] on div "Content" at bounding box center [115, 269] width 26 height 13
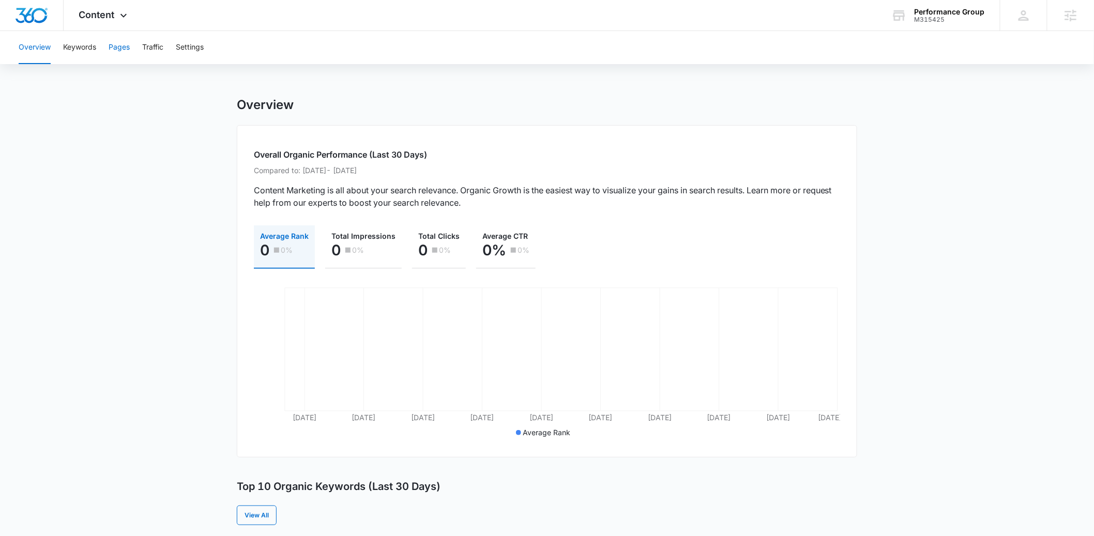
click at [125, 50] on button "Pages" at bounding box center [119, 47] width 21 height 33
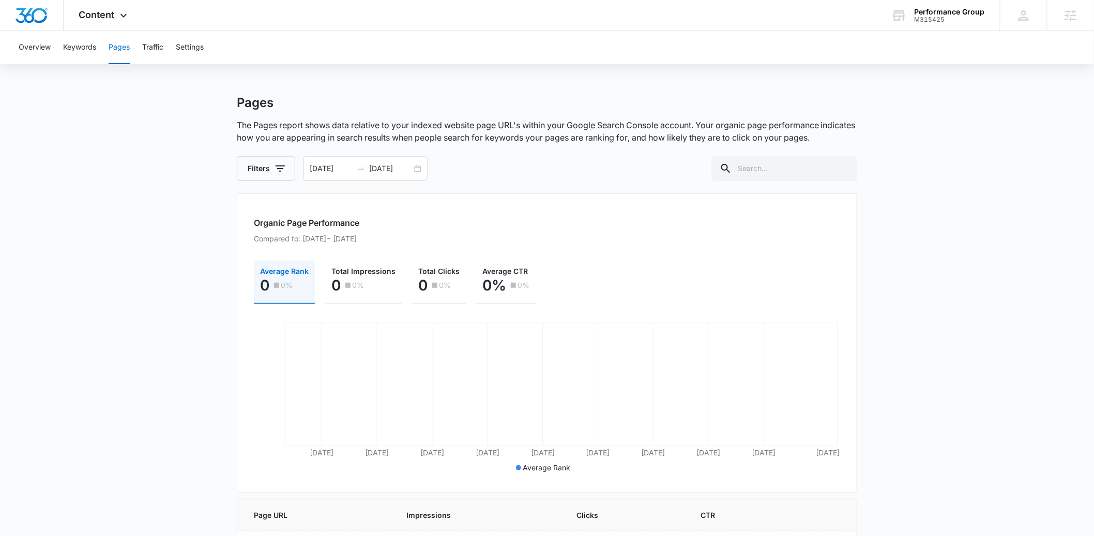
scroll to position [4, 0]
click at [94, 17] on span "Content" at bounding box center [97, 14] width 36 height 11
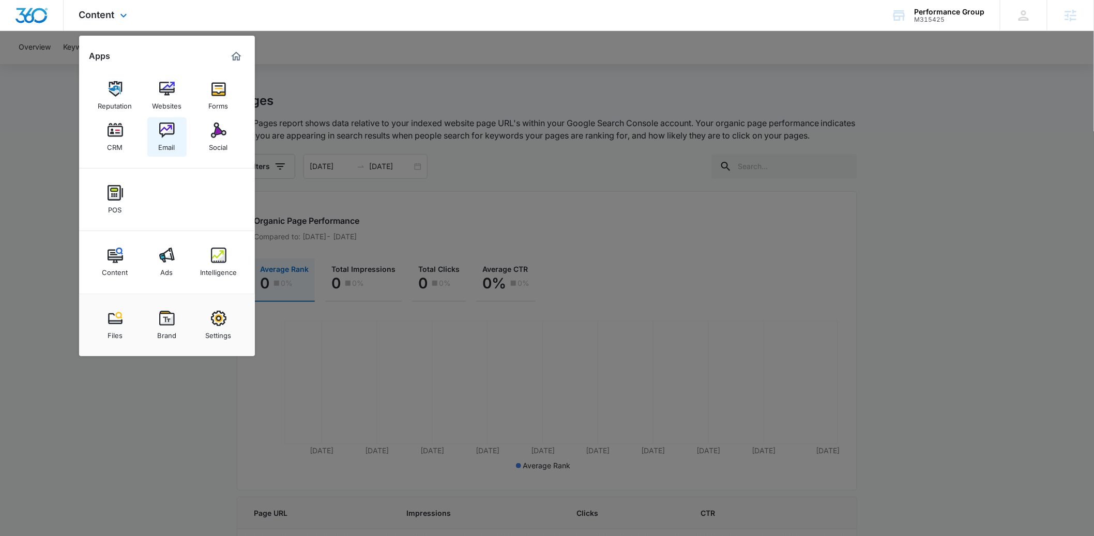
click at [165, 136] on img at bounding box center [167, 131] width 16 height 16
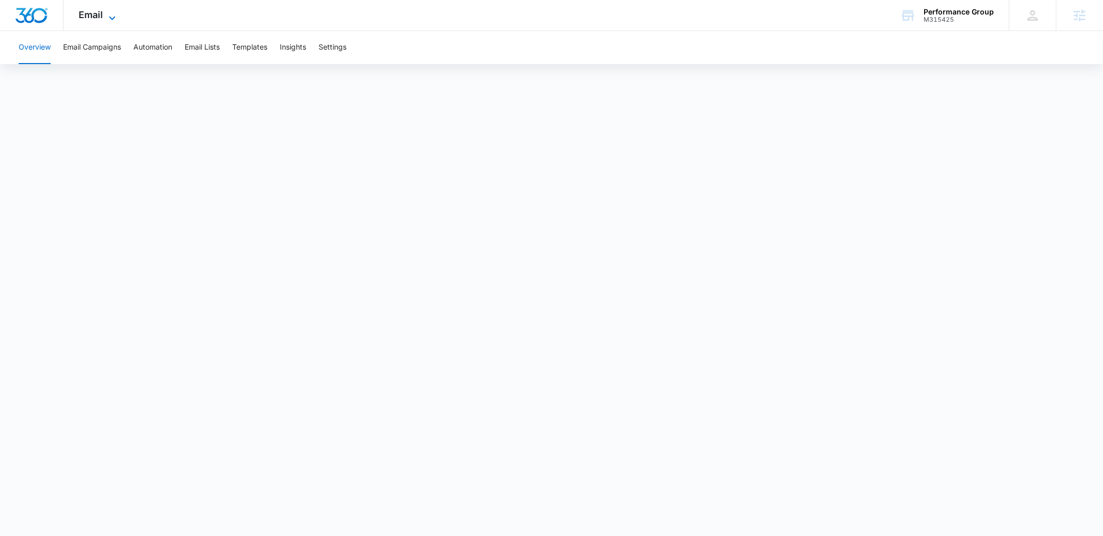
click at [92, 13] on span "Email" at bounding box center [91, 14] width 24 height 11
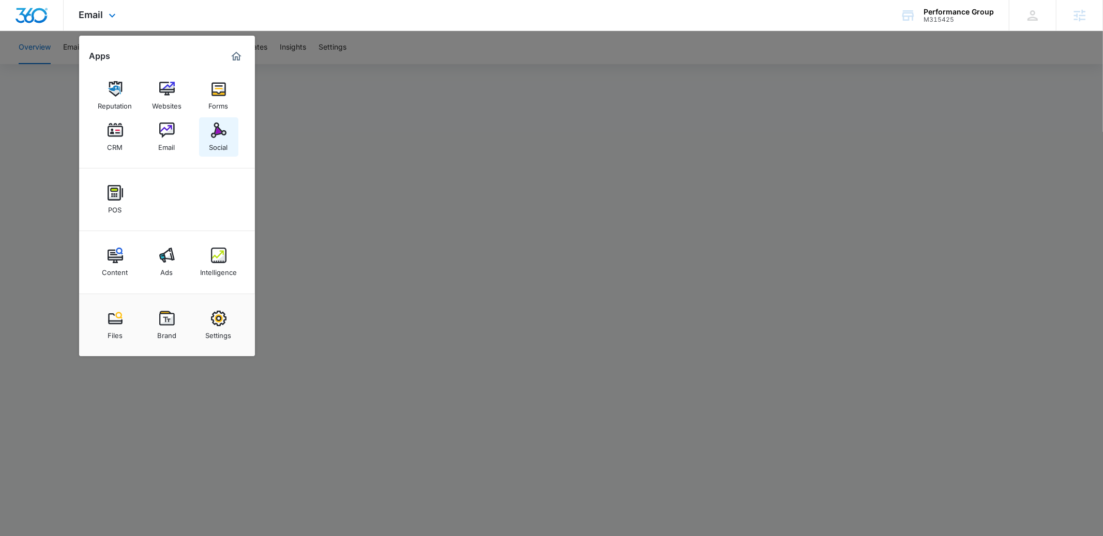
click at [219, 137] on img at bounding box center [219, 131] width 16 height 16
